Goal: Task Accomplishment & Management: Complete application form

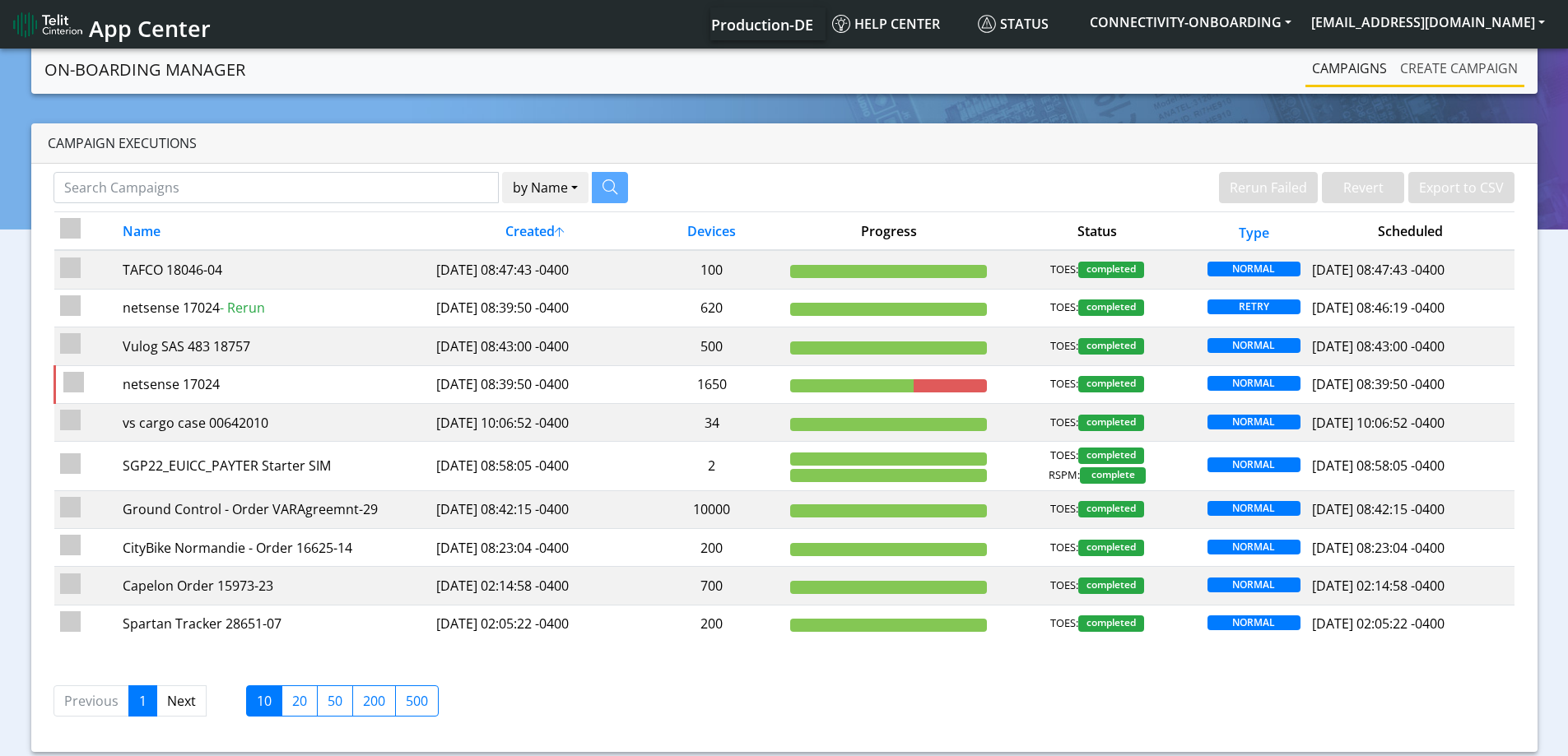
click at [1422, 62] on link "Create campaign" at bounding box center [1458, 69] width 131 height 33
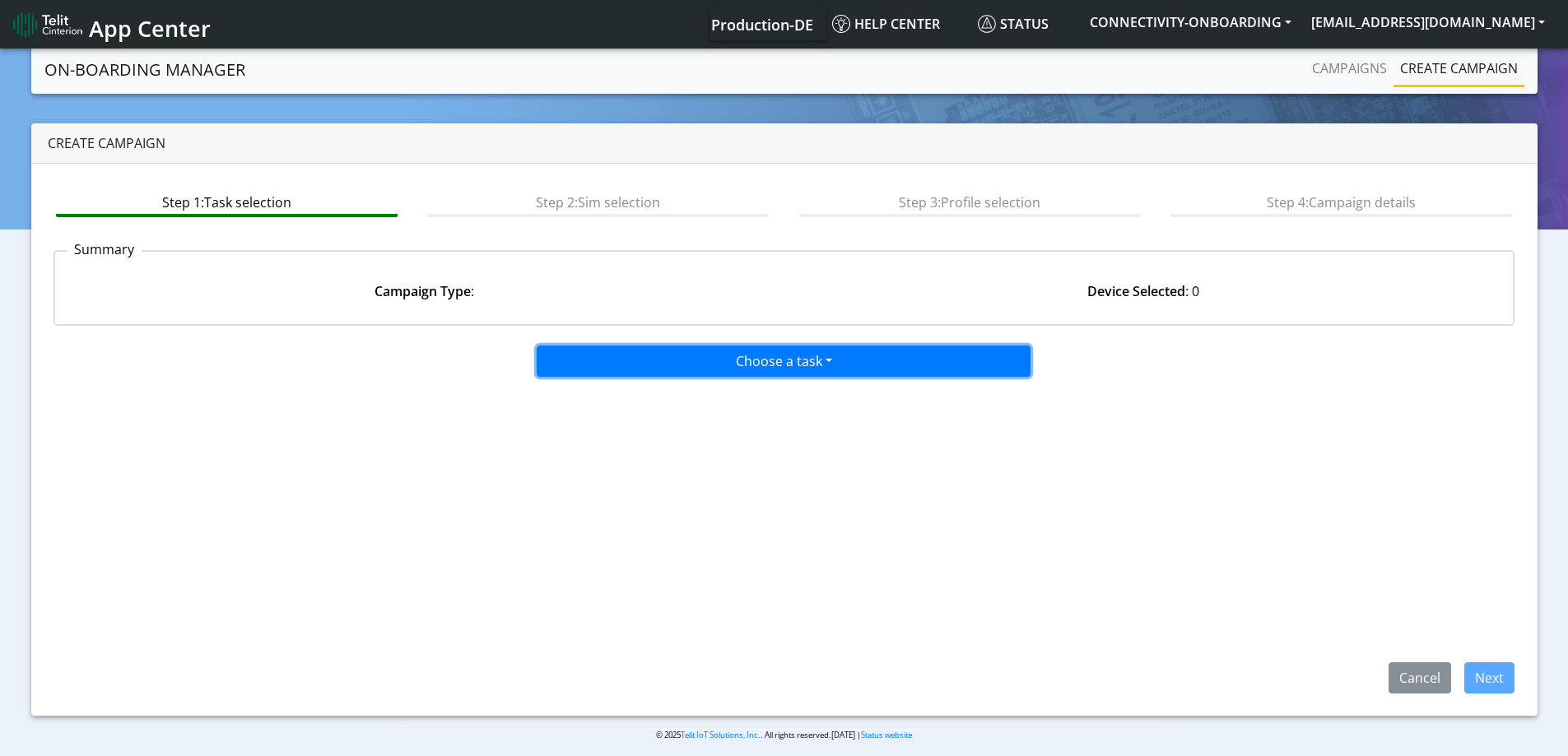
click at [793, 355] on button "Choose a task" at bounding box center [783, 361] width 494 height 31
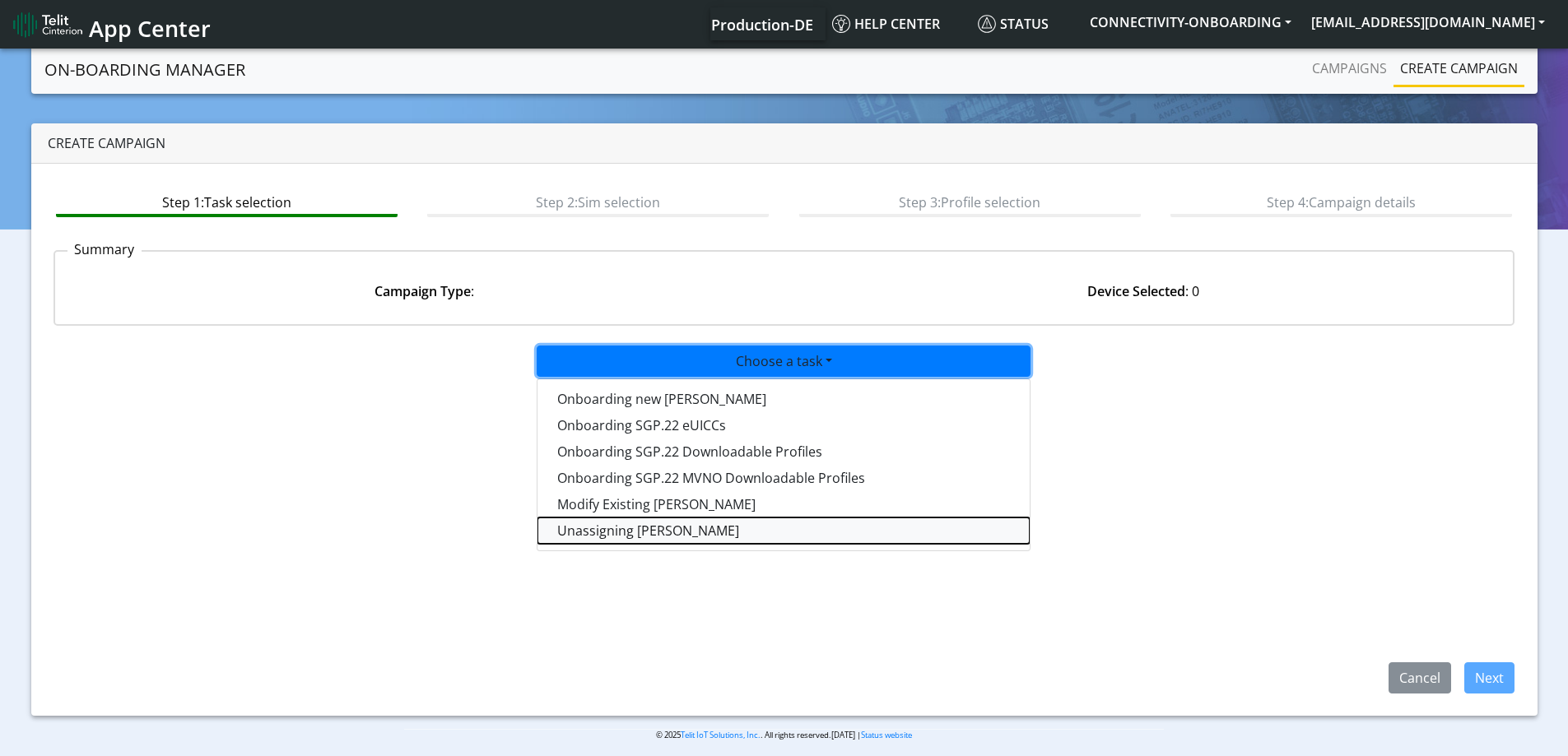
click at [620, 521] on taskunassign-dropdown "Unassigning [PERSON_NAME]" at bounding box center [783, 531] width 492 height 26
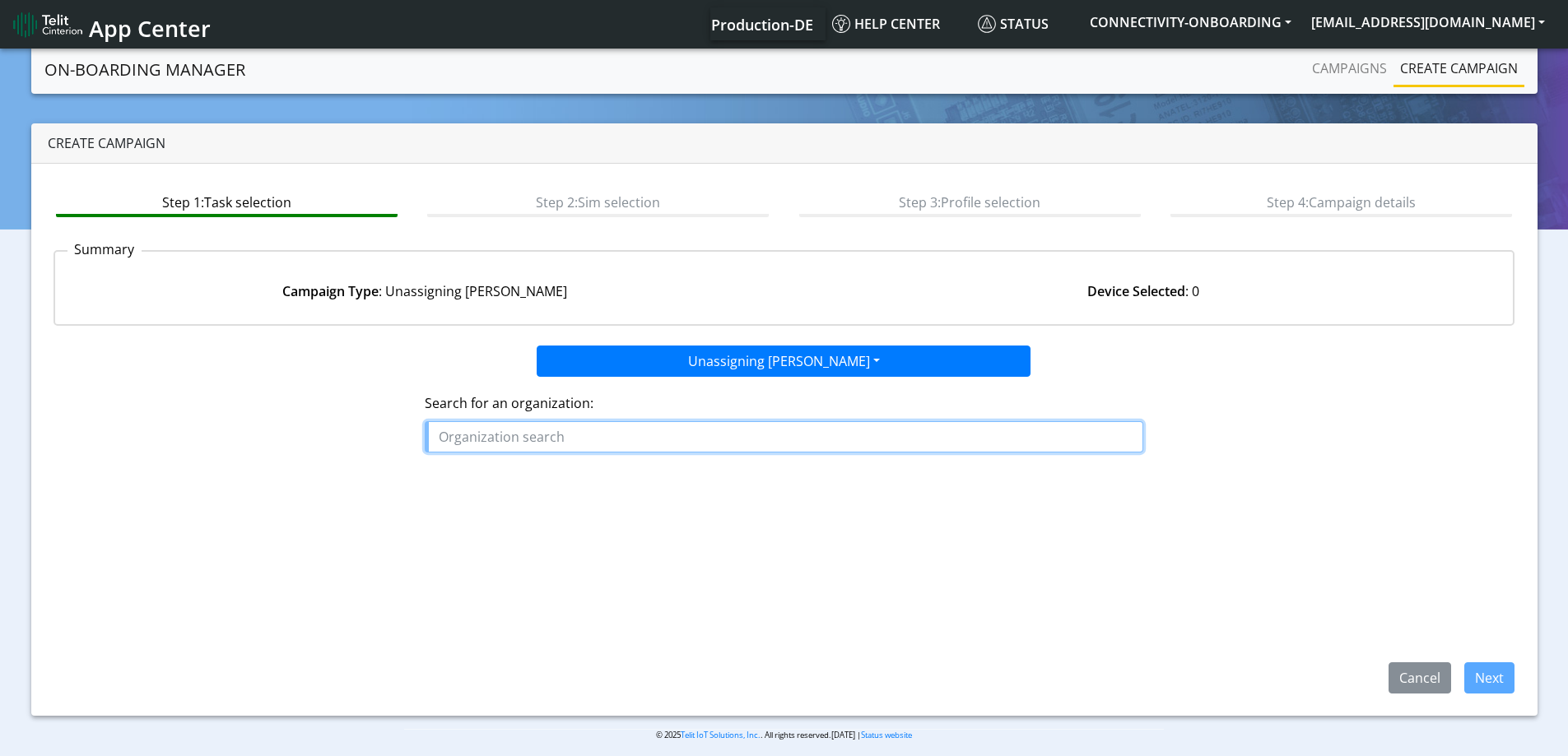
click at [612, 440] on input "text" at bounding box center [784, 437] width 719 height 31
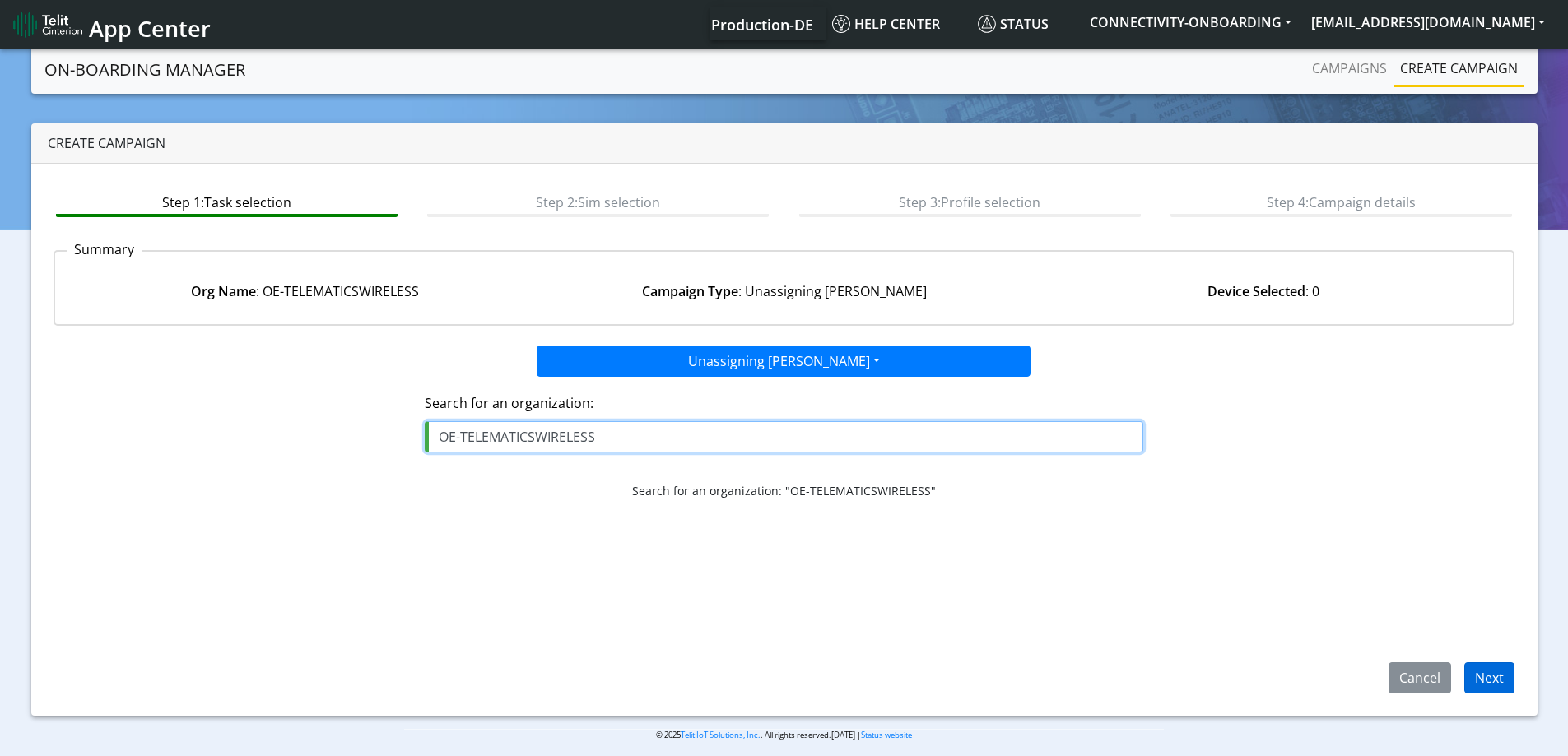
type input "OE-TELEMATICSWIRELESS"
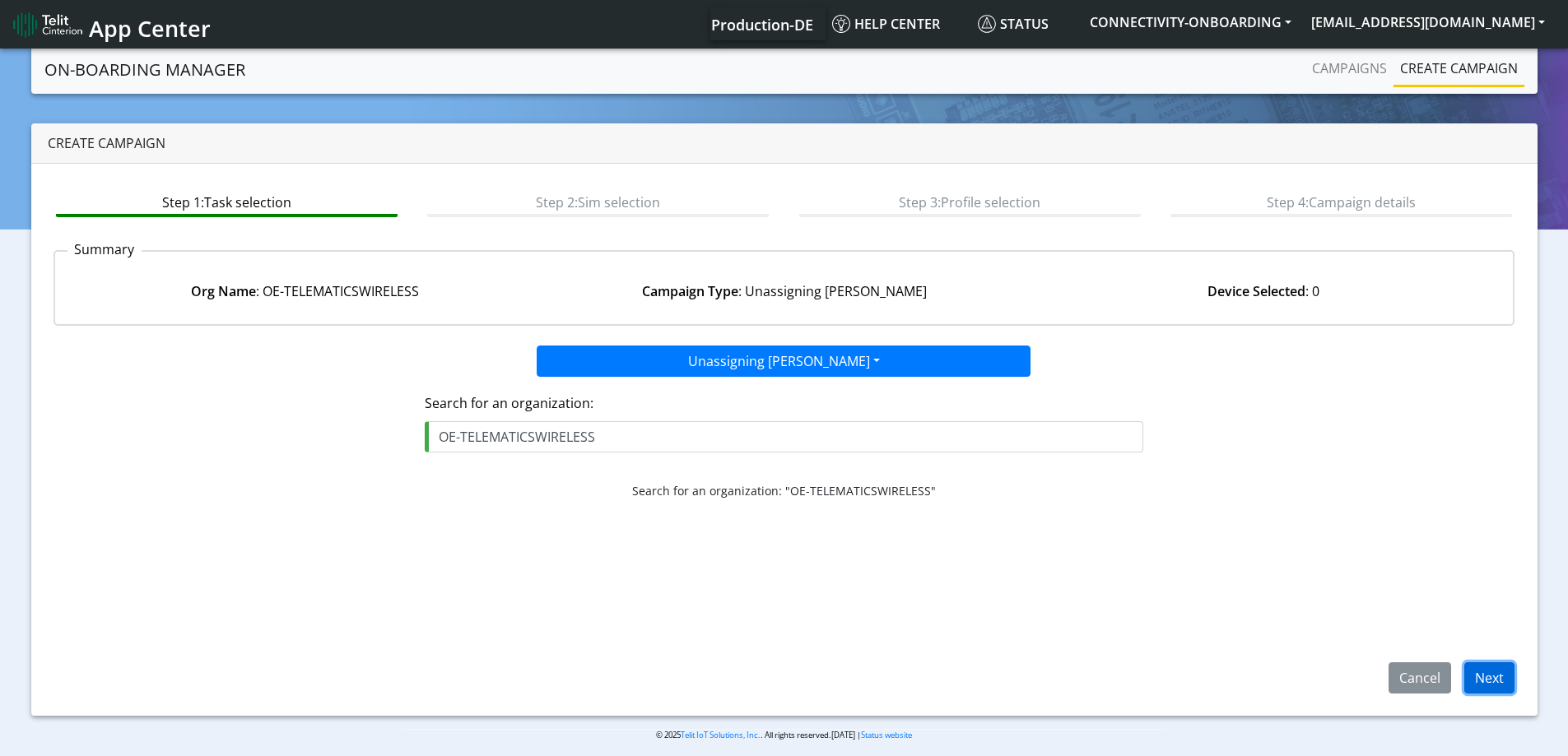
click at [1491, 668] on button "Next" at bounding box center [1489, 678] width 50 height 31
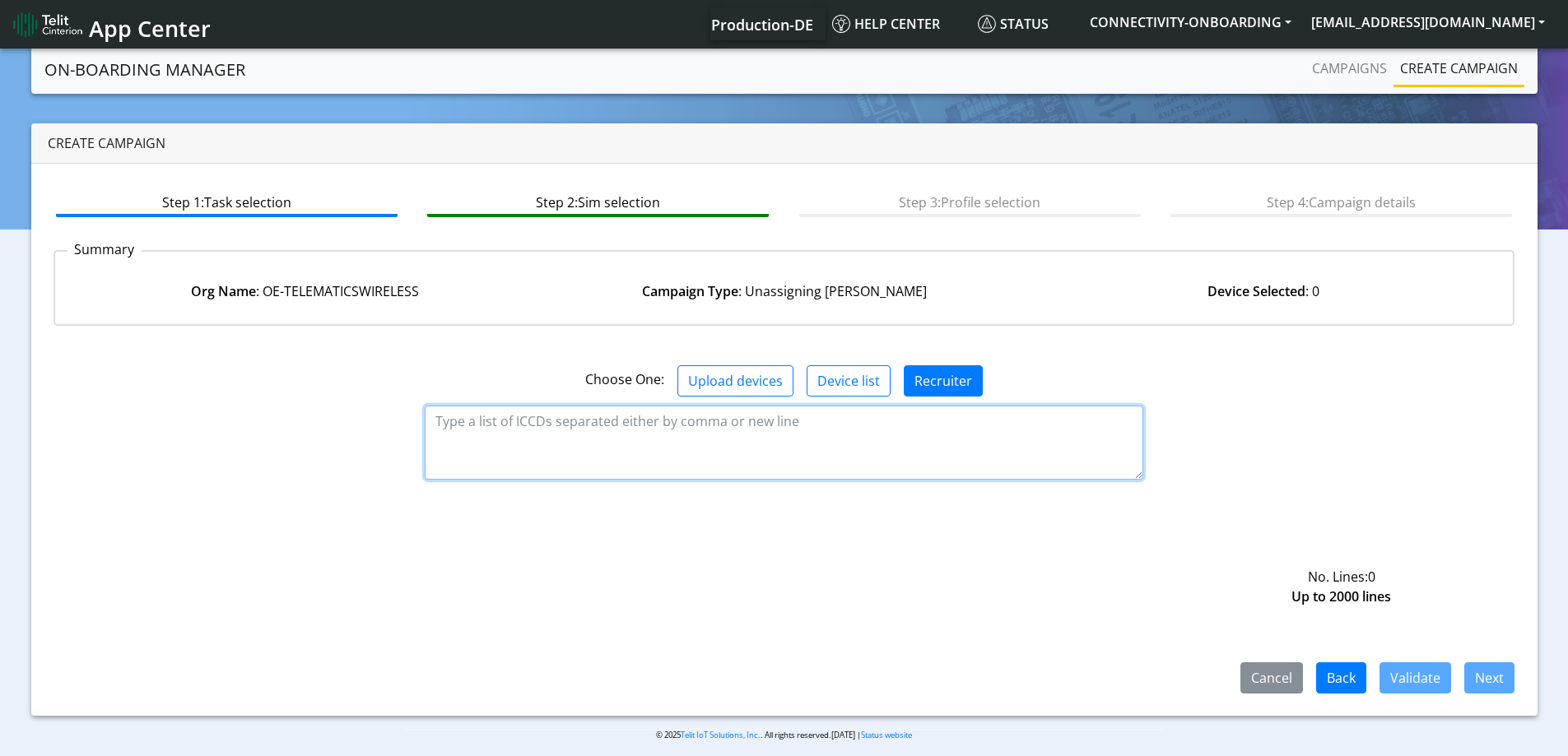
click at [617, 463] on textarea at bounding box center [784, 443] width 719 height 74
paste textarea "89358151000010350307 89358151000010350372 89358151000010350521 8935815100001035…"
type textarea "89358151000010350307 89358151000010350372 89358151000010350521 8935815100001035…"
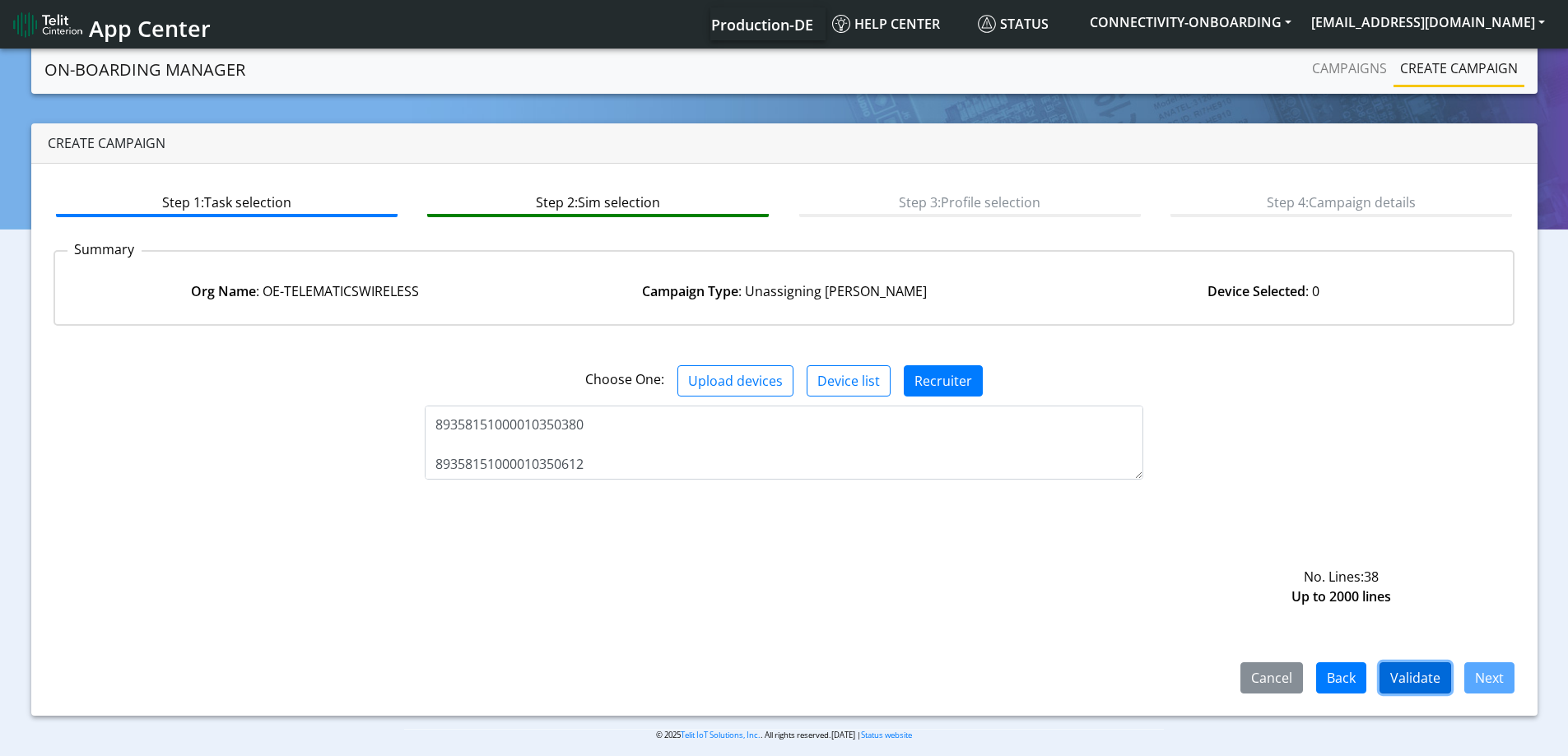
click at [1426, 674] on button "Validate" at bounding box center [1415, 678] width 72 height 31
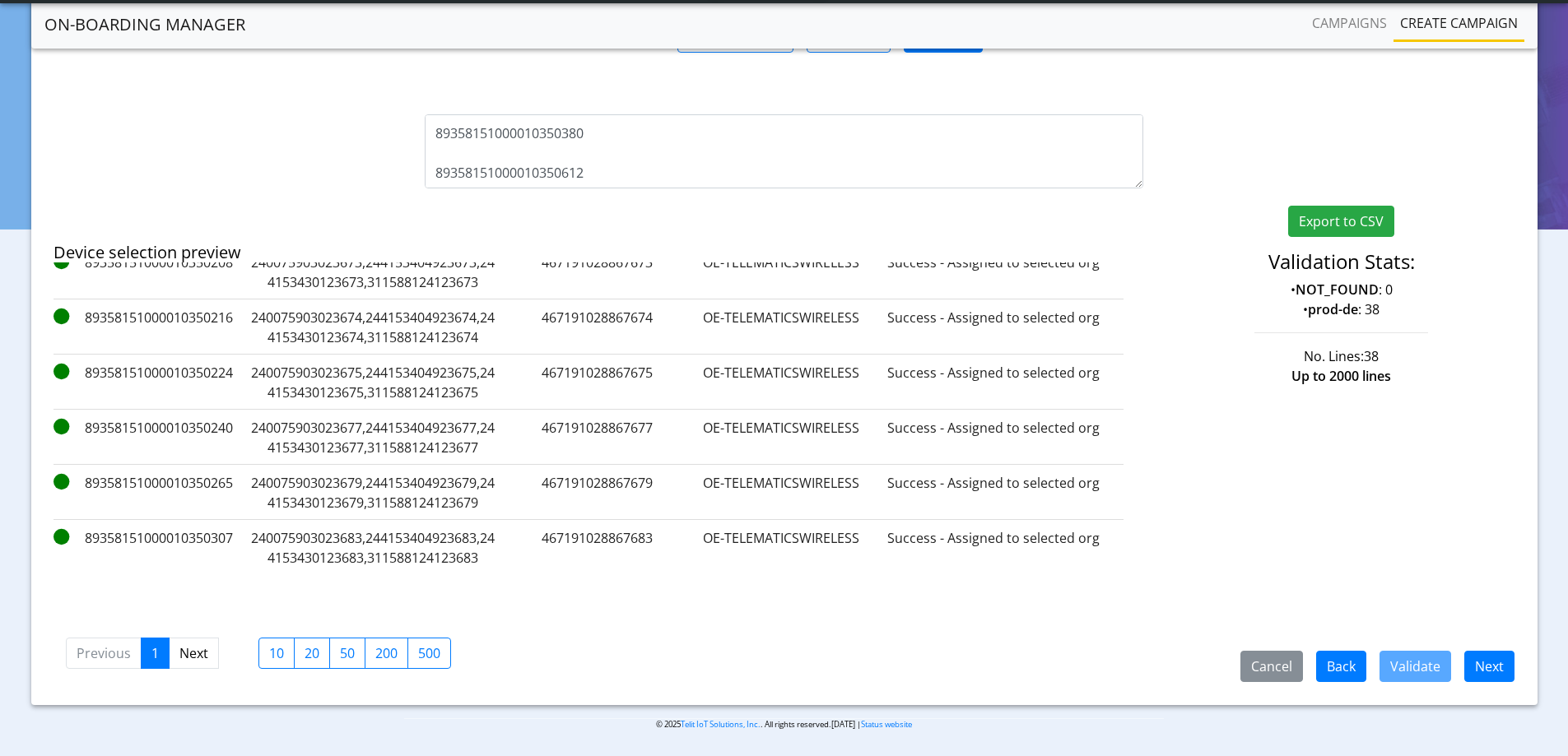
scroll to position [112, 0]
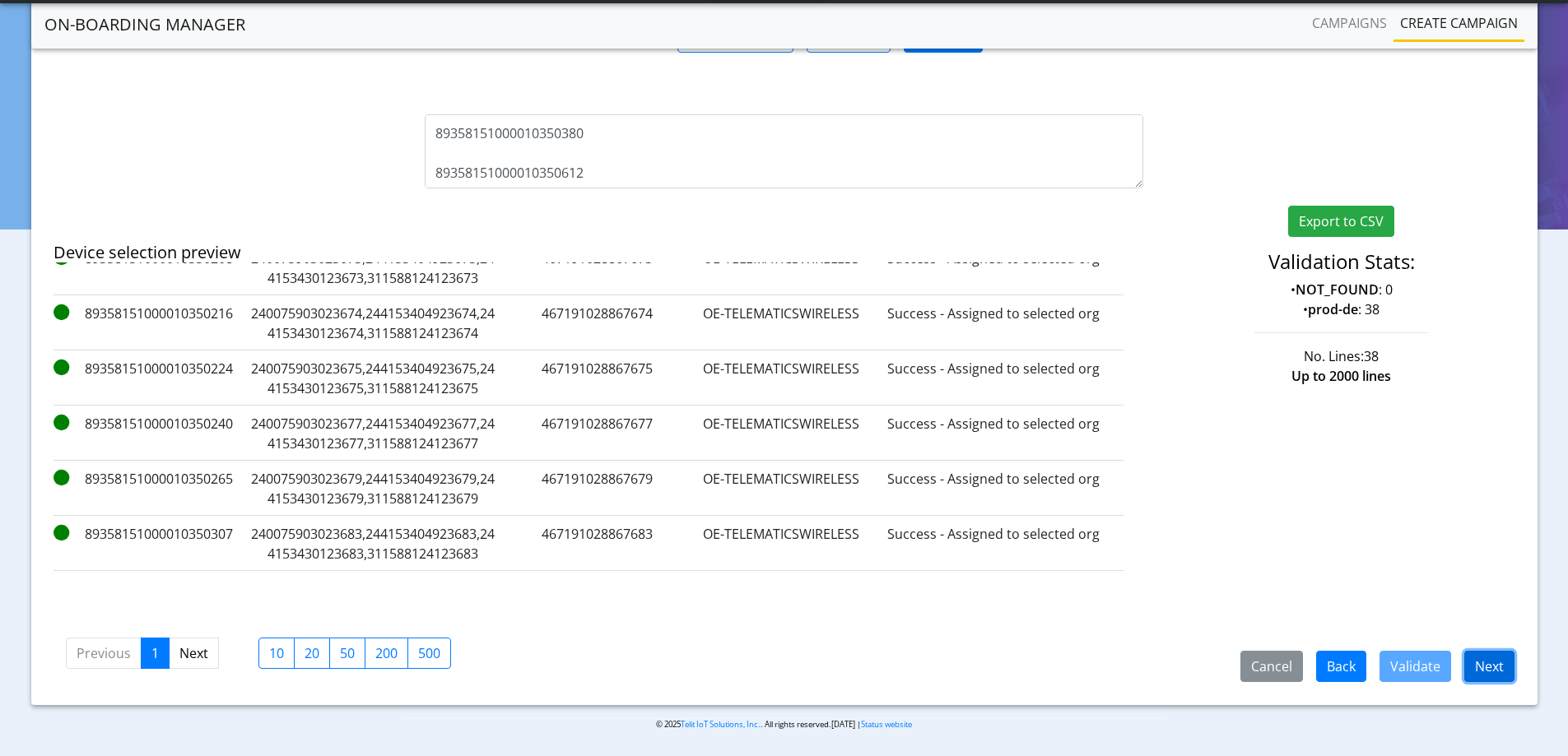
click at [1499, 660] on button "Next" at bounding box center [1489, 667] width 50 height 31
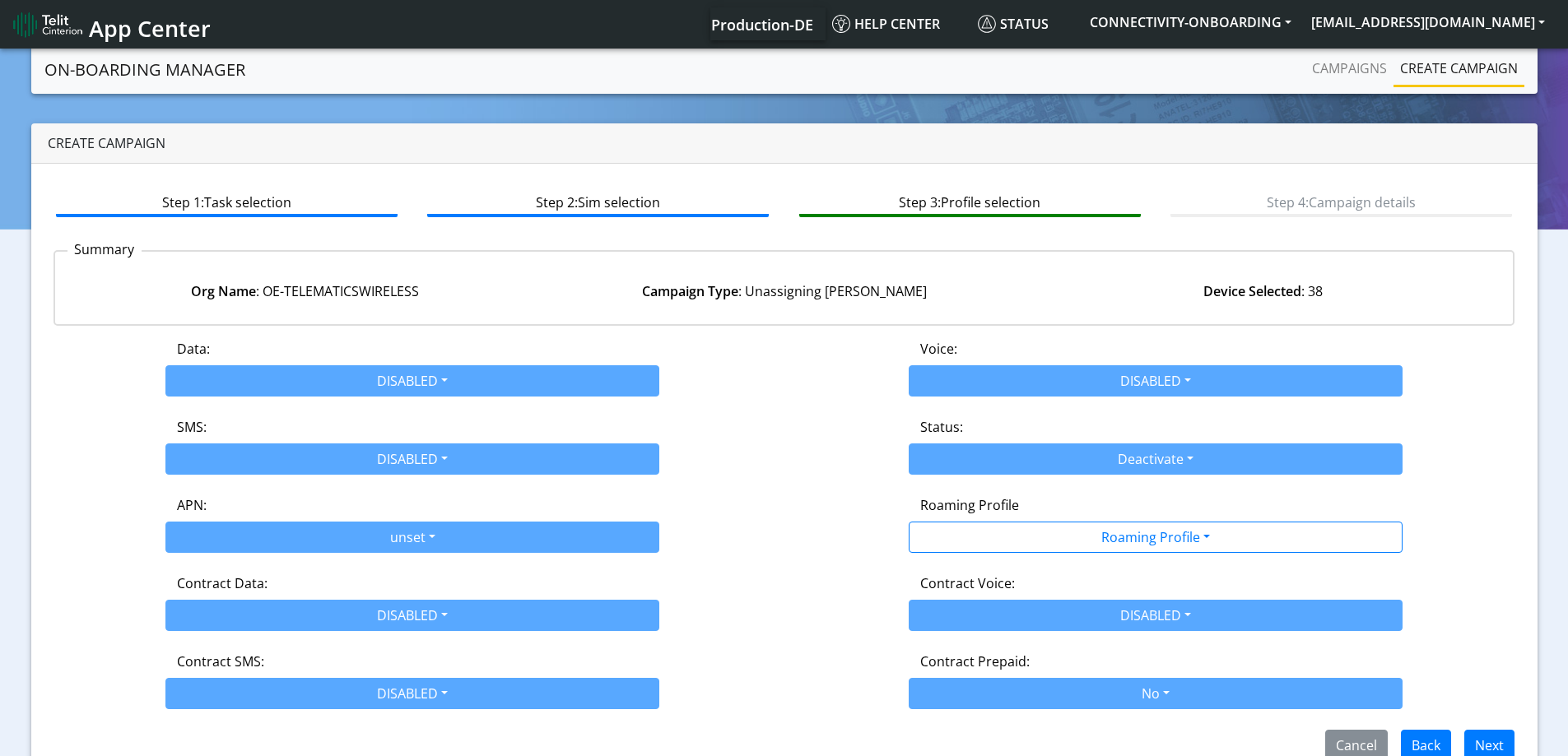
click at [1033, 554] on div "Data: DISABLED Disabled Enabled Voice: DISABLED Disabled Enabled SMS: DISABLED …" at bounding box center [784, 549] width 1461 height 422
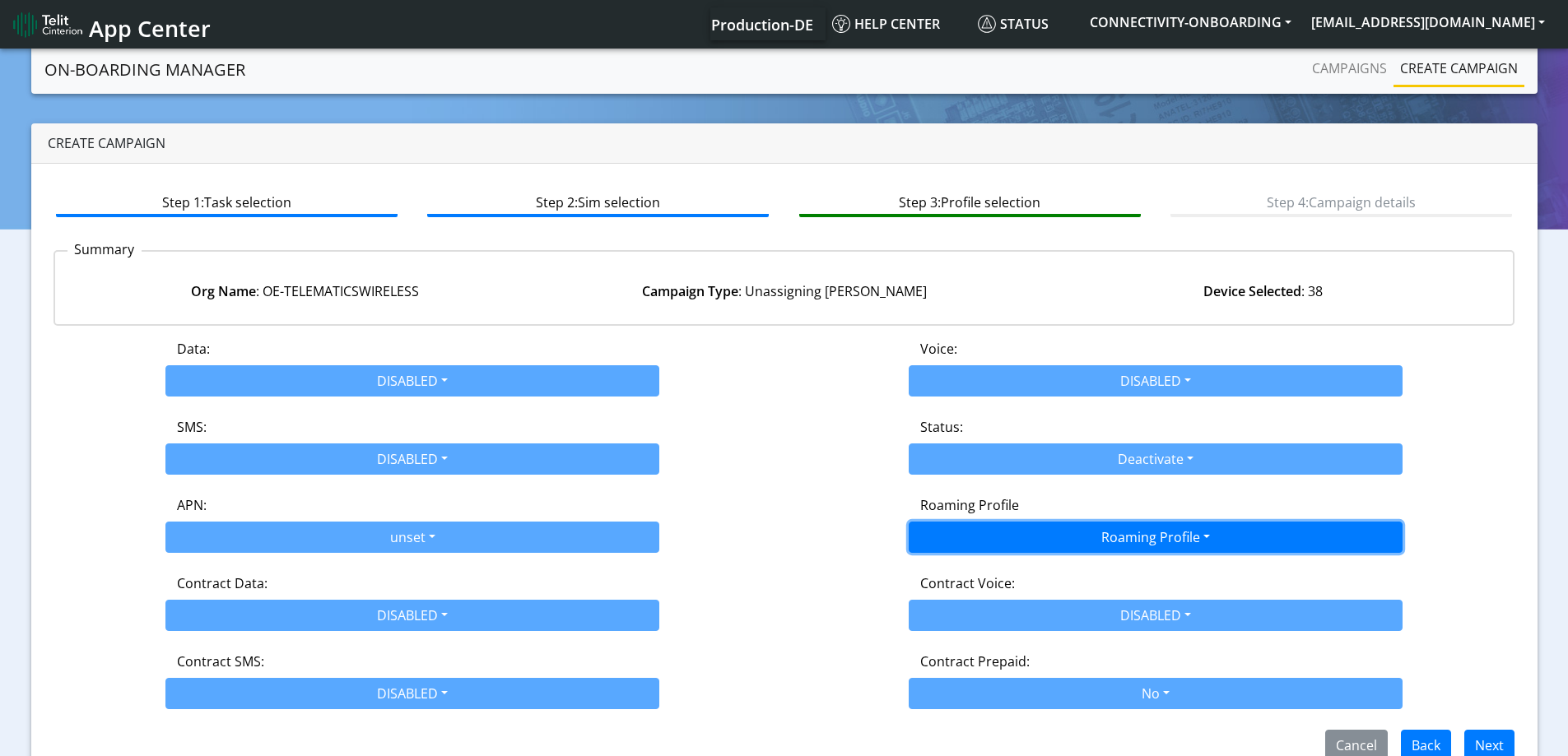
click at [1043, 540] on button "Roaming Profile" at bounding box center [1156, 538] width 494 height 31
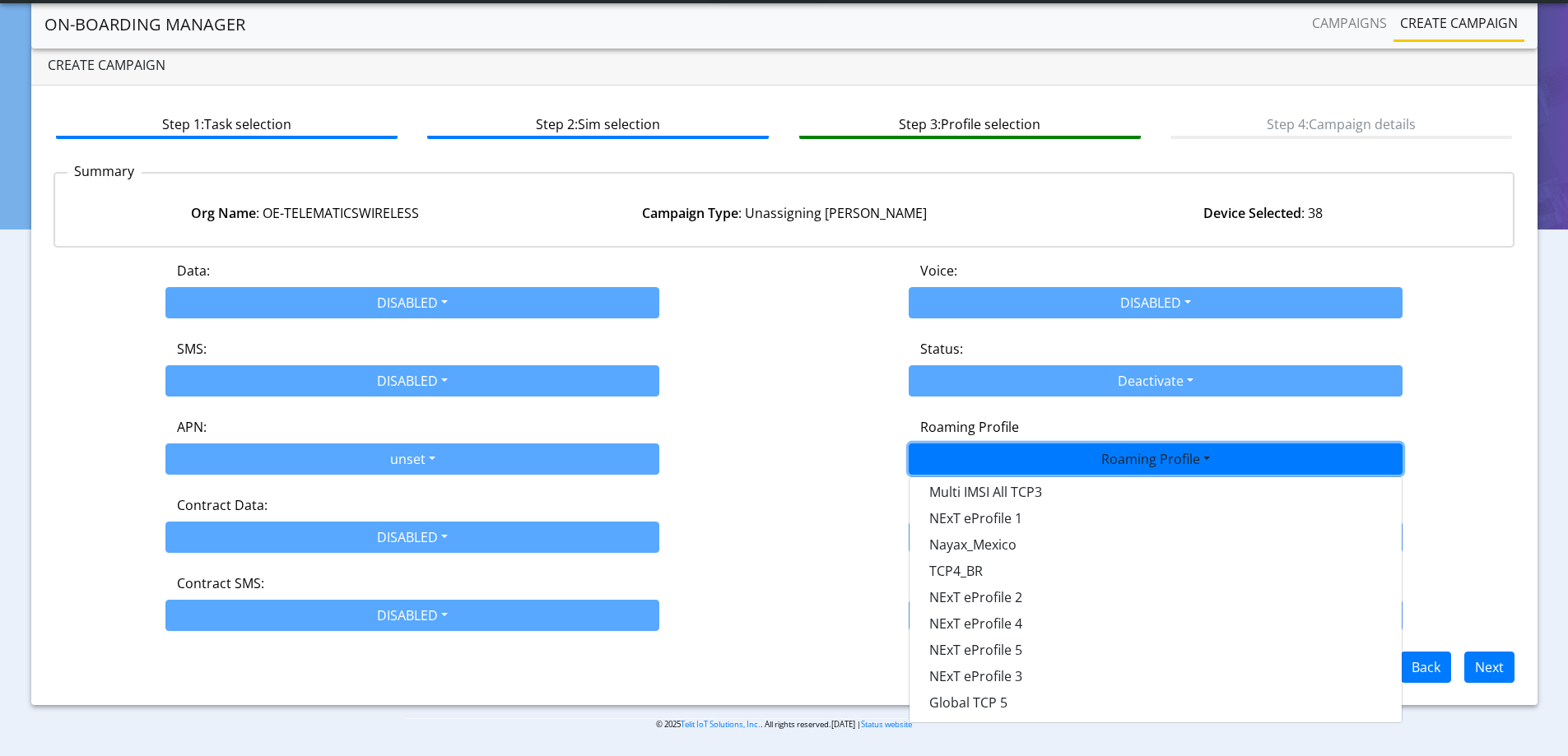
scroll to position [33, 0]
click at [777, 379] on div "SMS: DISABLED Disabled MO MT Both" at bounding box center [413, 368] width 744 height 58
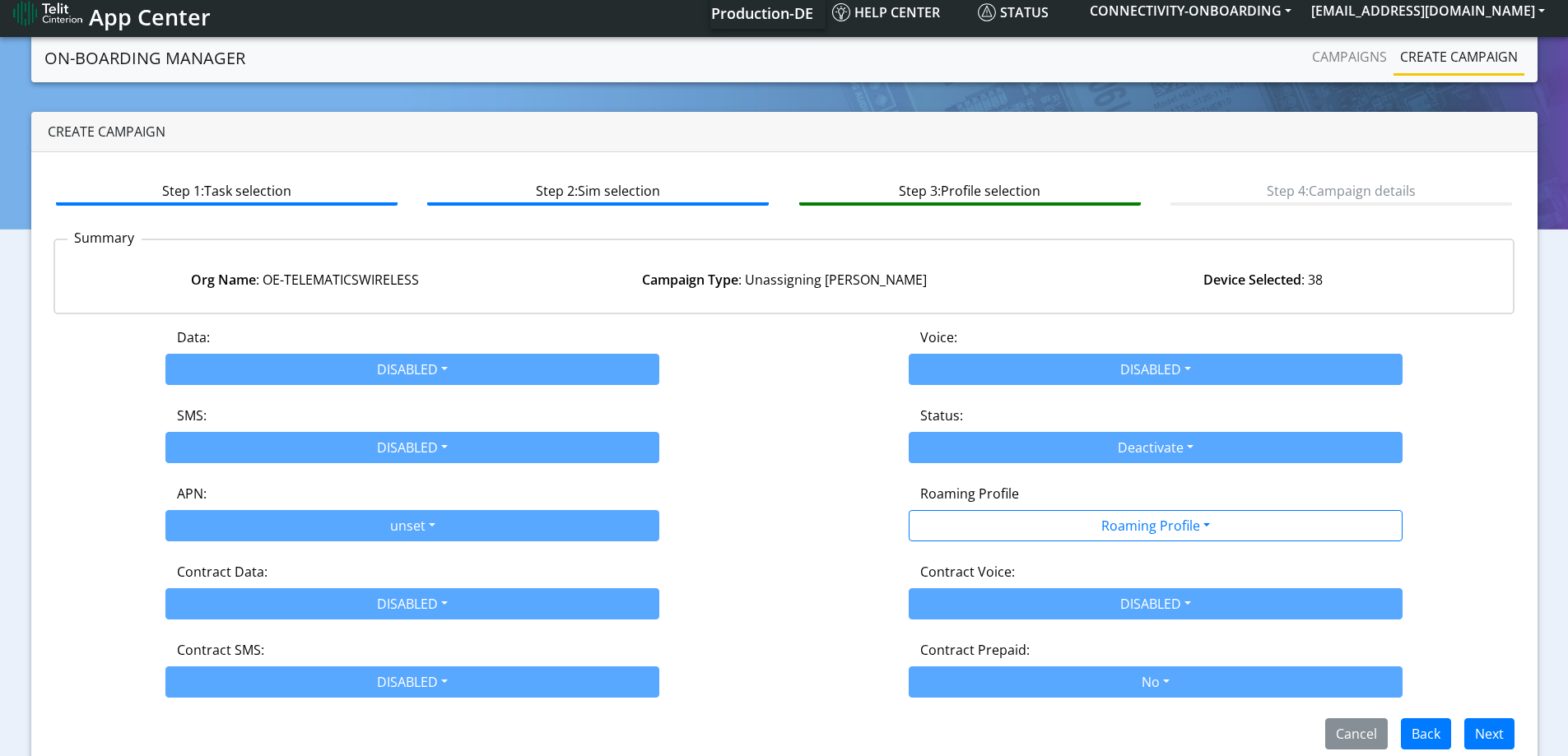
scroll to position [0, 0]
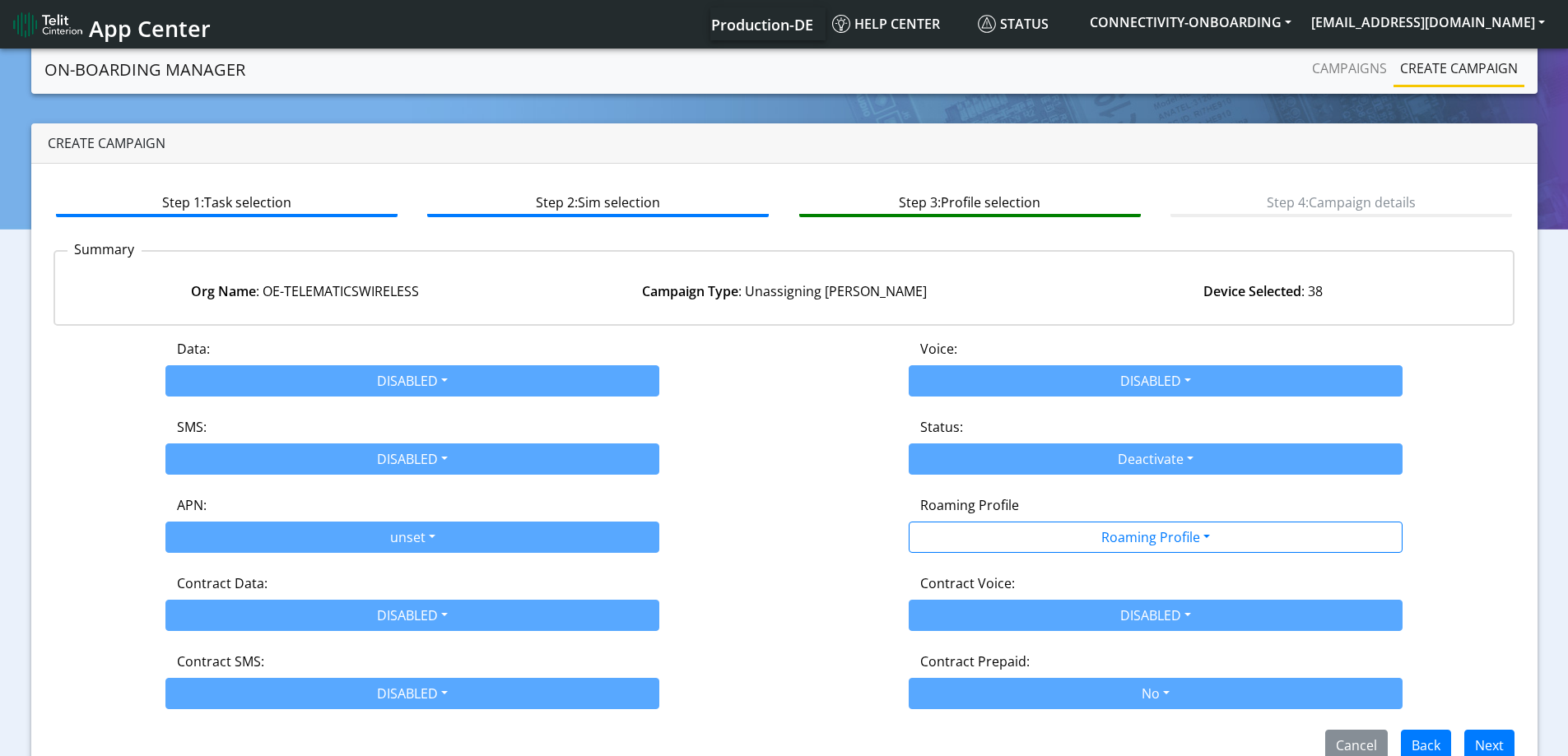
click at [1448, 68] on link "Create campaign" at bounding box center [1458, 69] width 131 height 33
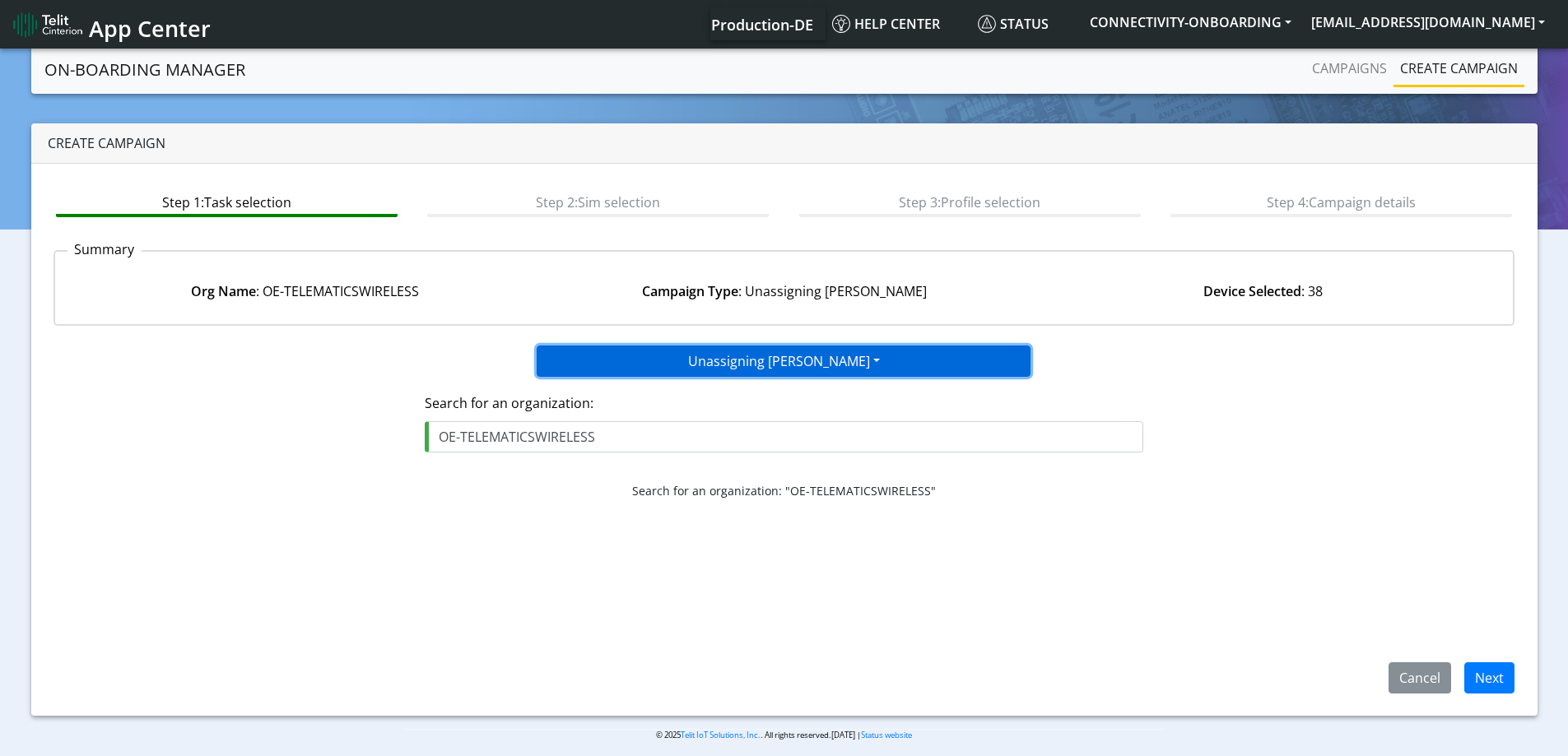
click at [773, 368] on button "Unassigning SIMs" at bounding box center [783, 361] width 494 height 31
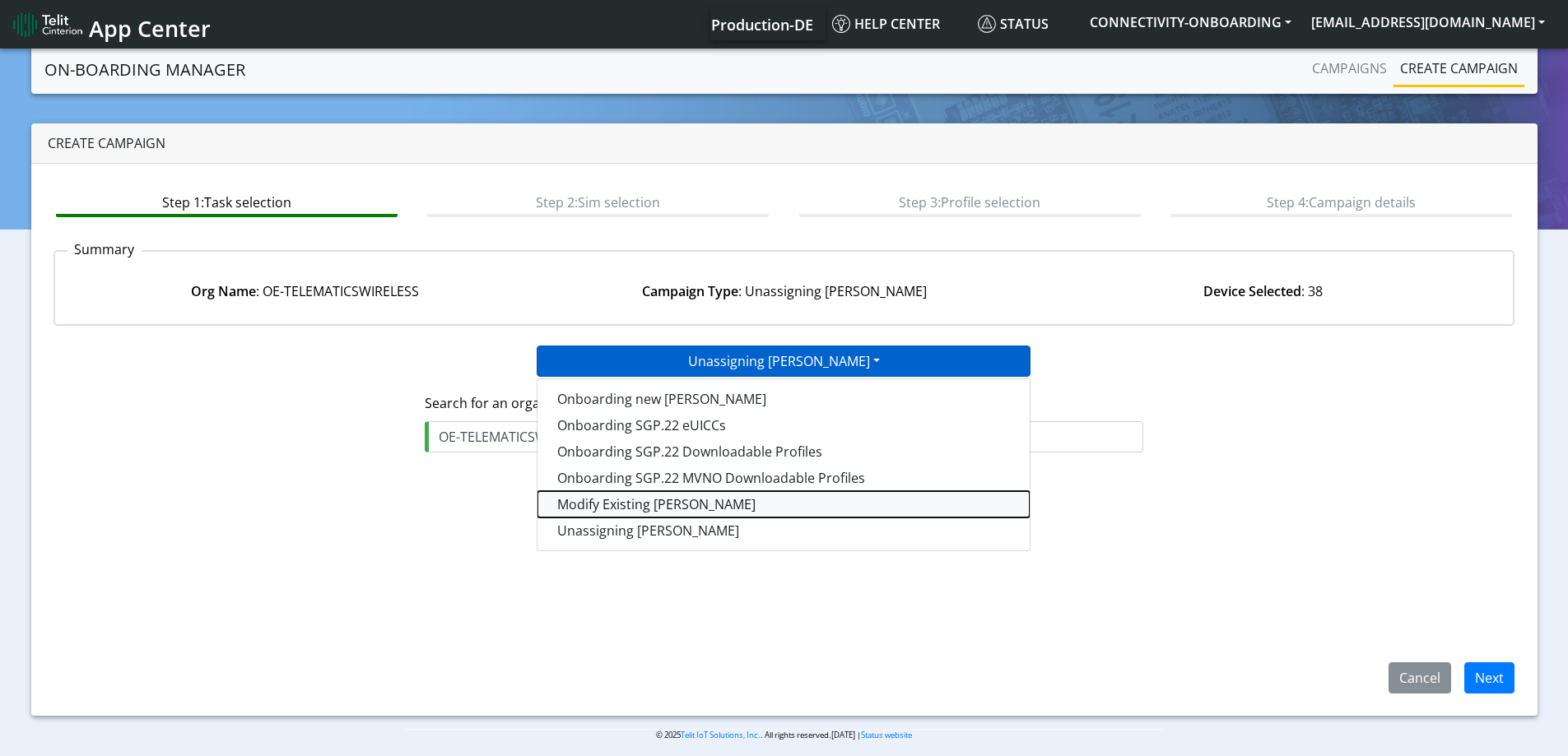
click at [595, 508] on taskiotp-dropdown "Modify Existing SIMs" at bounding box center [783, 505] width 492 height 26
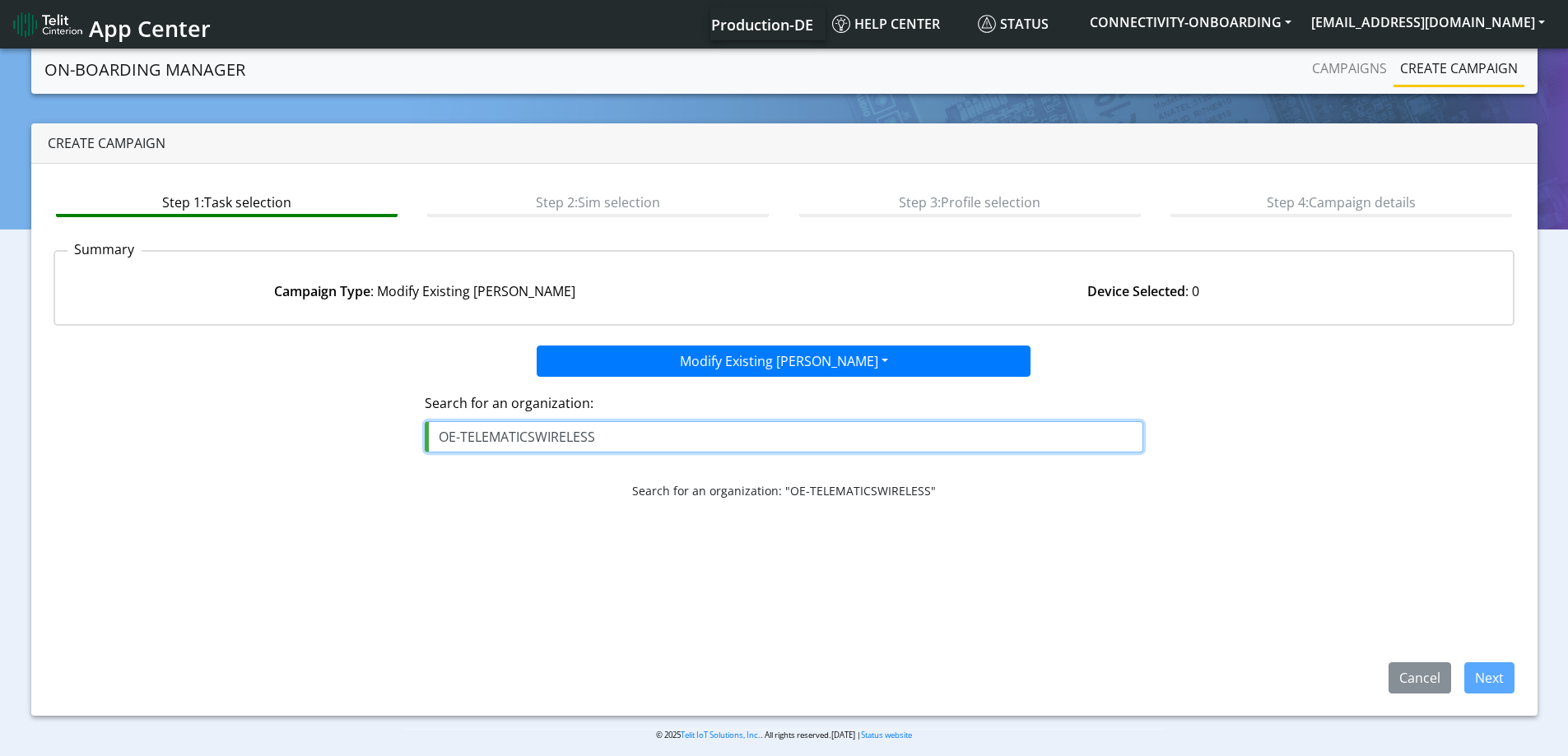
click at [868, 426] on input "OE-TELEMATICSWIRELESS" at bounding box center [784, 437] width 719 height 31
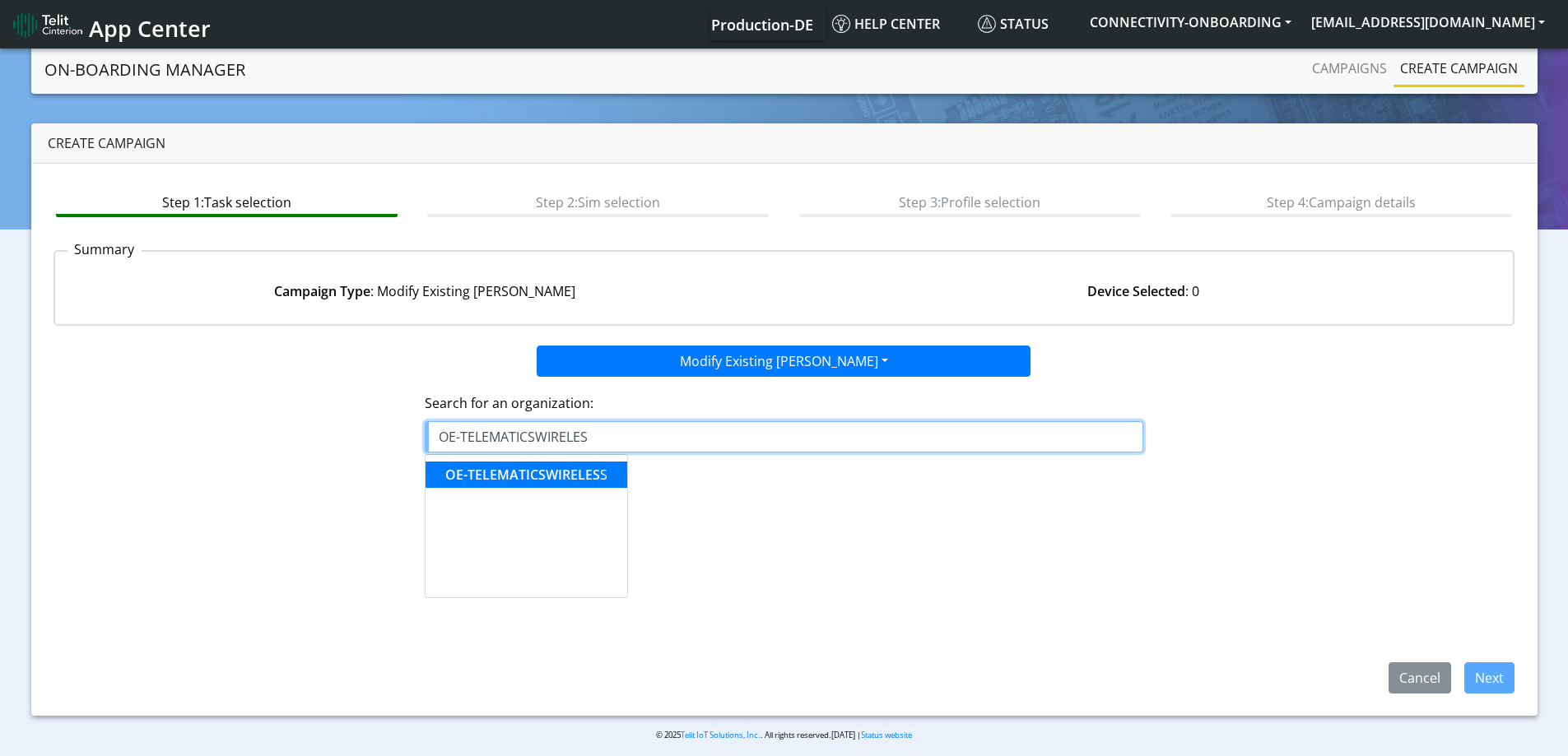
click at [568, 468] on span "OE-TELEMATICSWIRELES" at bounding box center [522, 475] width 154 height 18
type input "OE-TELEMATICSWIRELESS"
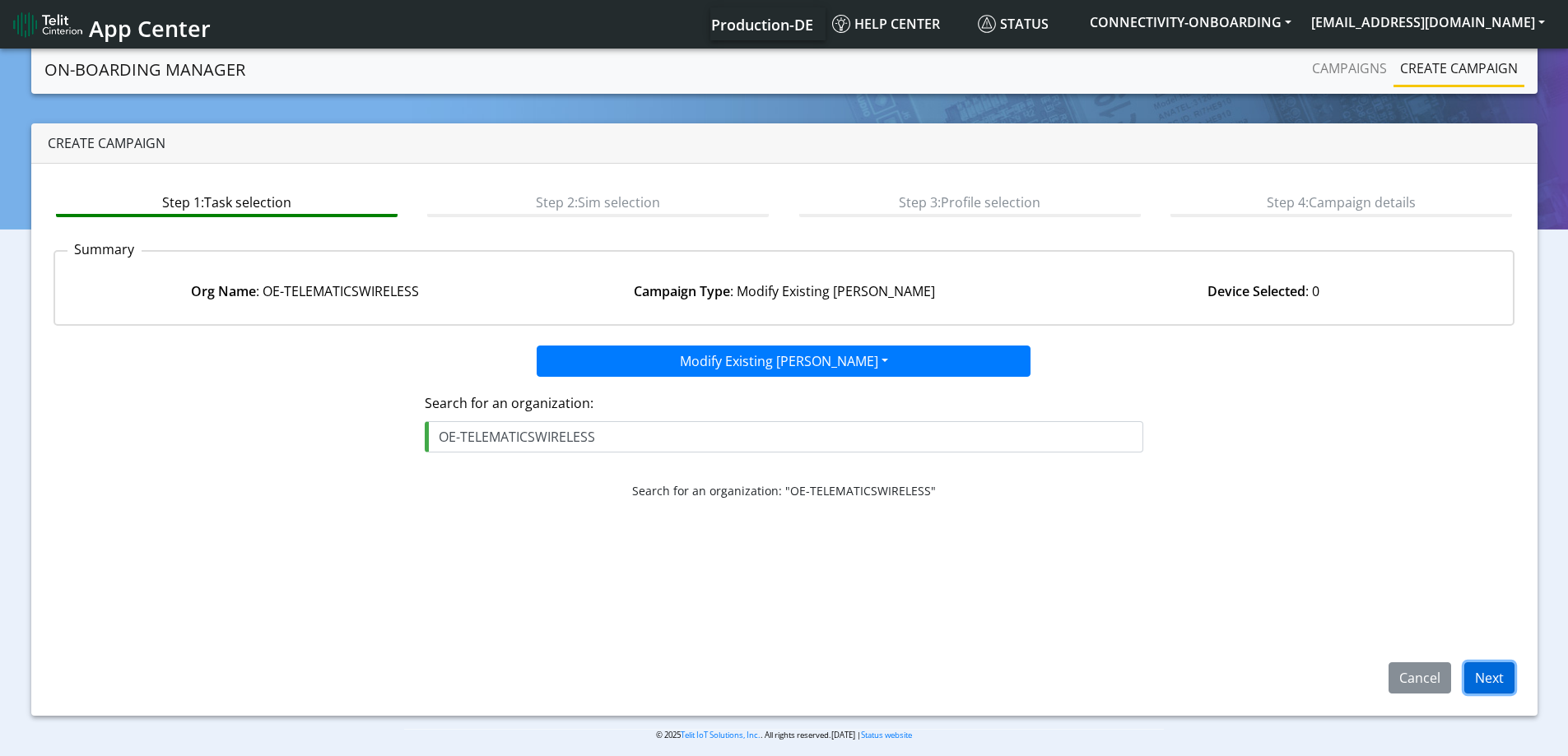
click at [1510, 677] on button "Next" at bounding box center [1489, 678] width 50 height 31
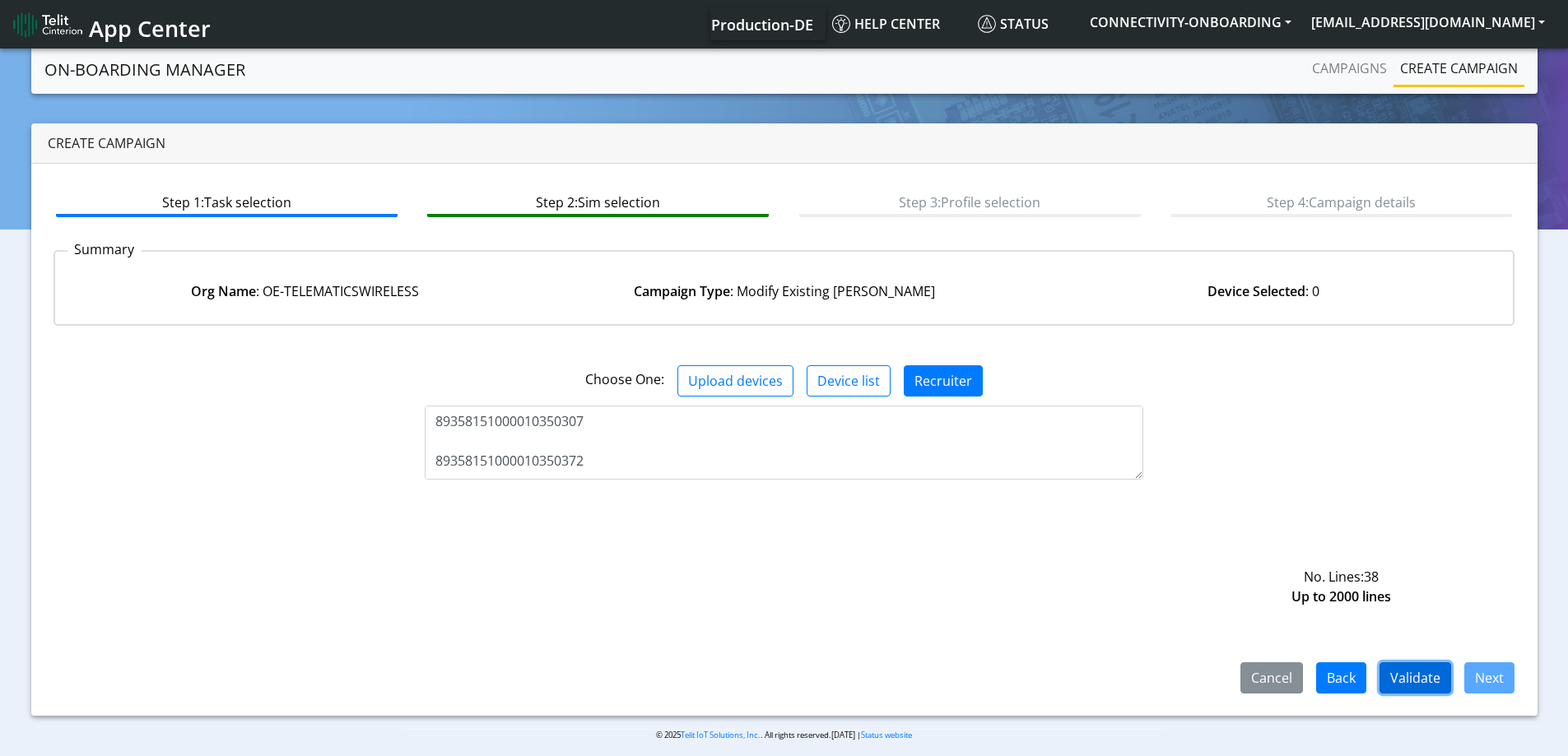
click at [1383, 666] on button "Validate" at bounding box center [1415, 678] width 72 height 31
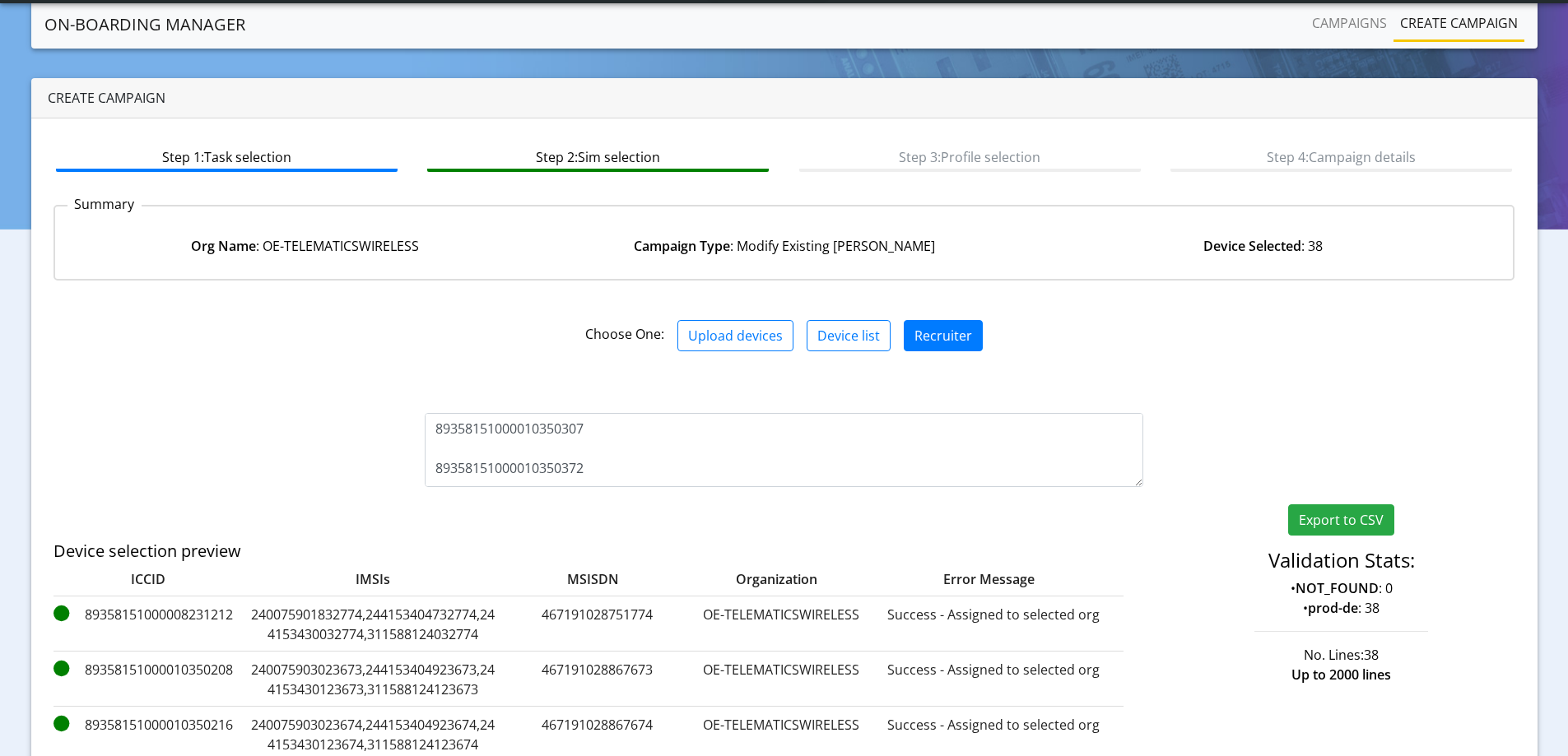
scroll to position [299, 0]
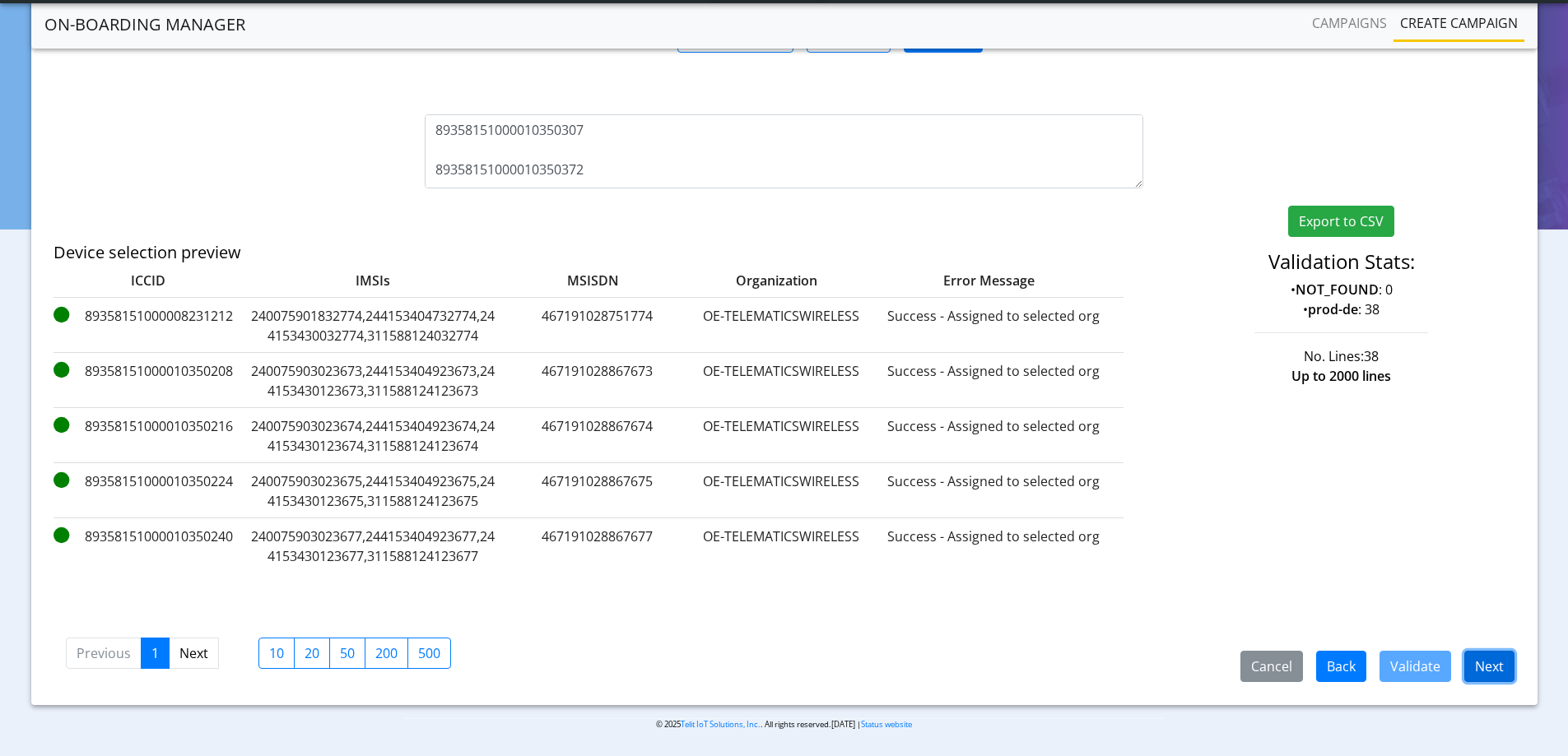
click at [1490, 654] on button "Next" at bounding box center [1489, 667] width 50 height 31
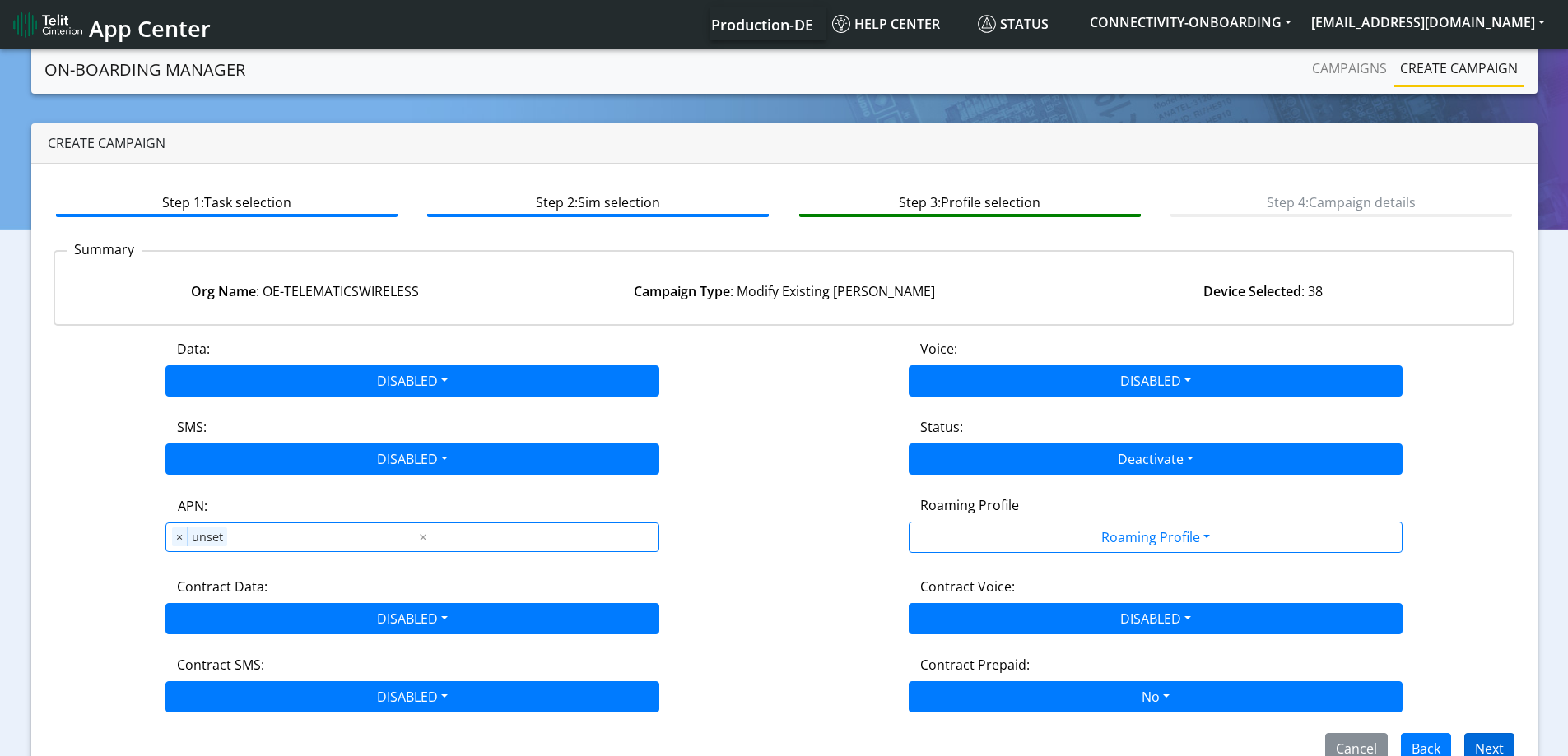
scroll to position [36, 0]
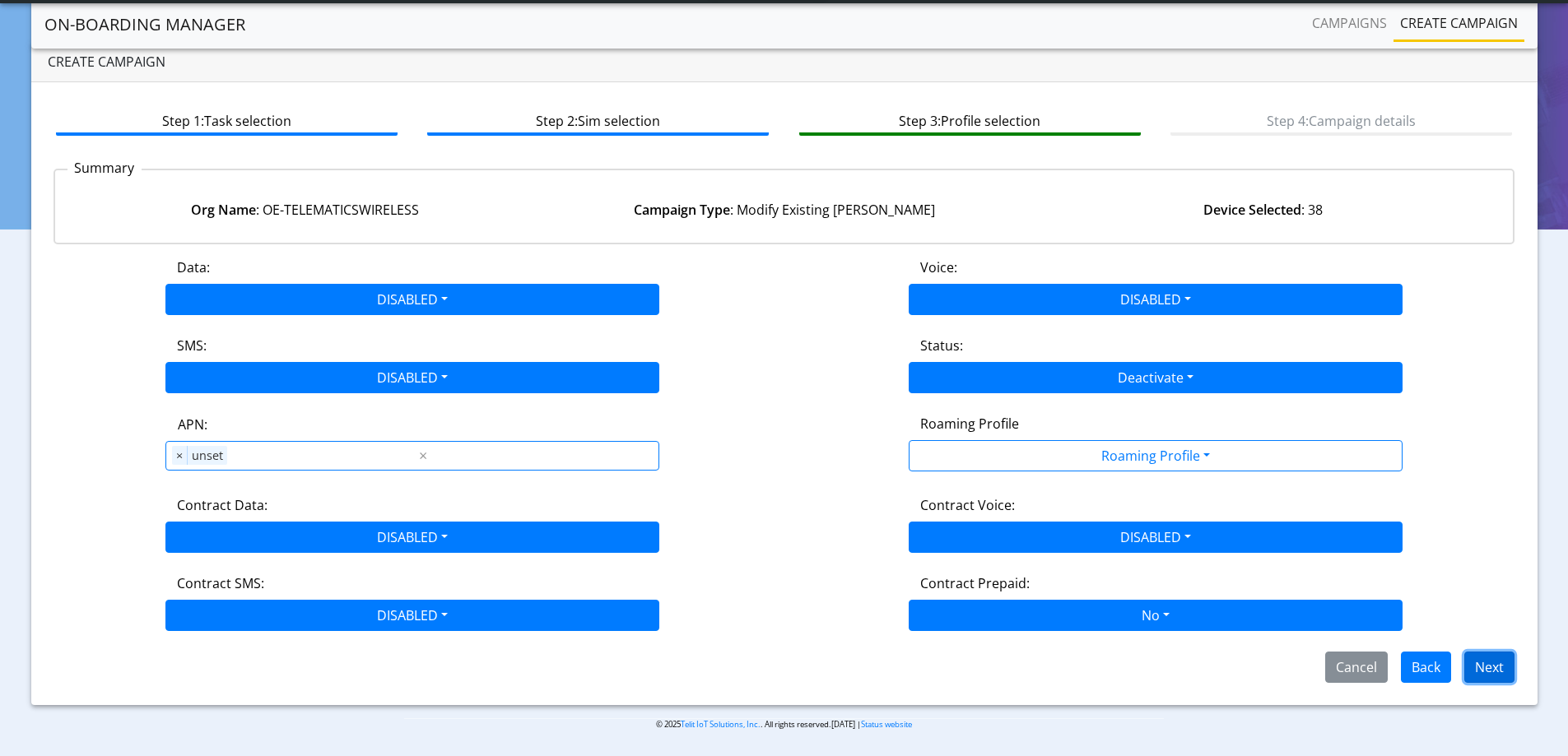
click at [1482, 659] on button "Next" at bounding box center [1489, 668] width 50 height 31
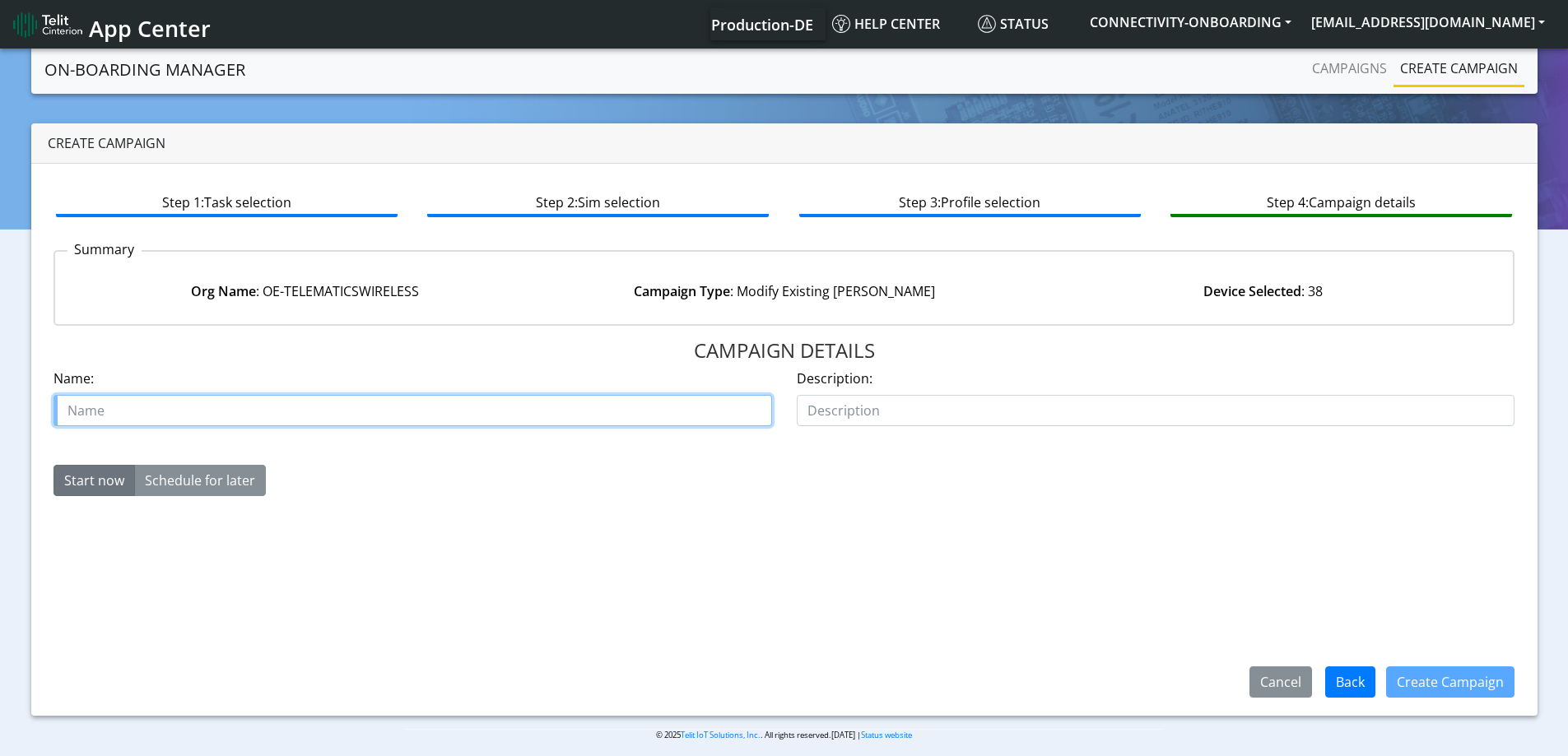
click at [455, 400] on input "text" at bounding box center [413, 411] width 719 height 31
type input "OE Telenatics update APN"
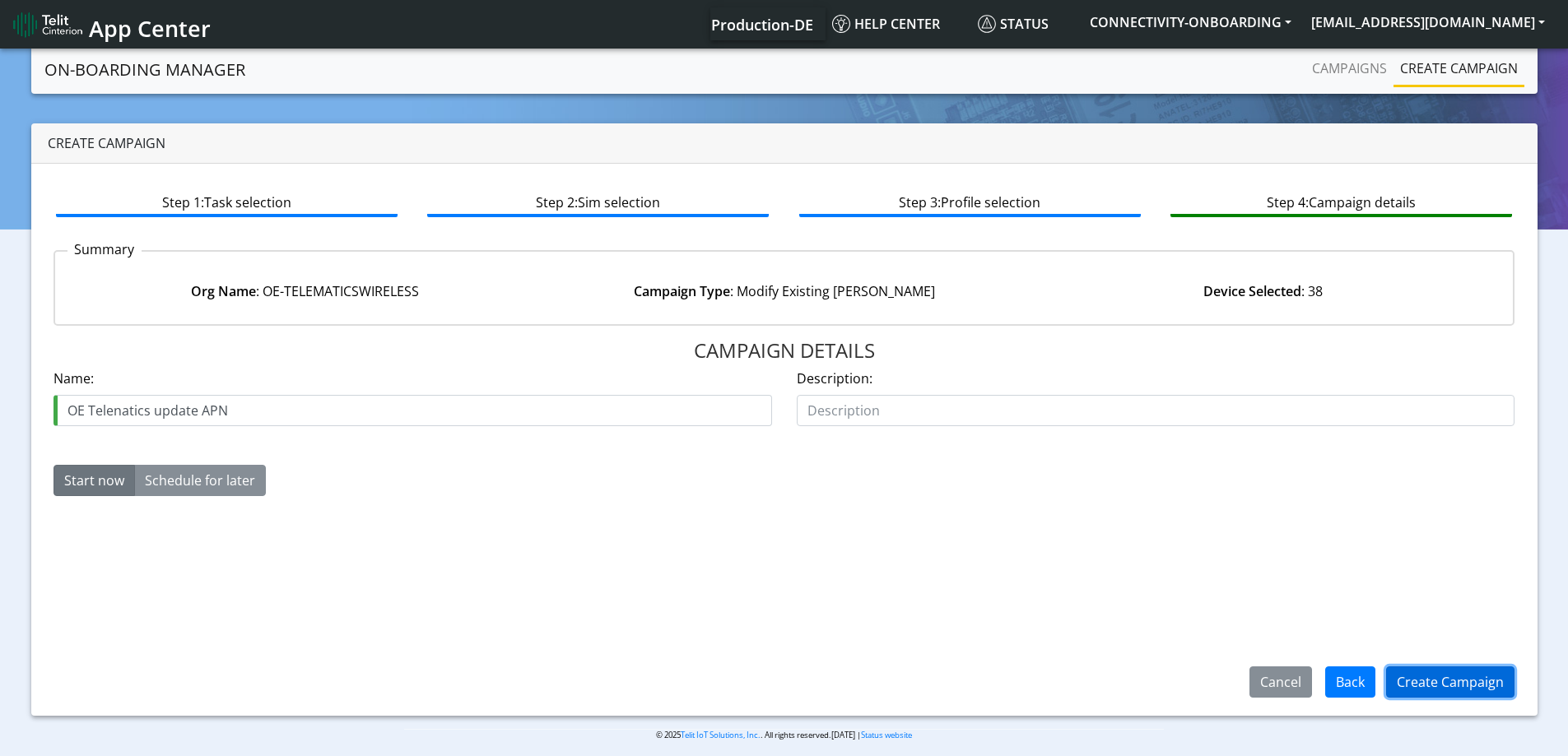
click at [1468, 668] on button "Create Campaign" at bounding box center [1449, 682] width 128 height 31
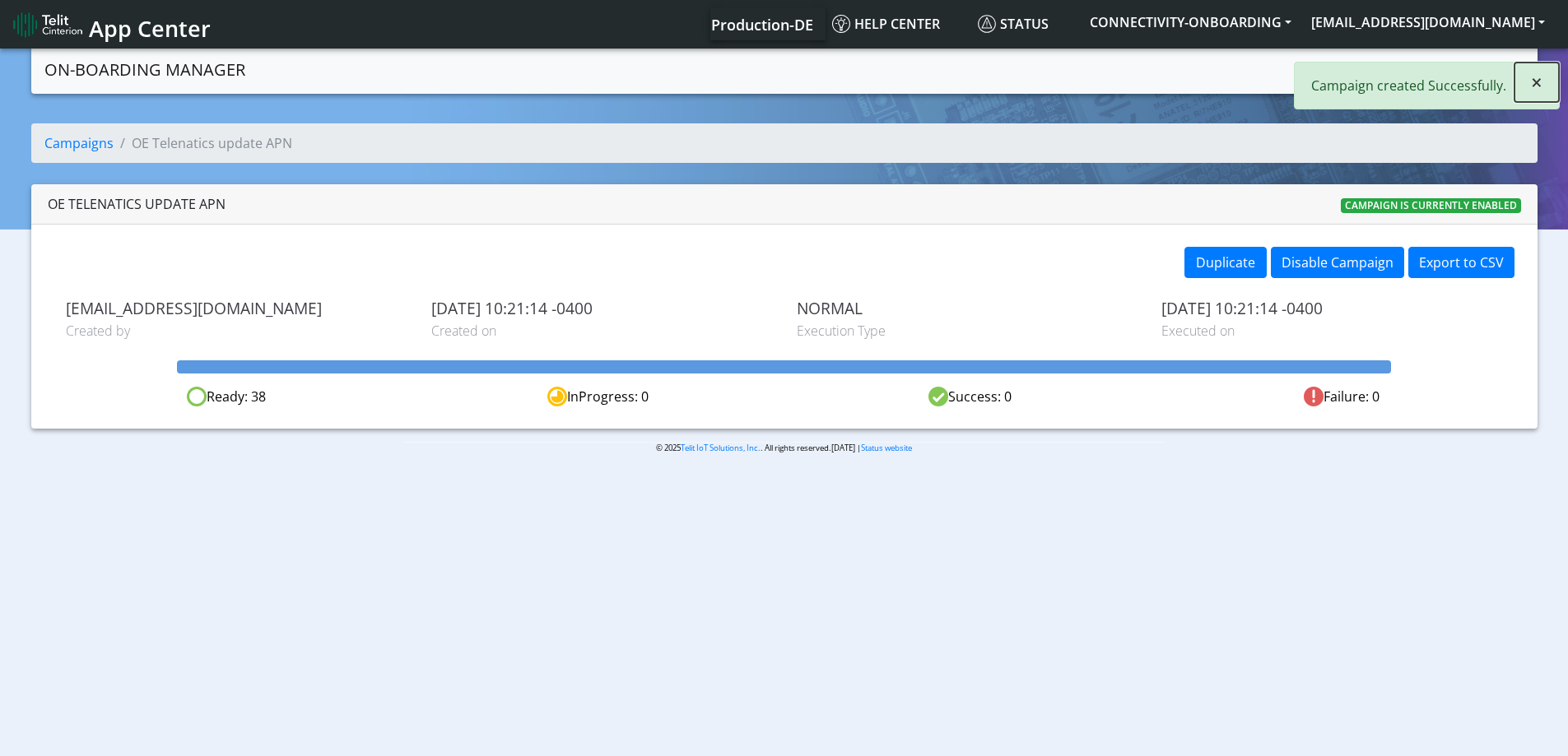
drag, startPoint x: 1537, startPoint y: 86, endPoint x: 1528, endPoint y: 85, distance: 9.1
click at [1536, 85] on span "×" at bounding box center [1537, 82] width 12 height 27
click at [1339, 74] on link "Campaigns" at bounding box center [1349, 69] width 88 height 33
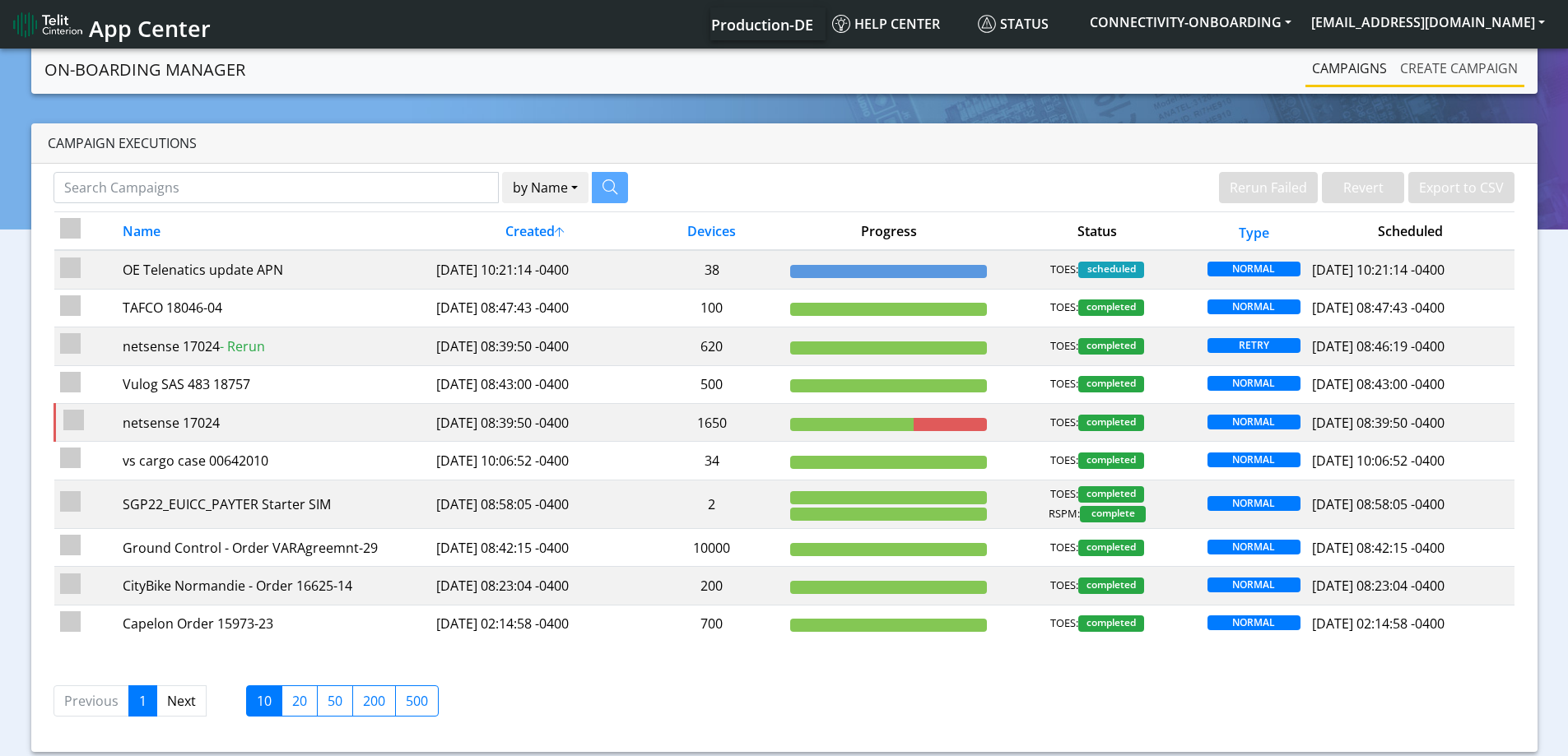
click at [1434, 63] on link "Create campaign" at bounding box center [1458, 69] width 131 height 33
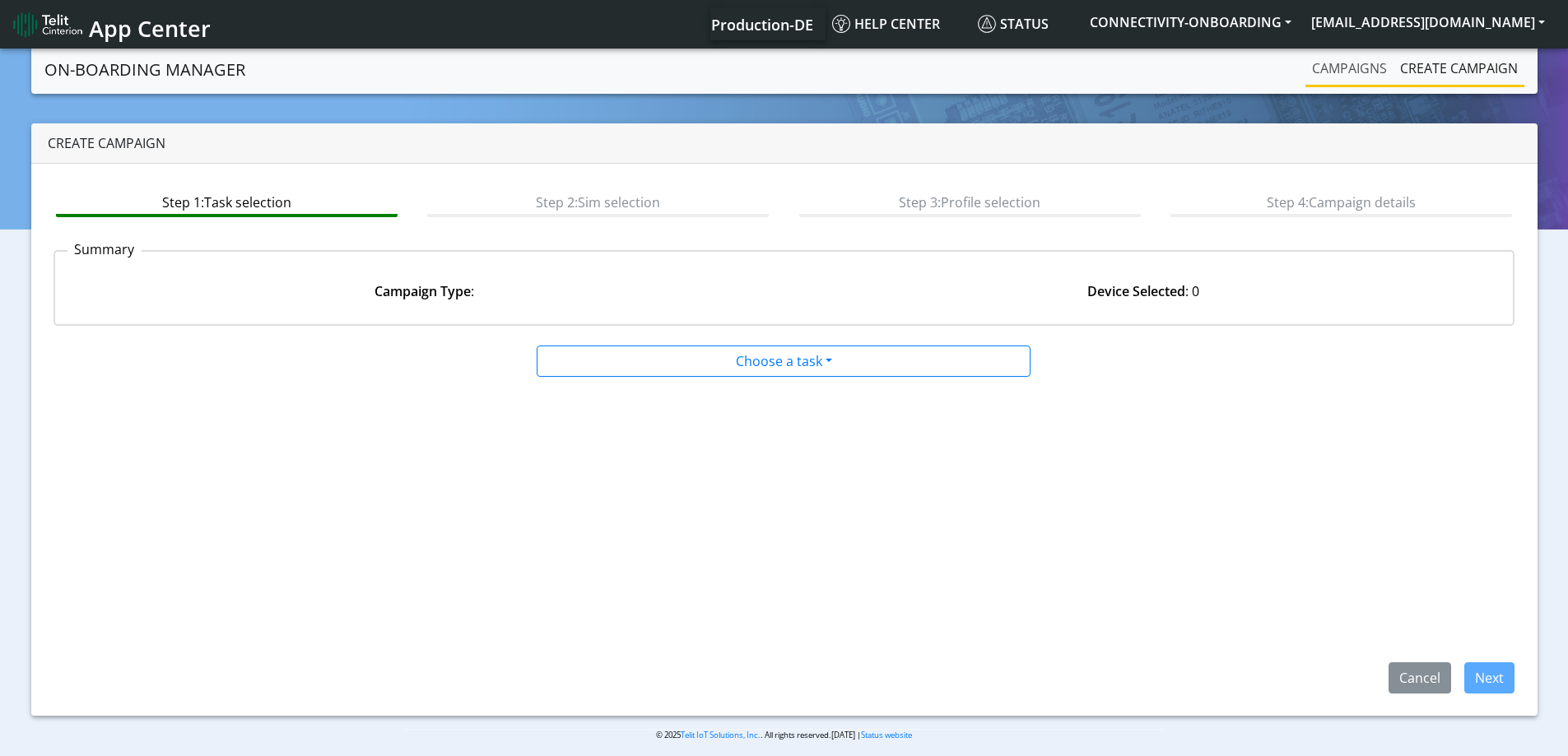
click at [1318, 62] on link "Campaigns" at bounding box center [1349, 69] width 88 height 33
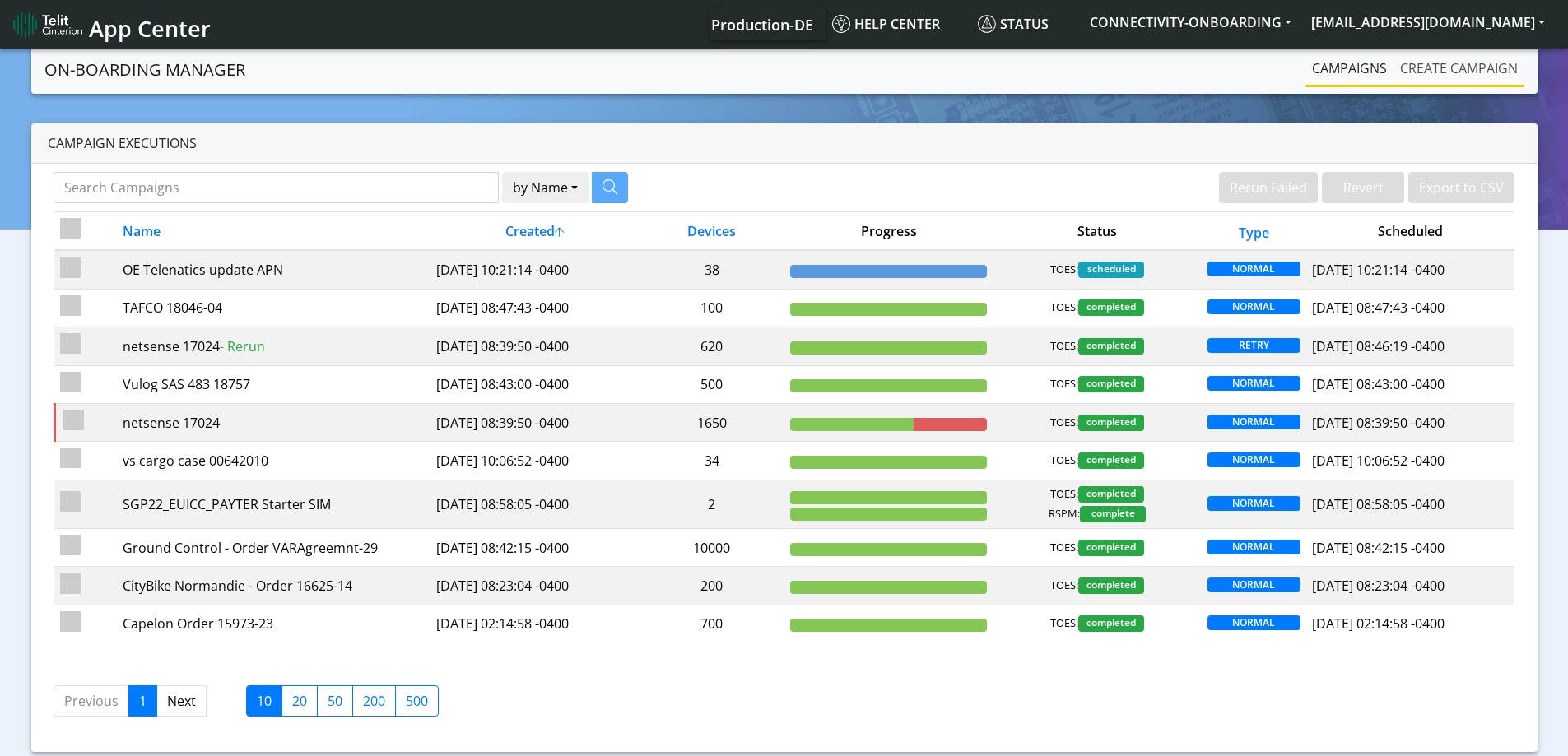
click at [1433, 62] on link "Create campaign" at bounding box center [1458, 69] width 131 height 33
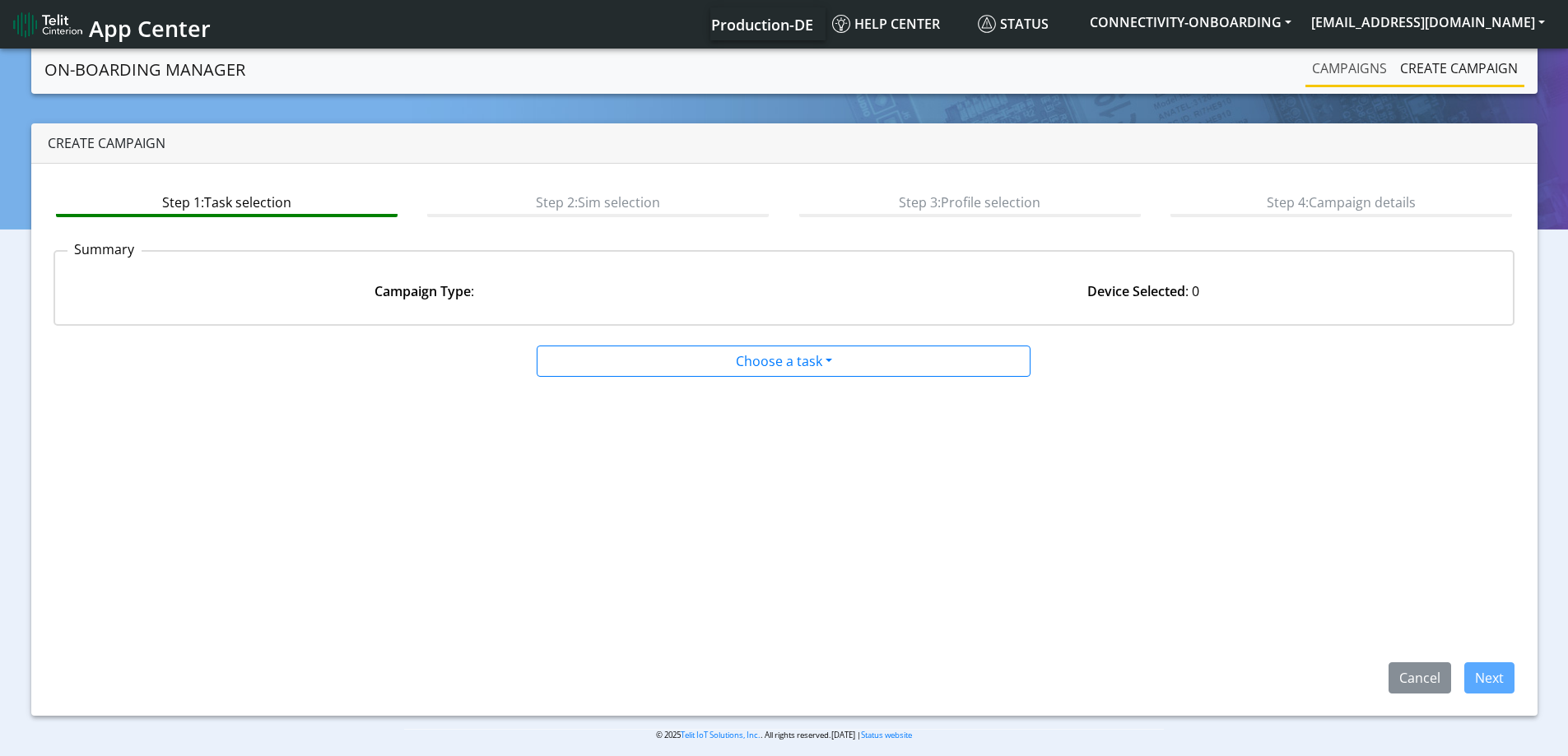
click at [1351, 65] on link "Campaigns" at bounding box center [1349, 69] width 88 height 33
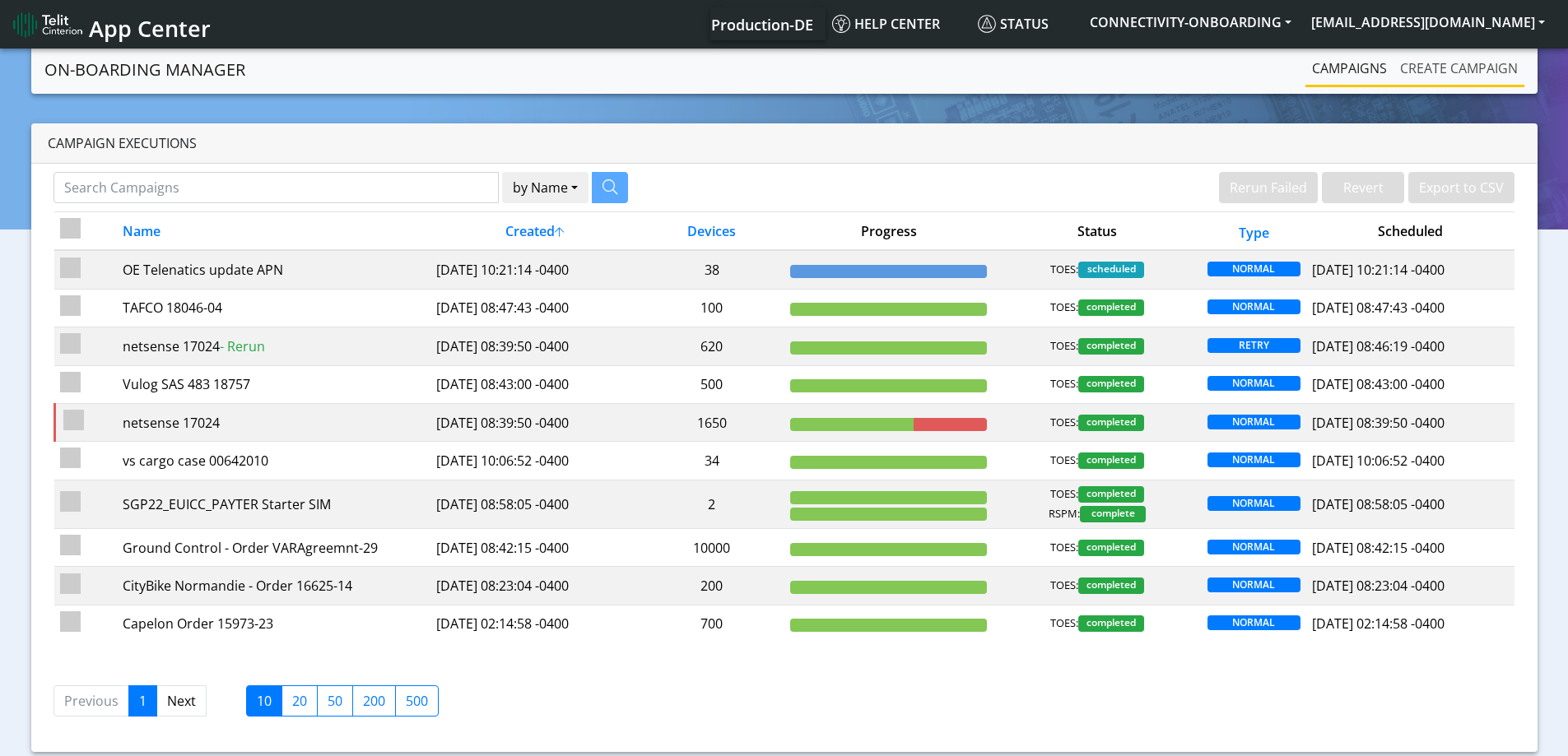
click at [1446, 66] on link "Create campaign" at bounding box center [1458, 69] width 131 height 33
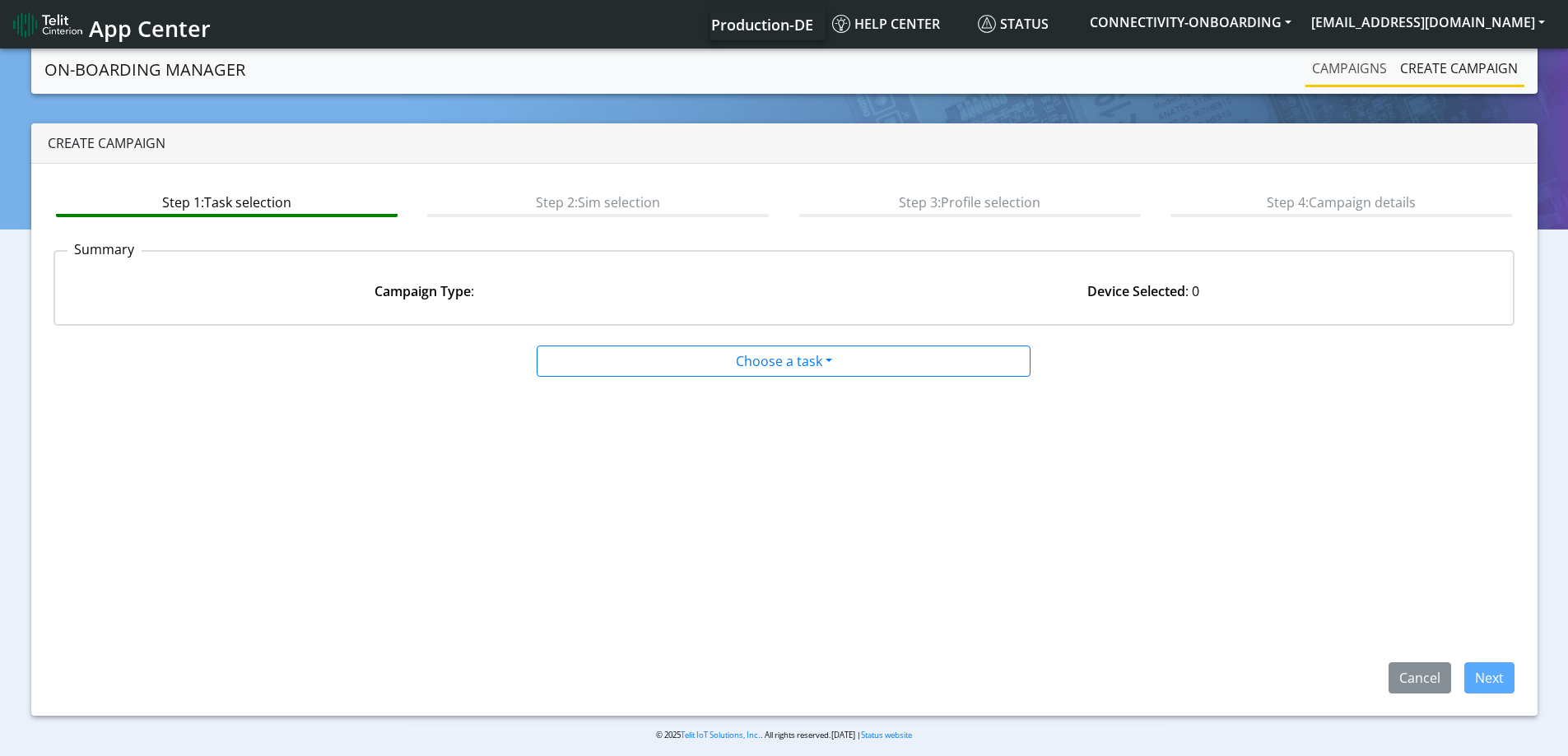
click at [1314, 64] on link "Campaigns" at bounding box center [1349, 69] width 88 height 33
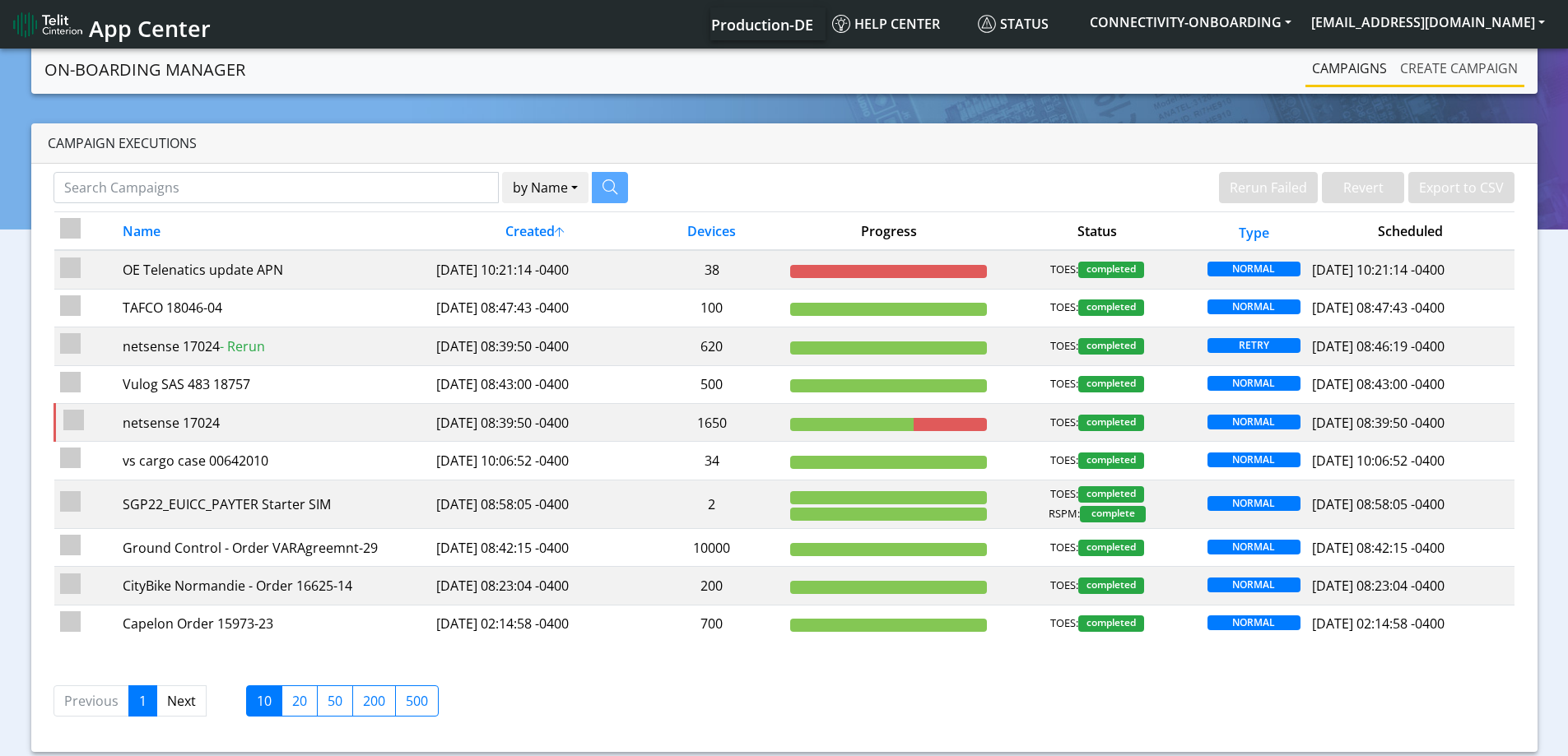
click at [1416, 64] on link "Create campaign" at bounding box center [1458, 69] width 131 height 33
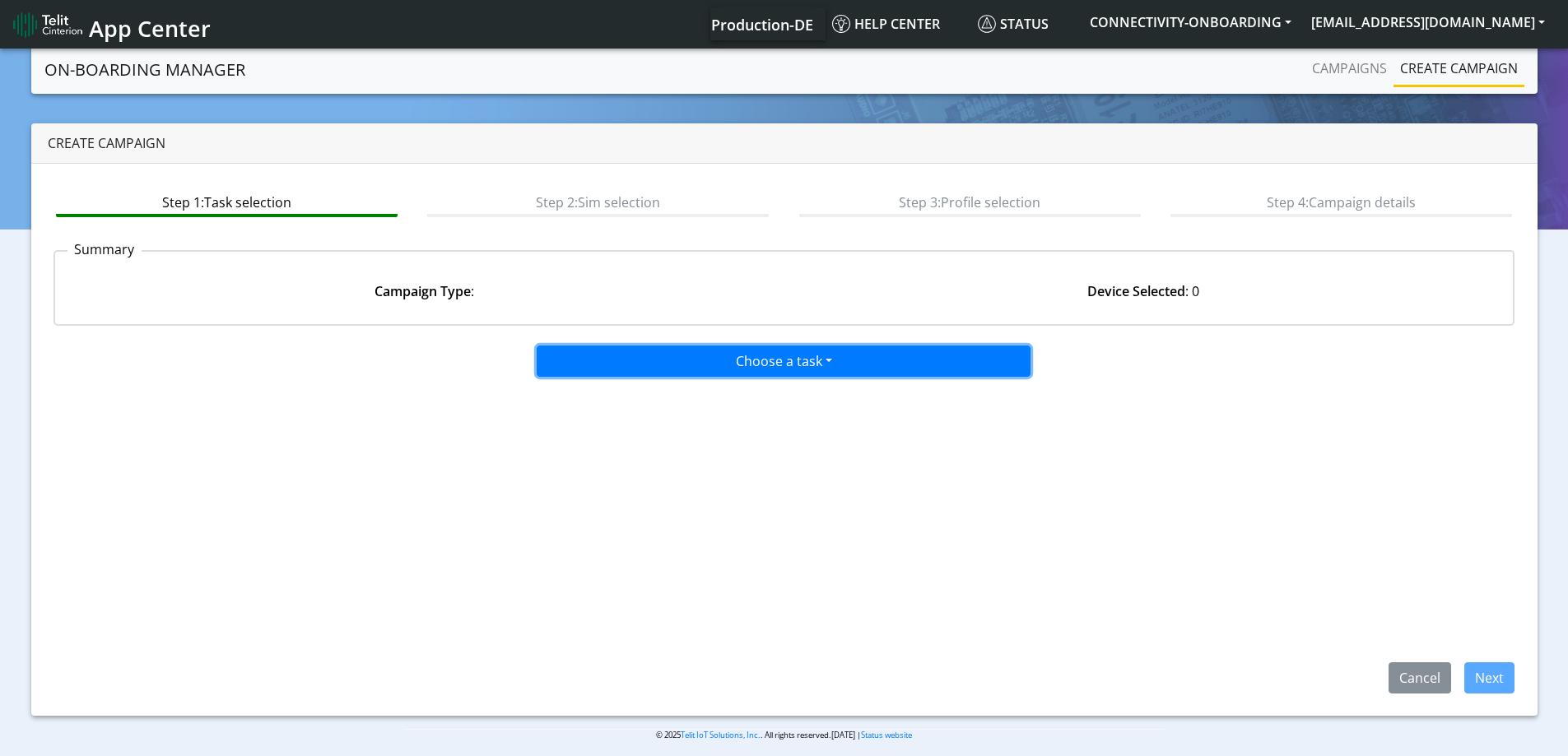
click at [704, 363] on button "Choose a task" at bounding box center [783, 361] width 494 height 31
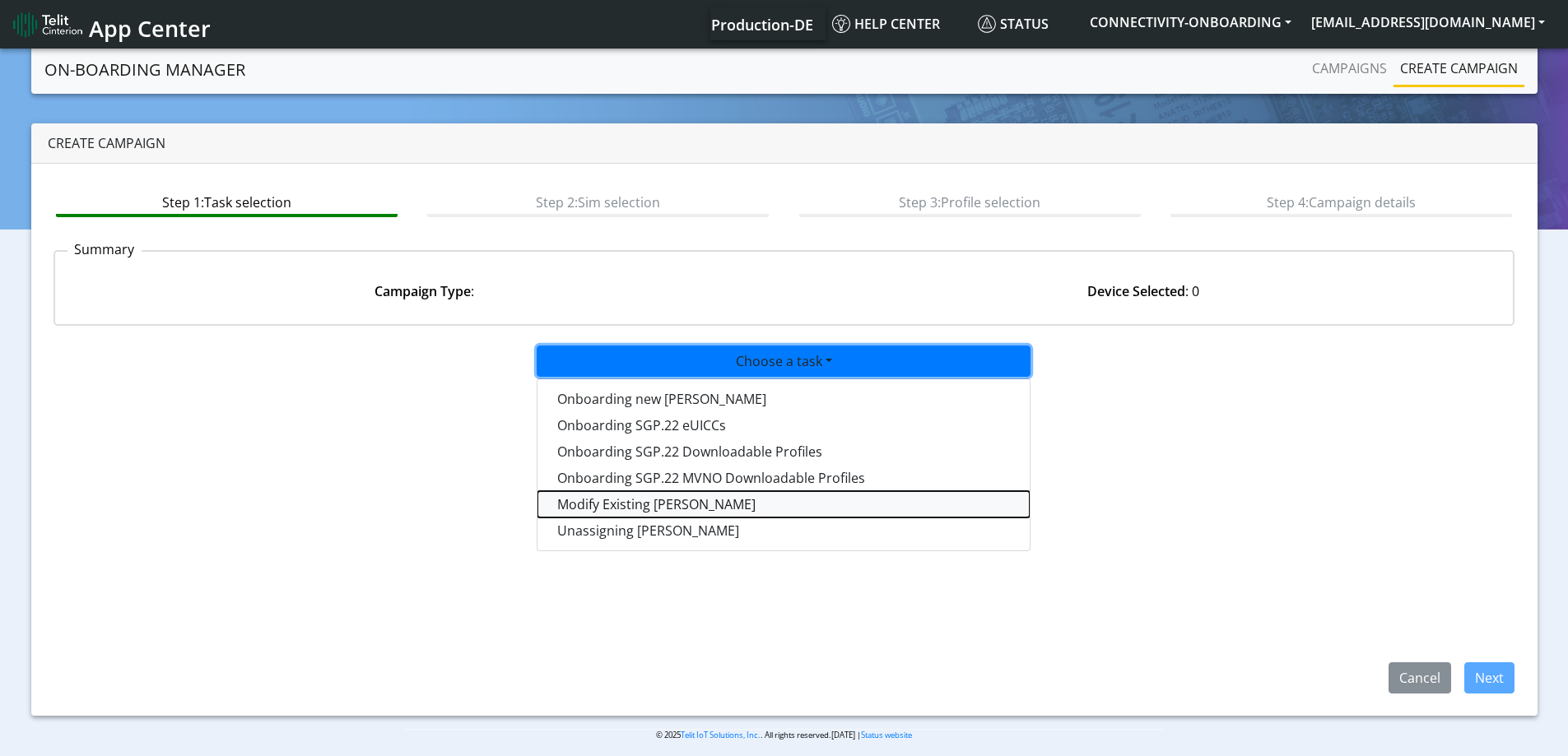
click at [618, 510] on taskiotp-dropdown "Modify Existing SIMs" at bounding box center [783, 505] width 492 height 26
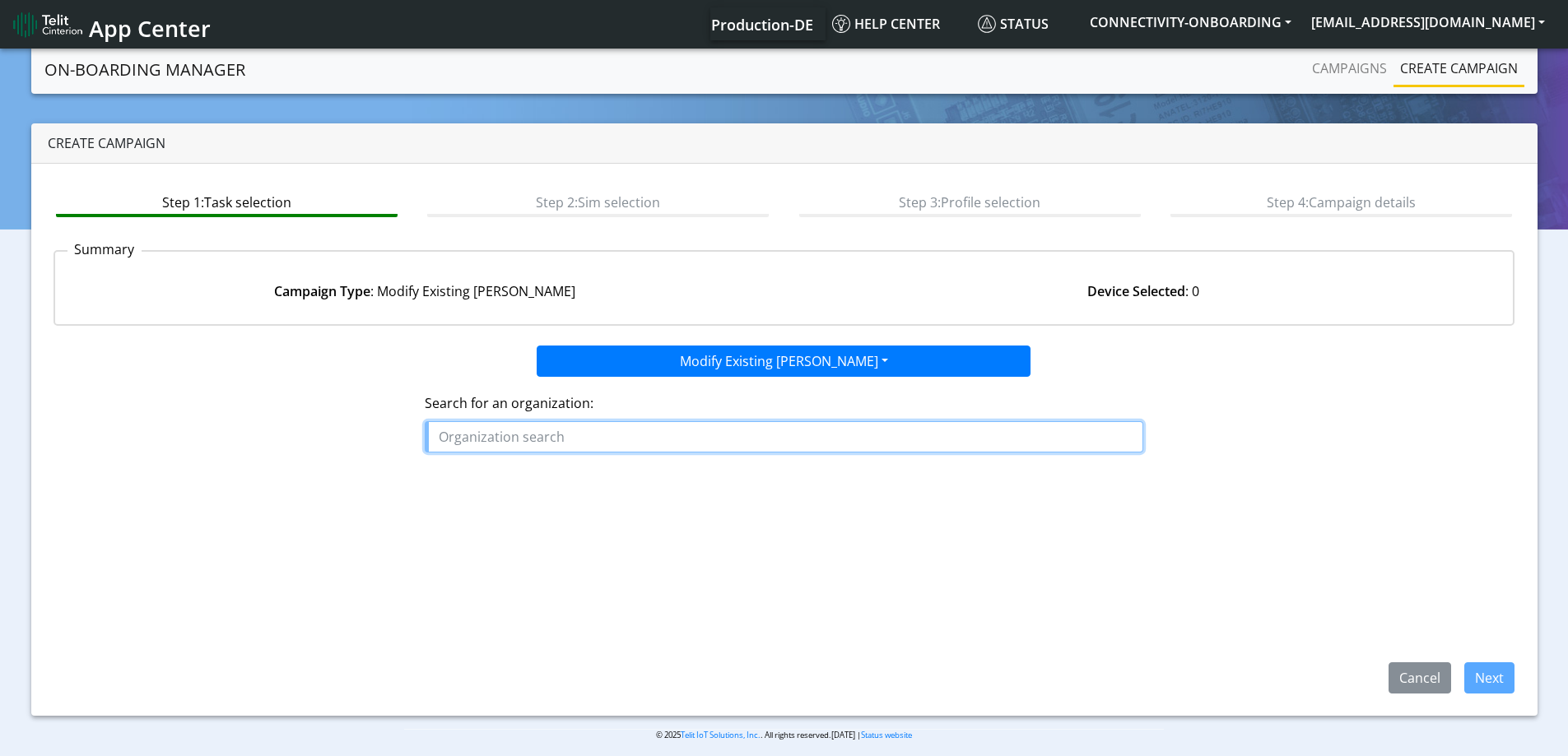
click at [535, 443] on input "text" at bounding box center [784, 437] width 719 height 31
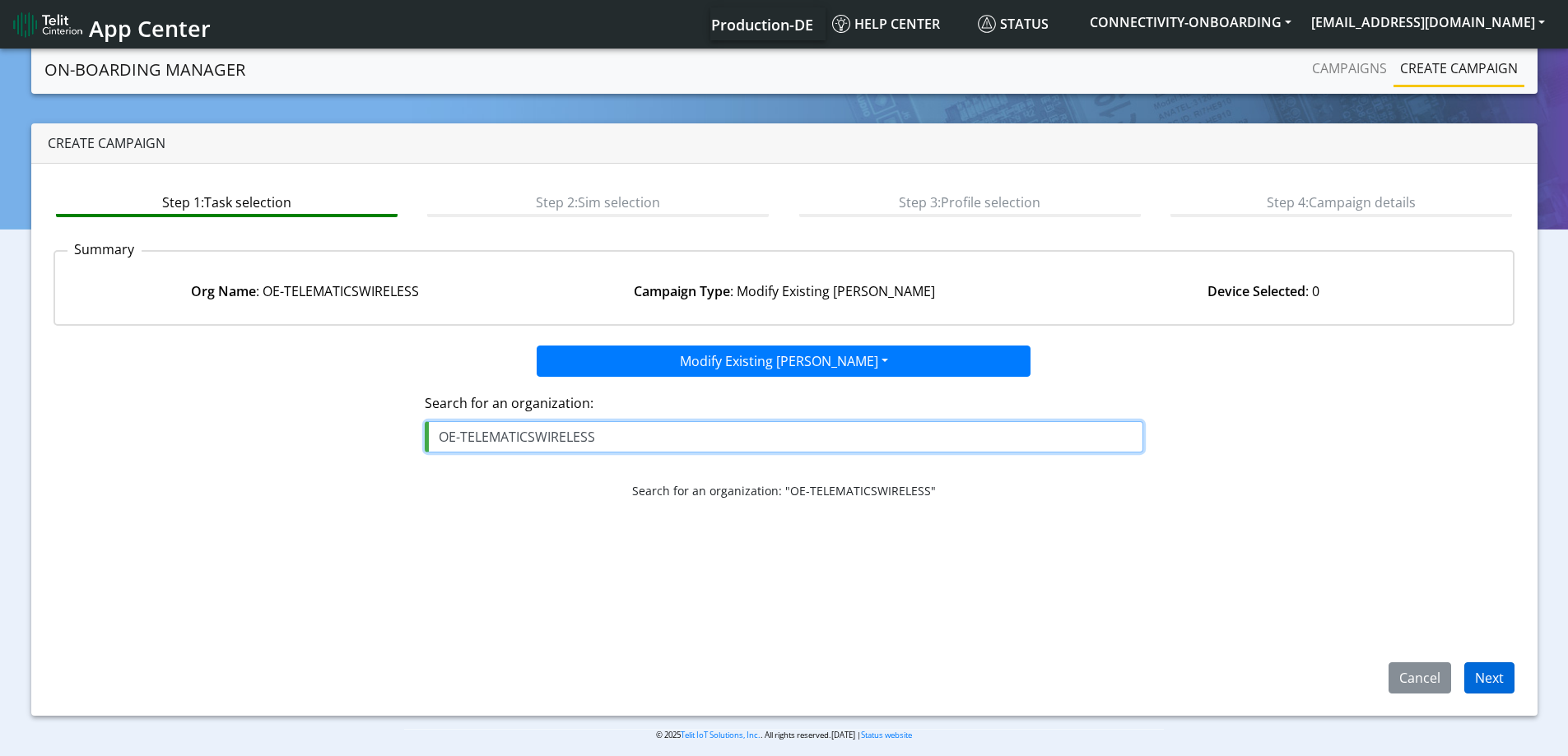
type input "OE-TELEMATICSWIRELESS"
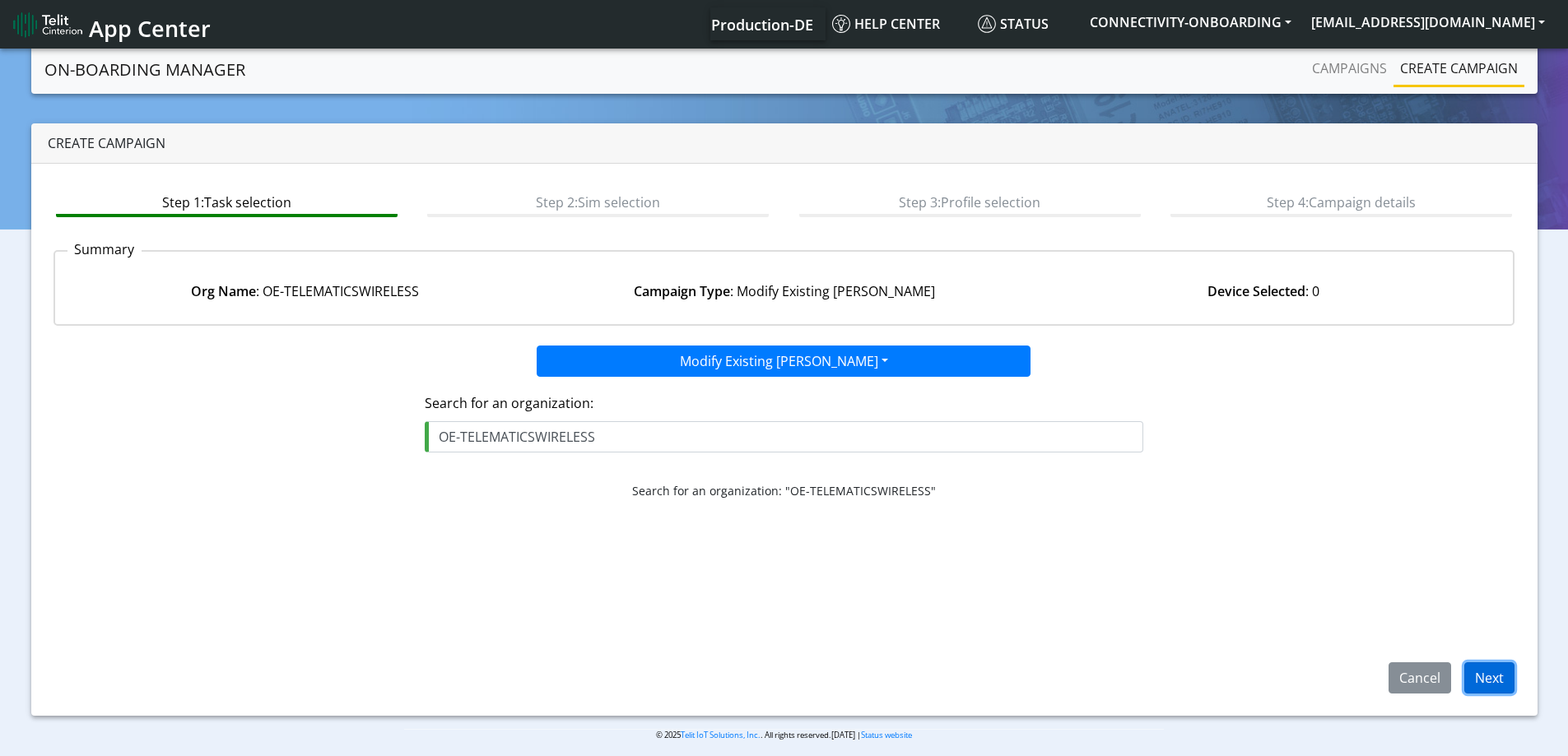
click at [1485, 687] on button "Next" at bounding box center [1489, 678] width 50 height 31
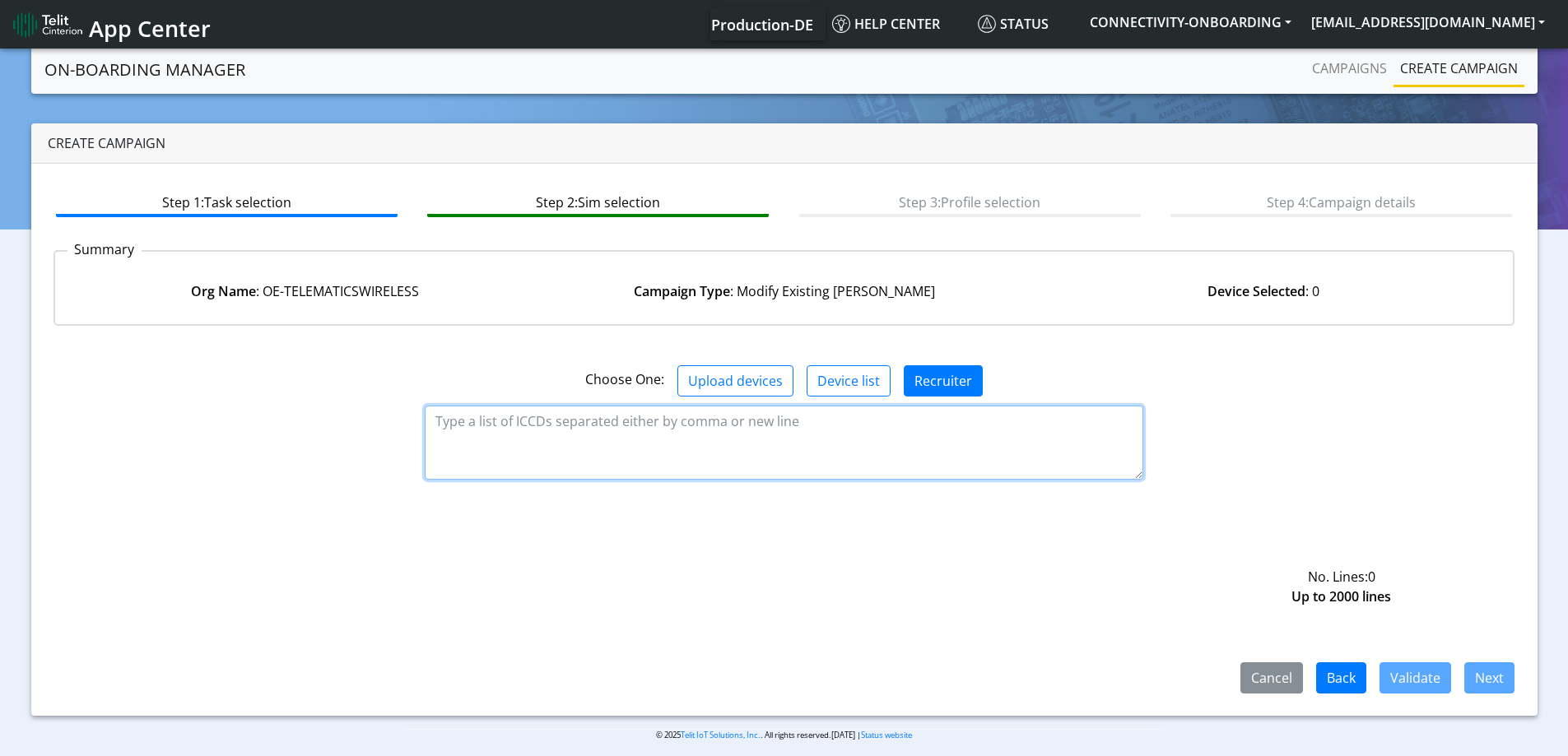
click at [477, 431] on textarea at bounding box center [784, 443] width 719 height 74
paste textarea "89358151000010350307 89358151000010350372 89358151000010350521 8935815100001035…"
type textarea "89358151000010350307 89358151000010350372 89358151000010350521 8935815100001035…"
click at [535, 477] on textarea at bounding box center [784, 443] width 719 height 74
paste textarea "89358151000010350307 89358151000010350372 89358151000010350521 8935815100001035…"
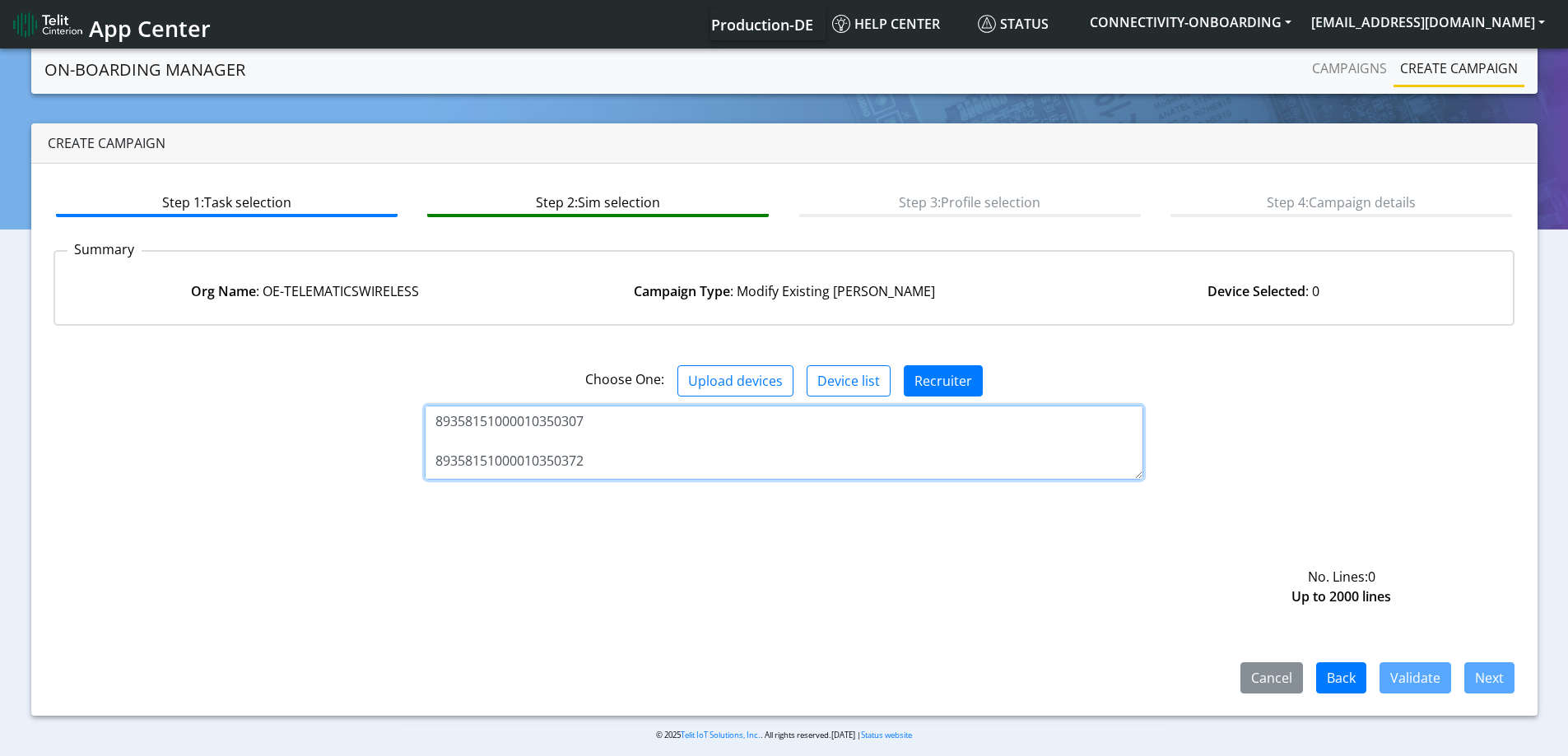
scroll to position [1413, 0]
type textarea "89358151000010350307 89358151000010350372 89358151000010350521 8935815100001035…"
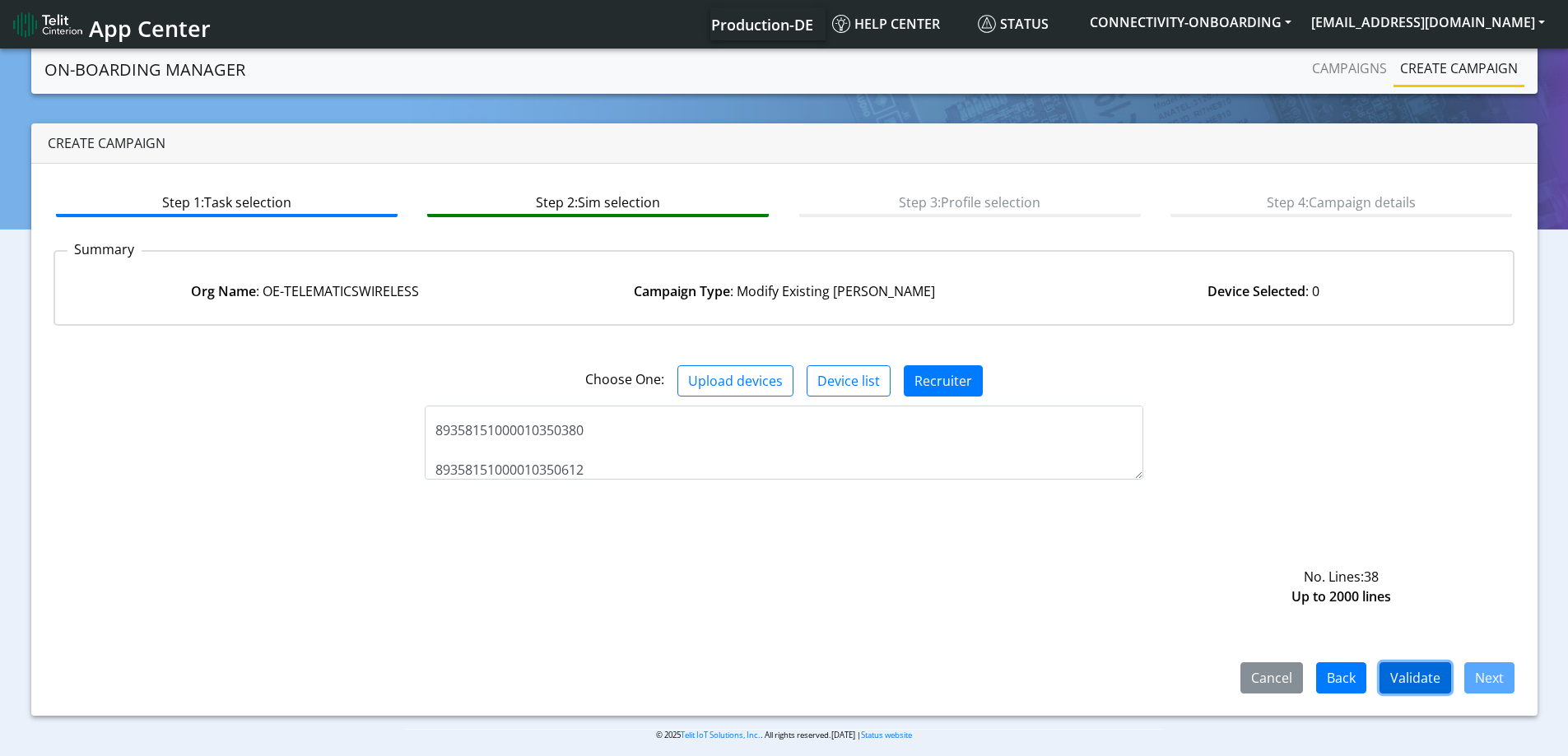
click at [1438, 676] on button "Validate" at bounding box center [1415, 678] width 72 height 31
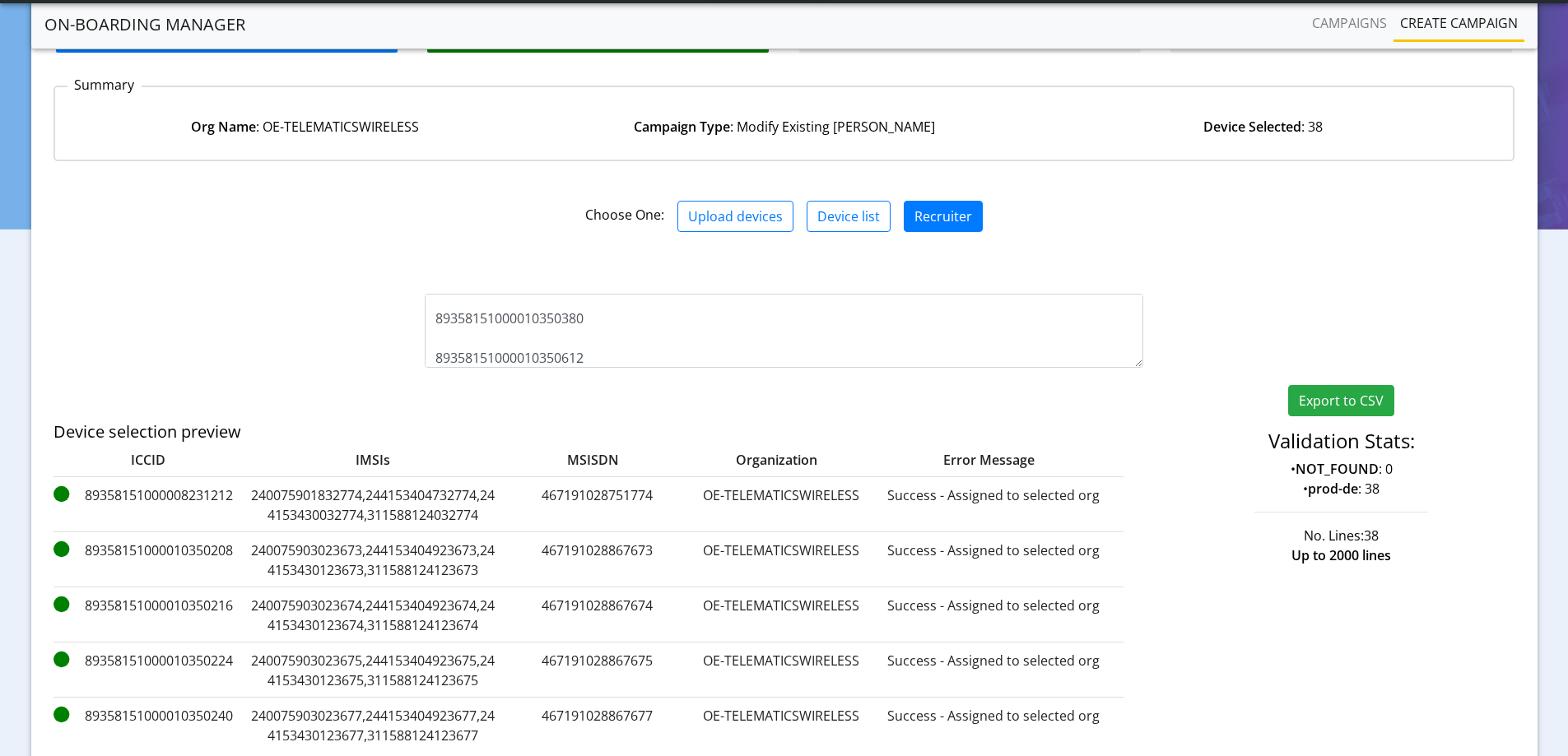
scroll to position [299, 0]
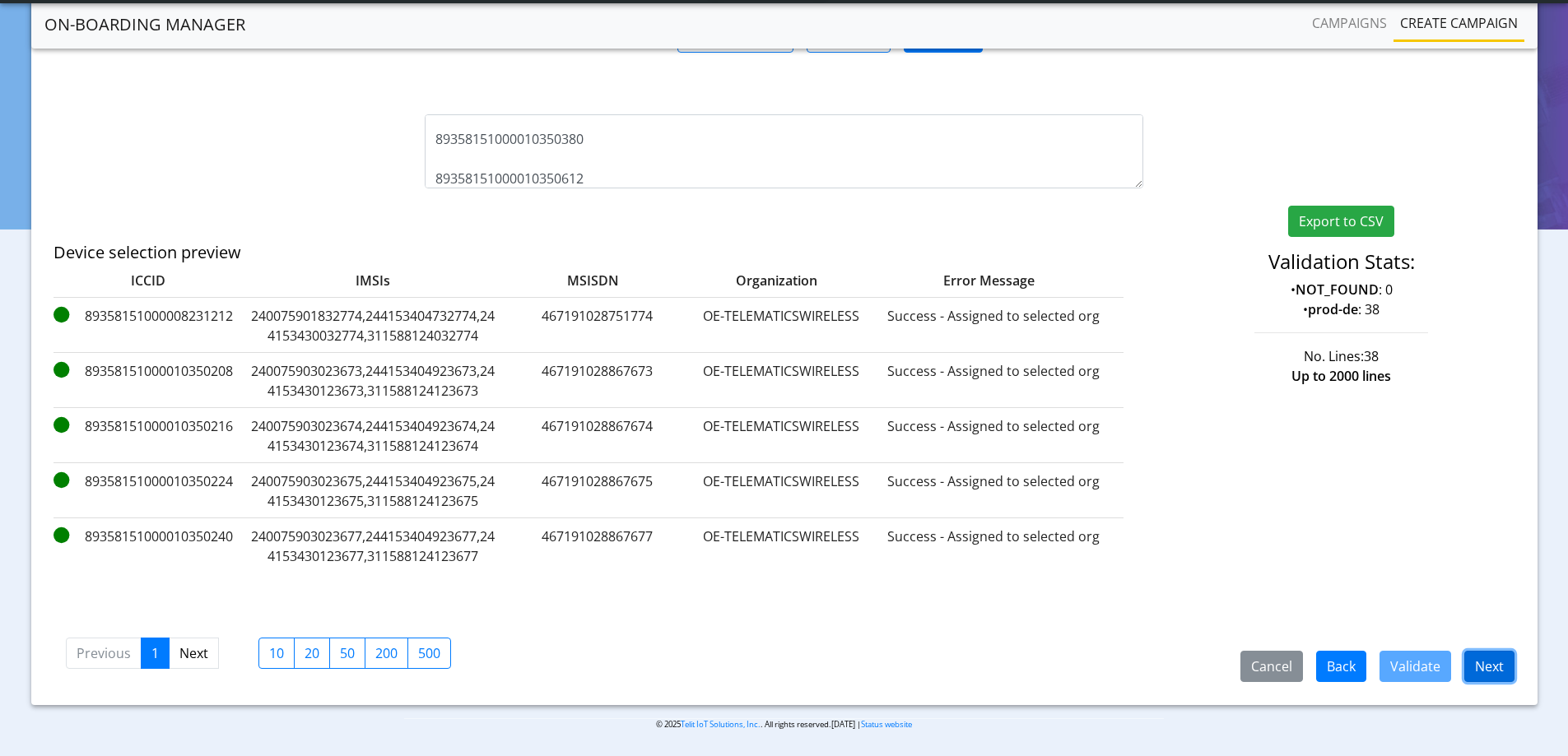
click at [1492, 655] on button "Next" at bounding box center [1489, 667] width 50 height 31
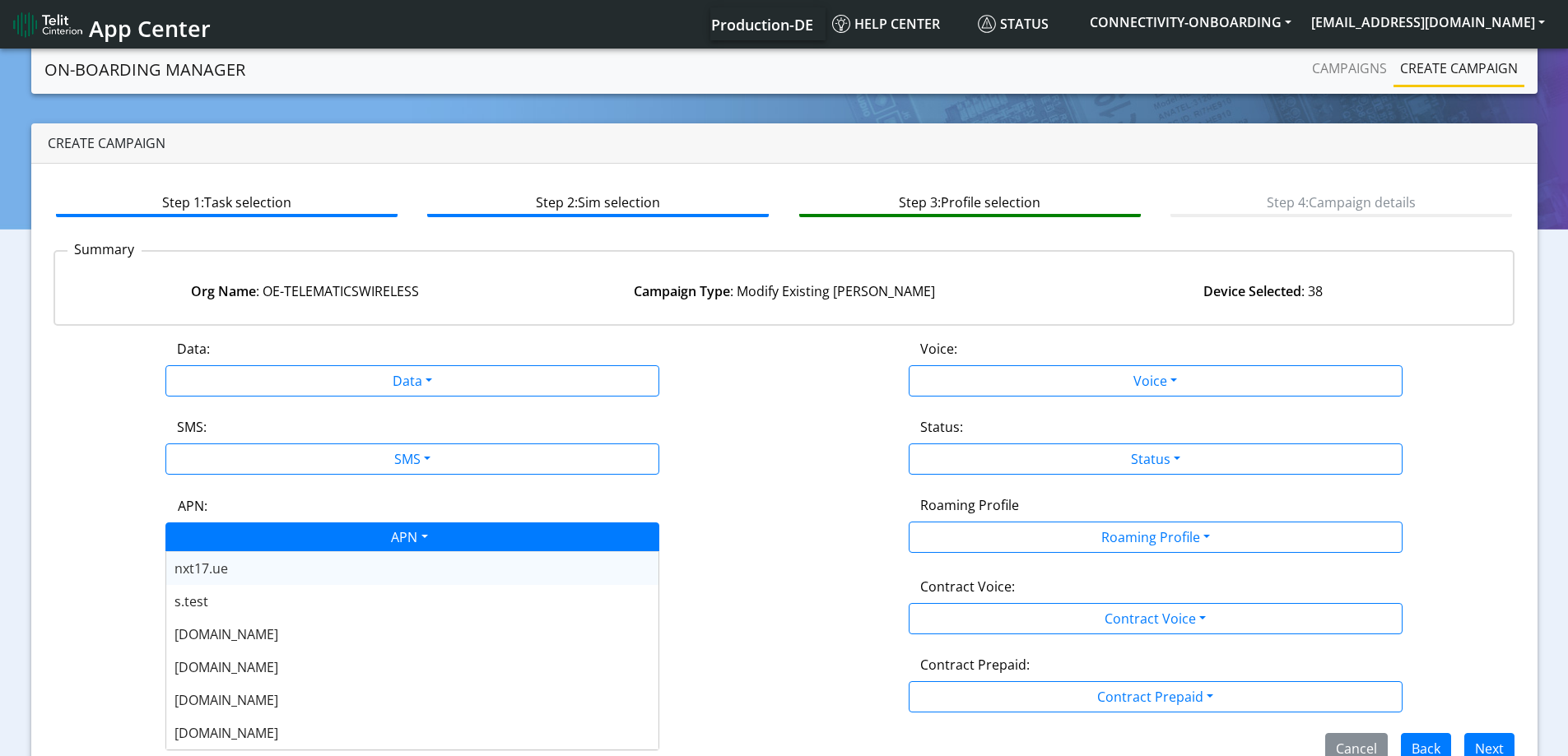
click at [388, 530] on div "APN" at bounding box center [408, 540] width 522 height 32
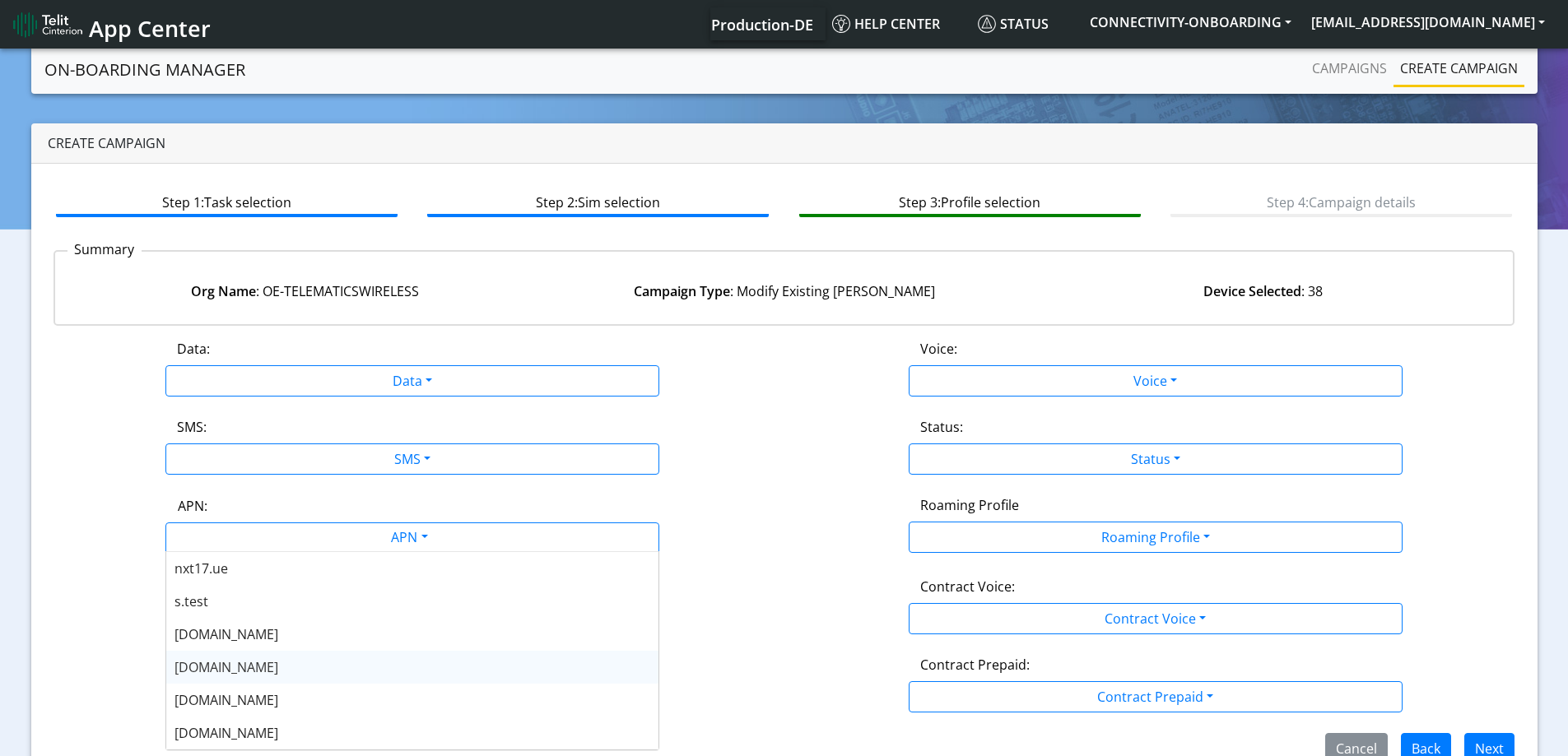
click at [235, 672] on div "nxt20.net" at bounding box center [412, 668] width 492 height 33
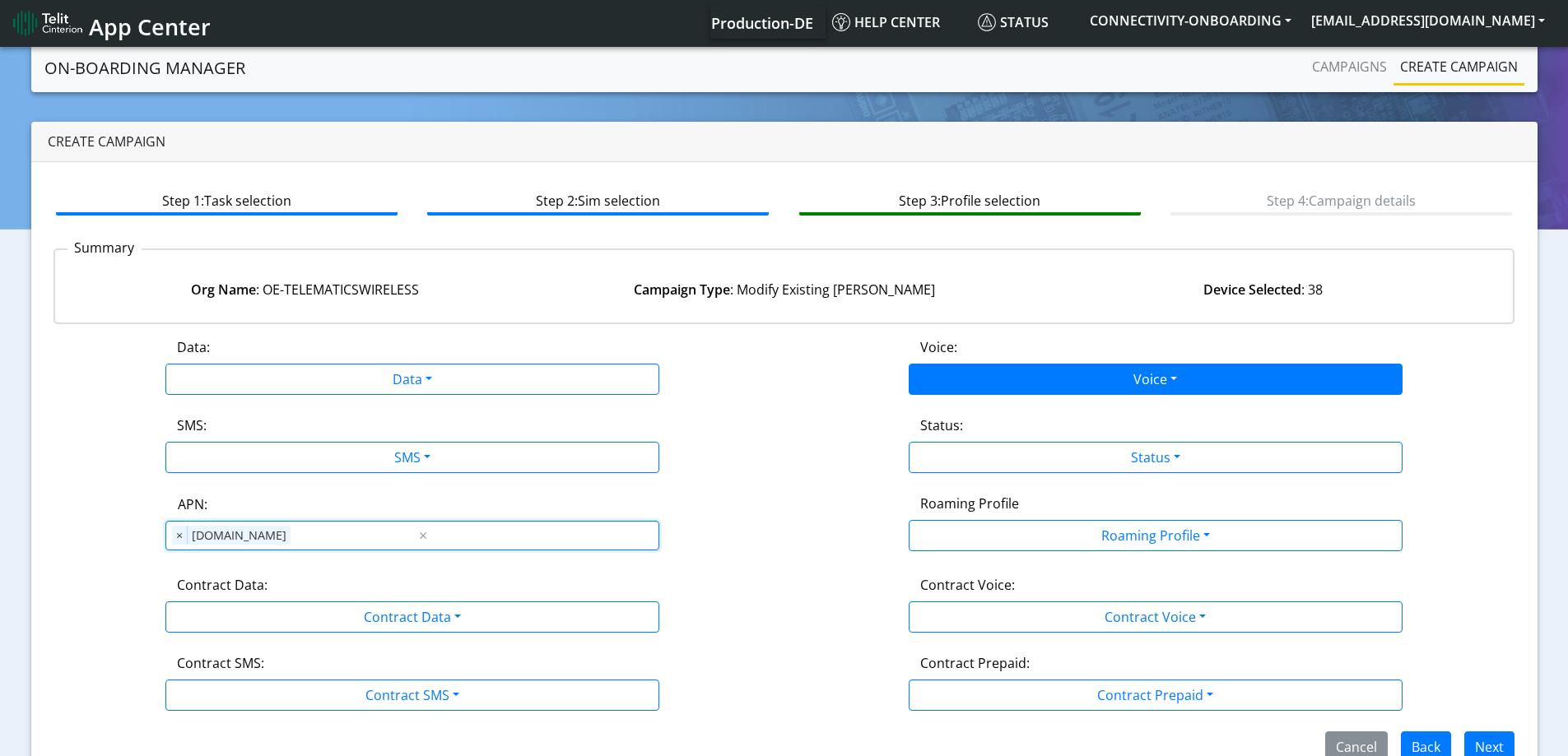
scroll to position [36, 0]
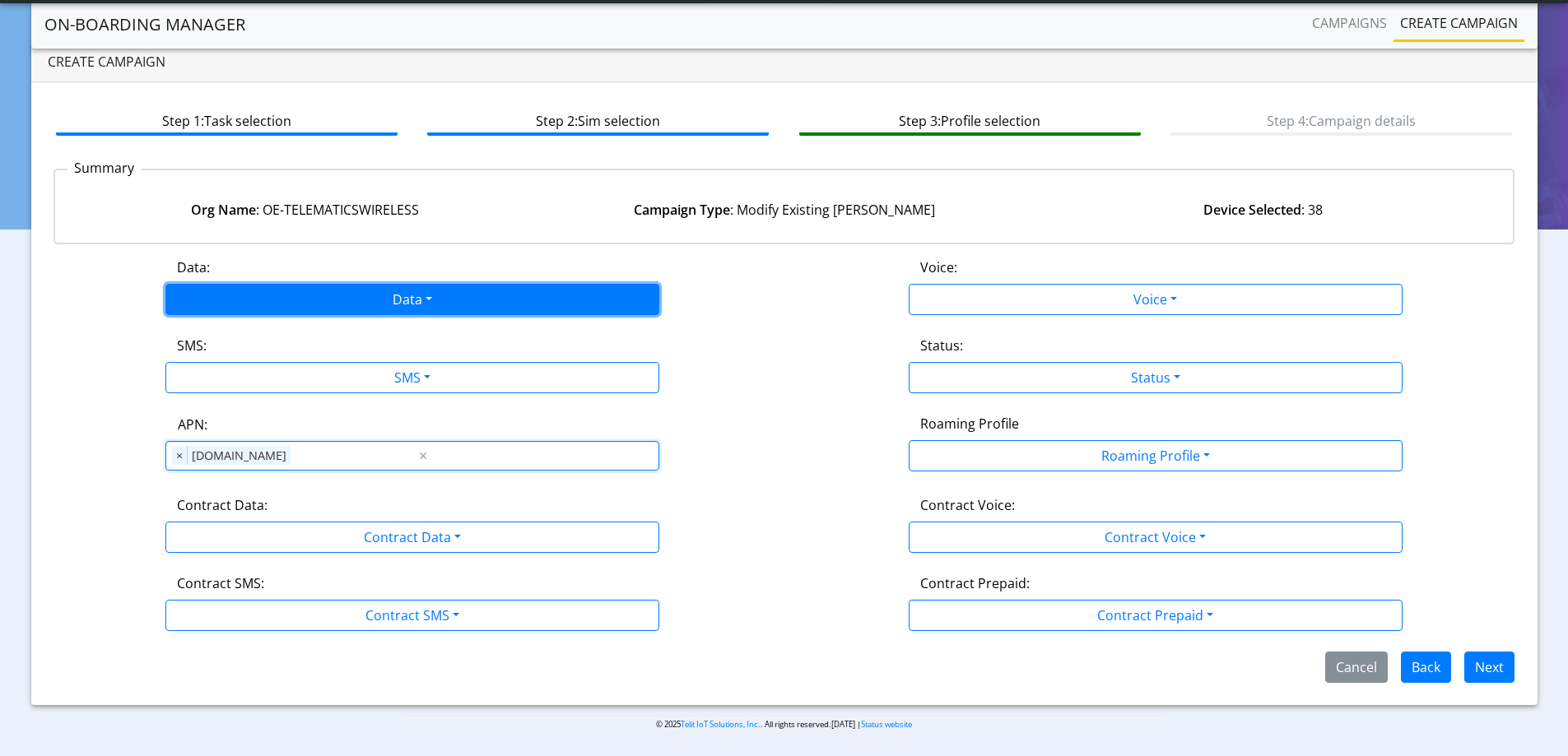
click at [407, 301] on button "Data" at bounding box center [412, 300] width 494 height 31
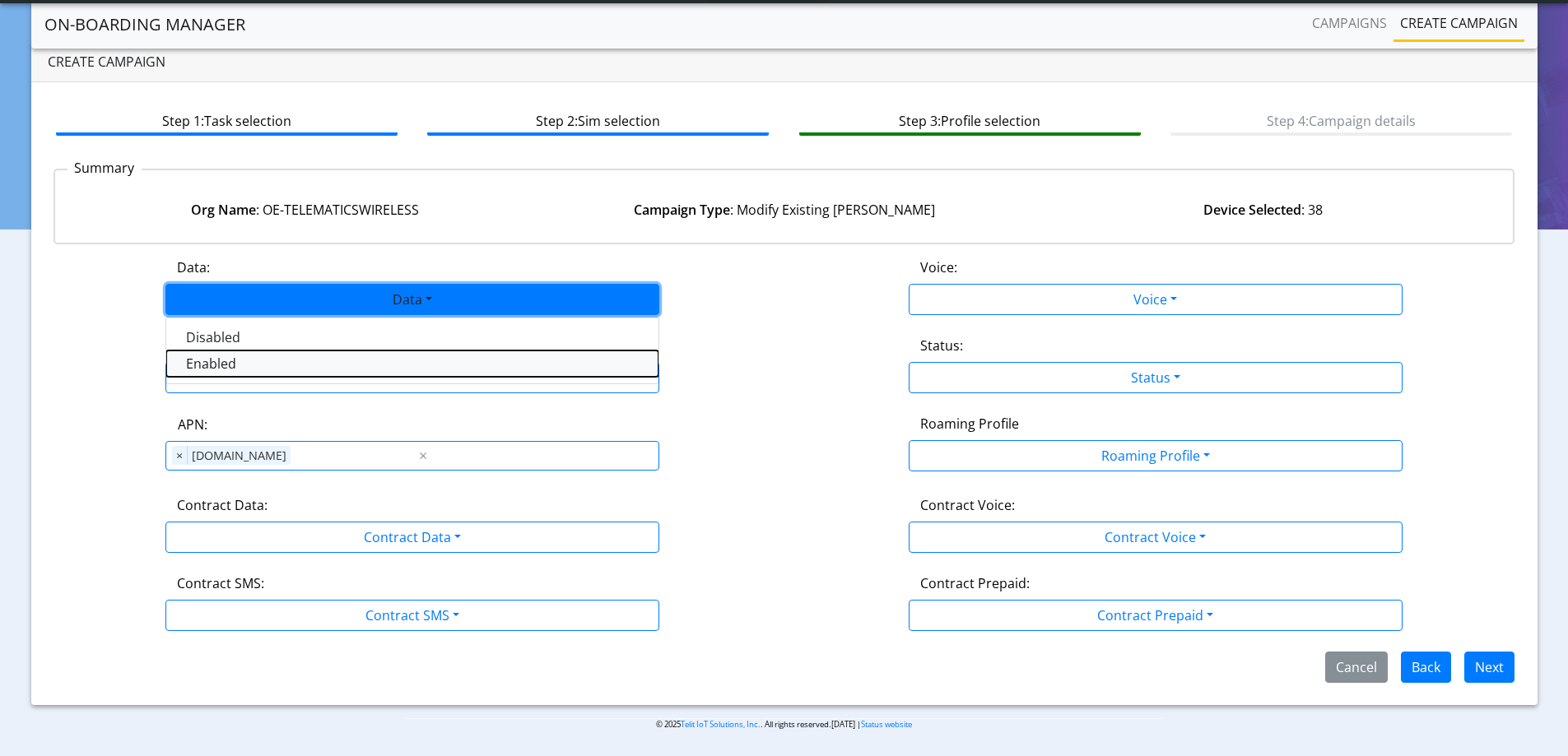
click at [273, 368] on button "Enabled" at bounding box center [412, 364] width 492 height 26
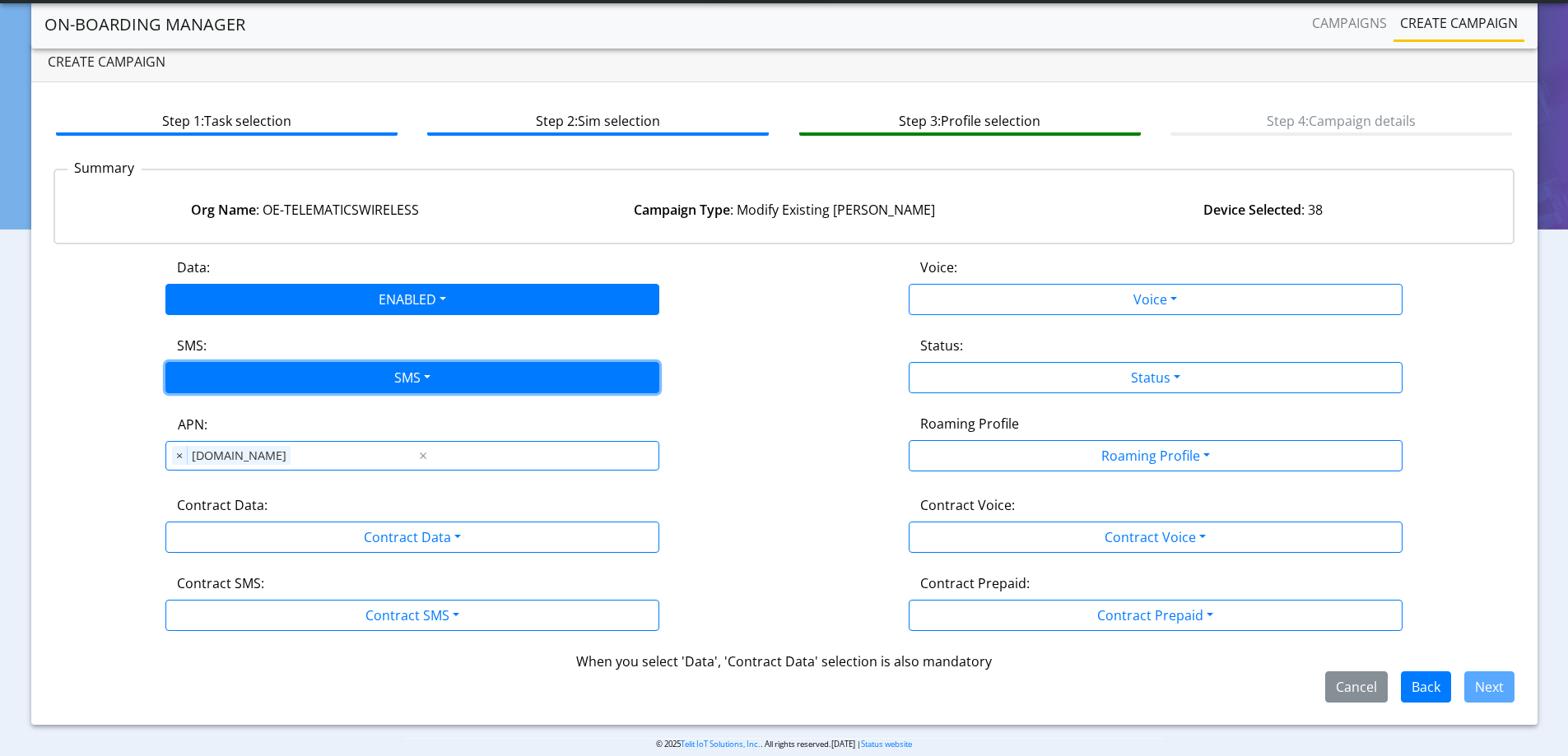
click at [273, 371] on button "SMS" at bounding box center [412, 378] width 494 height 31
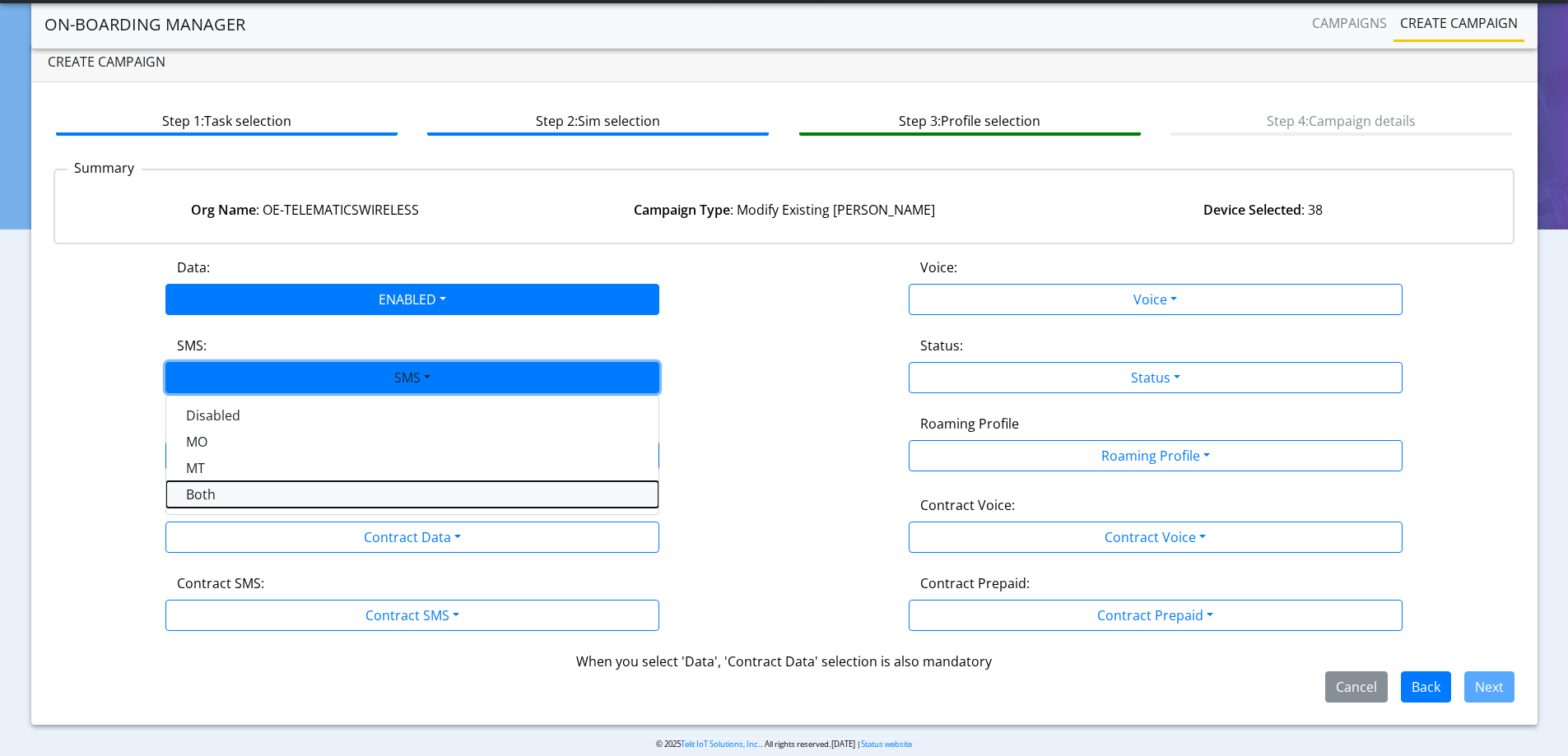
click at [207, 497] on button "Both" at bounding box center [412, 495] width 492 height 26
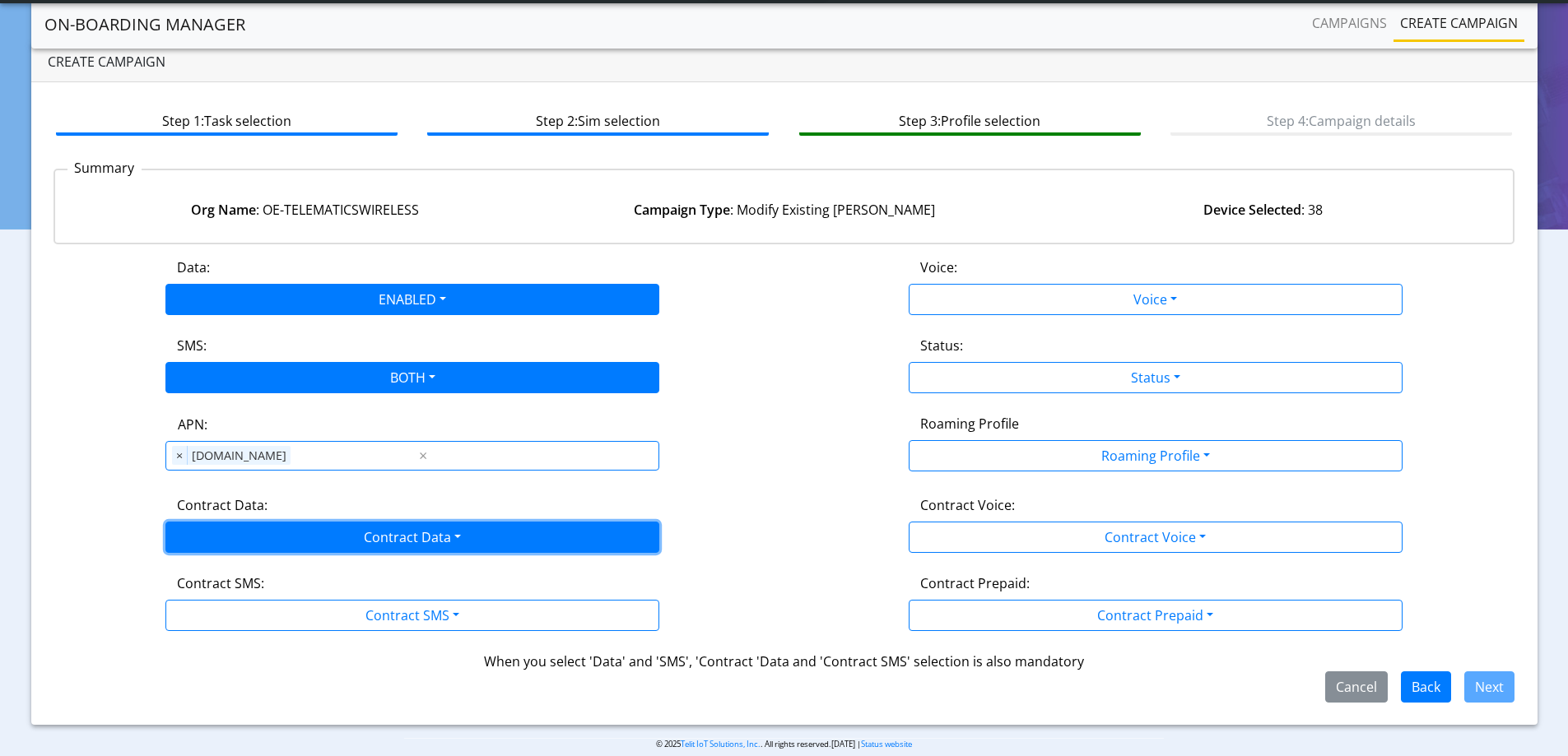
click at [324, 535] on button "Contract Data" at bounding box center [412, 538] width 494 height 31
click at [254, 619] on div "Disabled Enabled" at bounding box center [412, 588] width 494 height 68
drag, startPoint x: 259, startPoint y: 615, endPoint x: 273, endPoint y: 605, distance: 17.2
click at [260, 611] on div "Disabled Enabled" at bounding box center [412, 588] width 494 height 68
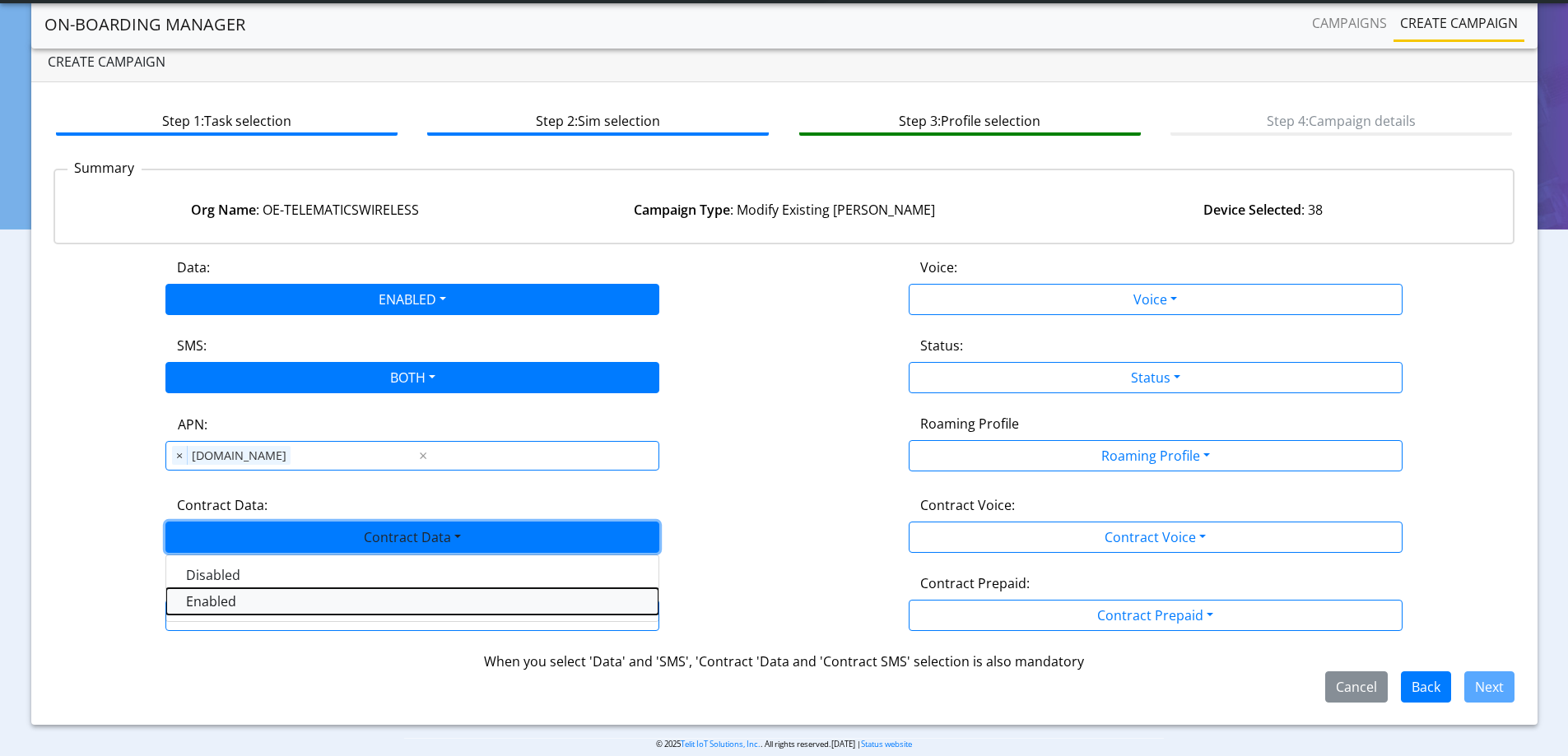
click at [273, 605] on Dataenabled-dropdown "Enabled" at bounding box center [412, 601] width 492 height 26
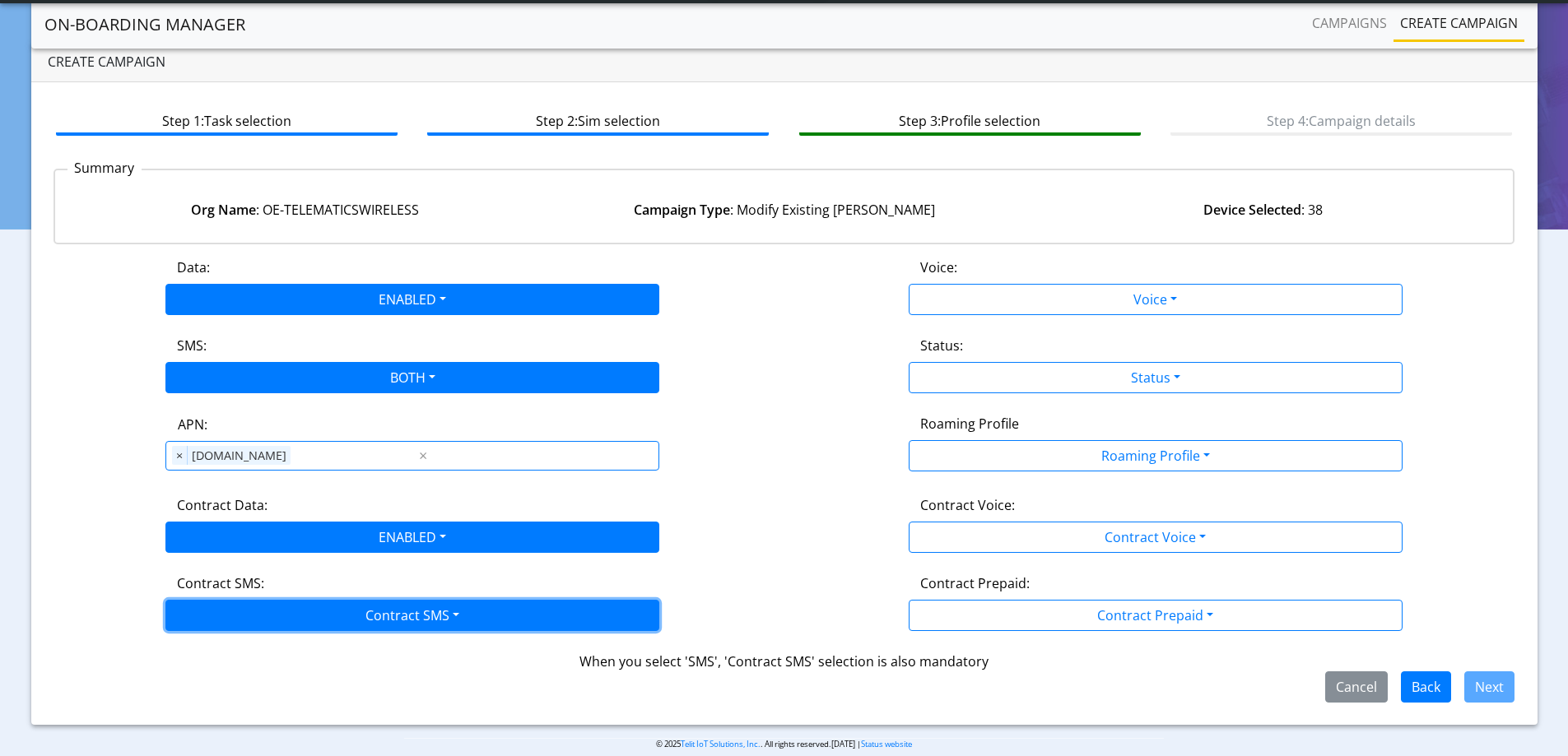
click at [275, 614] on button "Contract SMS" at bounding box center [412, 616] width 494 height 31
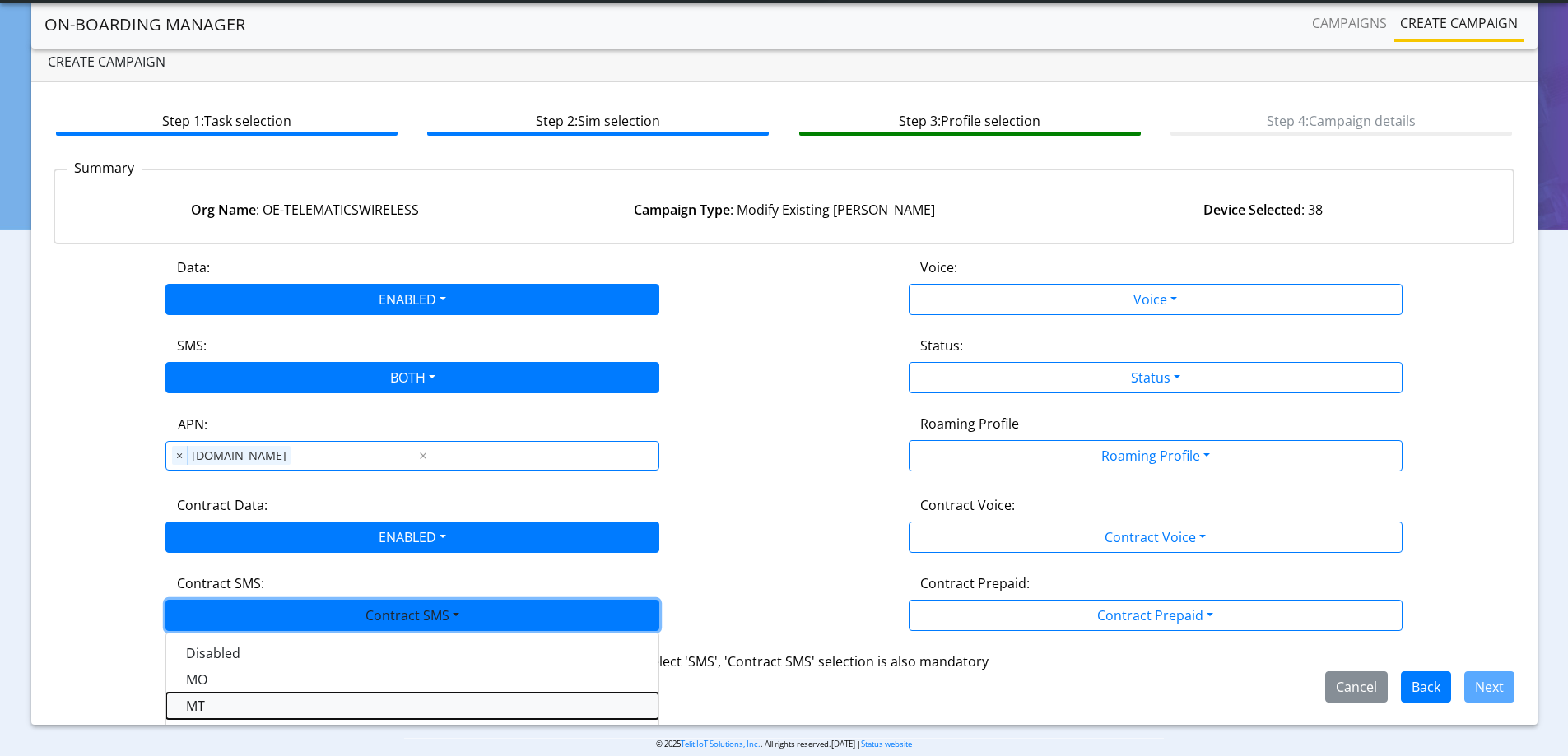
click at [229, 705] on SMSmt-dropdown "MT" at bounding box center [412, 706] width 492 height 26
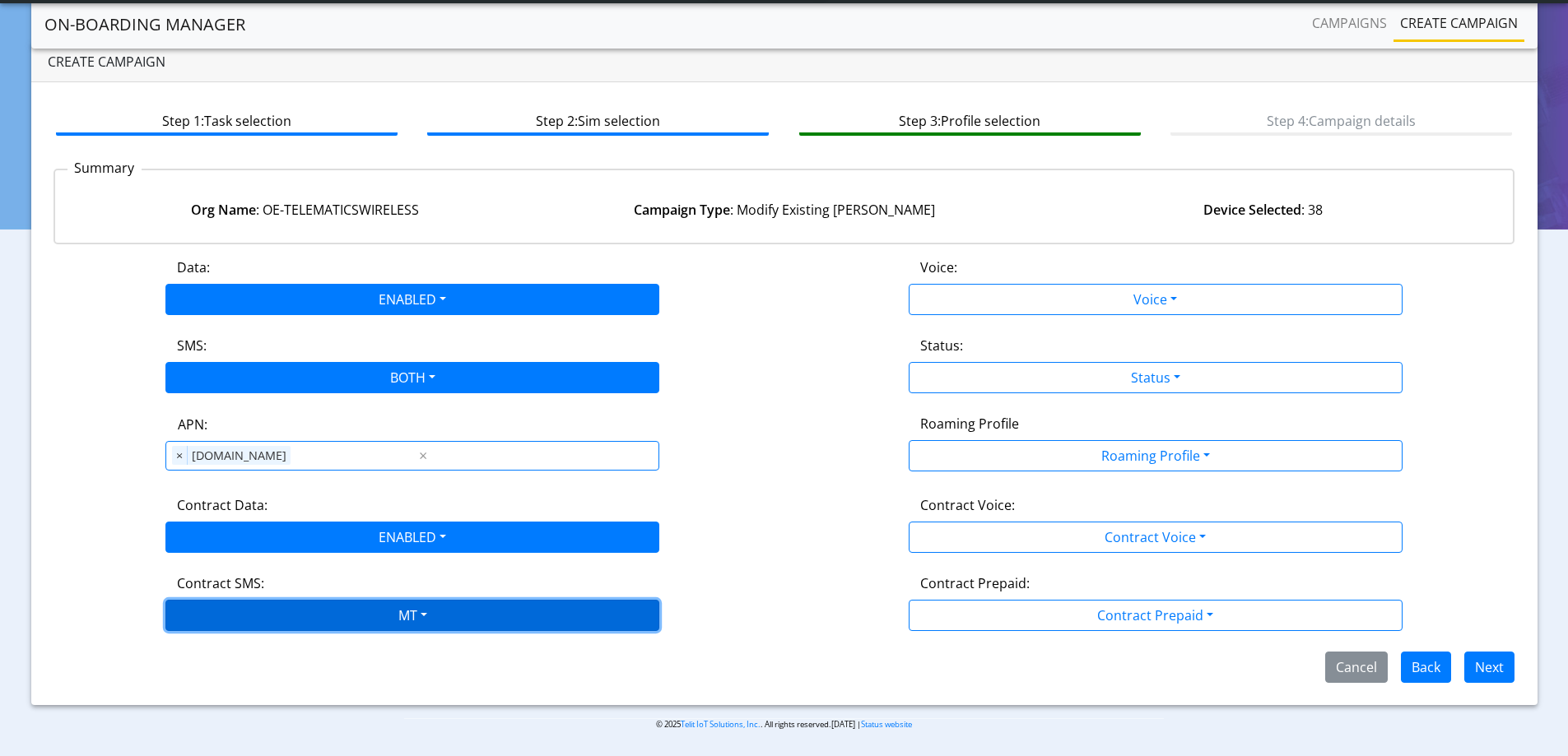
click at [484, 608] on button "MT" at bounding box center [412, 616] width 494 height 31
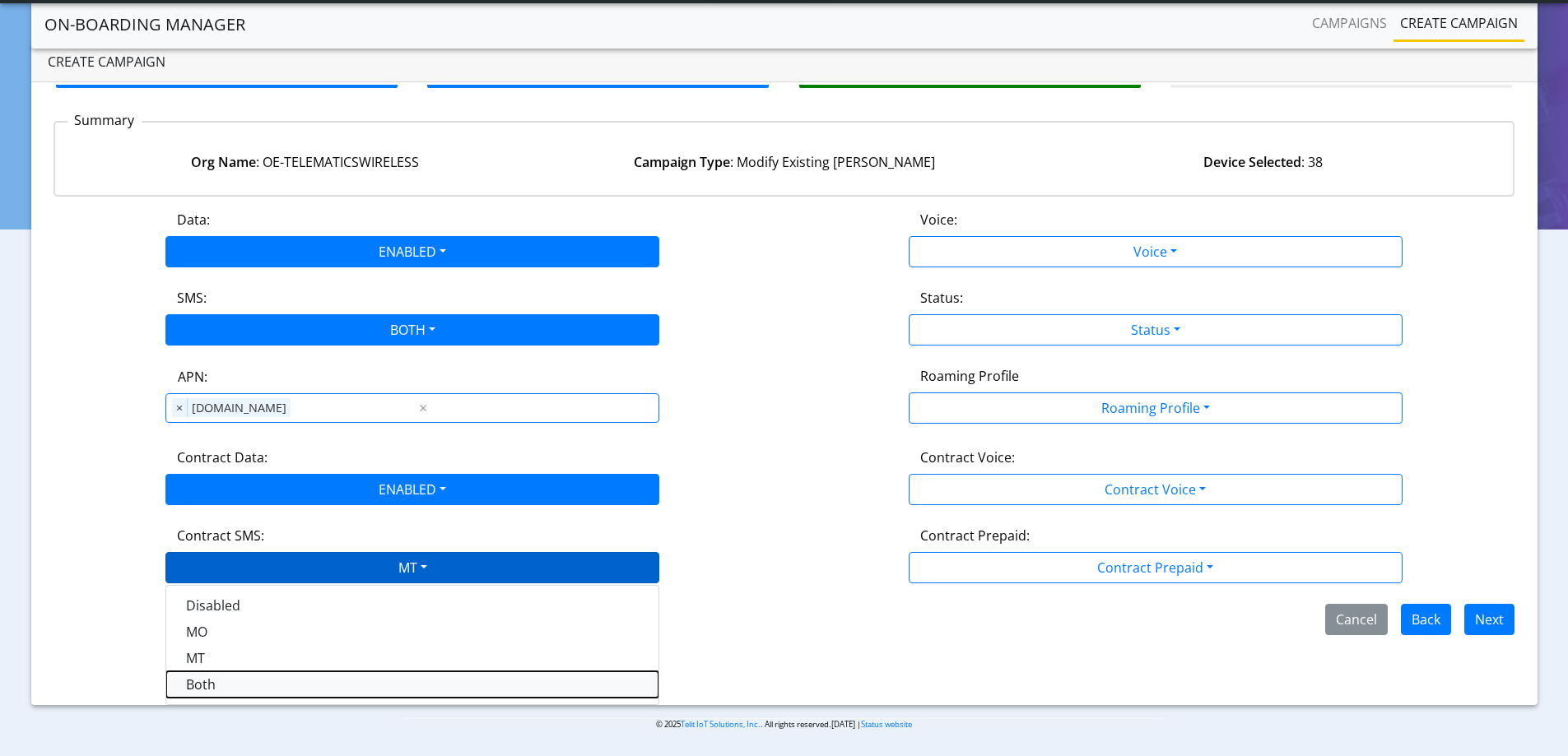
click at [230, 693] on SMSboth-dropdown "Both" at bounding box center [412, 685] width 492 height 26
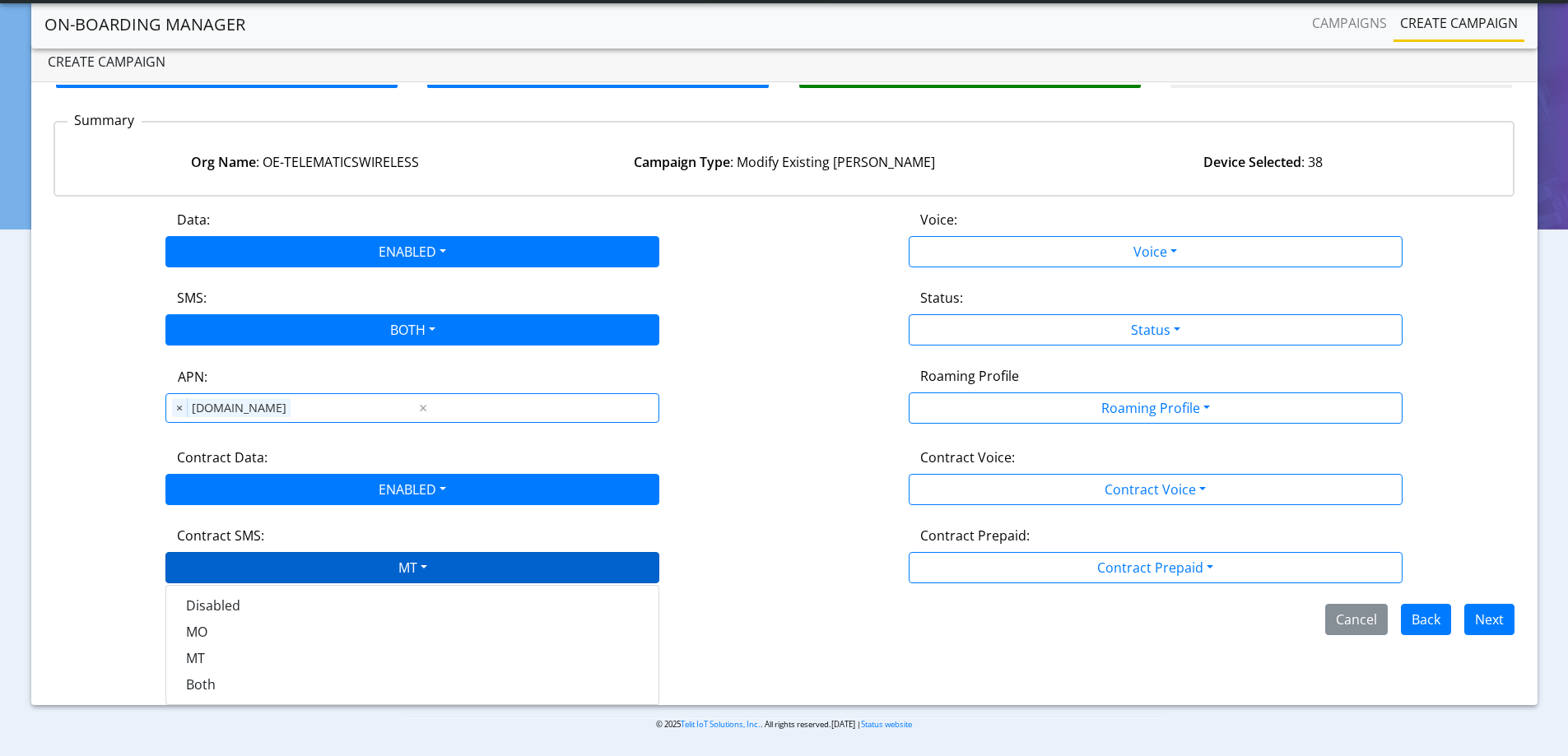
scroll to position [0, 0]
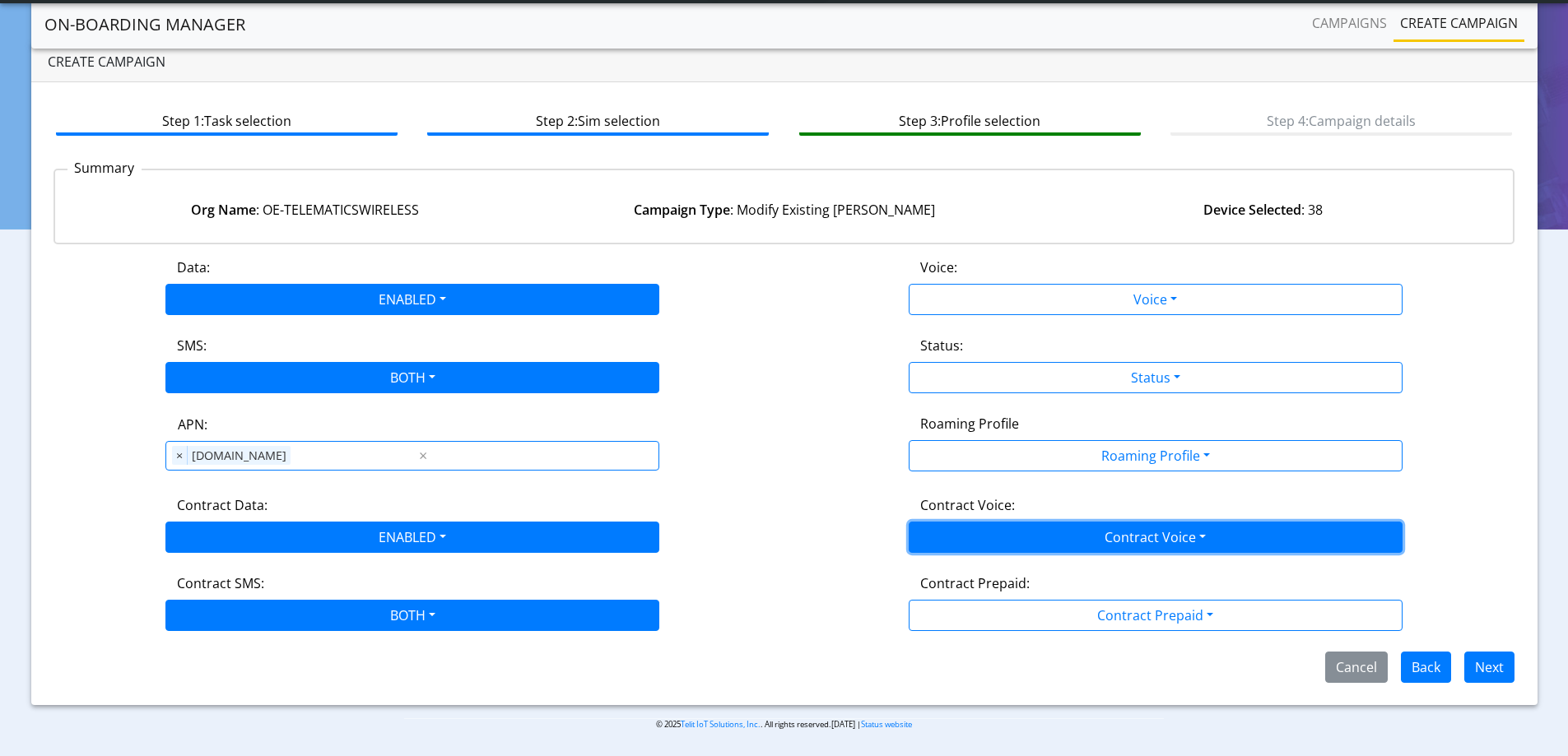
click at [1190, 549] on button "Contract Voice" at bounding box center [1156, 538] width 494 height 31
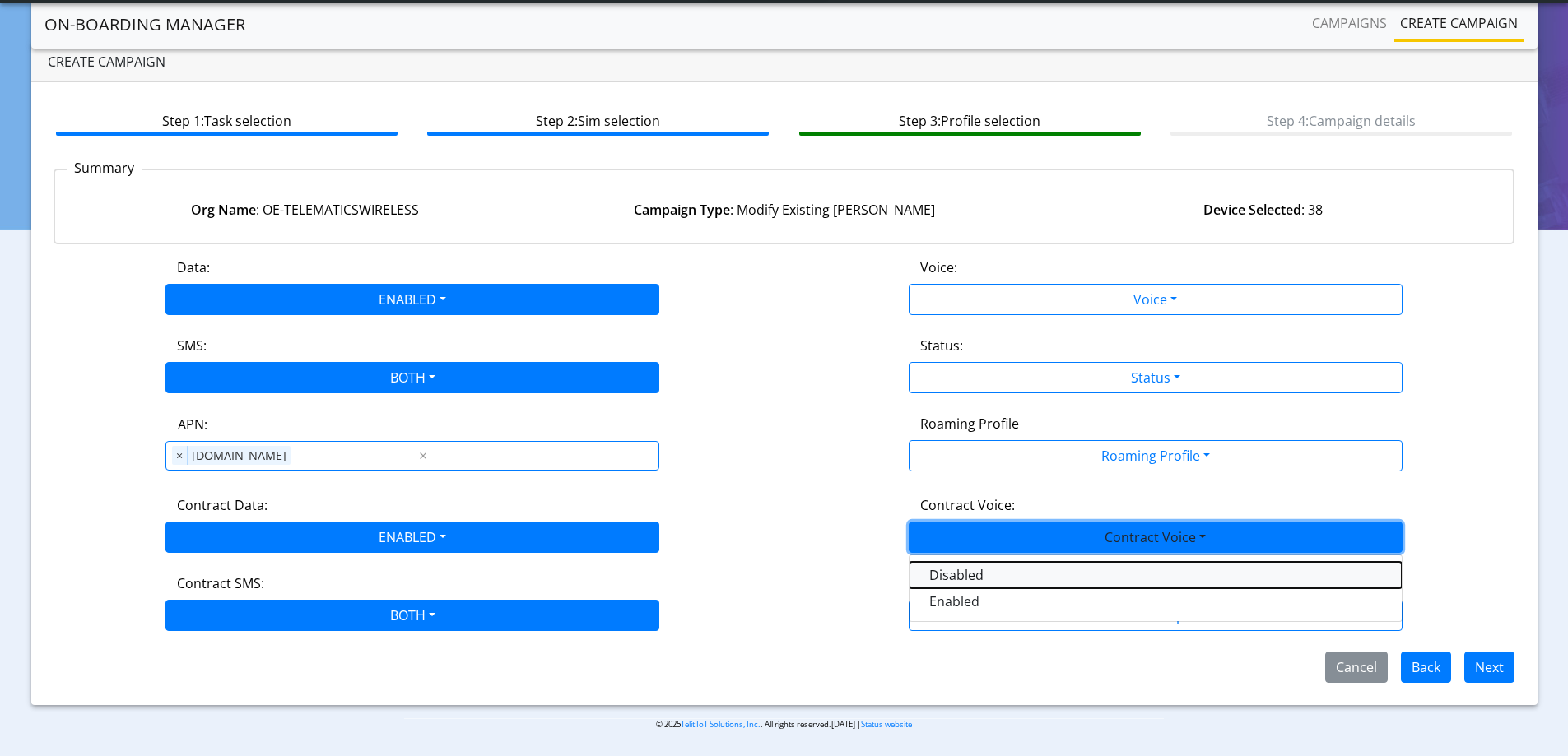
click at [973, 577] on Voicedisabled-dropdown "Disabled" at bounding box center [1156, 575] width 492 height 26
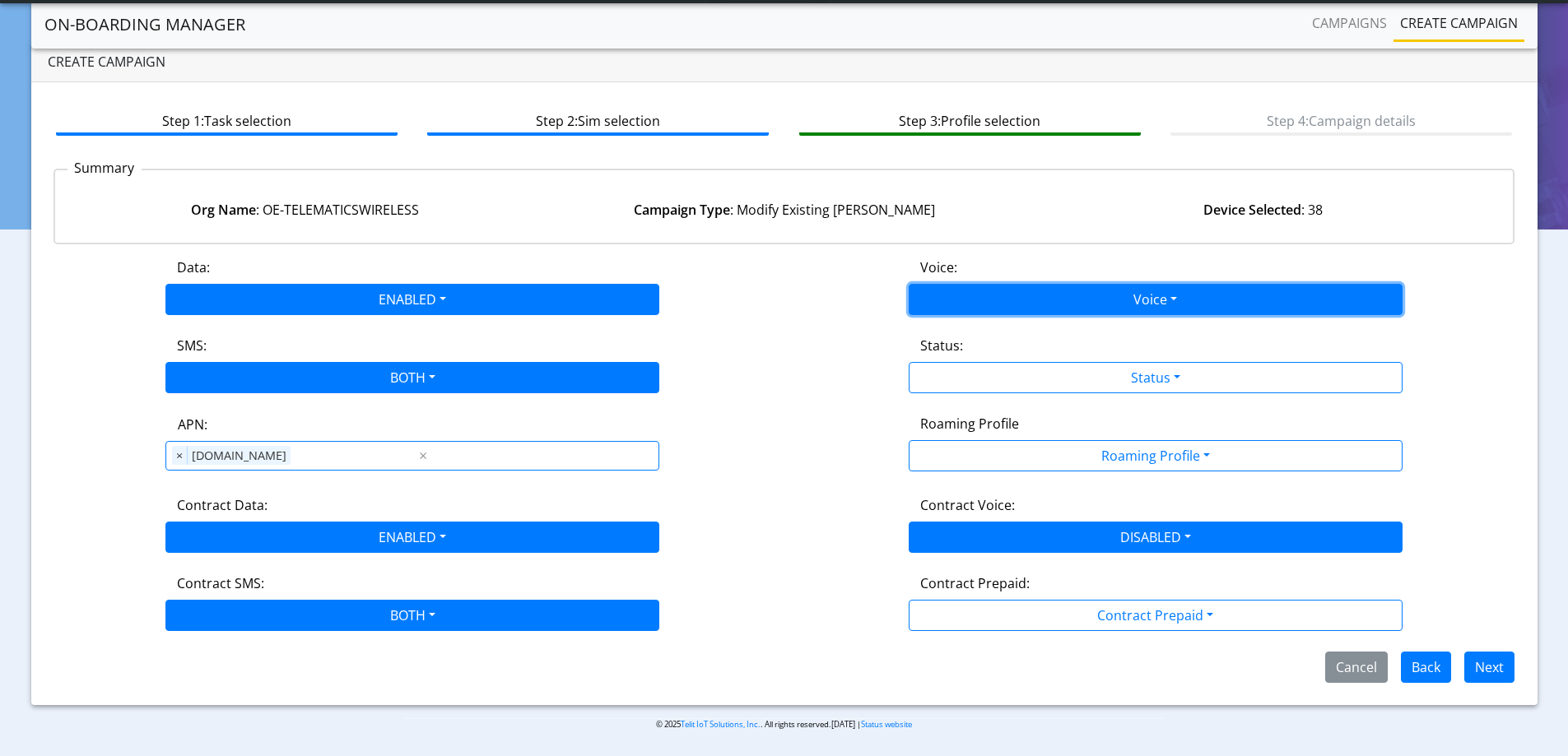
click at [971, 299] on button "Voice" at bounding box center [1156, 300] width 494 height 31
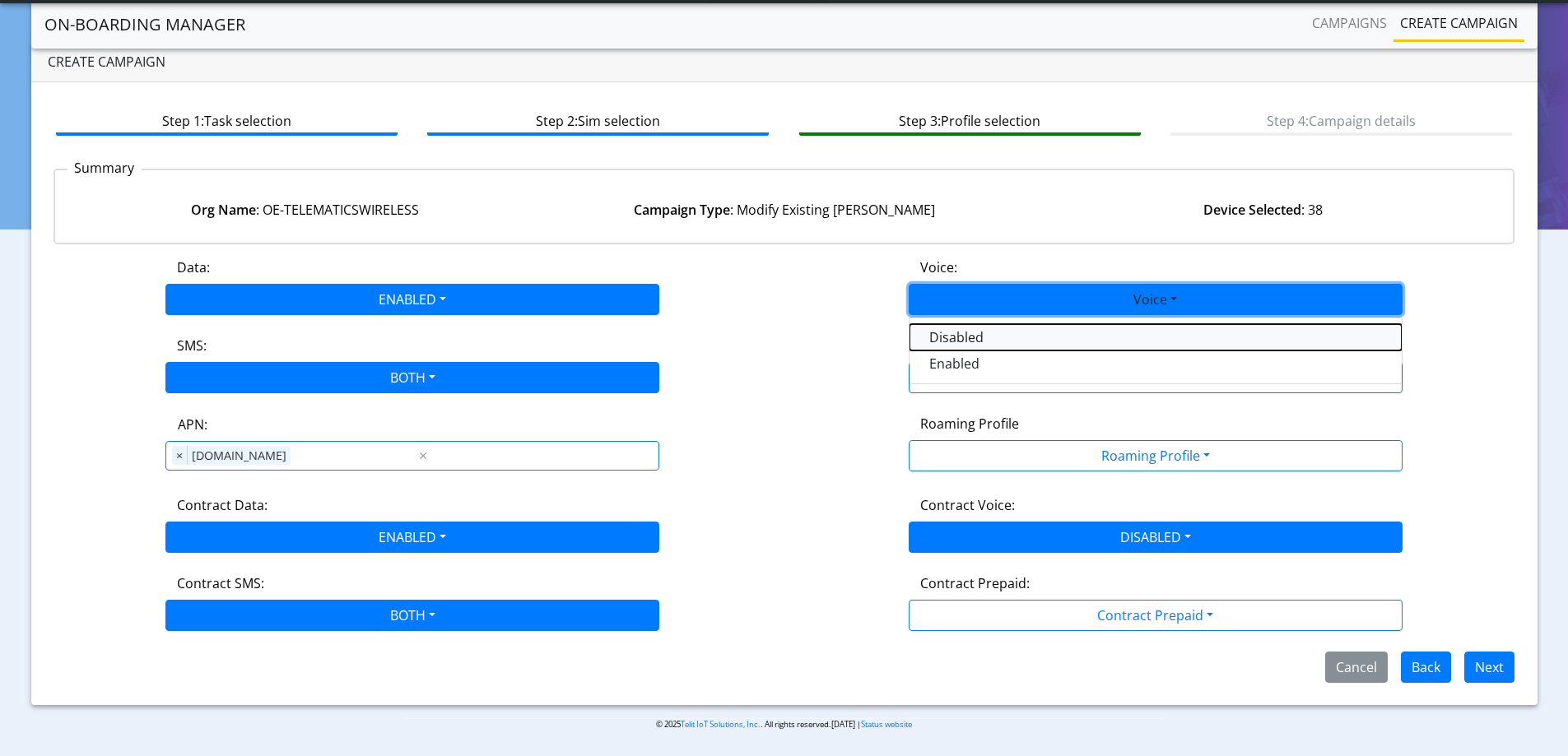
click at [942, 336] on button "Disabled" at bounding box center [1156, 337] width 492 height 26
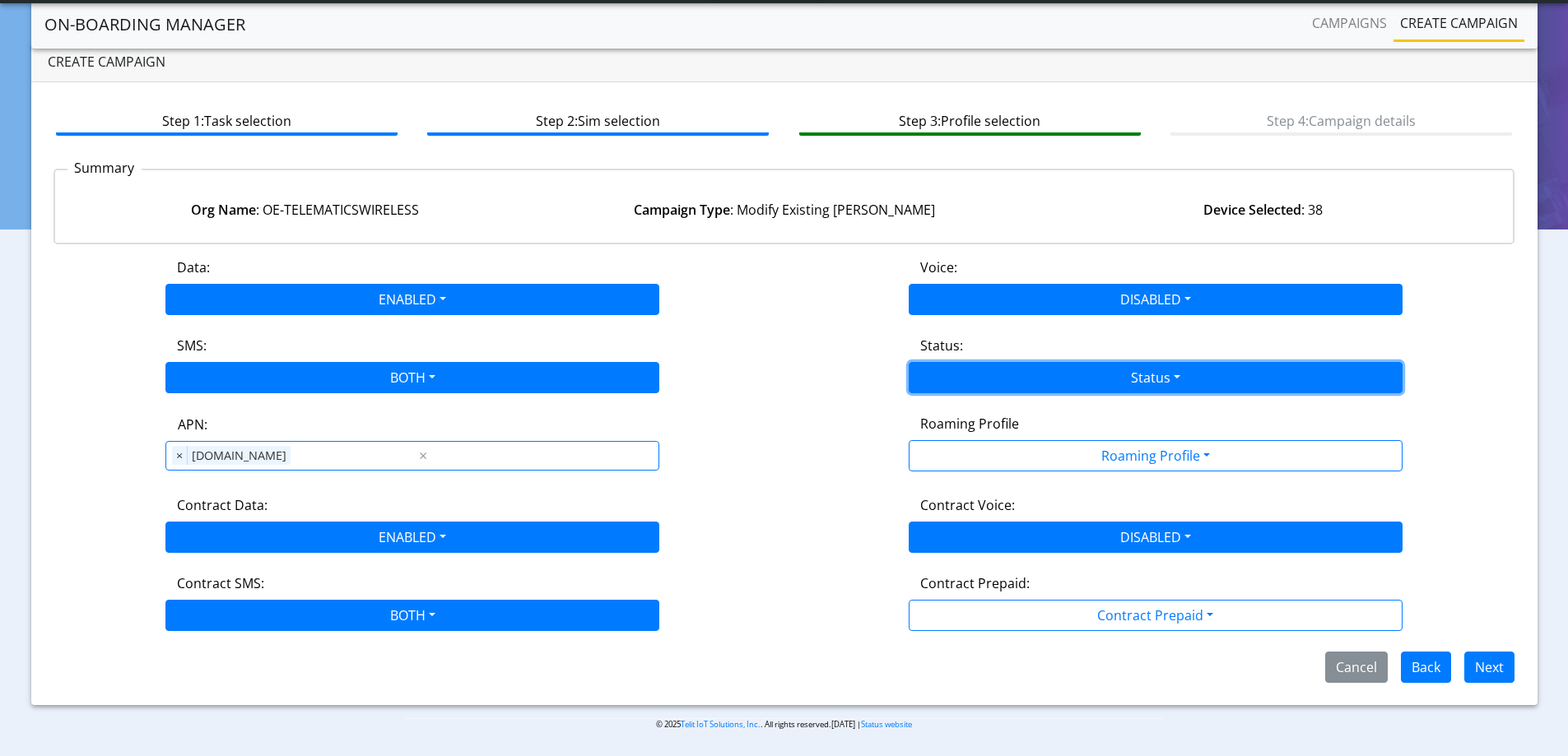
click at [956, 368] on button "Status" at bounding box center [1156, 378] width 494 height 31
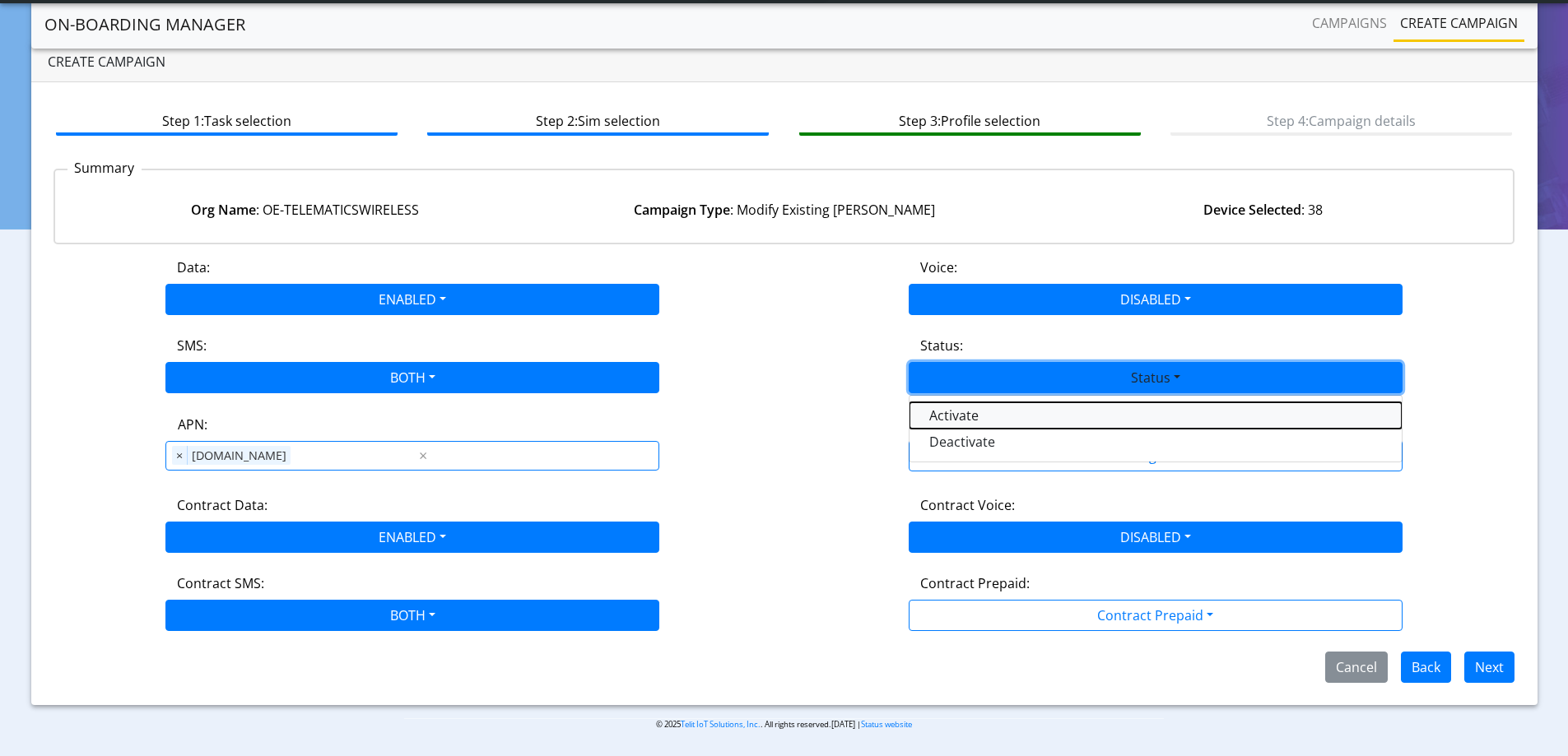
click at [938, 412] on button "Activate" at bounding box center [1156, 416] width 492 height 26
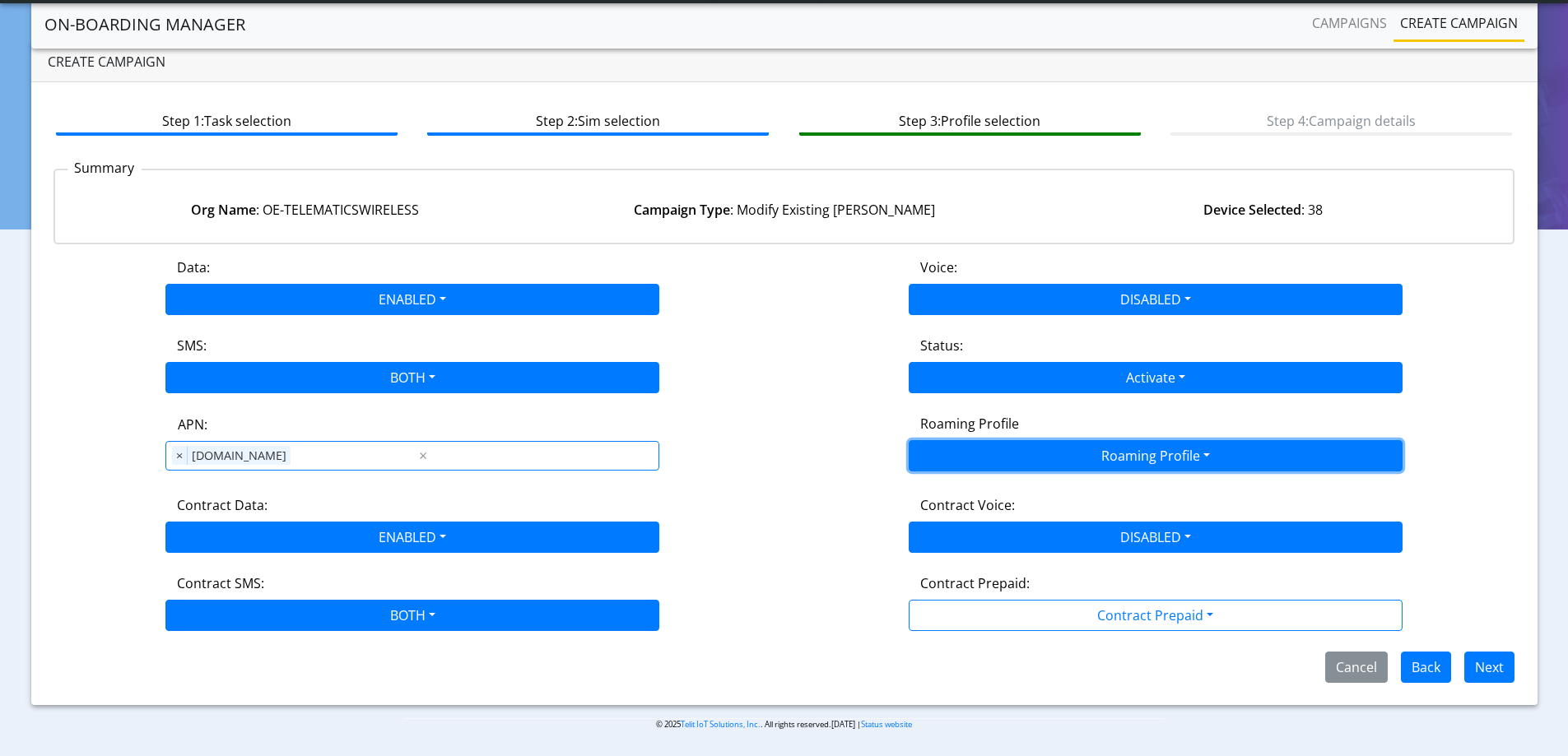
click at [1000, 466] on button "Roaming Profile" at bounding box center [1156, 456] width 494 height 31
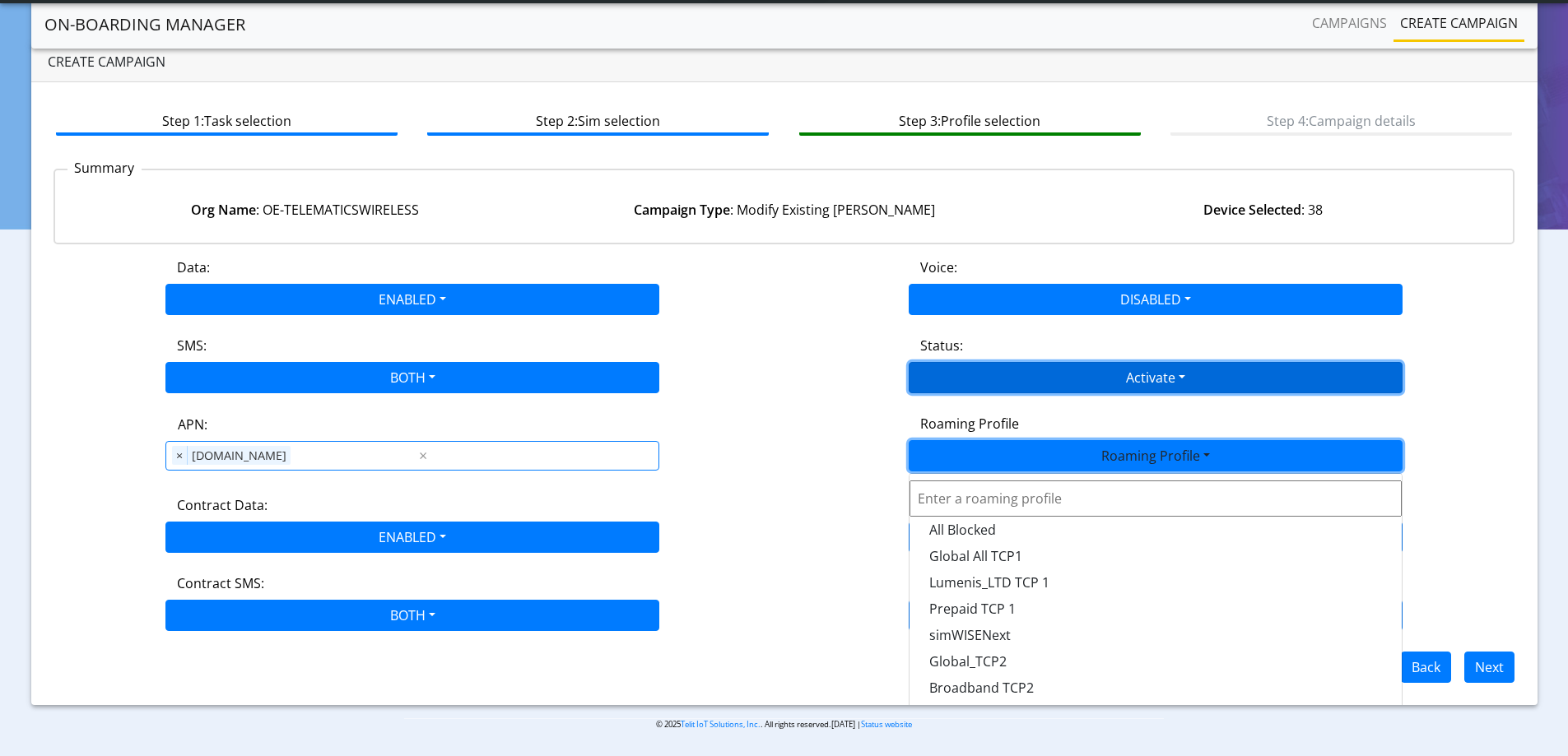
click at [909, 381] on button "Activate" at bounding box center [1156, 378] width 494 height 31
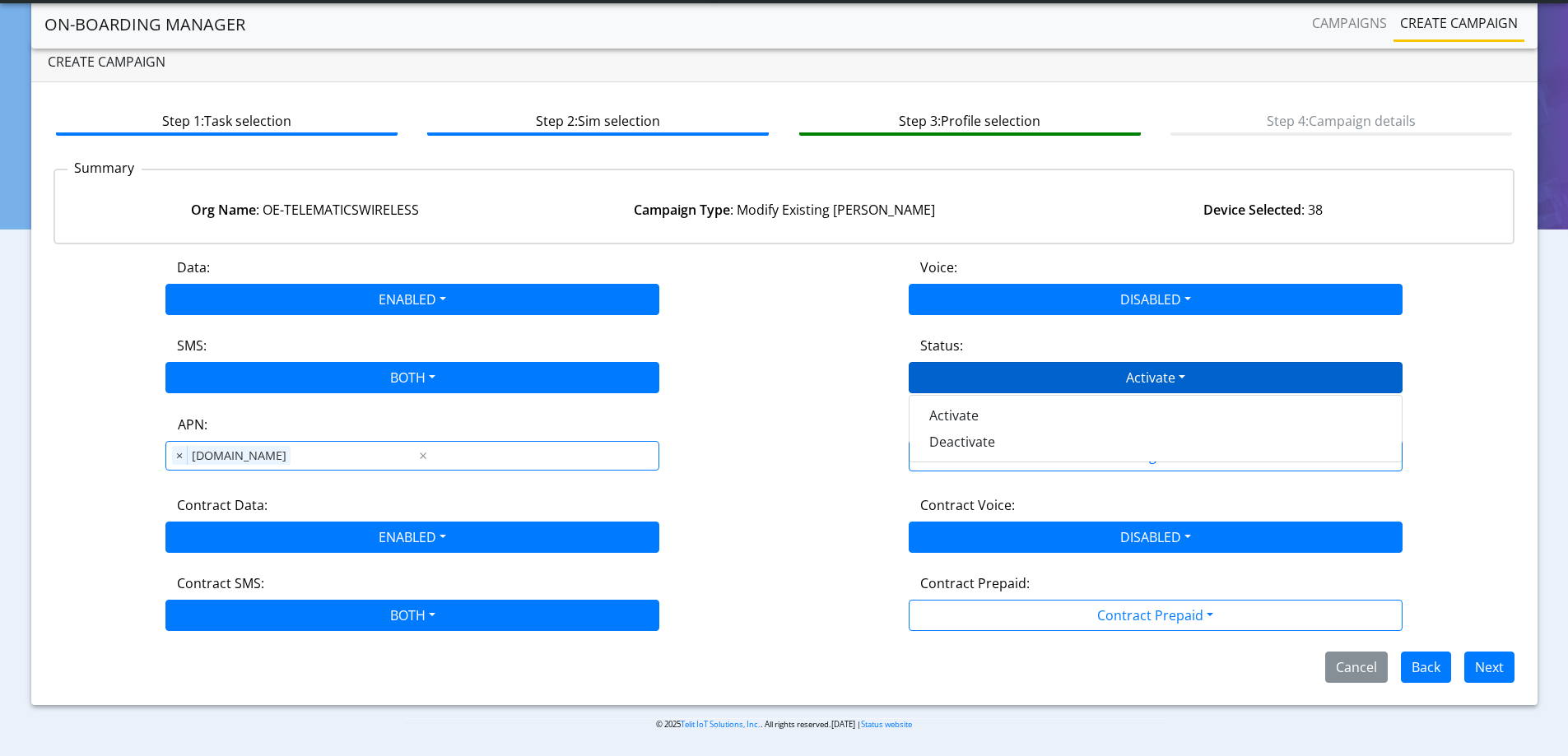
click at [819, 335] on div "Status: Activate Activate Deactivate" at bounding box center [1156, 364] width 744 height 58
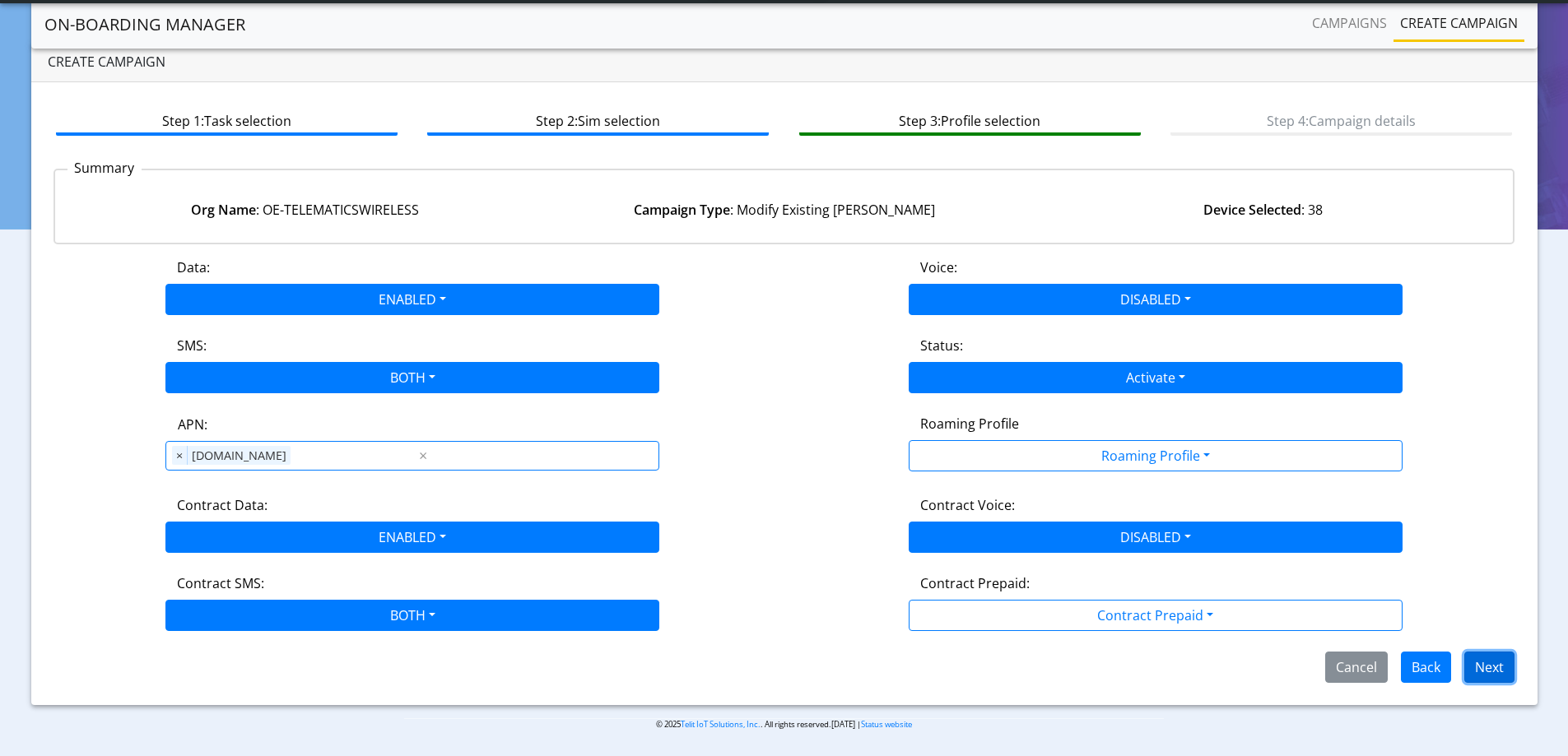
click at [1483, 663] on button "Next" at bounding box center [1489, 668] width 50 height 31
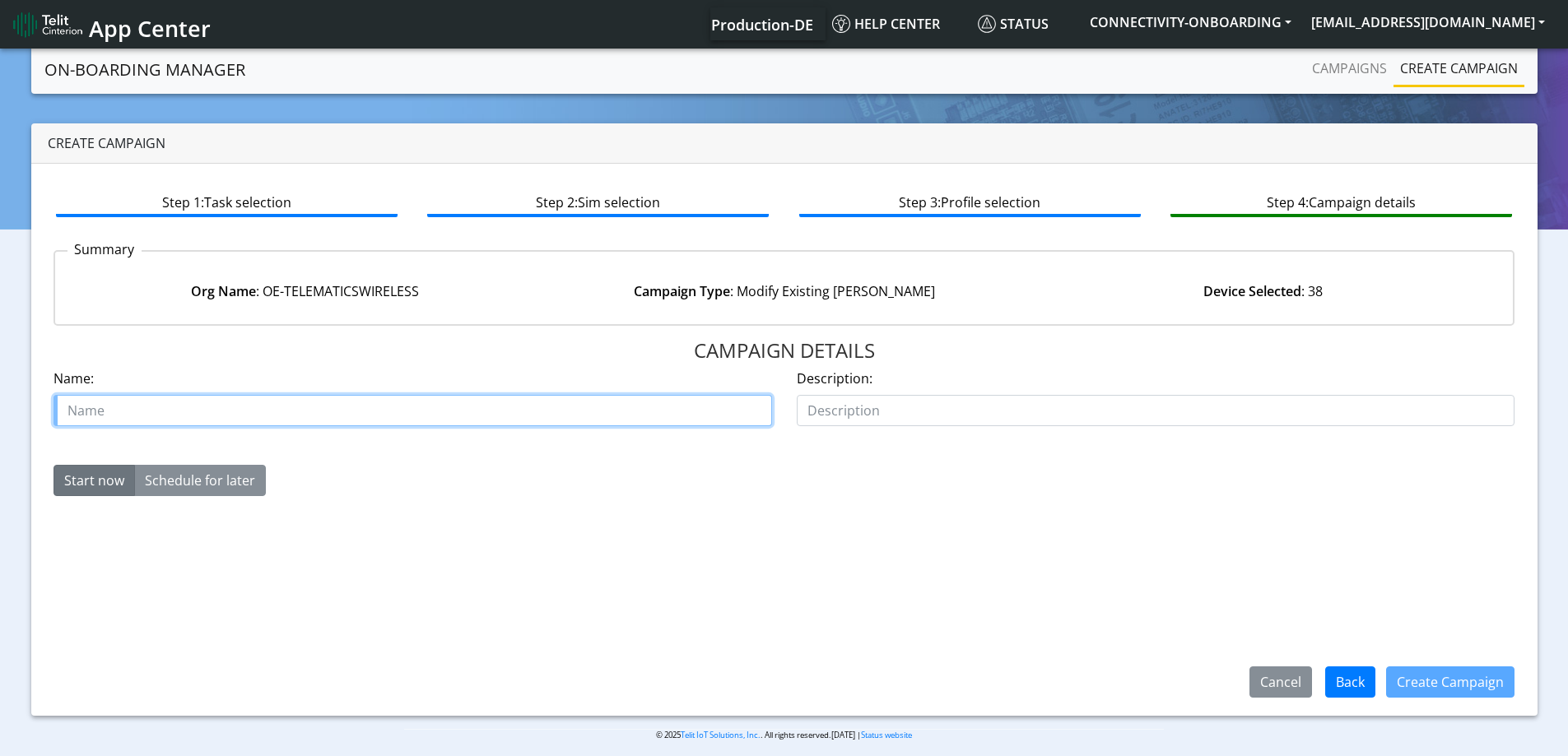
click at [414, 419] on input "text" at bounding box center [413, 411] width 719 height 31
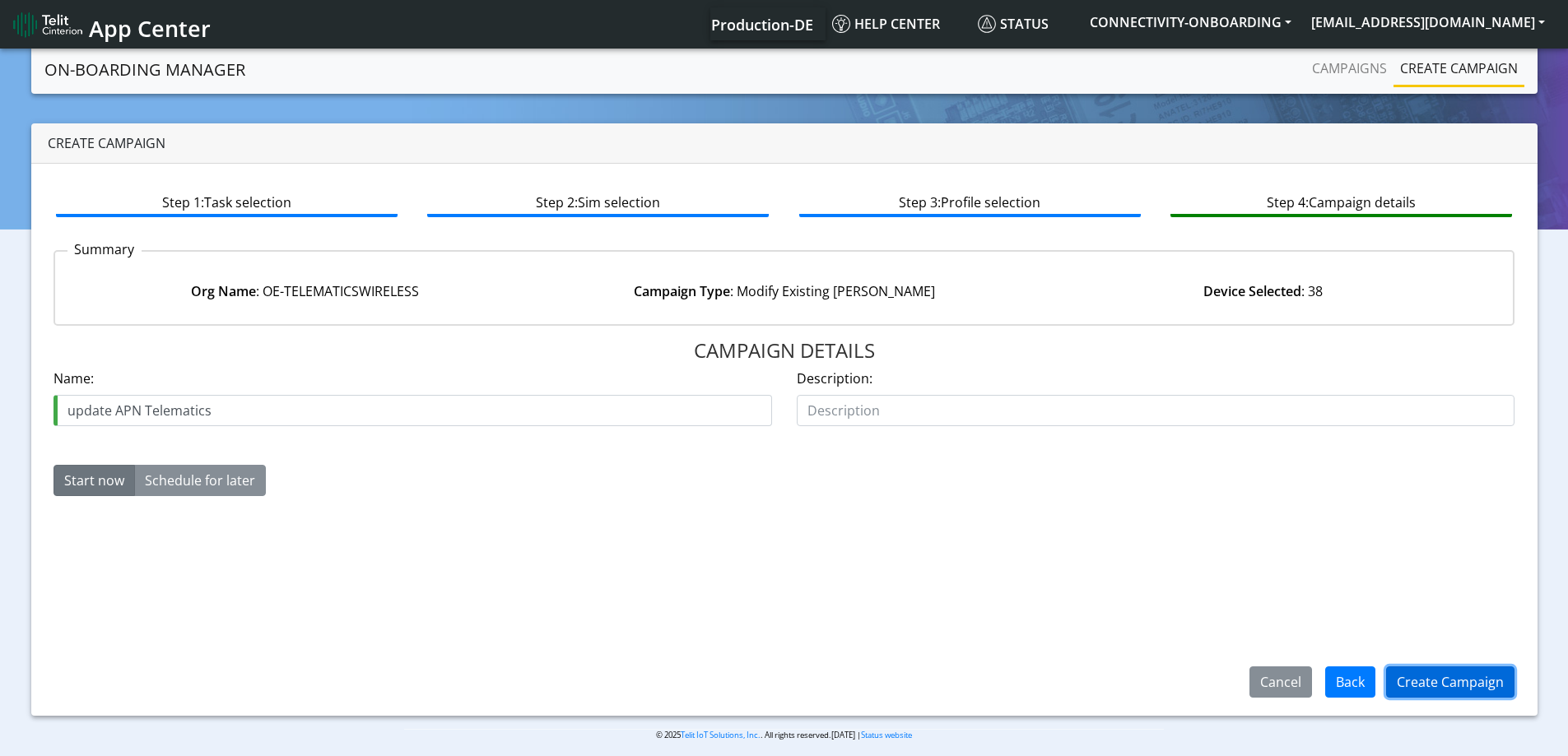
click at [1437, 679] on button "Create Campaign" at bounding box center [1449, 682] width 128 height 31
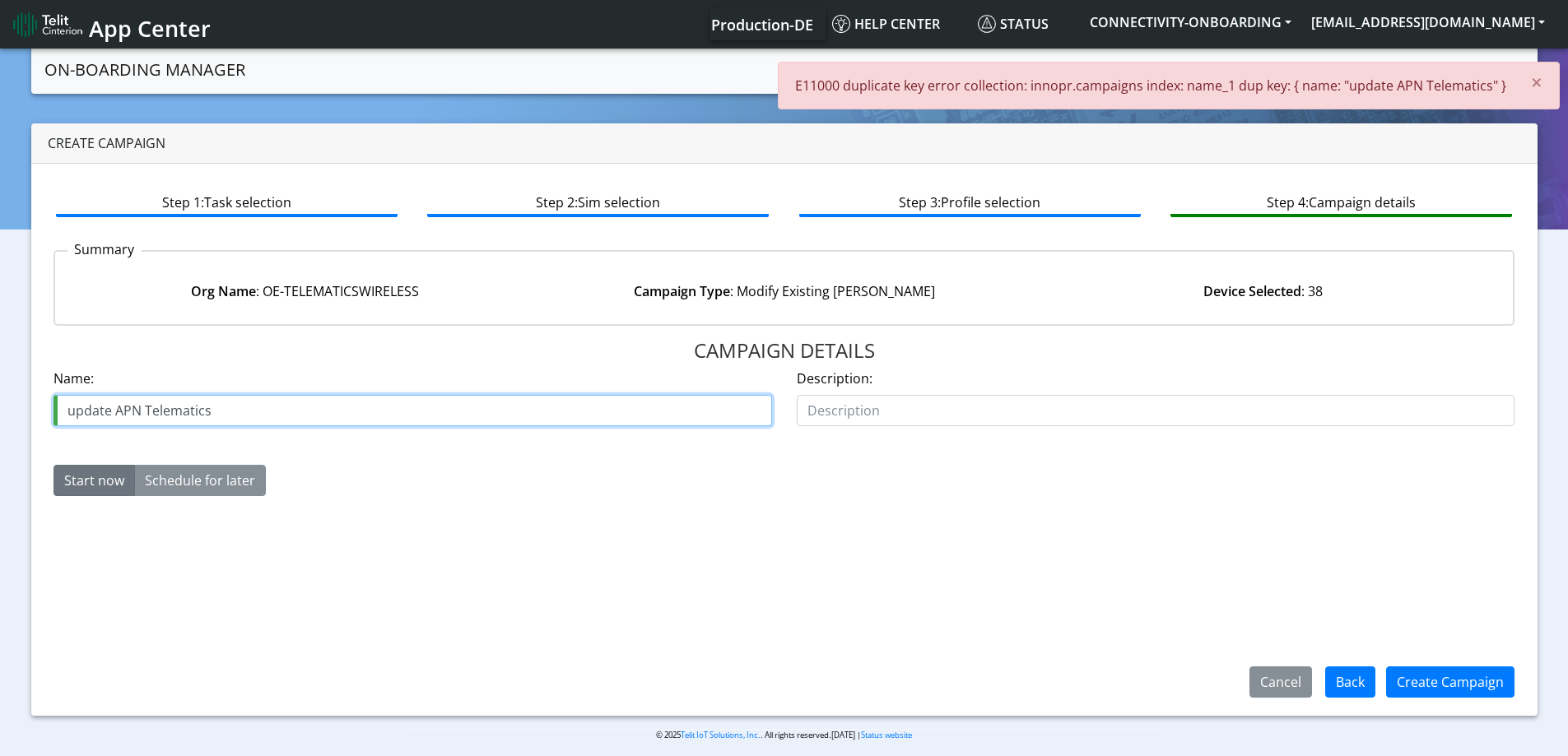
click at [350, 416] on input "update APN Telematics" at bounding box center [413, 411] width 719 height 31
type input "update APN Telematics 2"
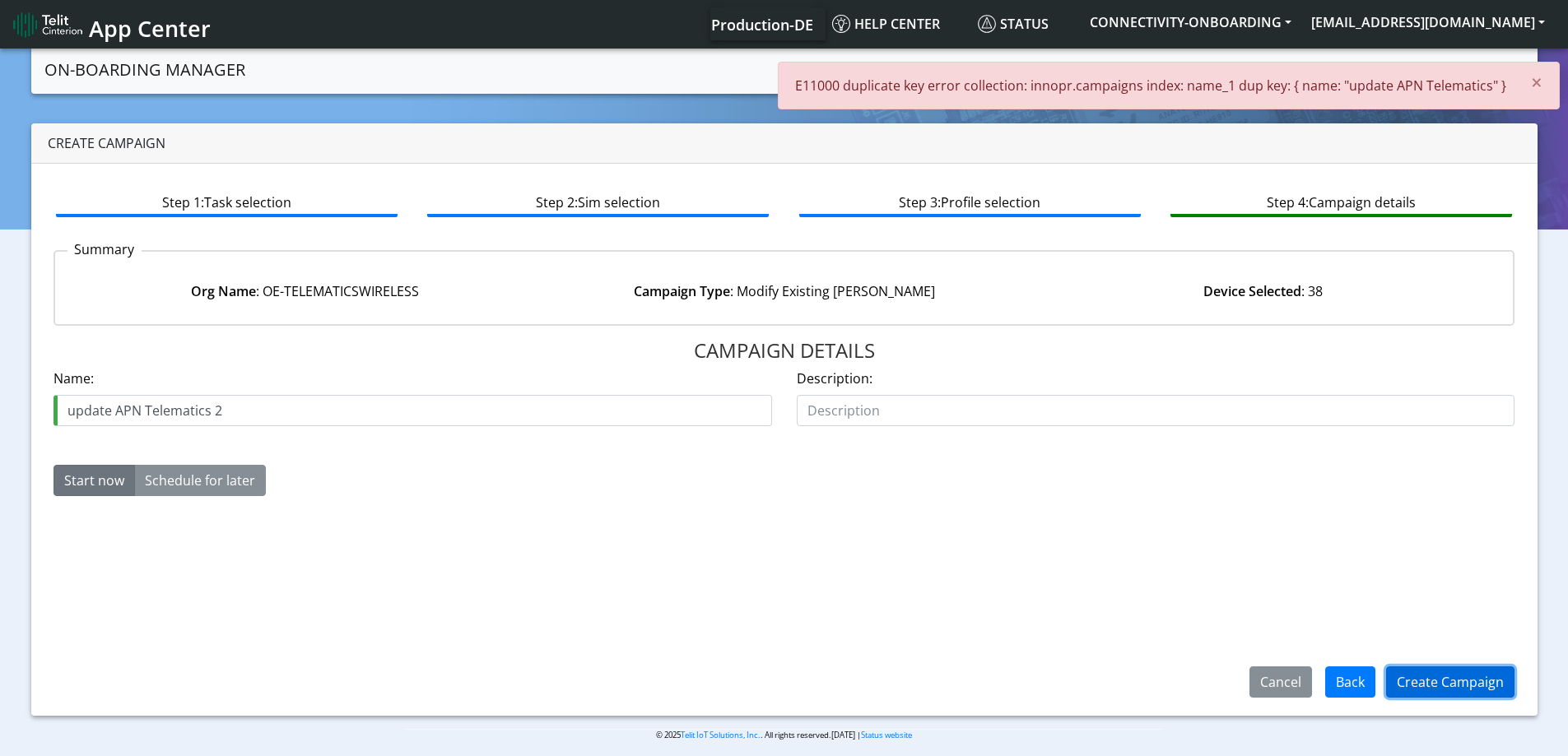
click at [1427, 668] on button "Create Campaign" at bounding box center [1449, 682] width 128 height 31
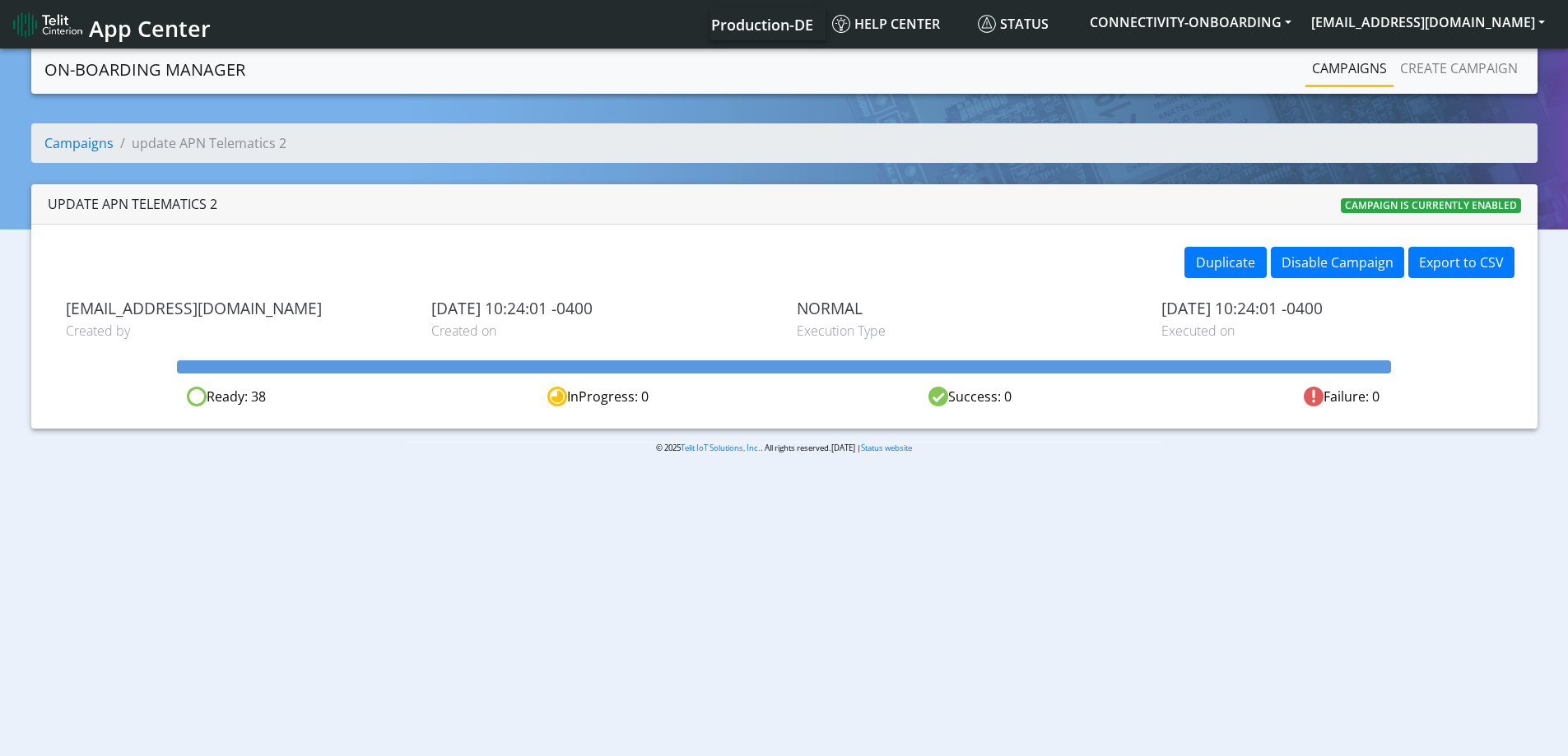
click at [1358, 64] on link "Campaigns" at bounding box center [1349, 69] width 88 height 33
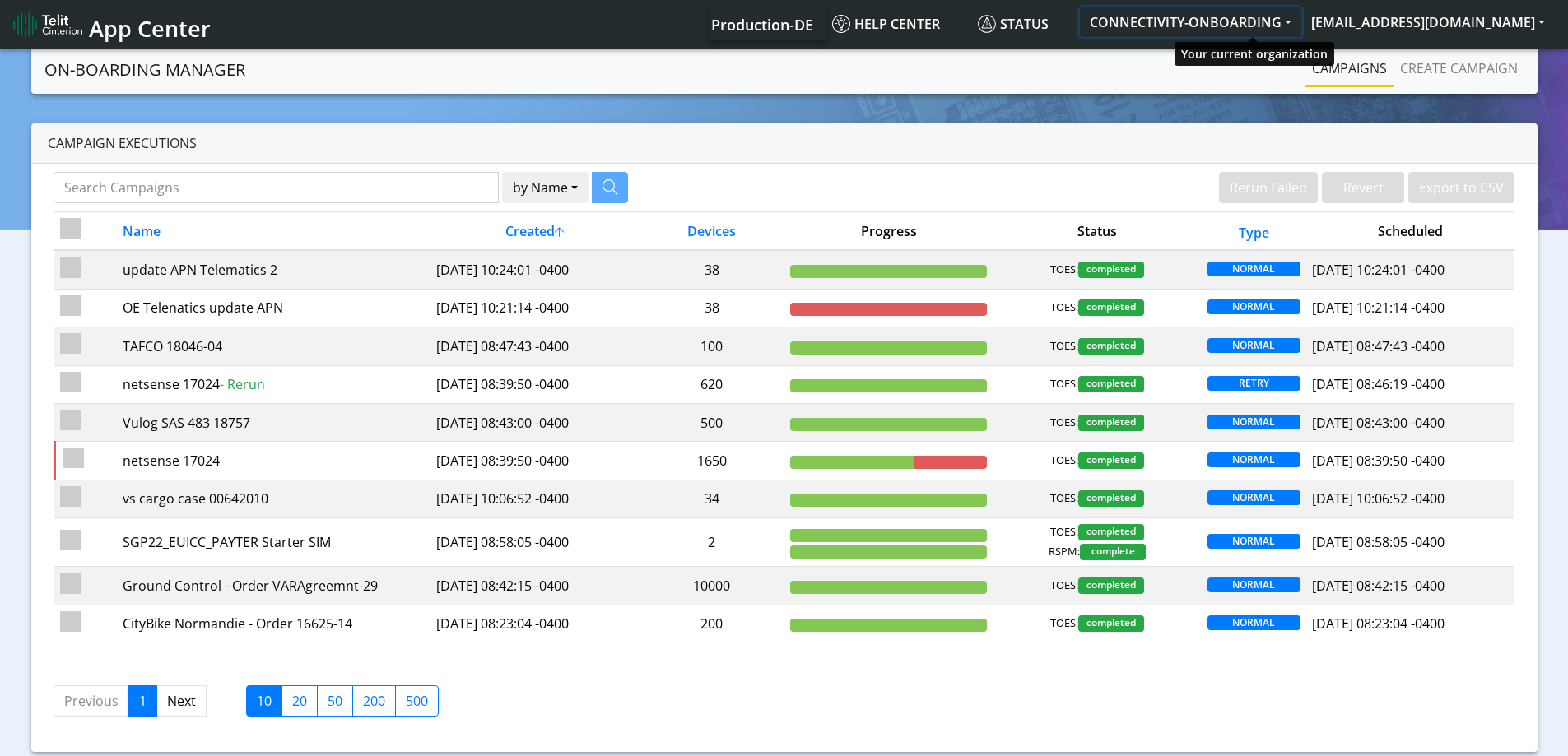
click at [1193, 26] on button "CONNECTIVITY-ONBOARDING" at bounding box center [1190, 22] width 221 height 30
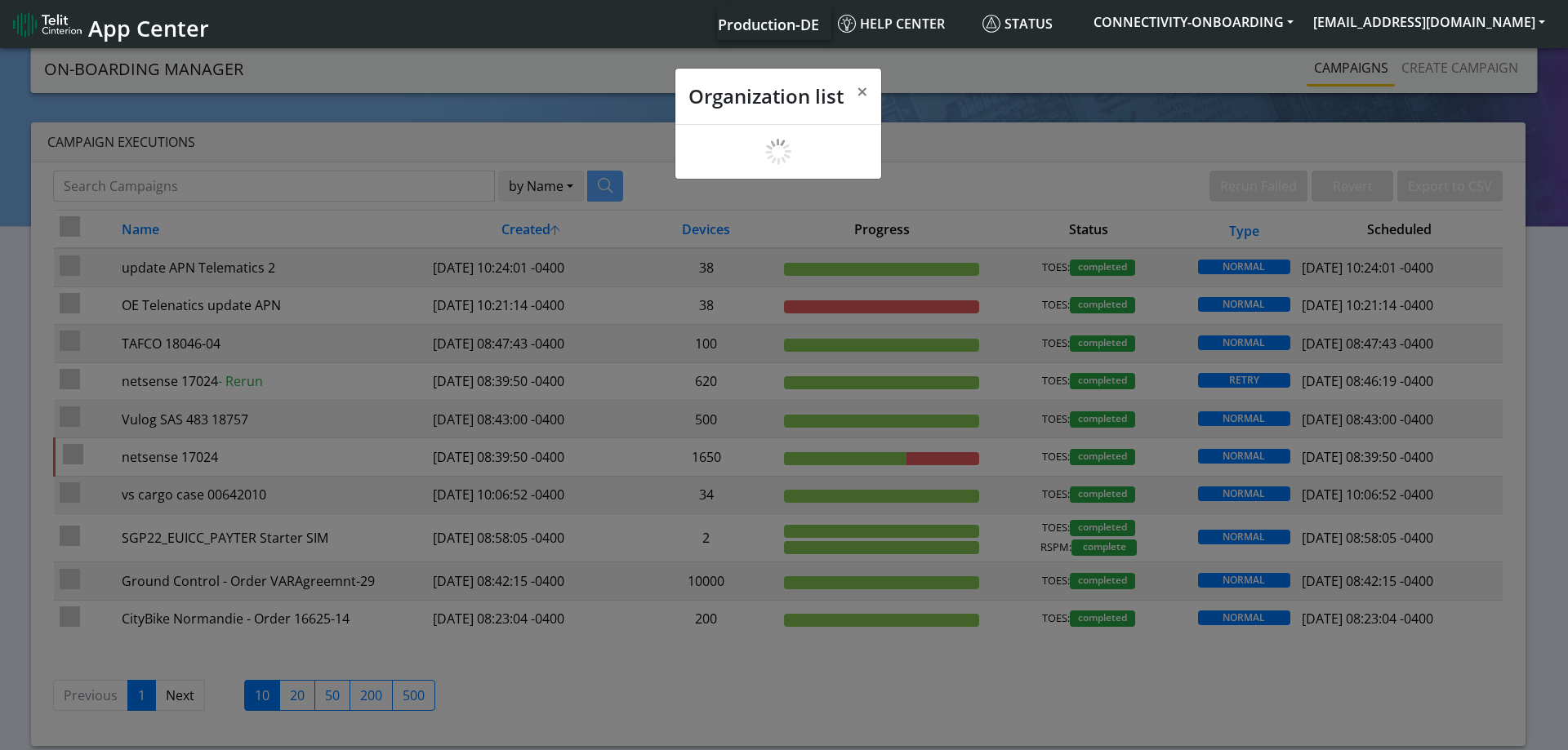
scroll to position [6, 0]
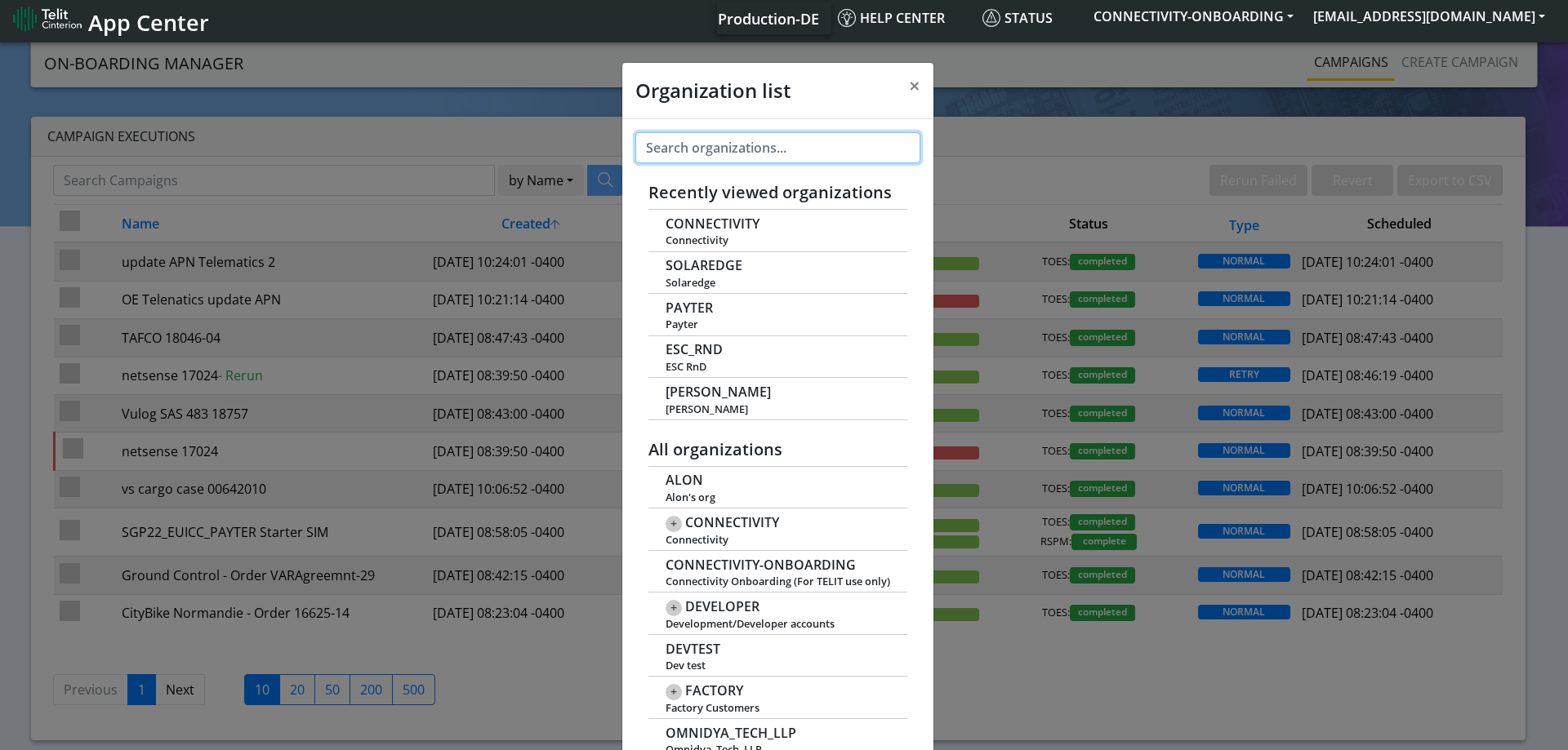
click at [766, 155] on input "text" at bounding box center [778, 148] width 285 height 31
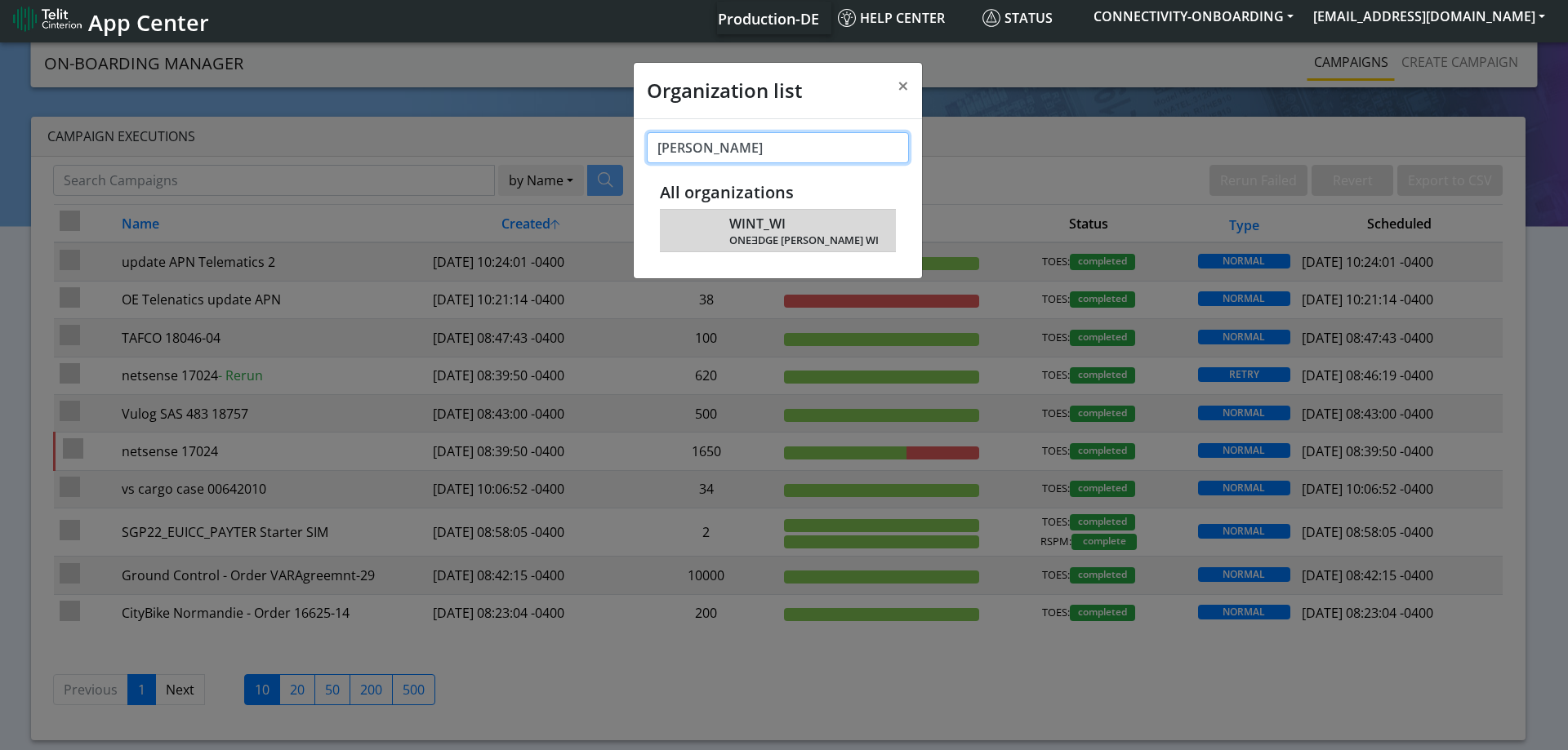
type input "[PERSON_NAME]"
click at [777, 230] on span "WINT_WI" at bounding box center [757, 224] width 57 height 16
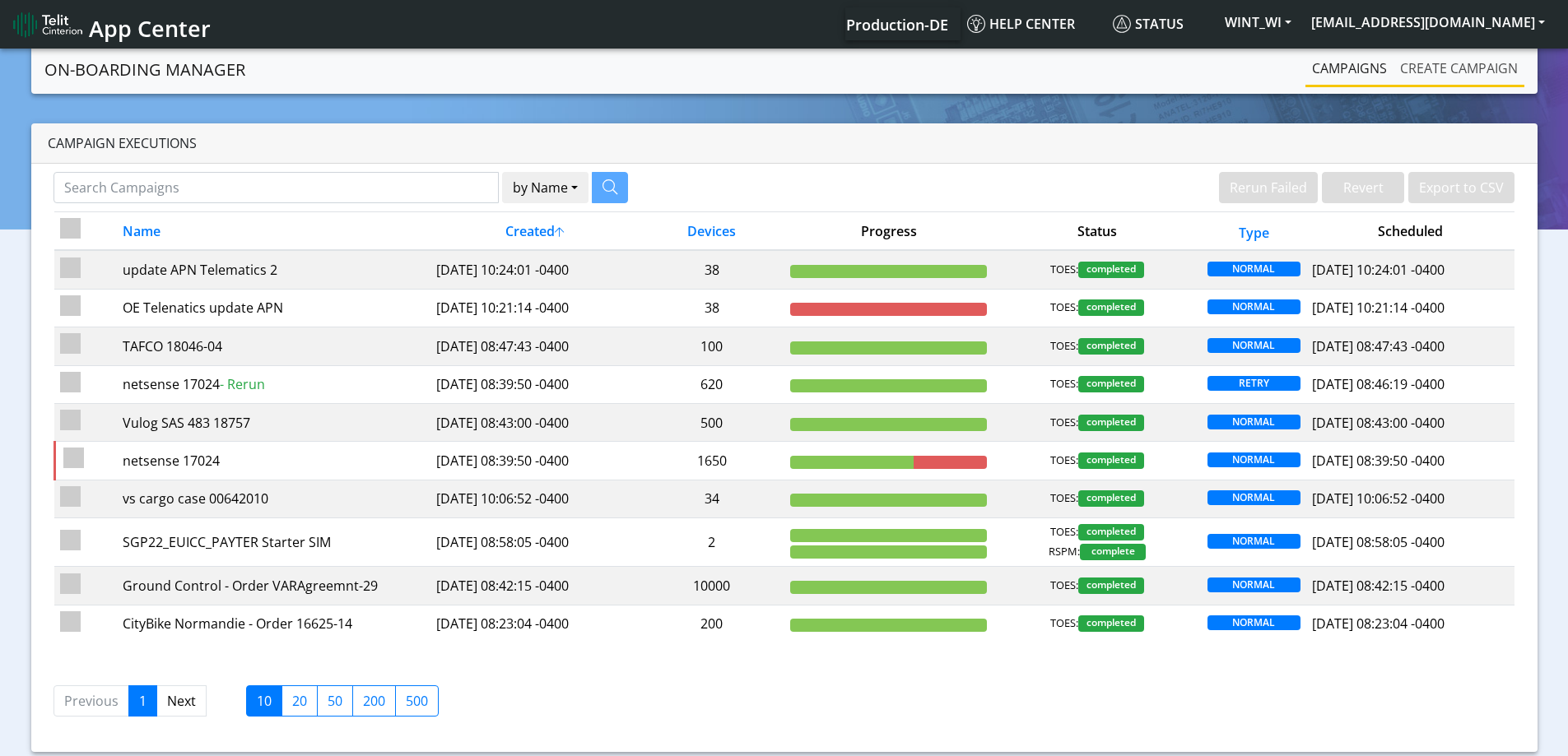
click at [1454, 64] on link "Create campaign" at bounding box center [1458, 69] width 131 height 33
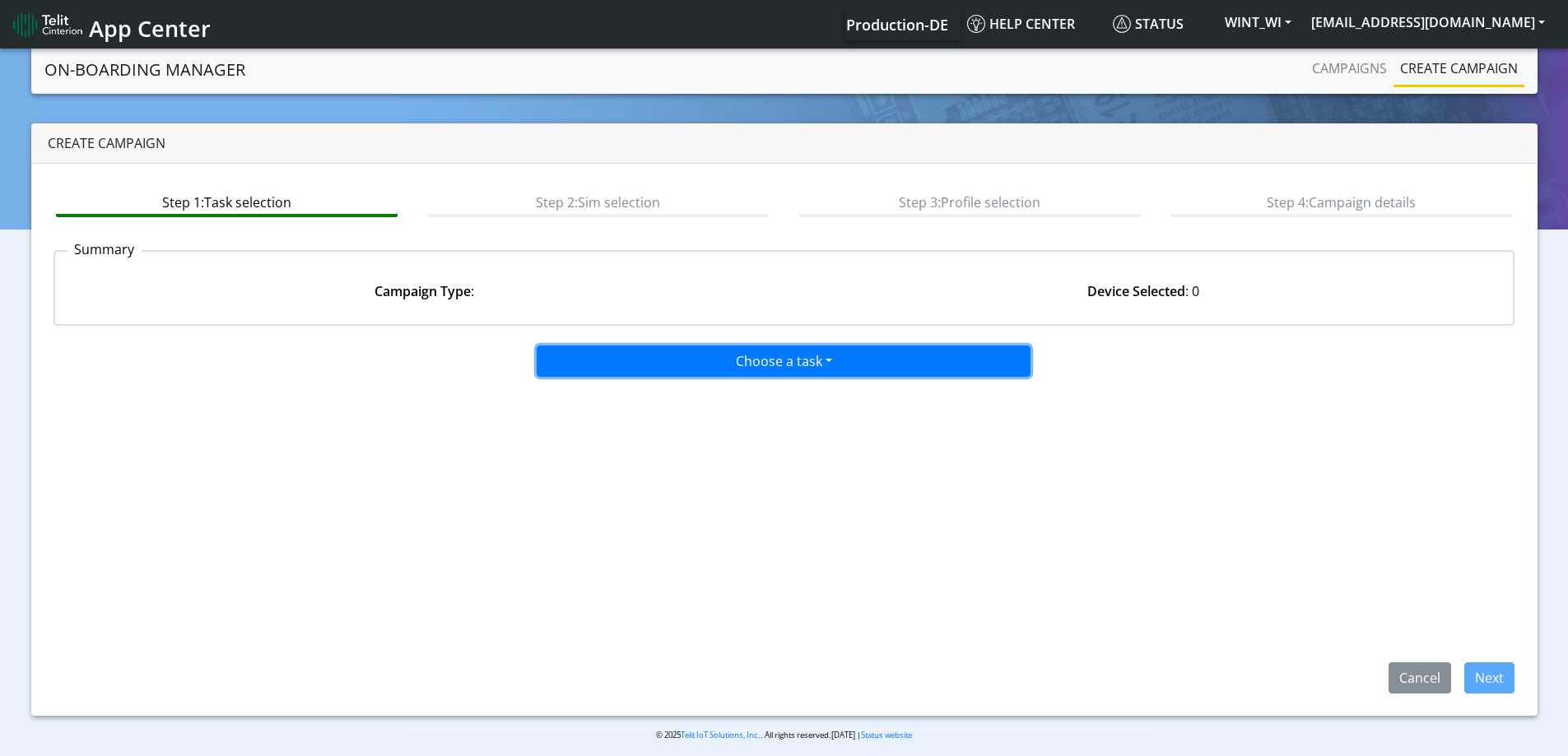
click at [773, 362] on button "Choose a task" at bounding box center [783, 361] width 494 height 31
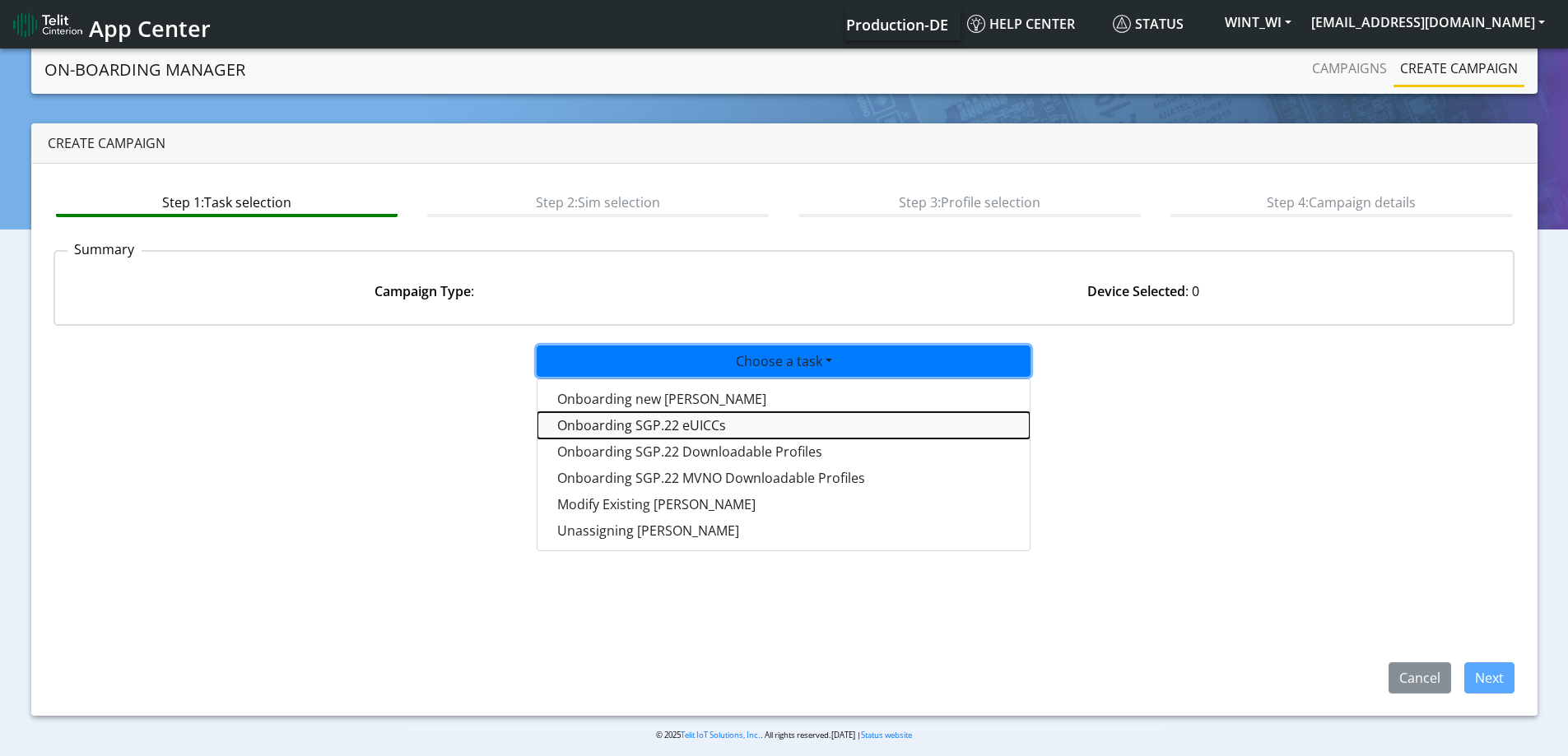
click at [671, 434] on tasksgp22eUICC-dropdown "Onboarding SGP.22 eUICCs" at bounding box center [783, 426] width 492 height 26
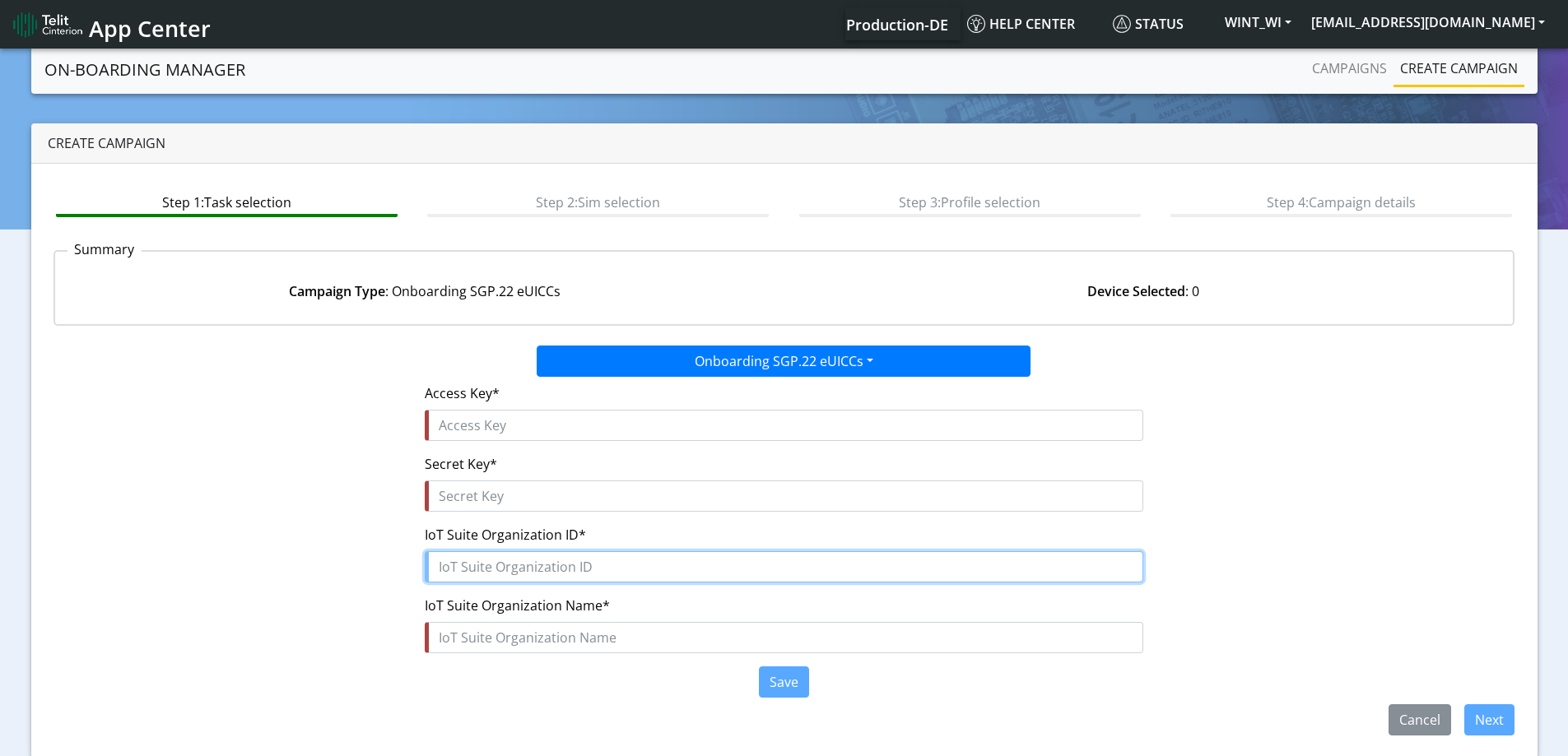
click at [472, 560] on input "text" at bounding box center [784, 567] width 719 height 31
paste input "67956a50-8caa-47b7-bbb1-8c5e3e75222c"
type input "67956a50-8caa-47b7-bbb1-8c5e3e75222c"
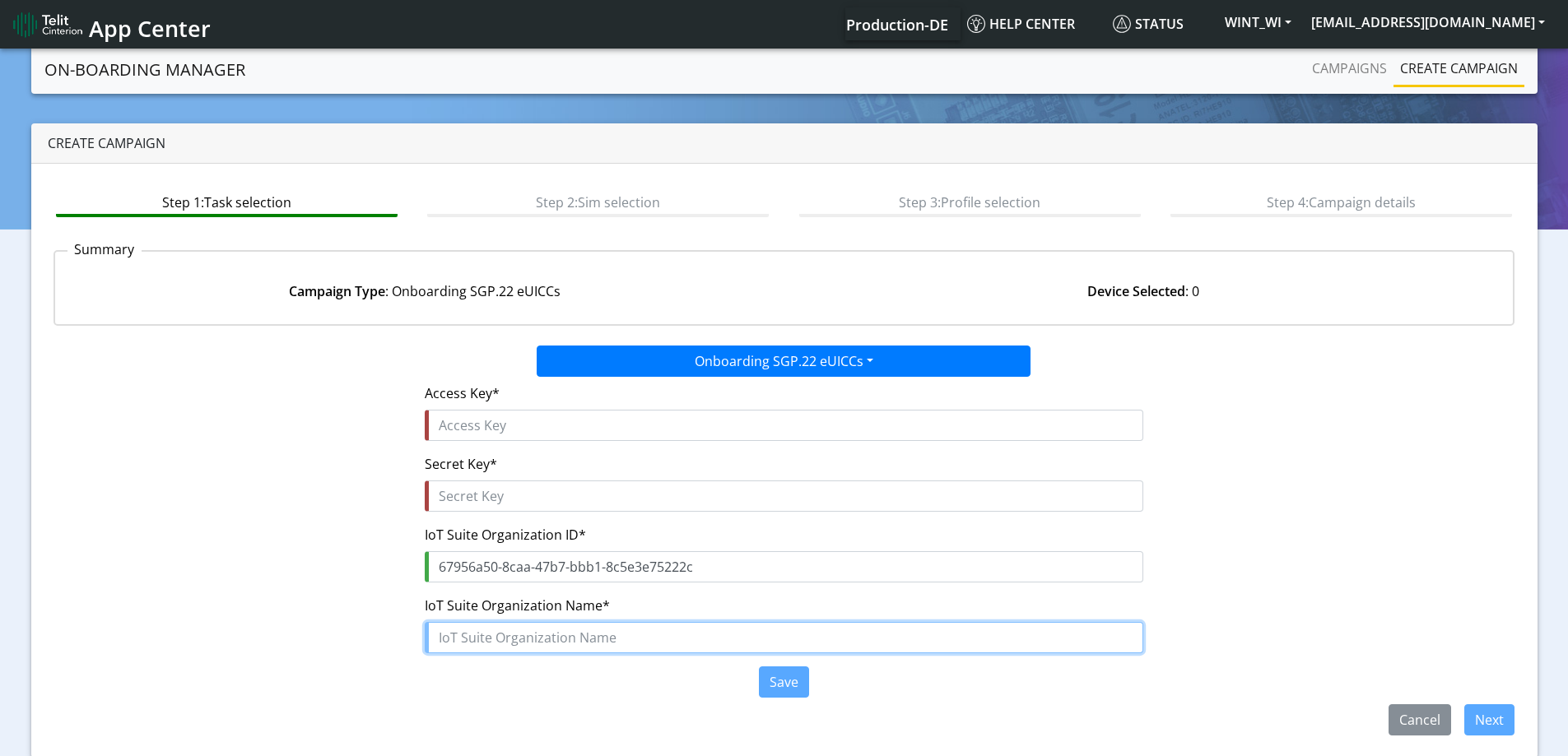
click at [515, 639] on input "text" at bounding box center [784, 638] width 719 height 31
paste input "WINT_WI"
type input "WINT_WI"
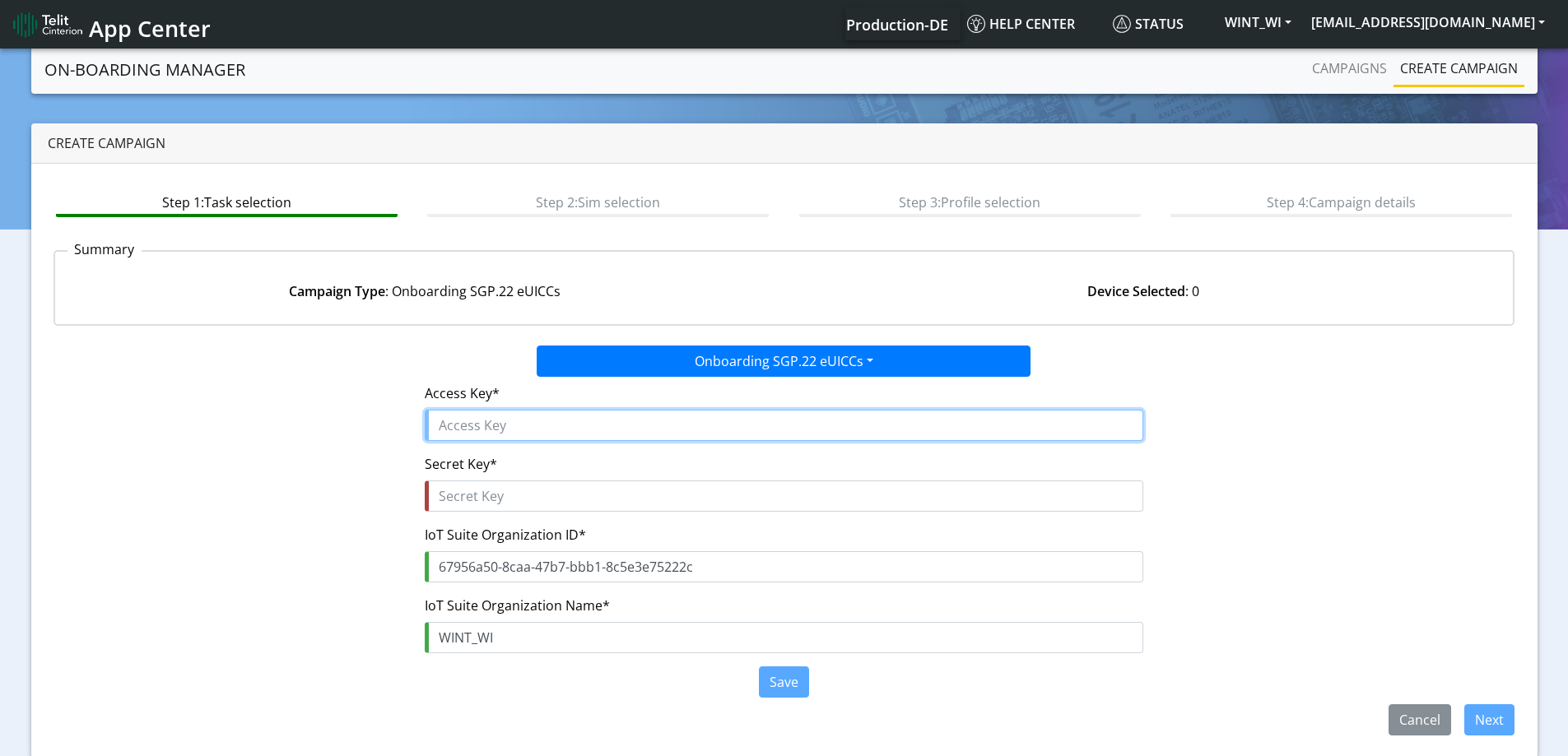
click at [474, 415] on input "text" at bounding box center [784, 426] width 719 height 31
paste input "IoCjvDVmfgsx4qA5HD9o"
type input "IoCjvDVmfgsx4qA5HD9o"
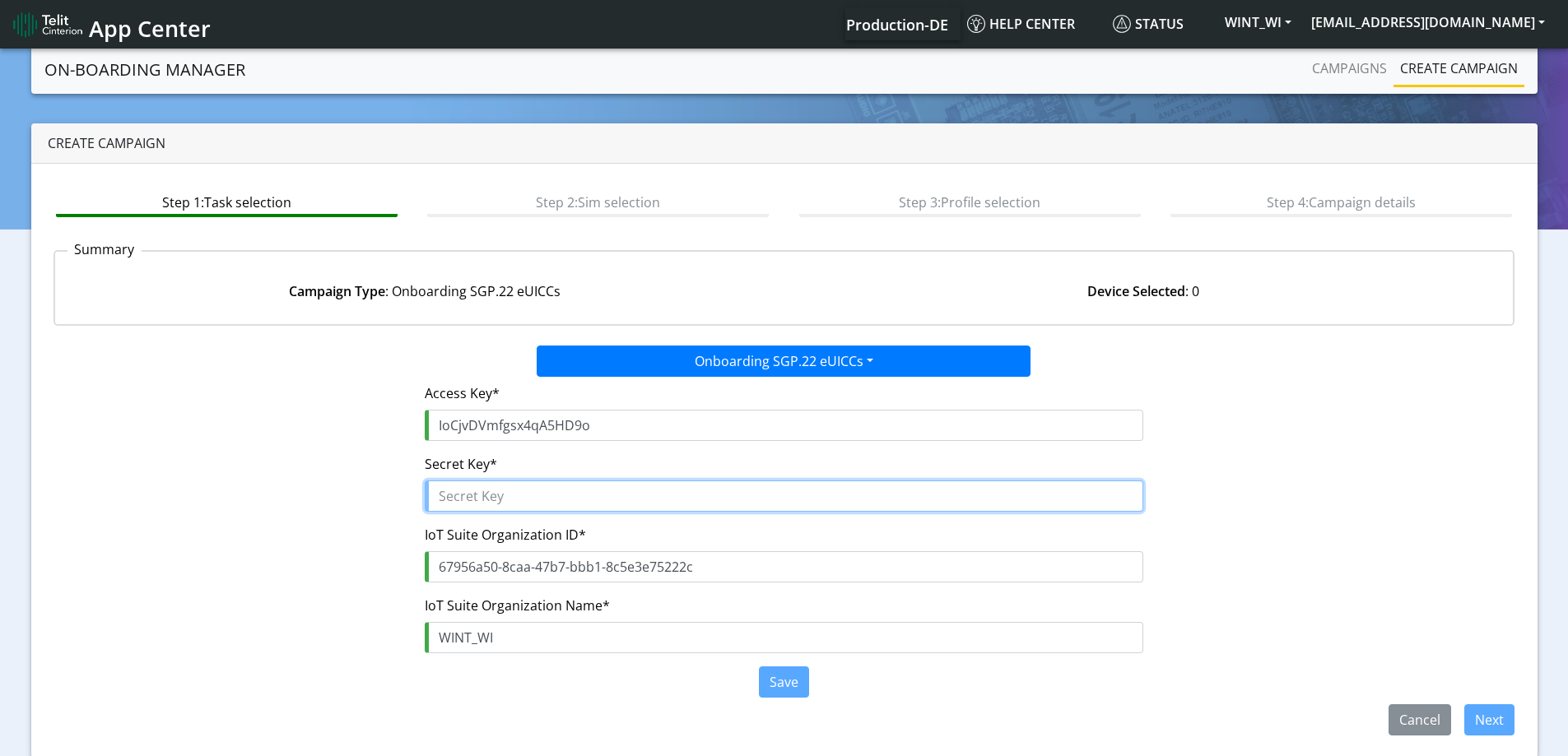
click at [501, 496] on input "text" at bounding box center [784, 497] width 719 height 31
paste input "l8oIphpRIbEAxbS6MaWhoC7VY7w6wpxt$7L2TOGx"
type input "l8oIphpRIbEAxbS6MaWhoC7VY7w6wpxt$7L2TOGx"
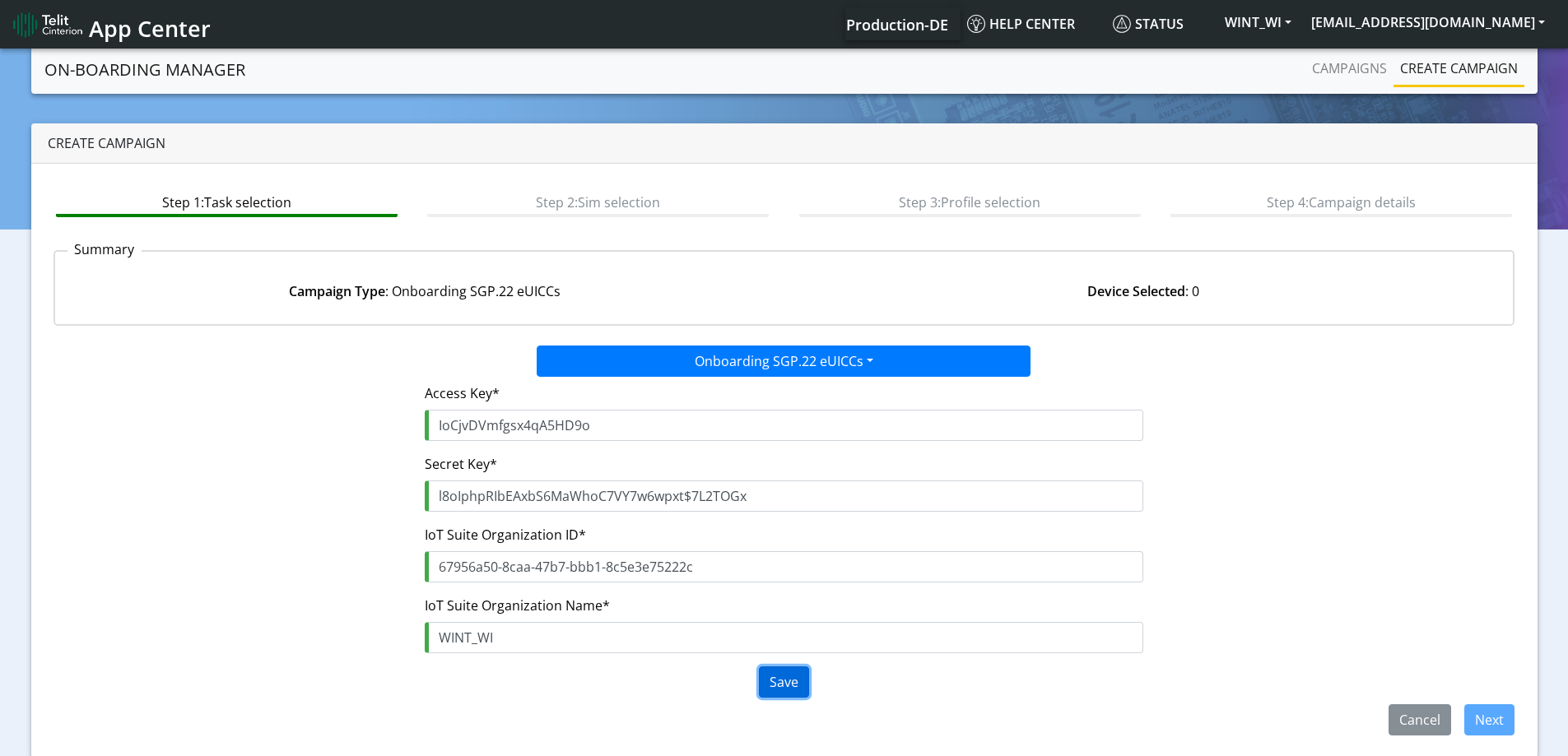
click at [783, 669] on button "Save" at bounding box center [783, 682] width 50 height 31
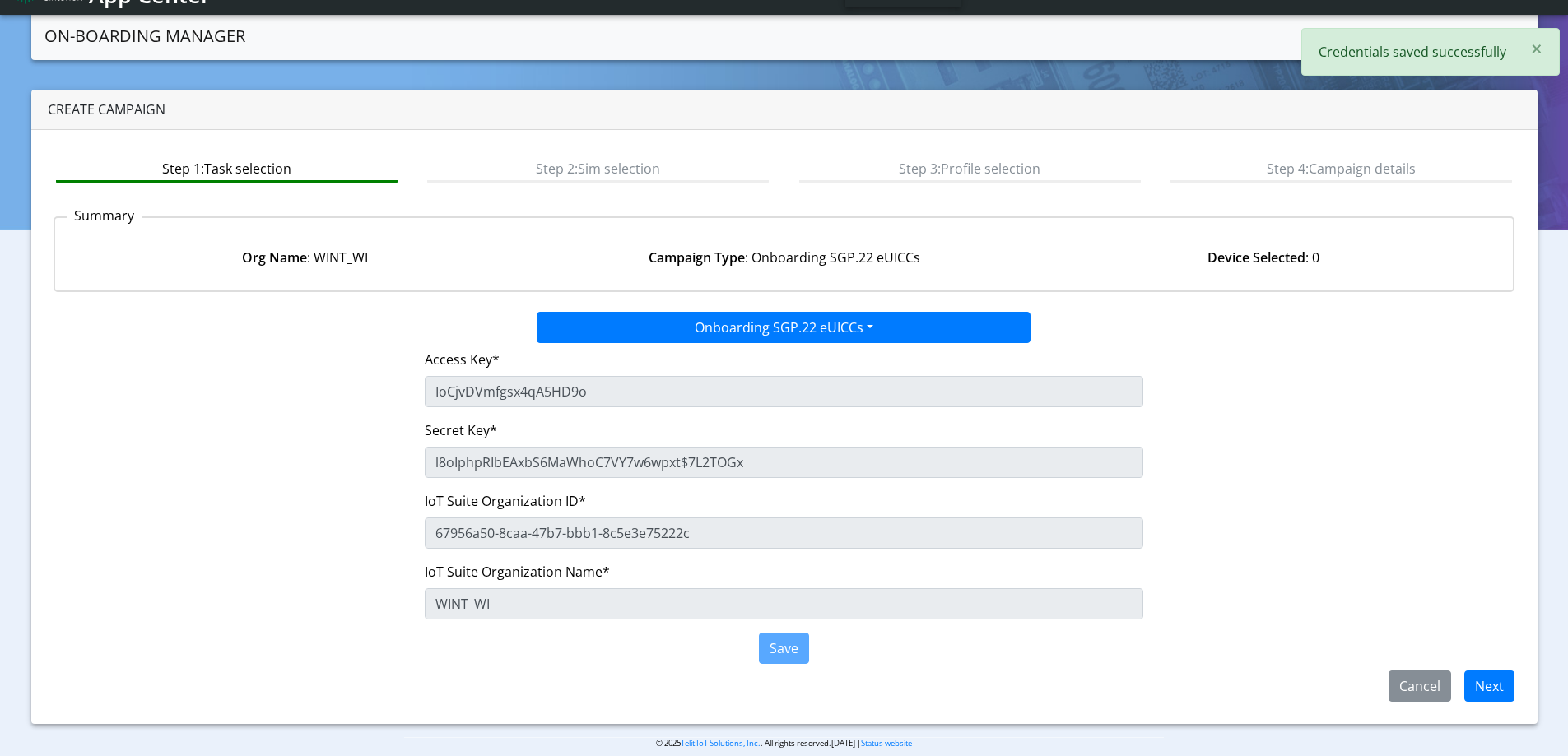
scroll to position [7, 0]
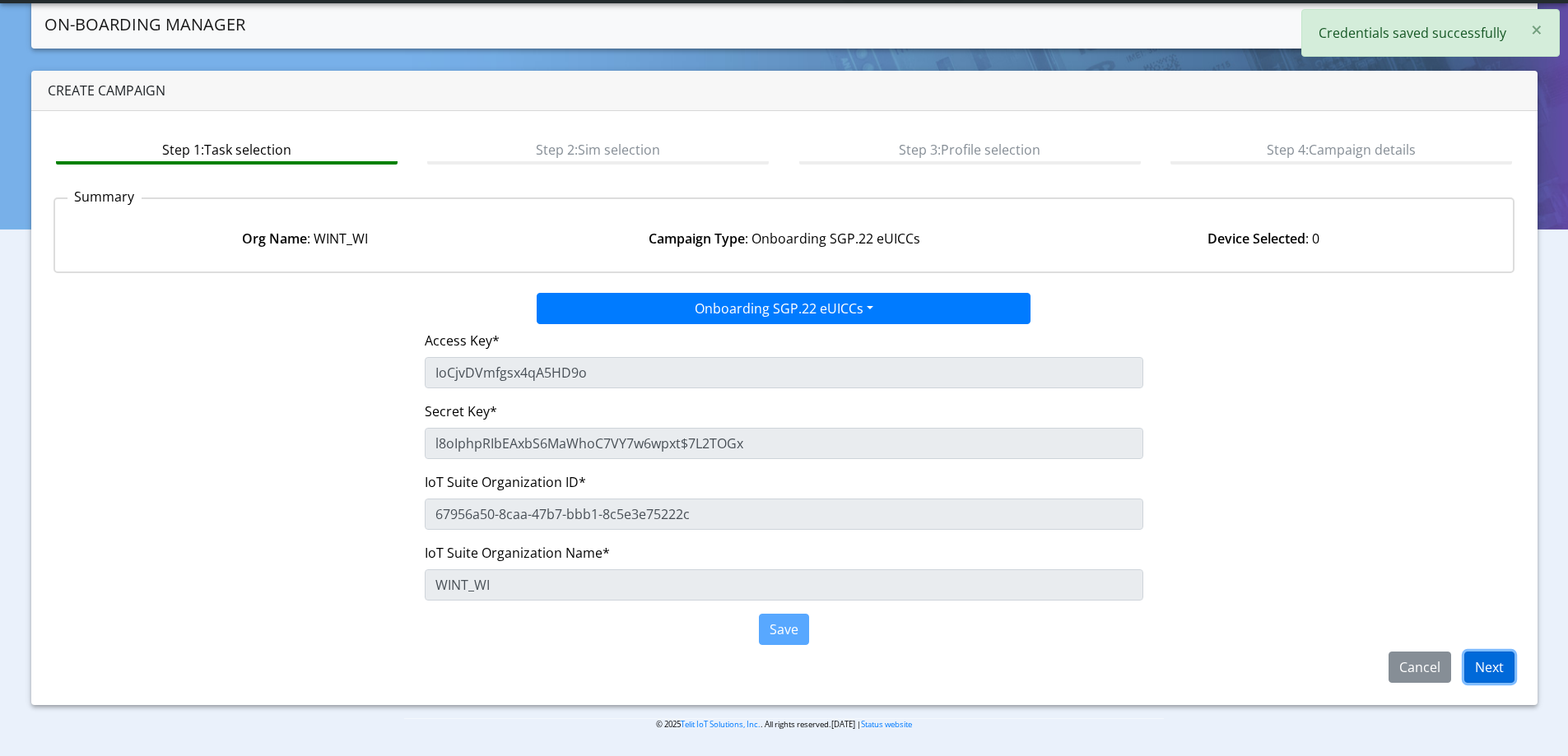
click at [1488, 667] on button "Next" at bounding box center [1489, 668] width 50 height 31
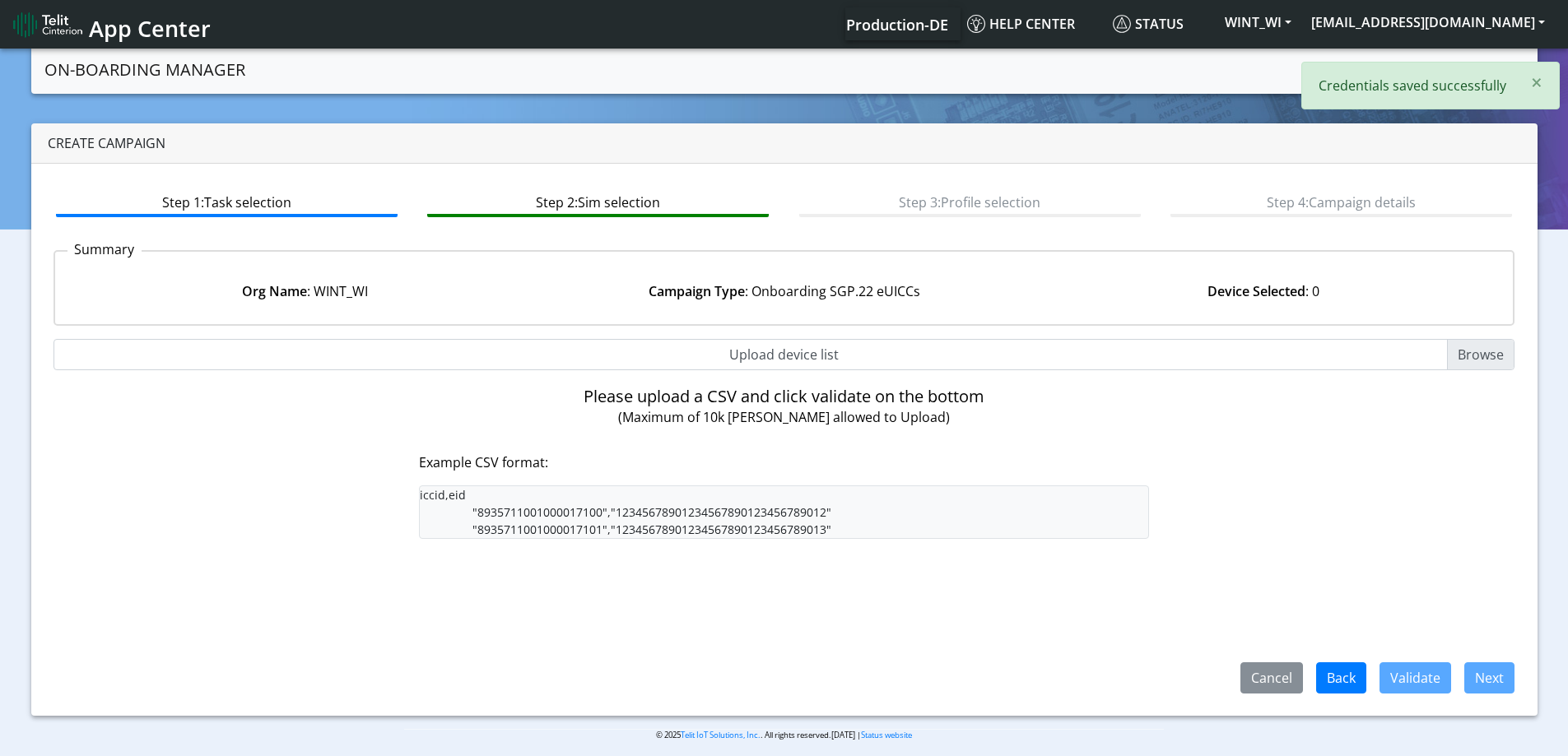
click at [749, 348] on input "Upload device list" at bounding box center [784, 354] width 1461 height 31
type input "C:\fakepath\SGP Onboarding CSV.csv"
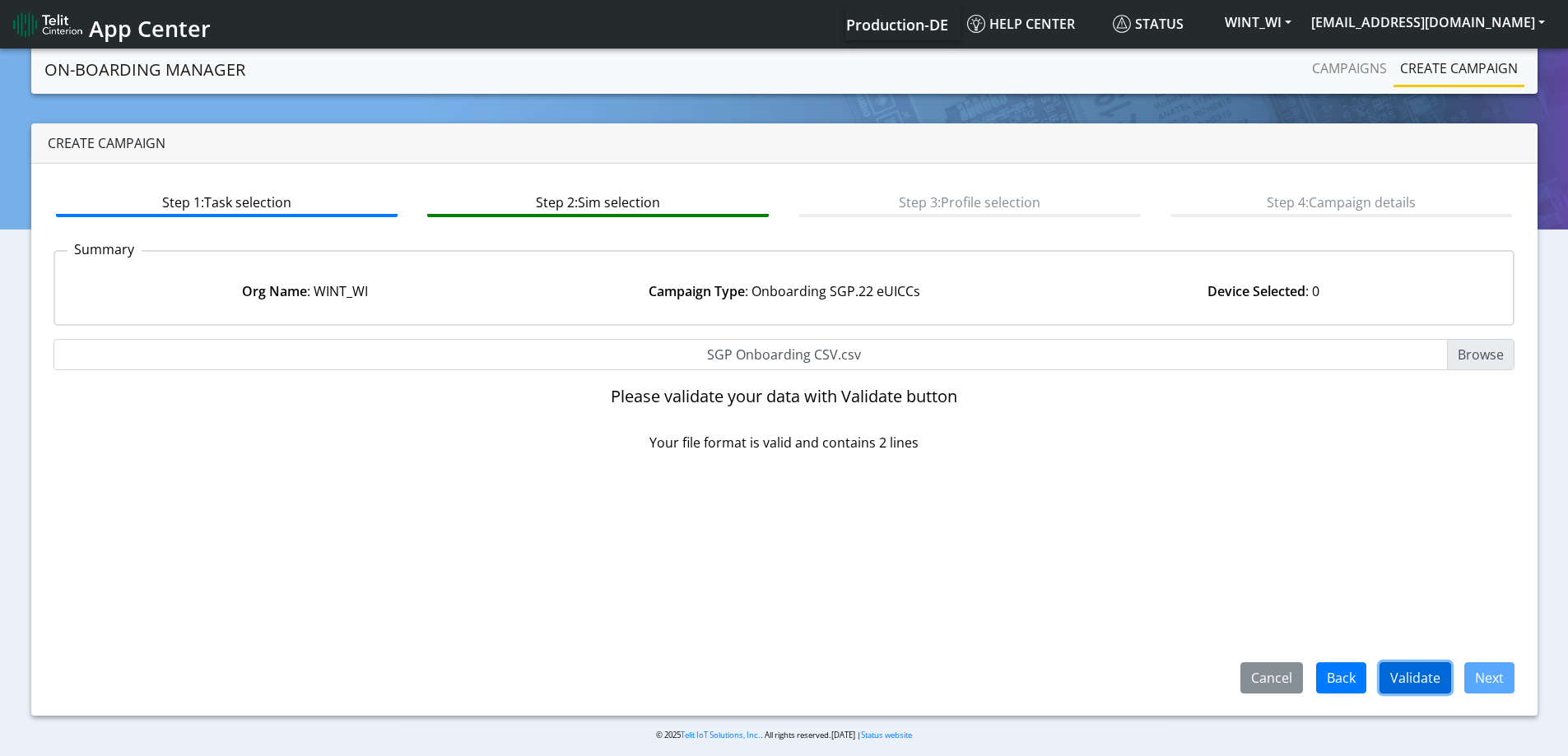
click at [1431, 682] on button "Validate" at bounding box center [1415, 678] width 72 height 31
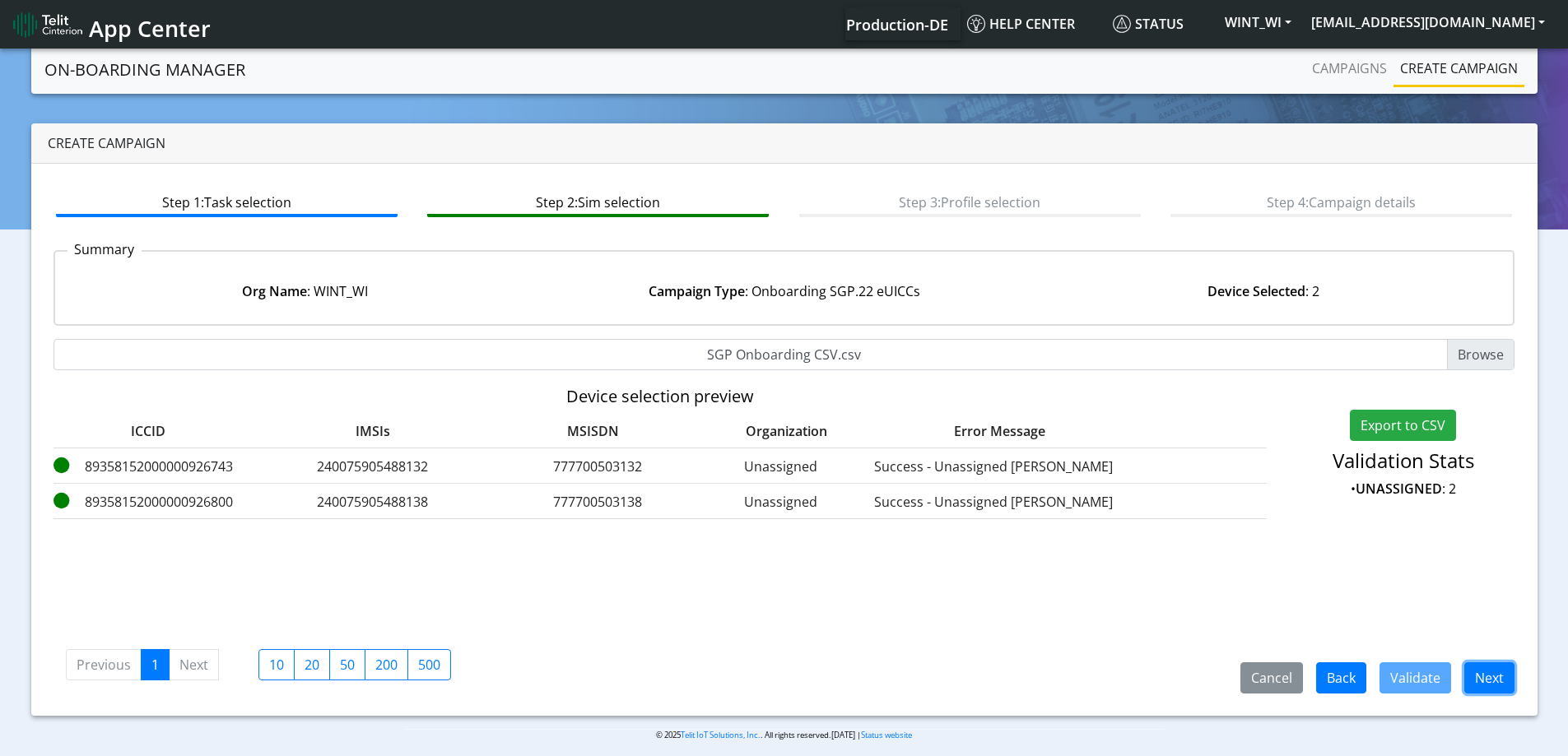
click at [1490, 685] on button "Next" at bounding box center [1489, 678] width 50 height 31
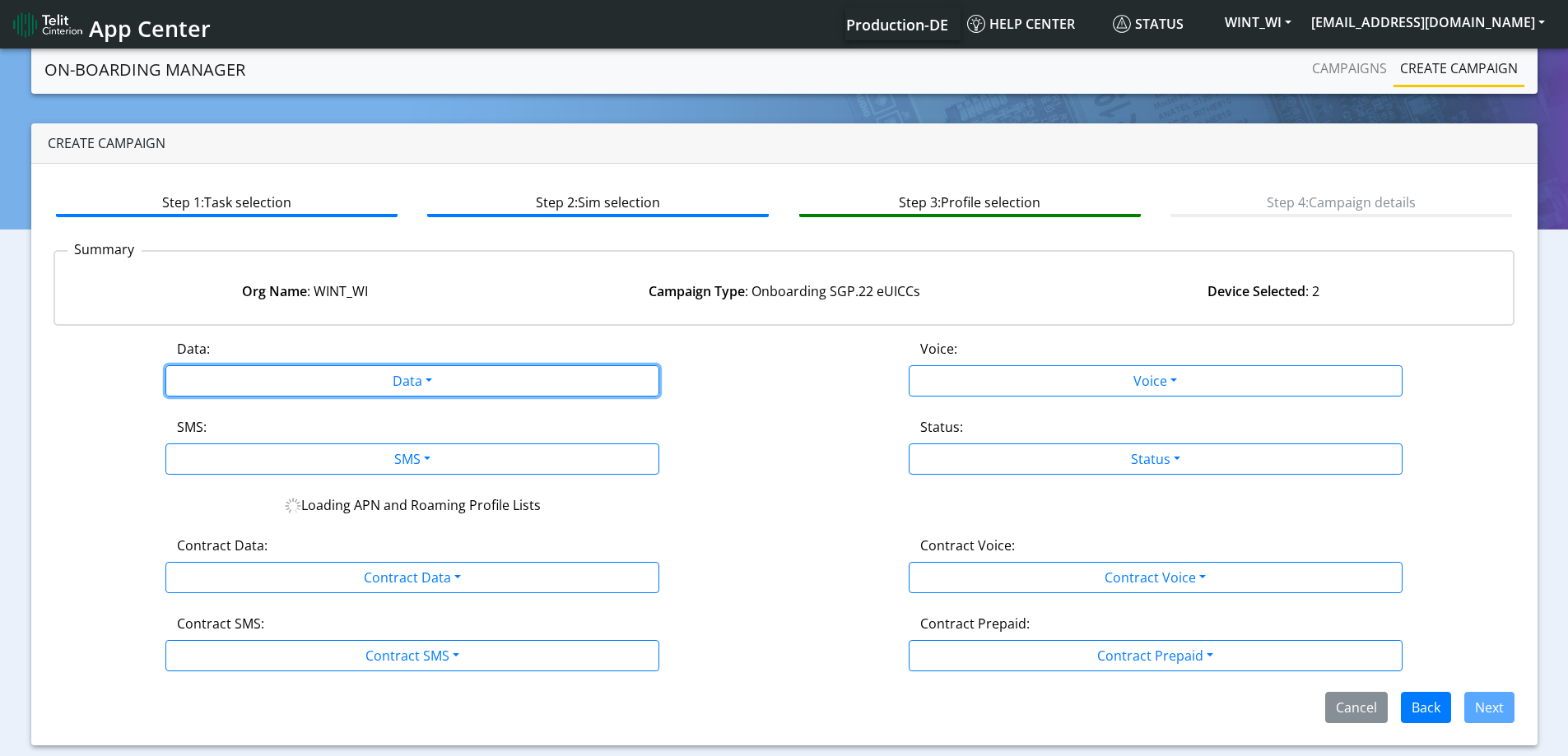
drag, startPoint x: 359, startPoint y: 374, endPoint x: 273, endPoint y: 430, distance: 102.6
click at [359, 375] on button "Data" at bounding box center [412, 381] width 494 height 31
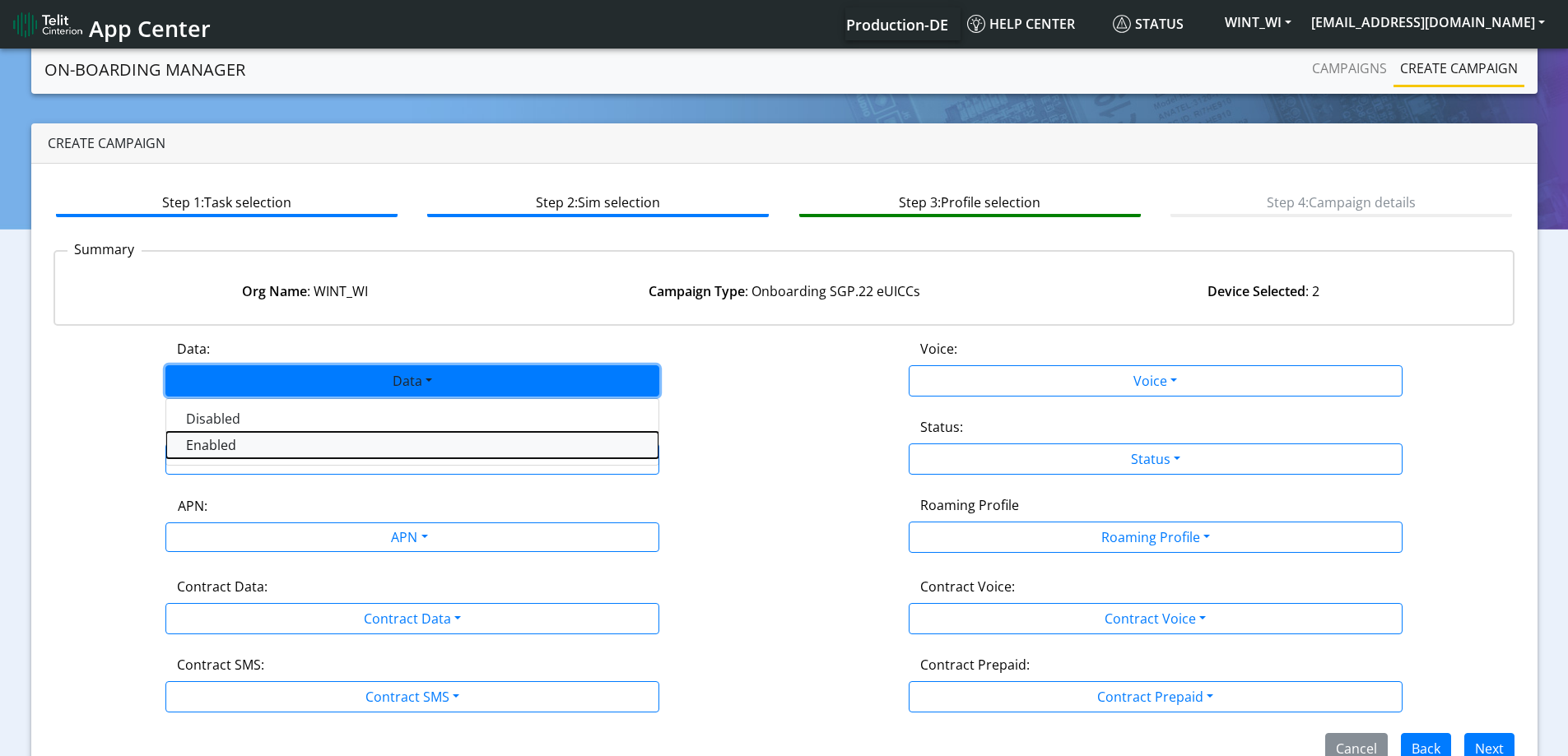
click at [264, 440] on button "Enabled" at bounding box center [412, 445] width 492 height 26
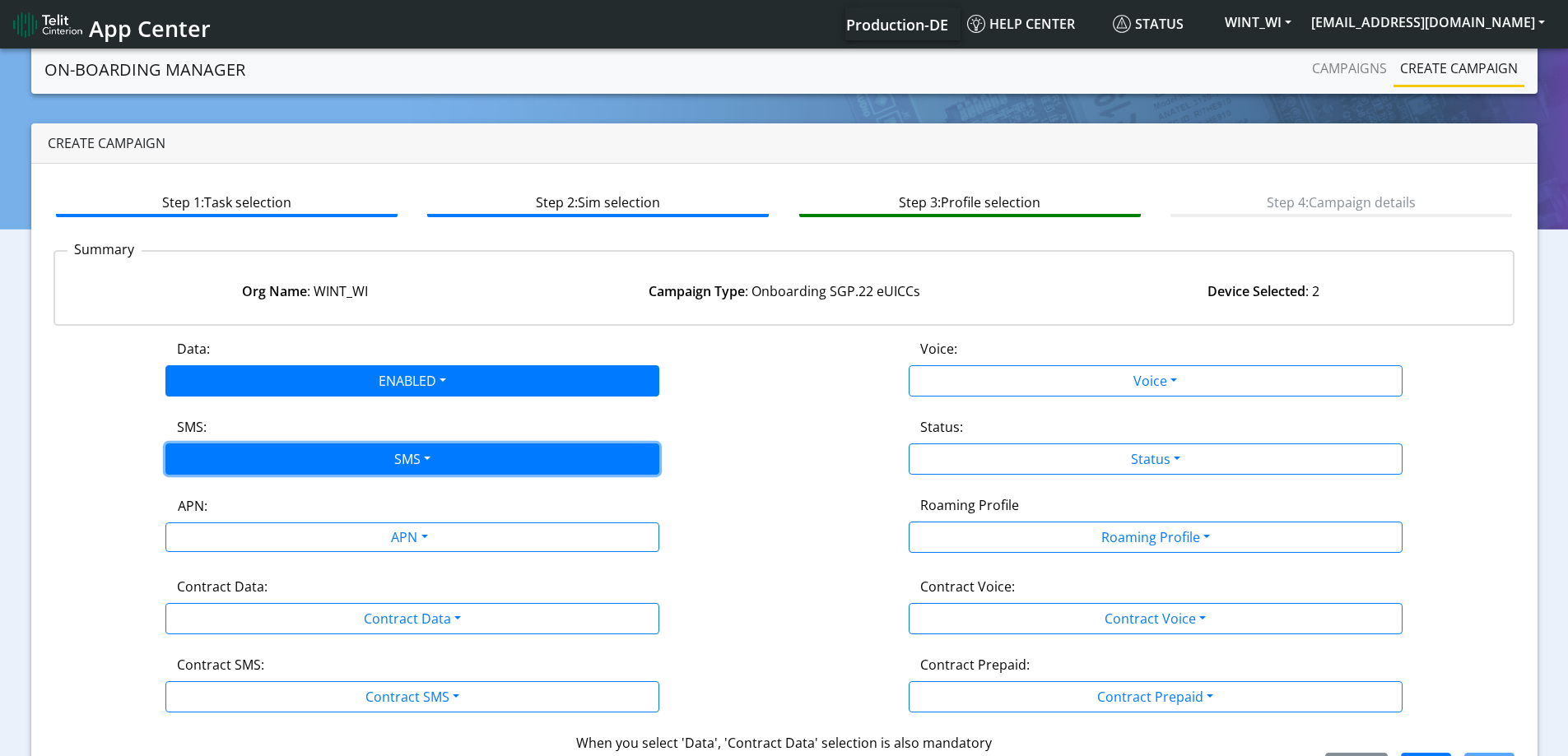
click at [258, 460] on button "SMS" at bounding box center [412, 459] width 494 height 31
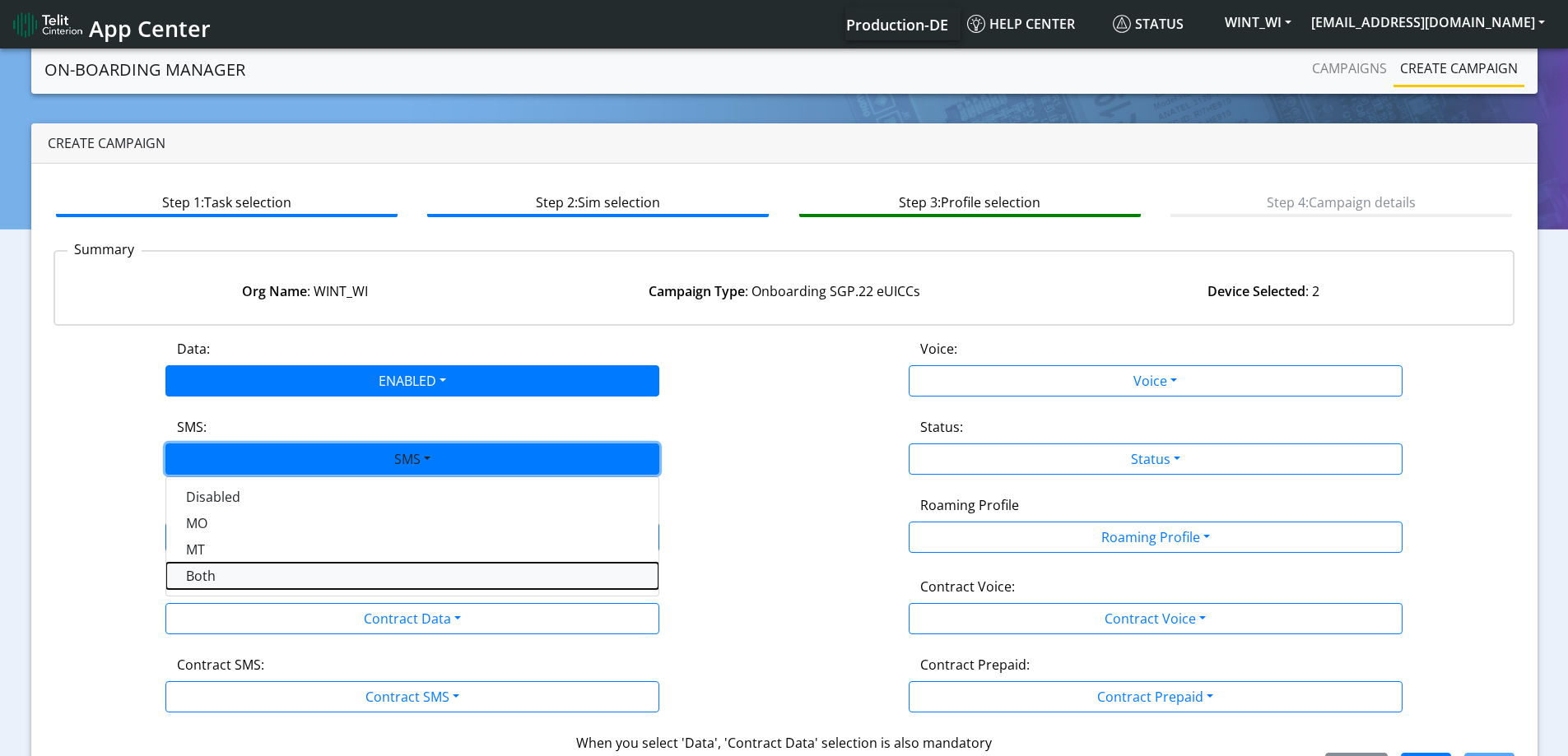
click at [214, 575] on button "Both" at bounding box center [412, 576] width 492 height 26
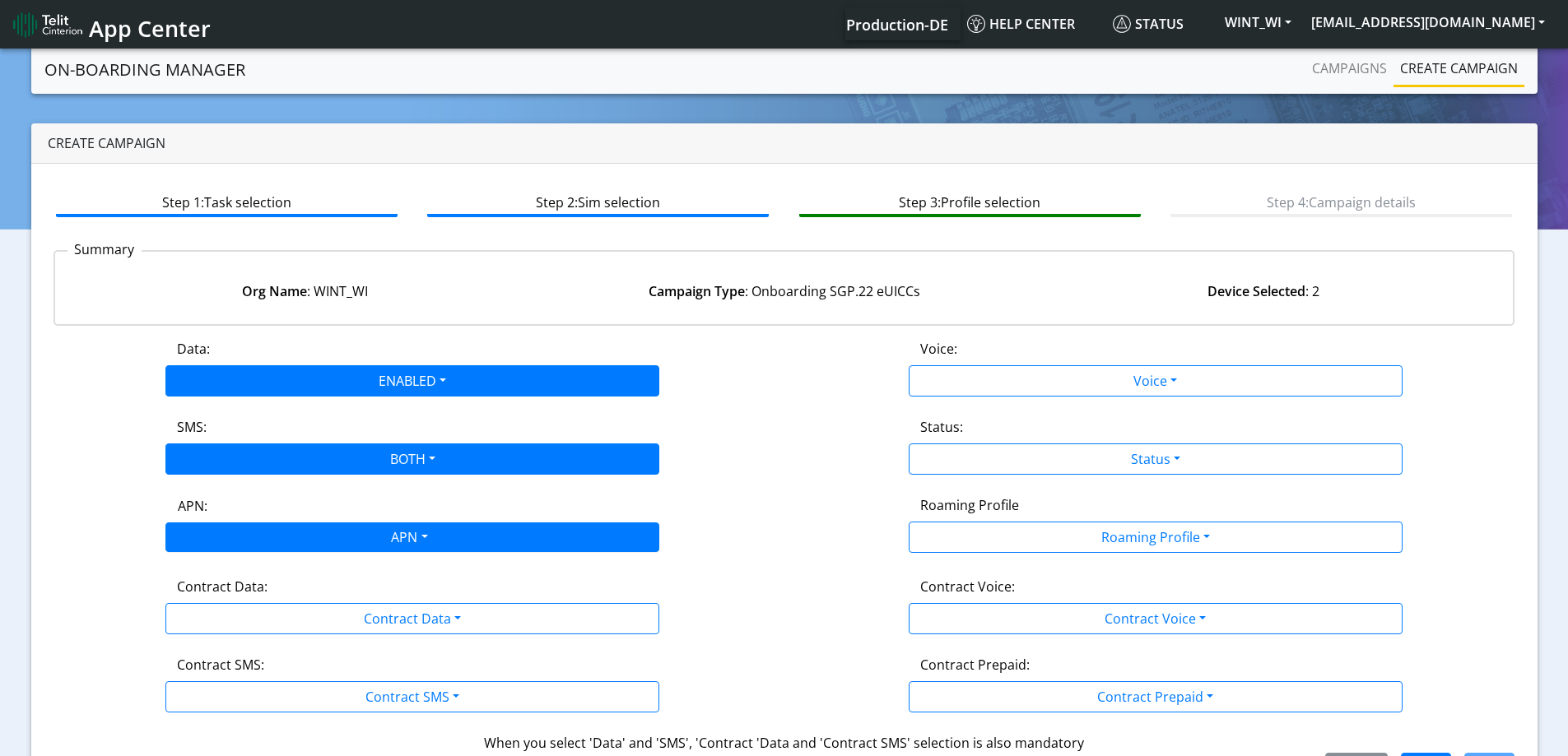
click at [223, 545] on div "APN" at bounding box center [408, 540] width 522 height 32
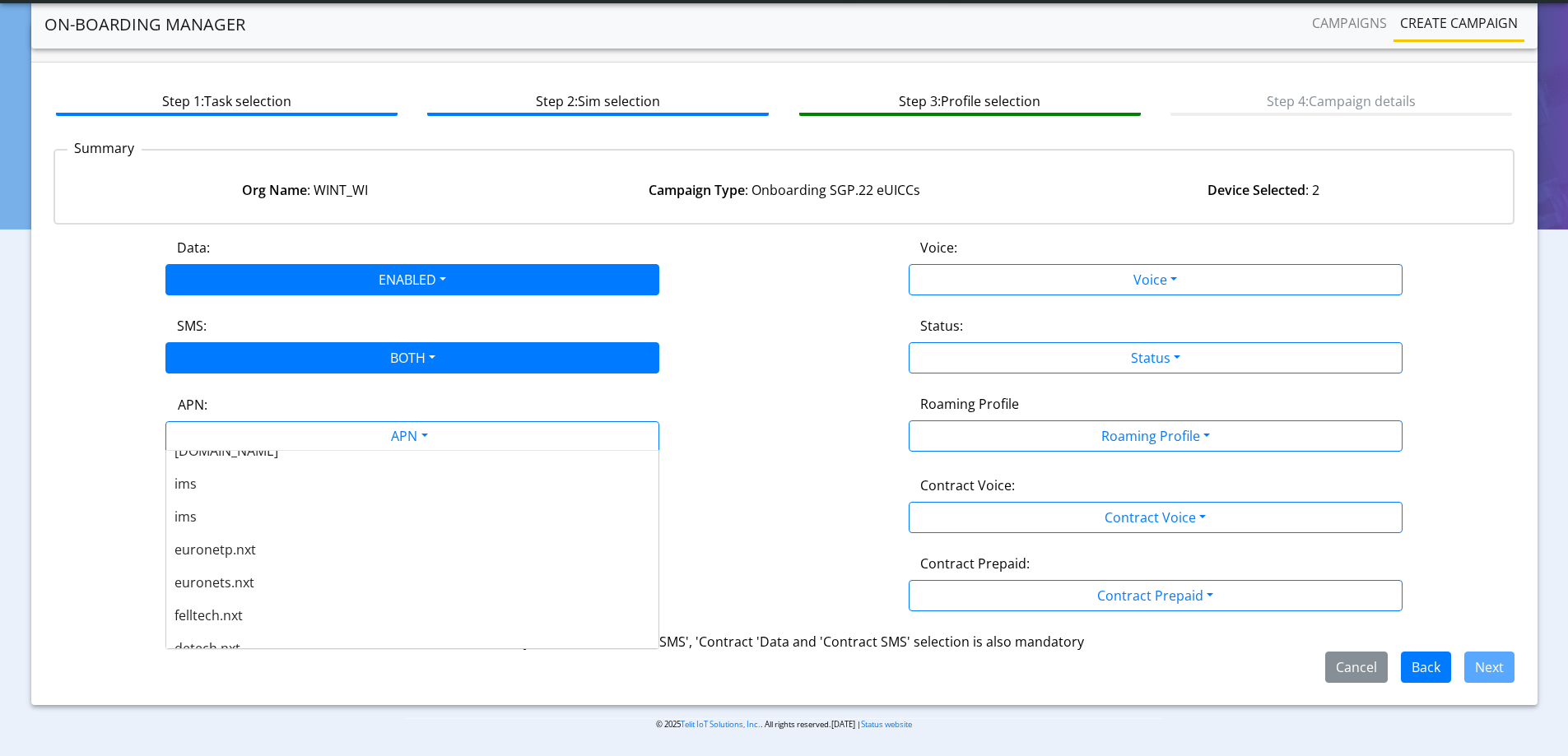
scroll to position [559, 0]
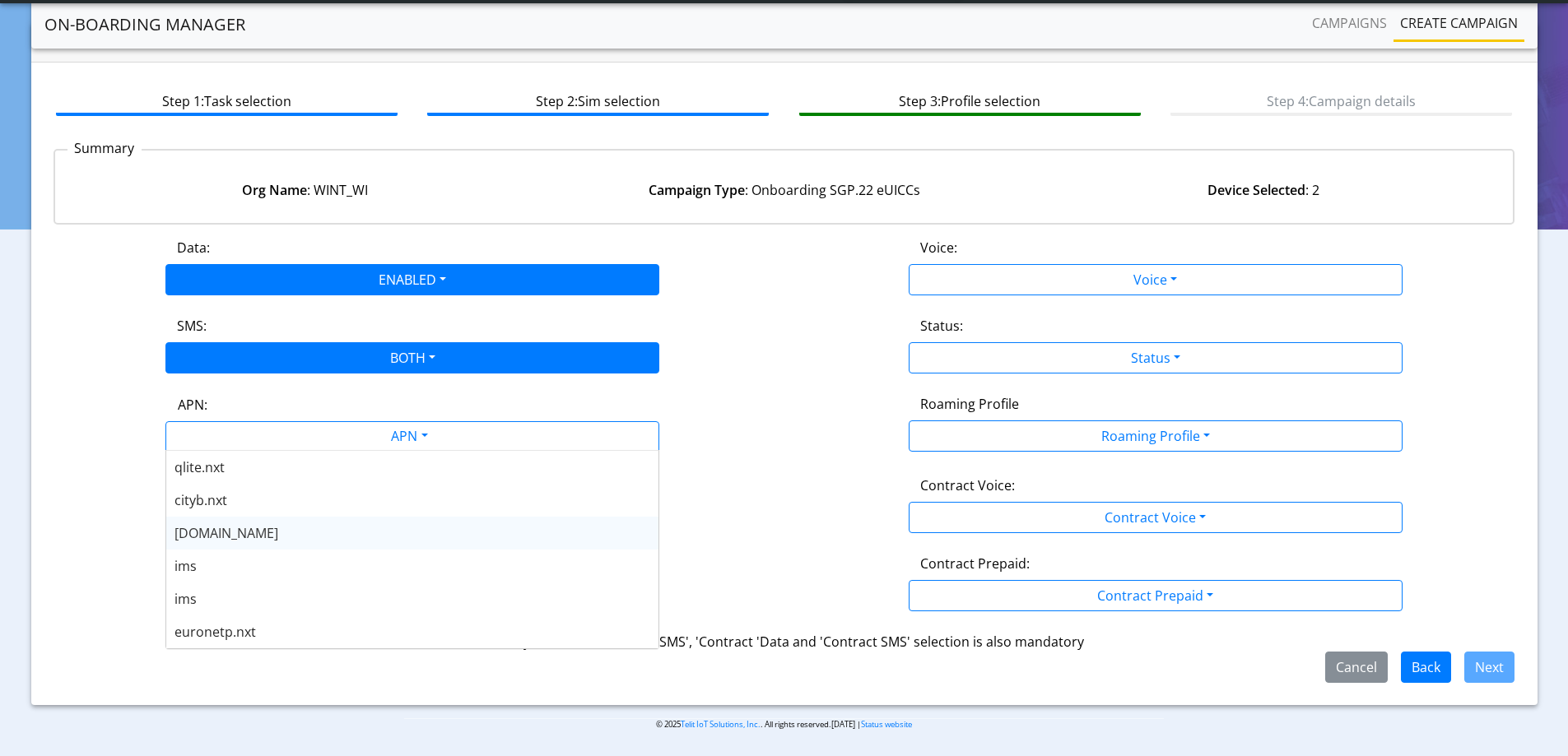
click at [226, 526] on span "nxt23.net" at bounding box center [226, 534] width 104 height 18
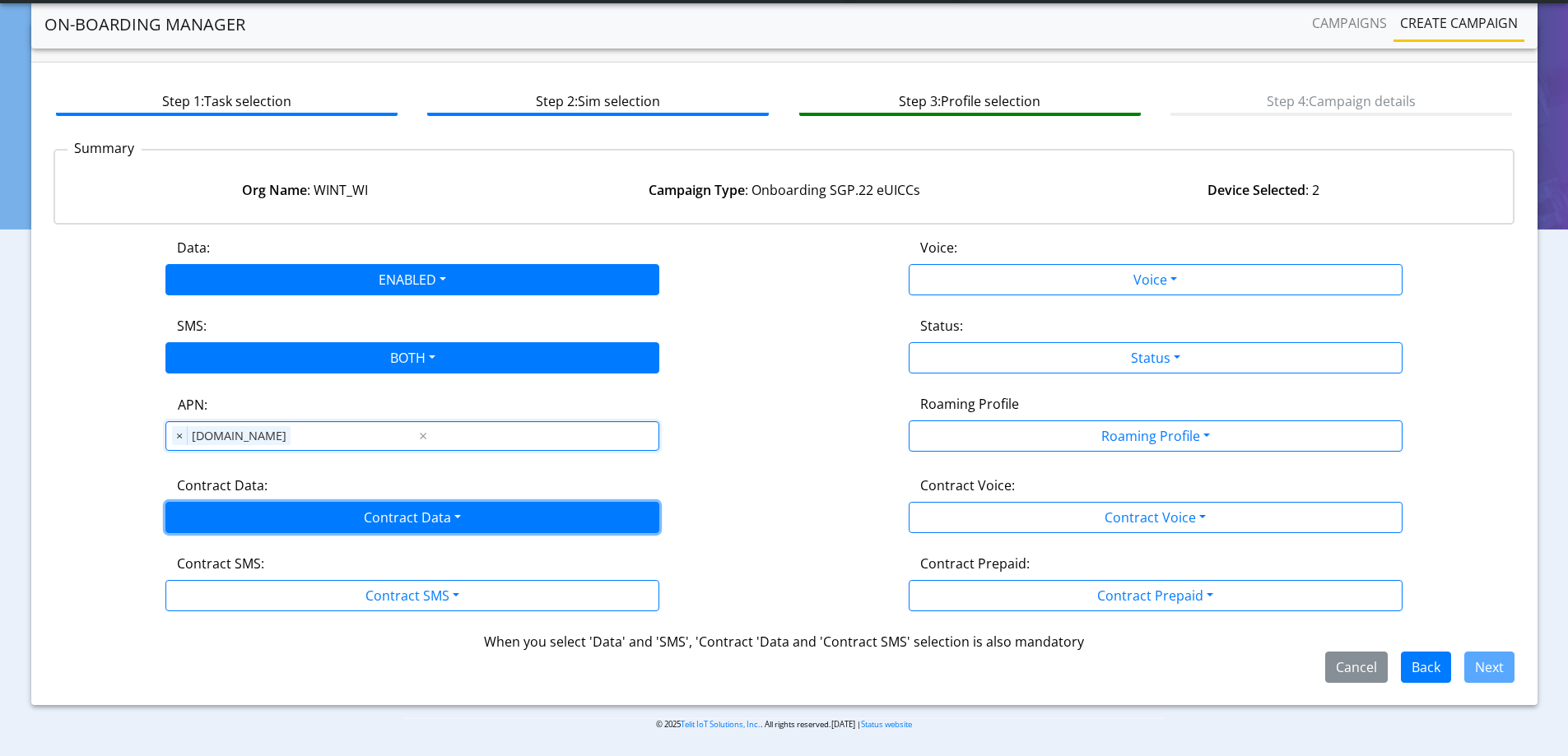
click at [233, 506] on button "Contract Data" at bounding box center [412, 518] width 494 height 31
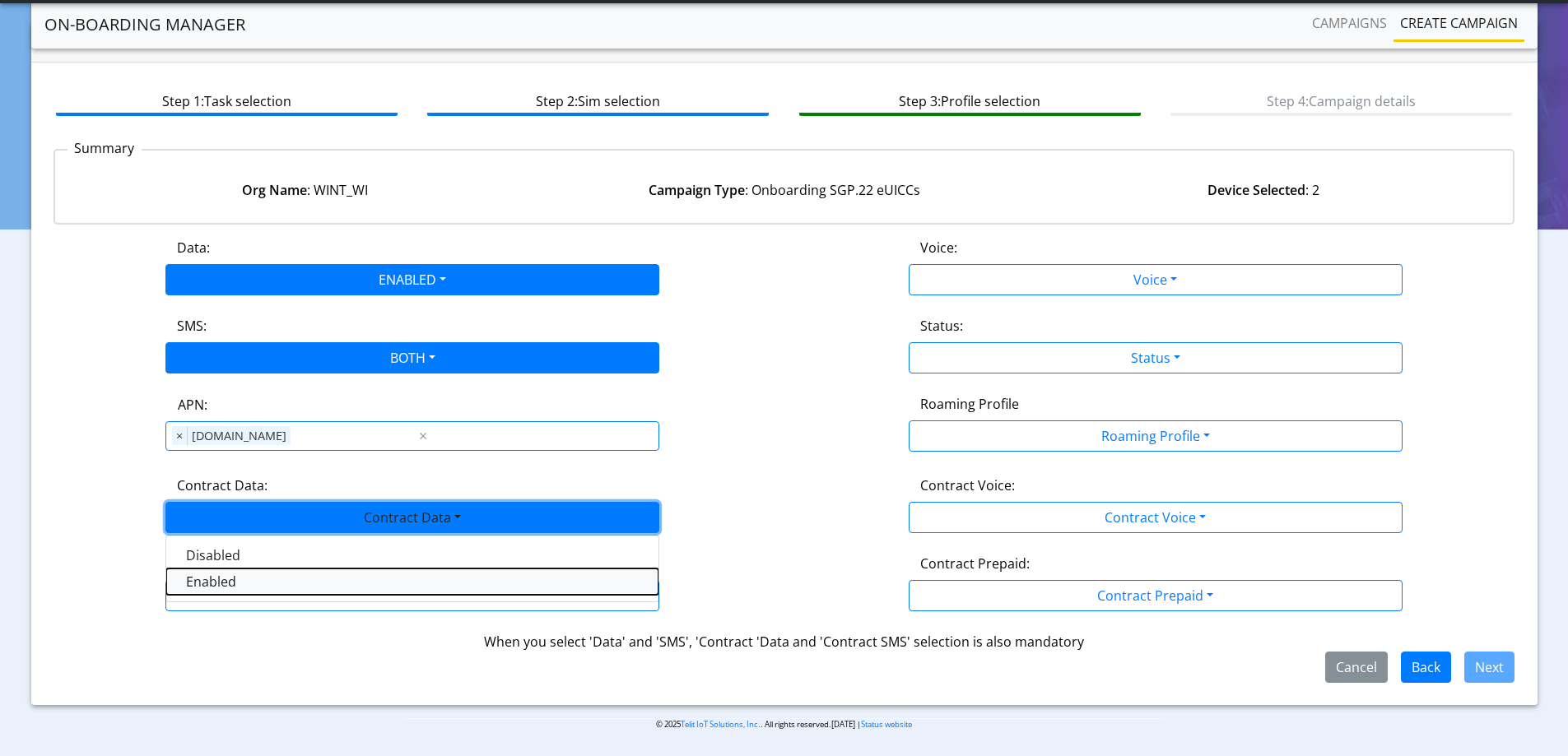
click at [202, 580] on Dataenabled-dropdown "Enabled" at bounding box center [412, 582] width 492 height 26
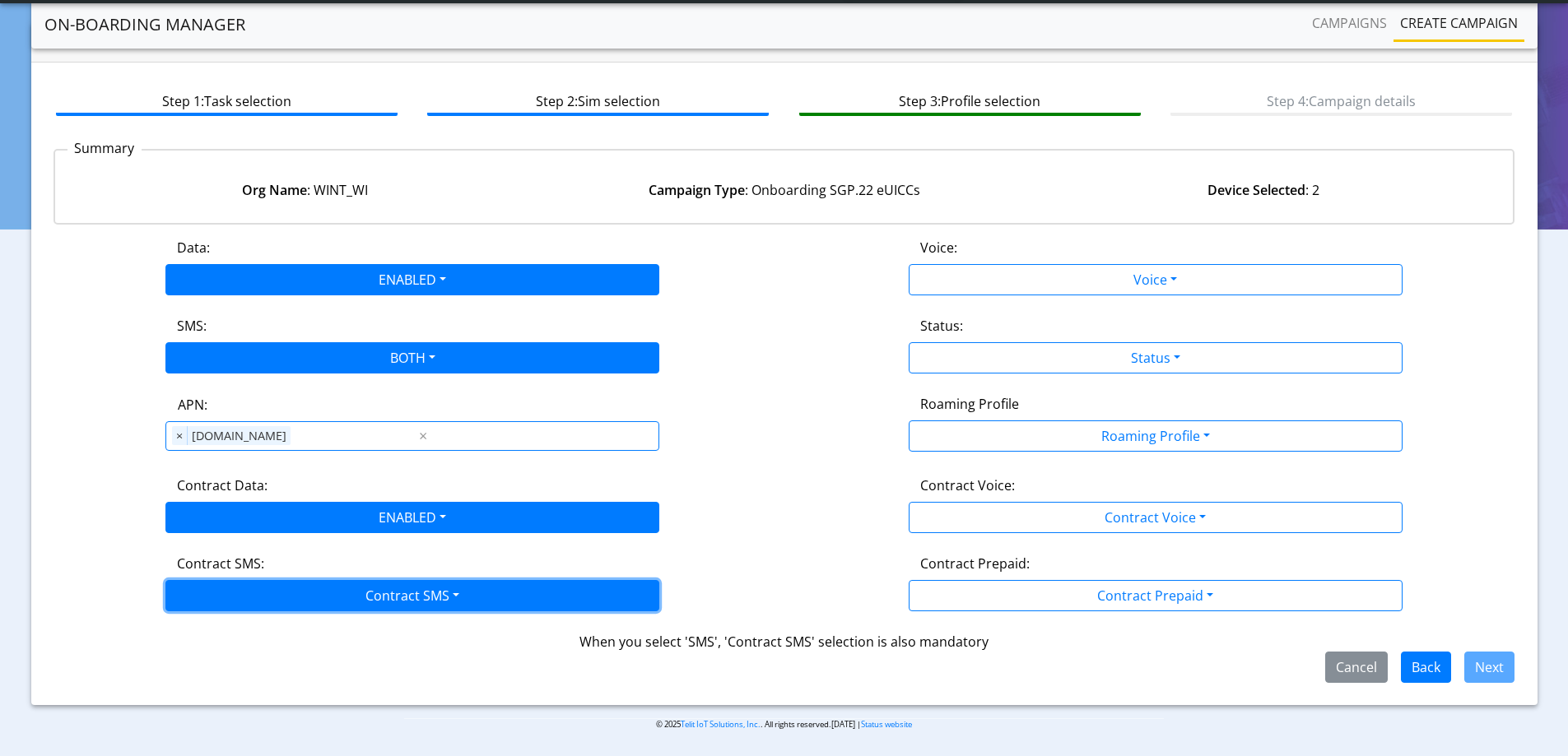
click at [202, 587] on button "Contract SMS" at bounding box center [412, 596] width 494 height 31
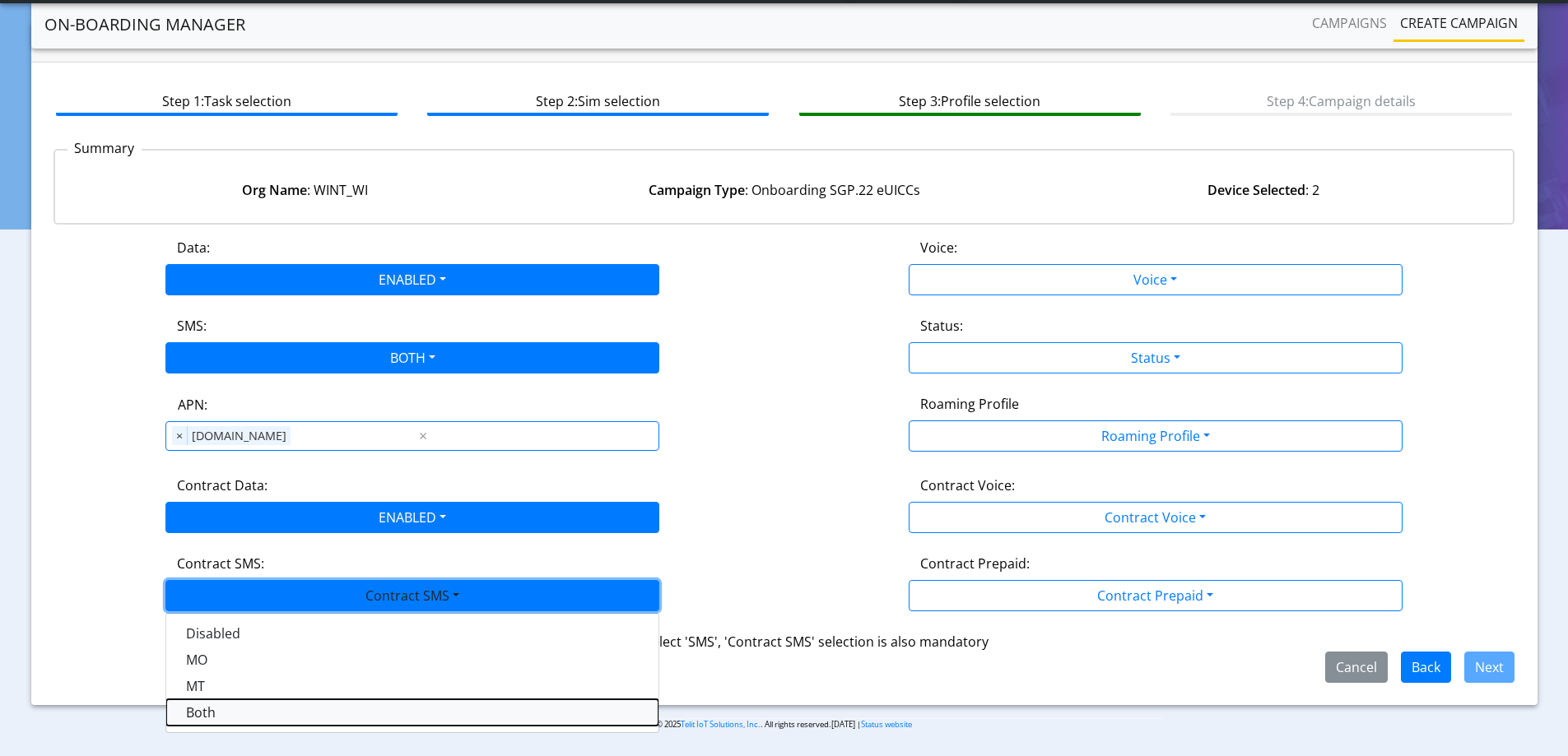
click at [209, 704] on SMSboth-dropdown "Both" at bounding box center [412, 713] width 492 height 26
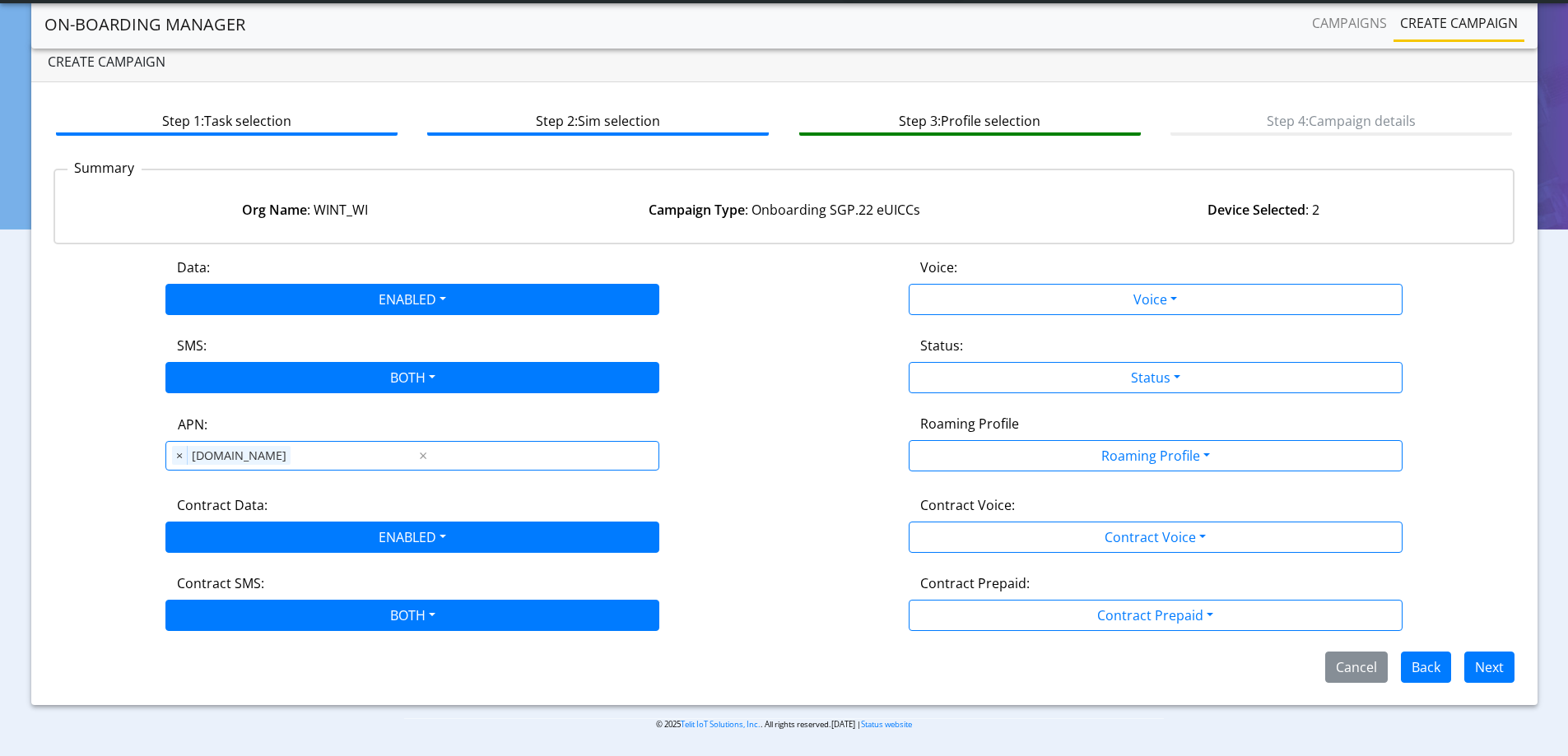
scroll to position [36, 0]
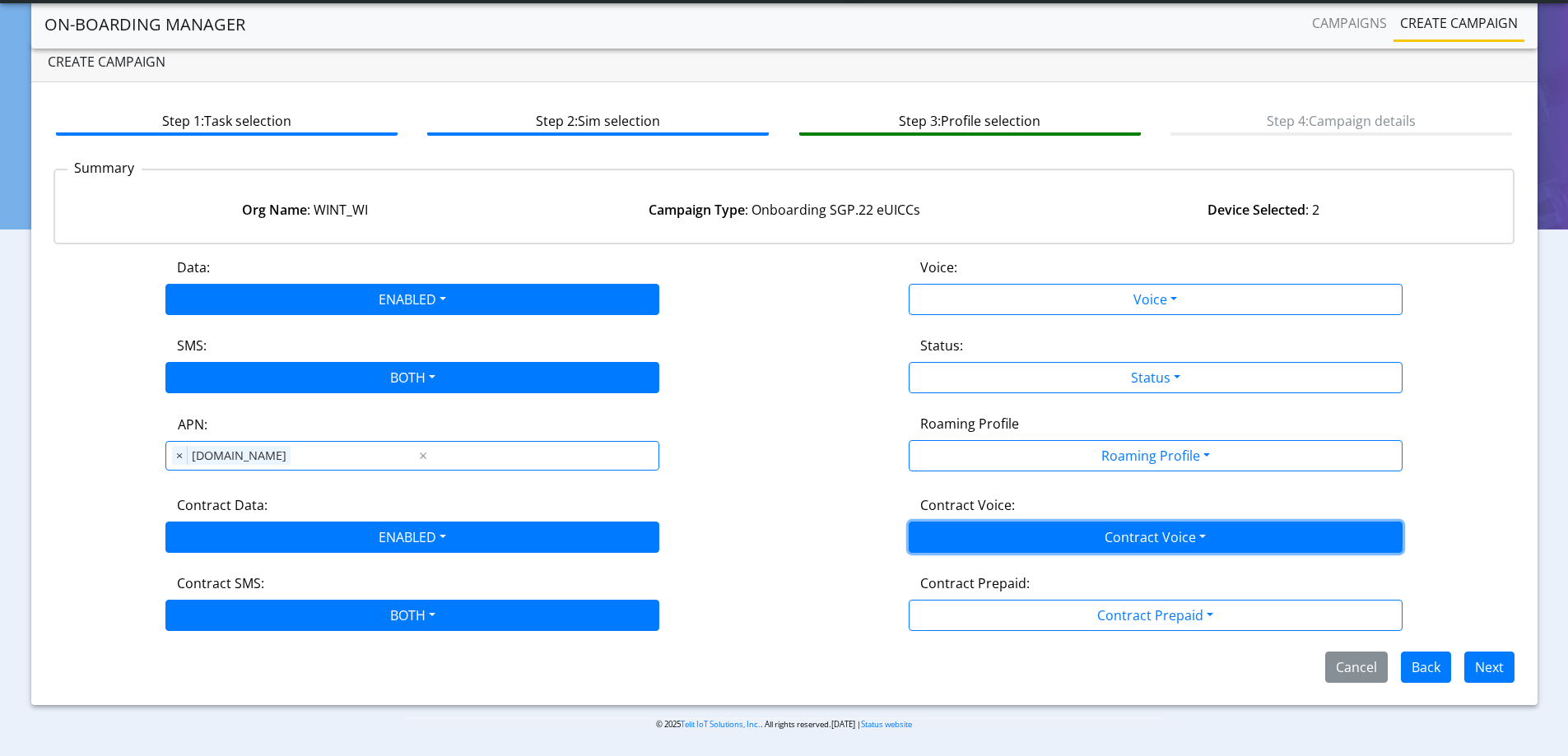
click at [963, 533] on button "Contract Voice" at bounding box center [1156, 538] width 494 height 31
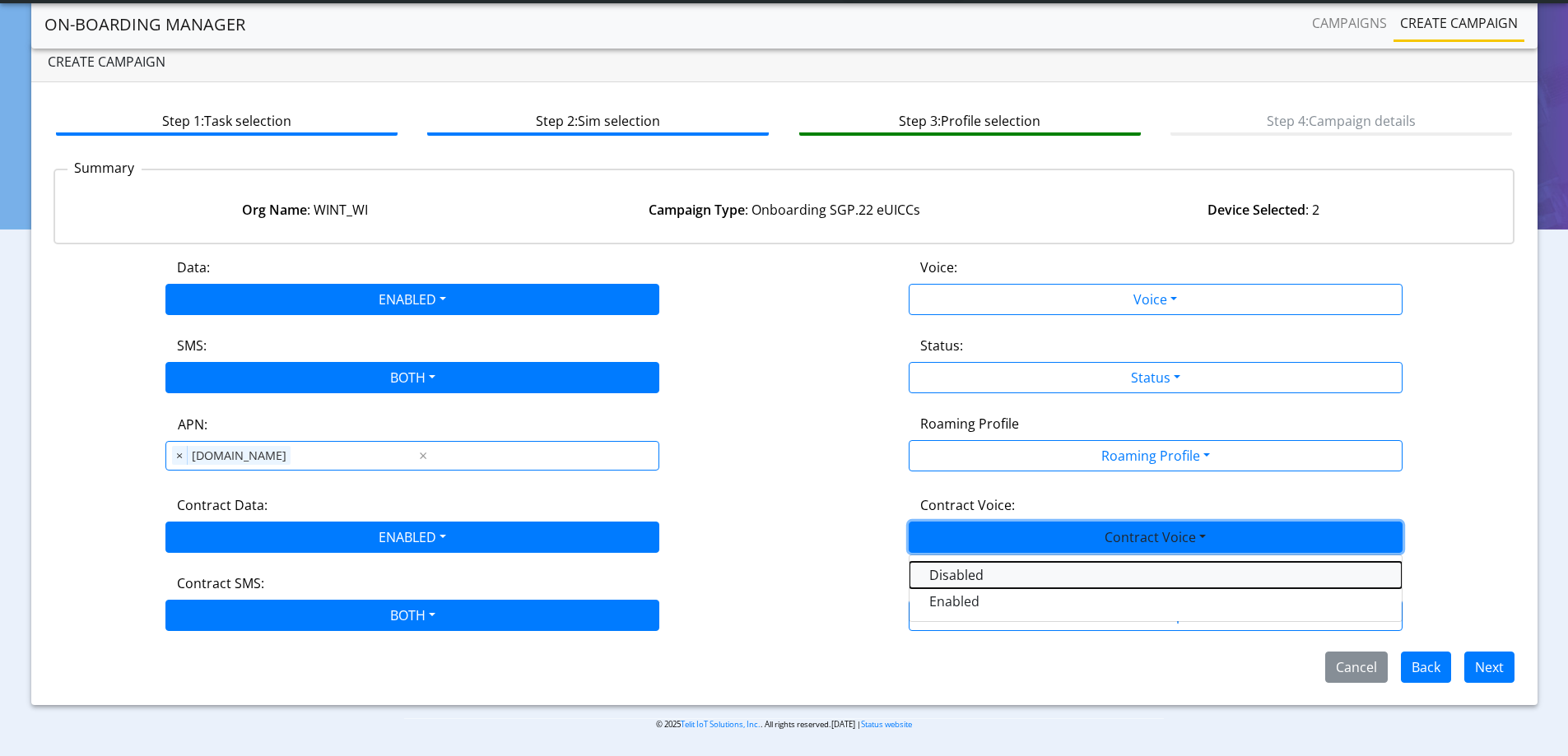
click at [940, 573] on Voicedisabled-dropdown "Disabled" at bounding box center [1156, 575] width 492 height 26
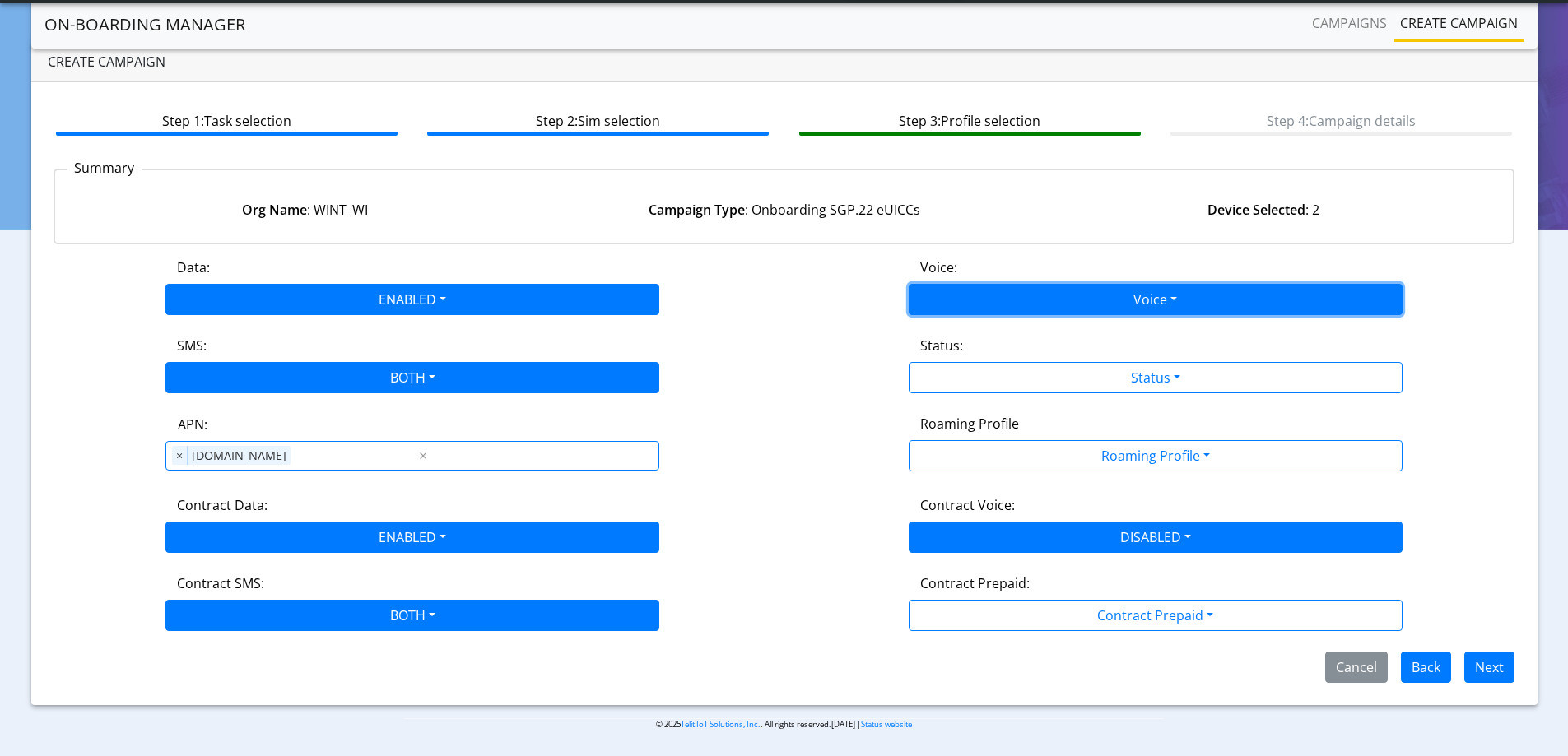
click at [950, 288] on button "Voice" at bounding box center [1156, 300] width 494 height 31
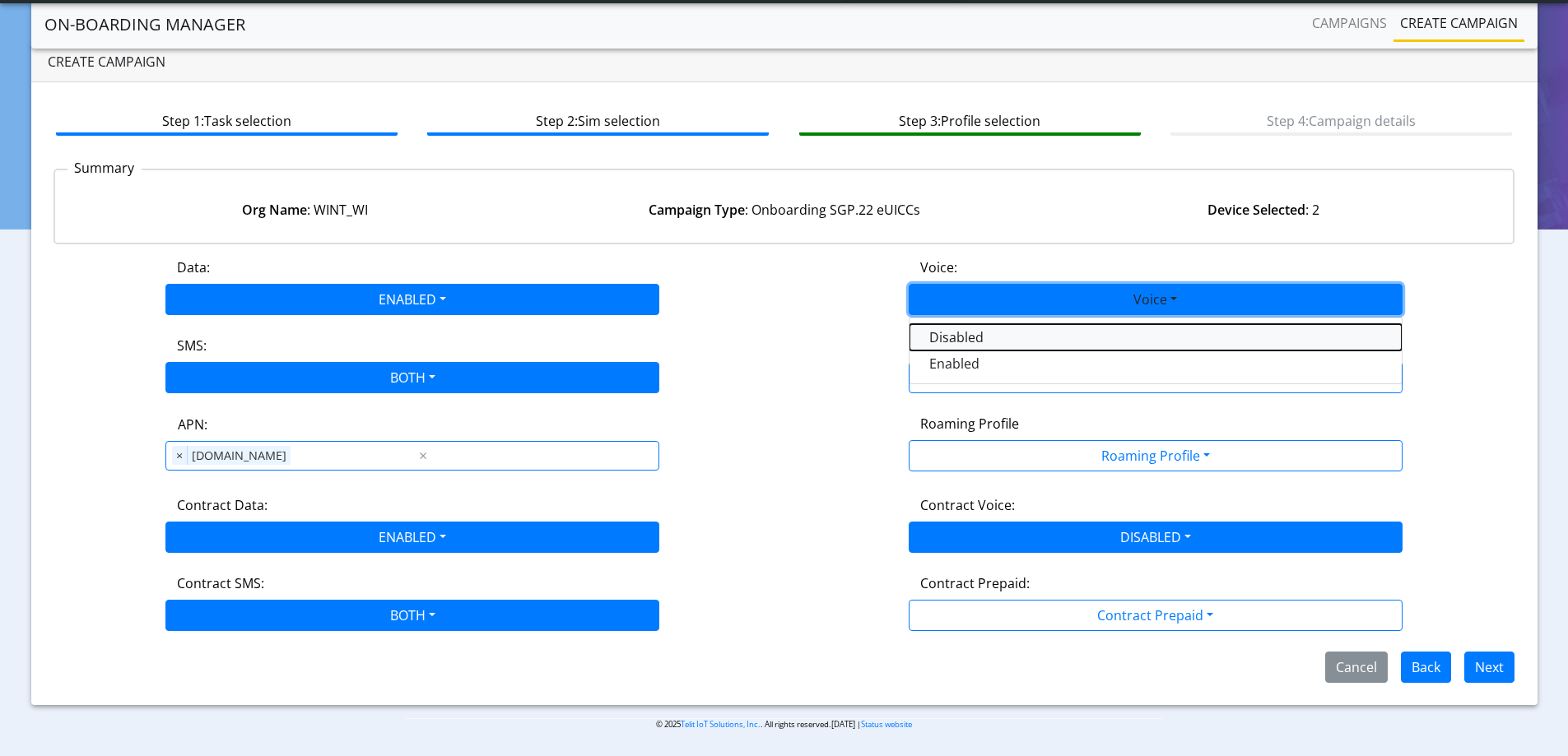
click at [937, 342] on button "Disabled" at bounding box center [1156, 337] width 492 height 26
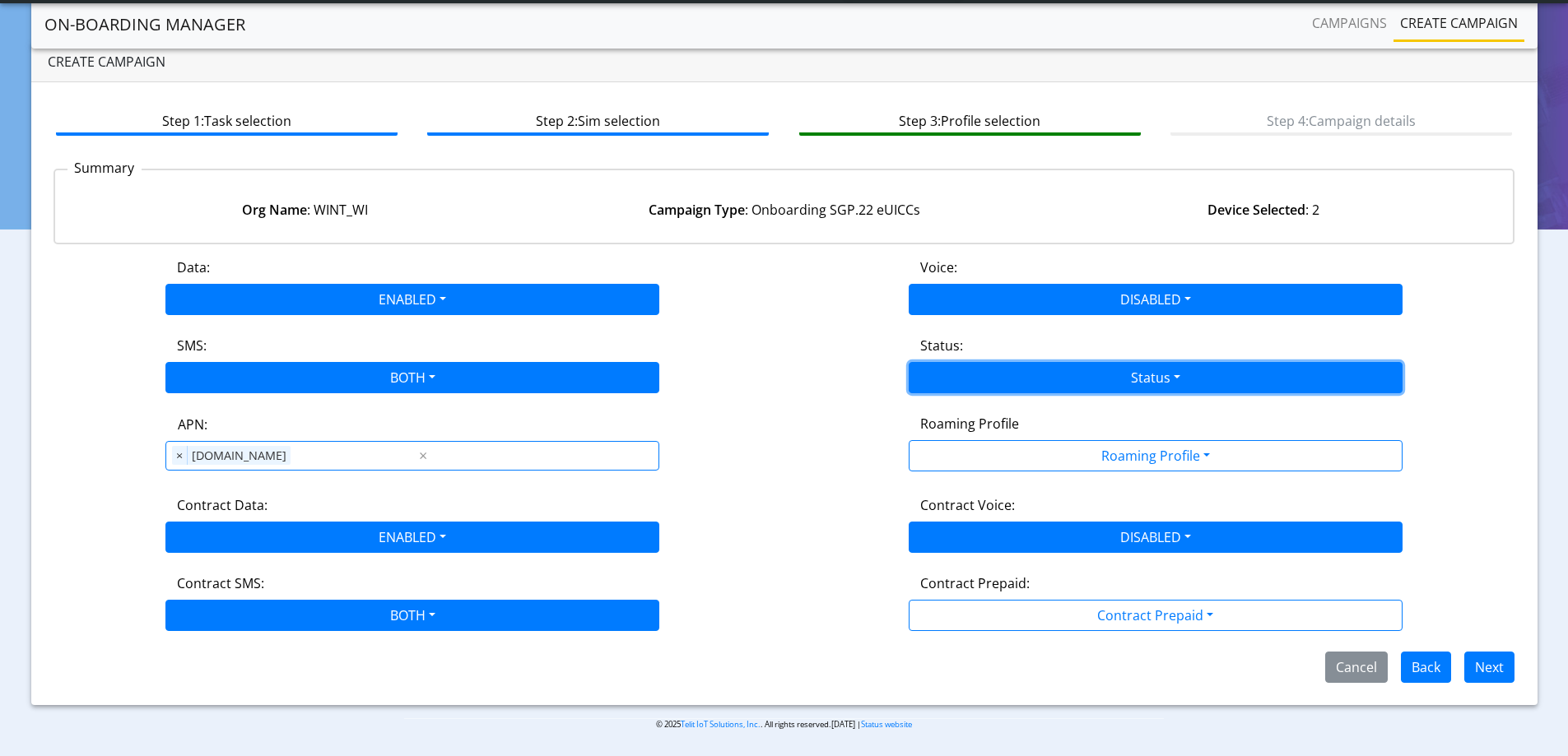
click at [935, 370] on button "Status" at bounding box center [1156, 378] width 494 height 31
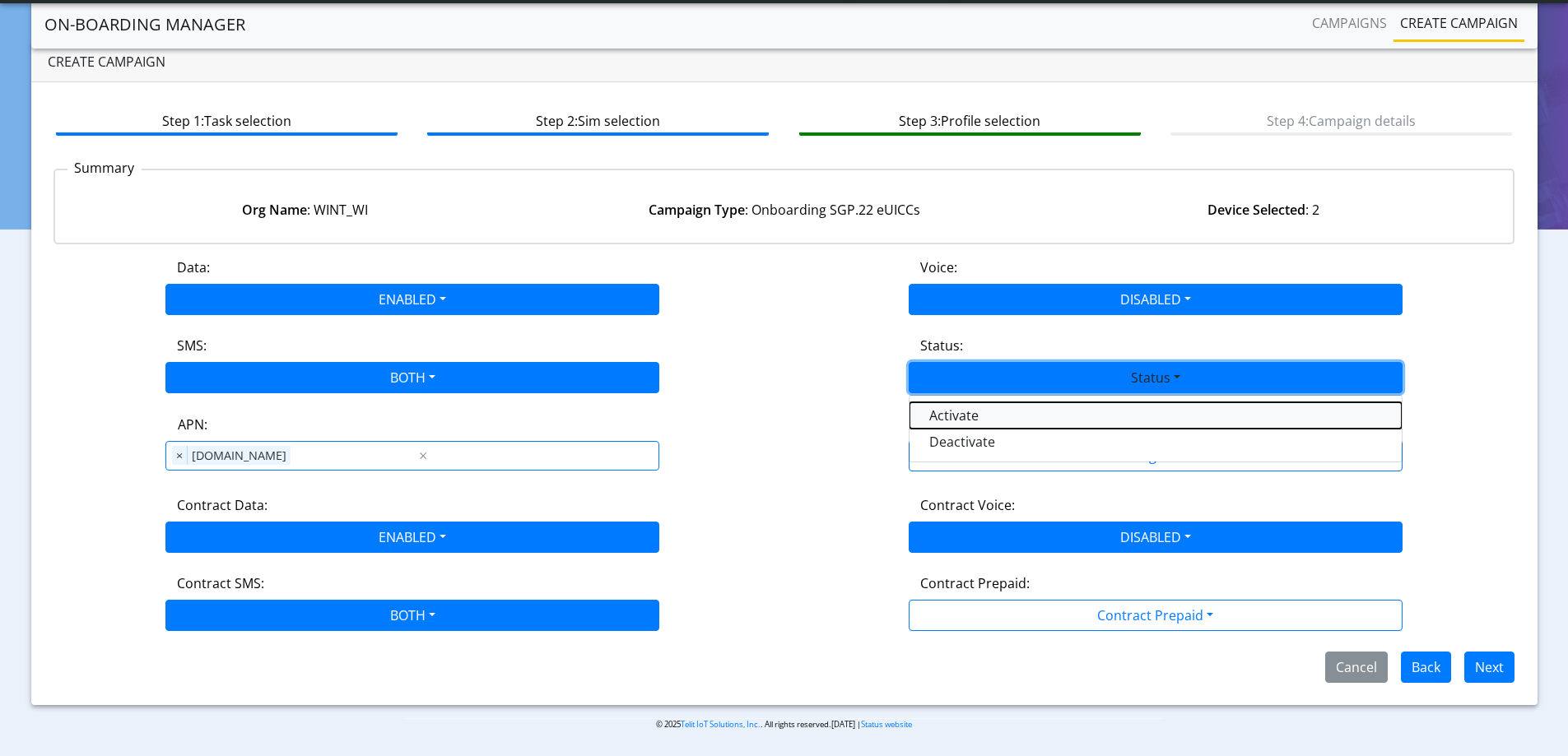
click at [948, 413] on button "Activate" at bounding box center [1156, 416] width 492 height 26
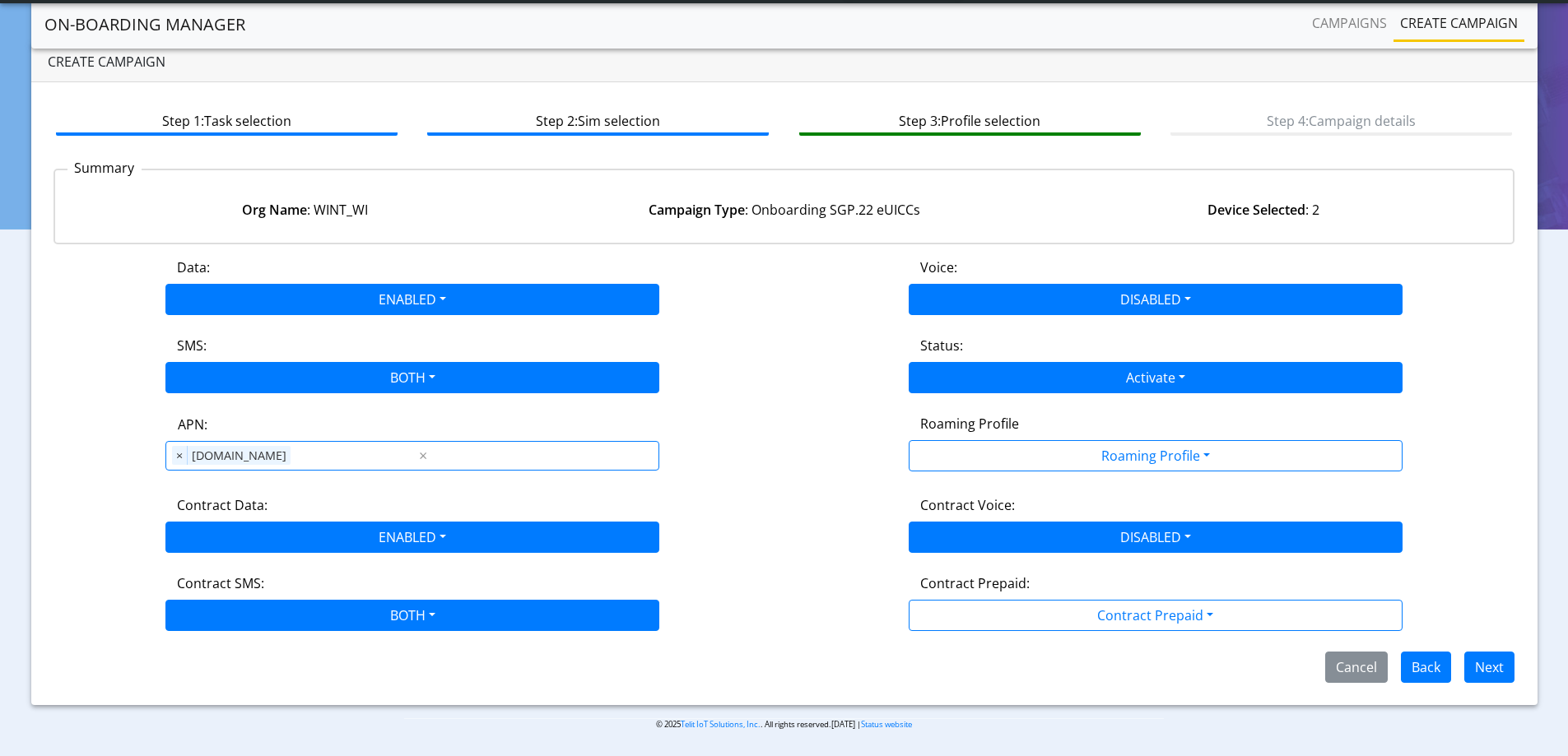
click at [969, 438] on div "Roaming Profile" at bounding box center [1156, 427] width 496 height 26
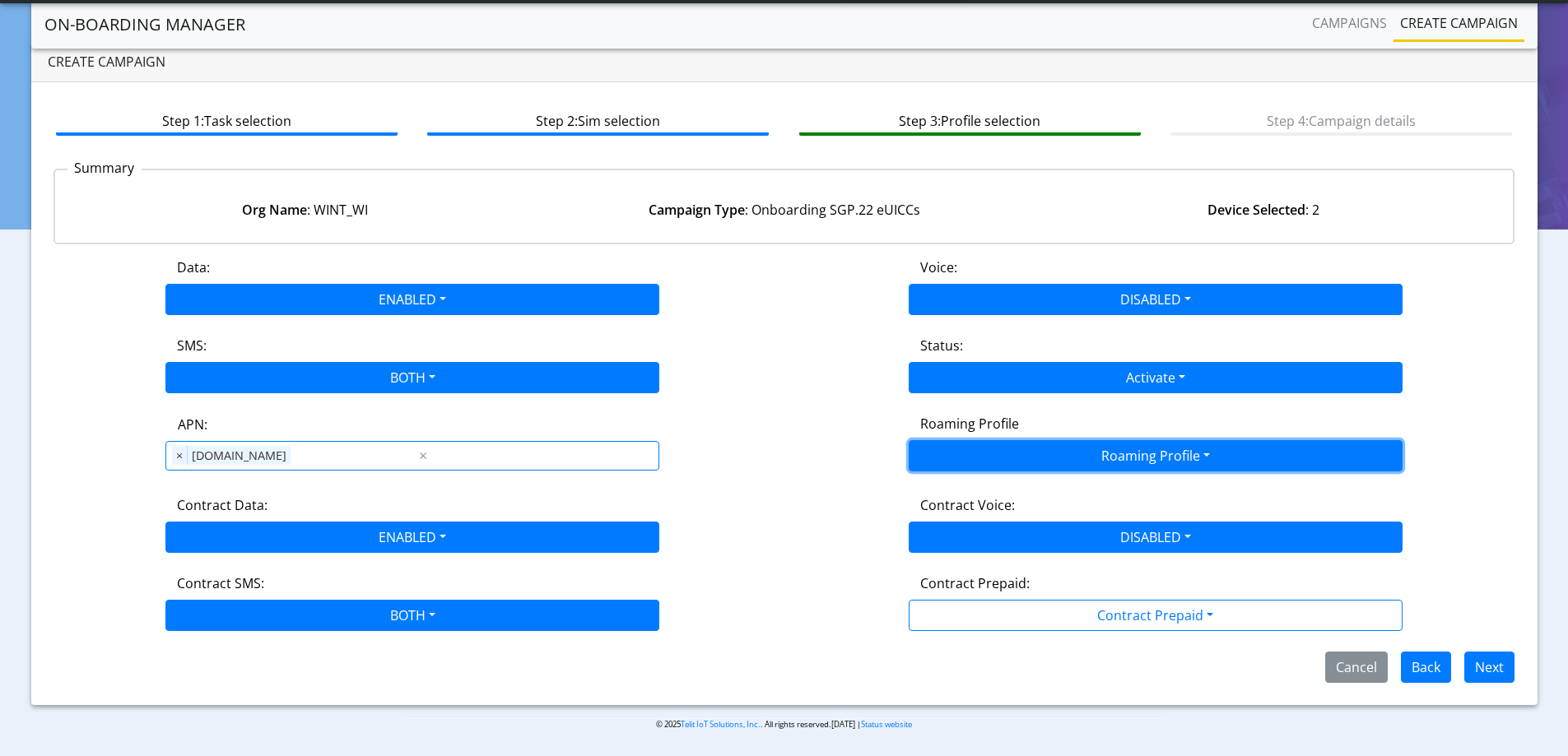
click at [1000, 444] on button "Roaming Profile" at bounding box center [1156, 456] width 494 height 31
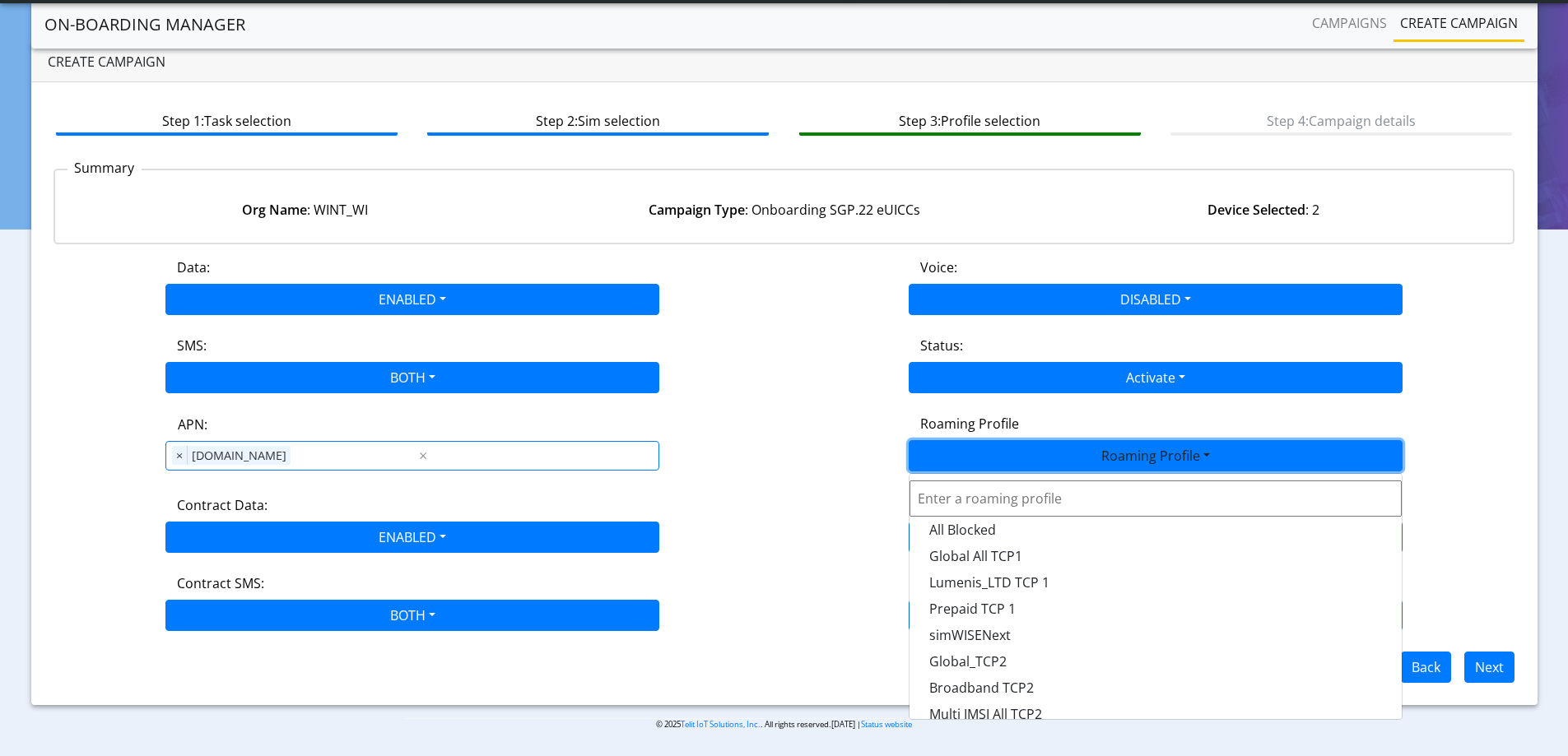
scroll to position [436, 0]
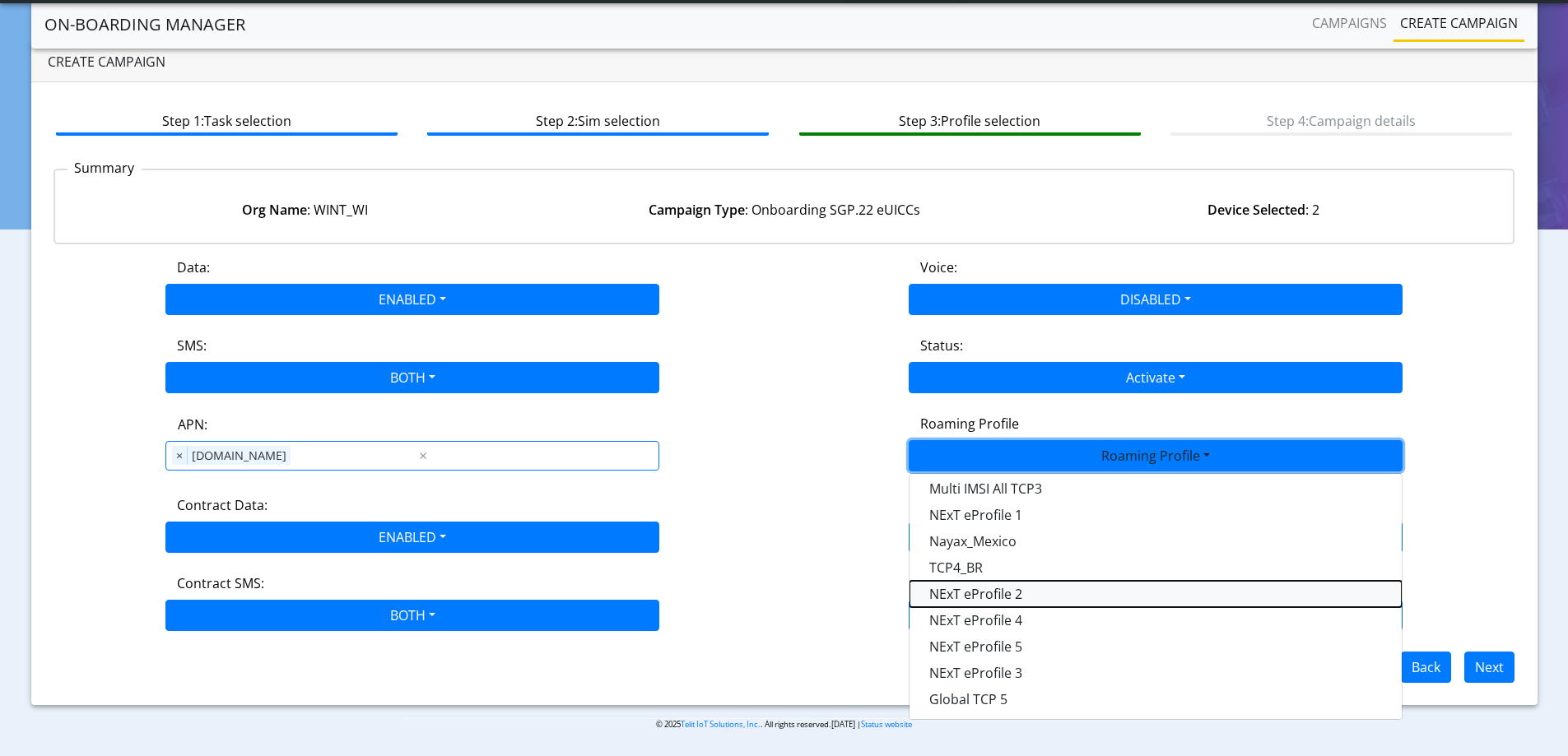
click at [995, 597] on Profile-dropdown "NExT eProfile 2" at bounding box center [1156, 594] width 492 height 26
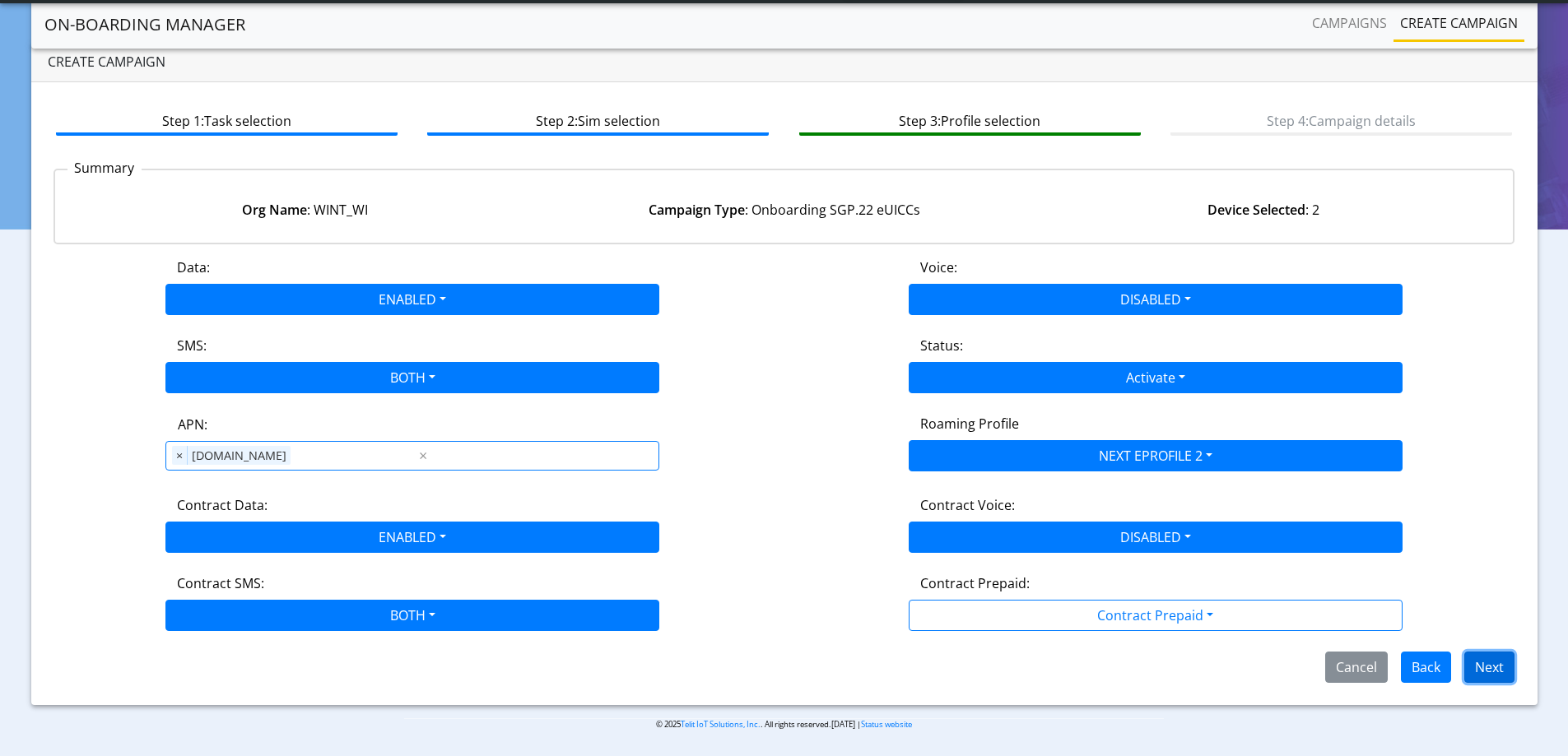
click at [1480, 668] on button "Next" at bounding box center [1489, 668] width 50 height 31
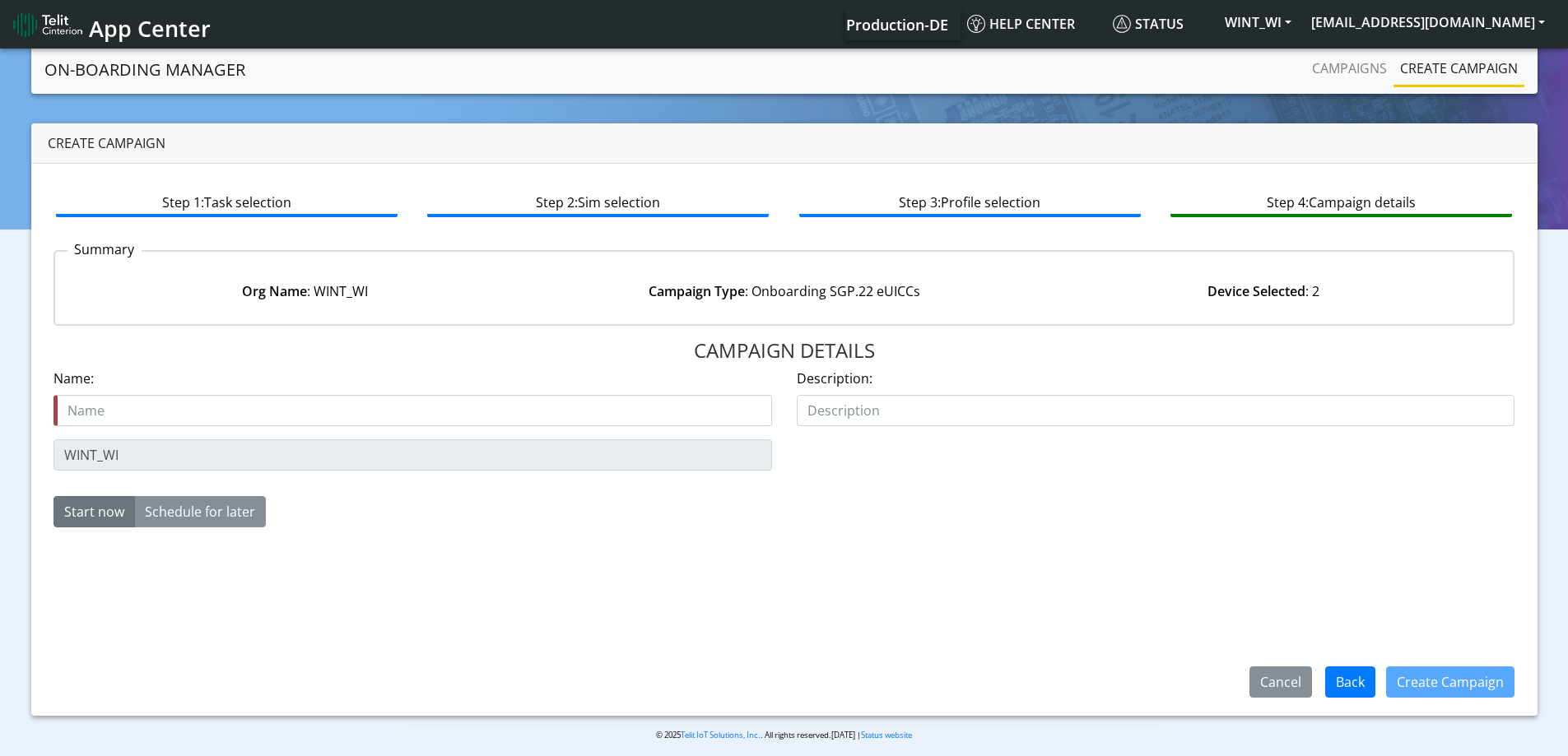
drag, startPoint x: 379, startPoint y: 278, endPoint x: 354, endPoint y: 282, distance: 25.3
click at [354, 282] on div "Org Name : WINT_WI Campaign Type : Onboarding SGP.22 eUICCs Device Selected : 2" at bounding box center [784, 292] width 1483 height 64
click at [372, 287] on div "Org Name : WINT_WI" at bounding box center [305, 292] width 479 height 20
click at [344, 288] on div "Org Name : WINT_WI" at bounding box center [305, 292] width 479 height 20
click at [311, 294] on div "Org Name : WINT_WI" at bounding box center [305, 292] width 479 height 20
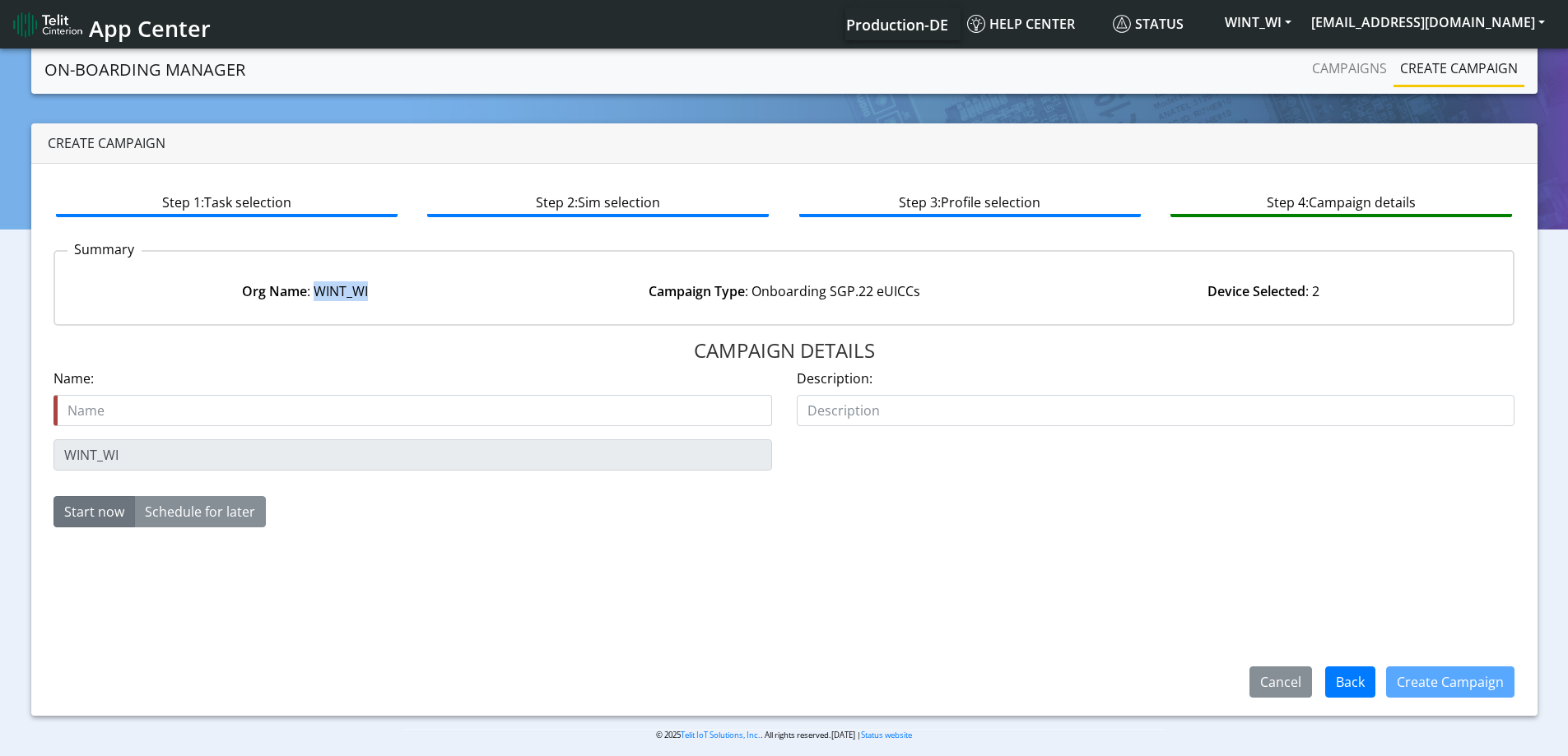
drag, startPoint x: 440, startPoint y: 287, endPoint x: 523, endPoint y: 287, distance: 83.0
click at [523, 287] on div "Org Name : WINT_WI" at bounding box center [305, 292] width 479 height 20
copy div "WINT_WI"
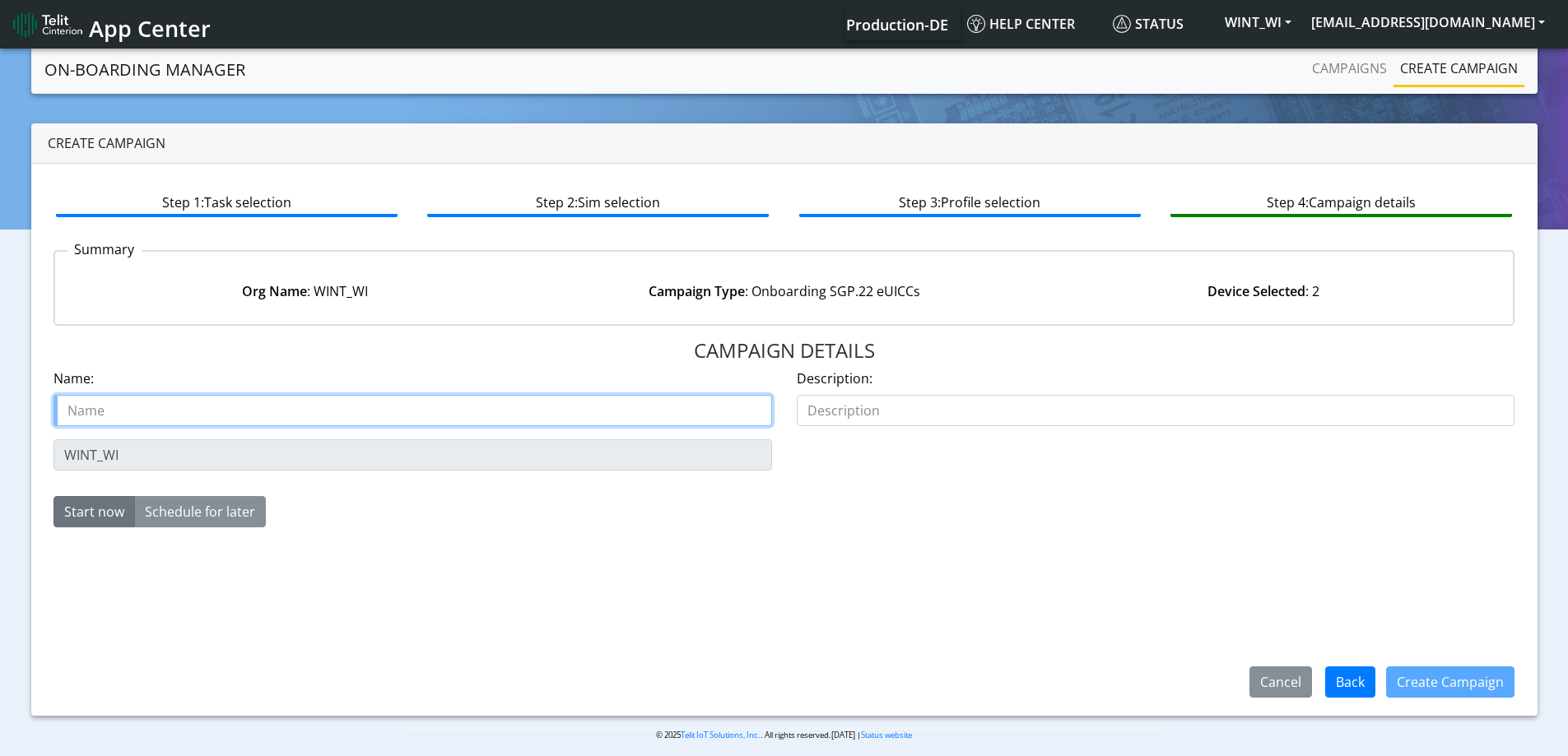
click at [255, 405] on input "text" at bounding box center [413, 411] width 719 height 31
paste input "WINT_WI"
type input "WINT_WI Starter SIM eSIM 2"
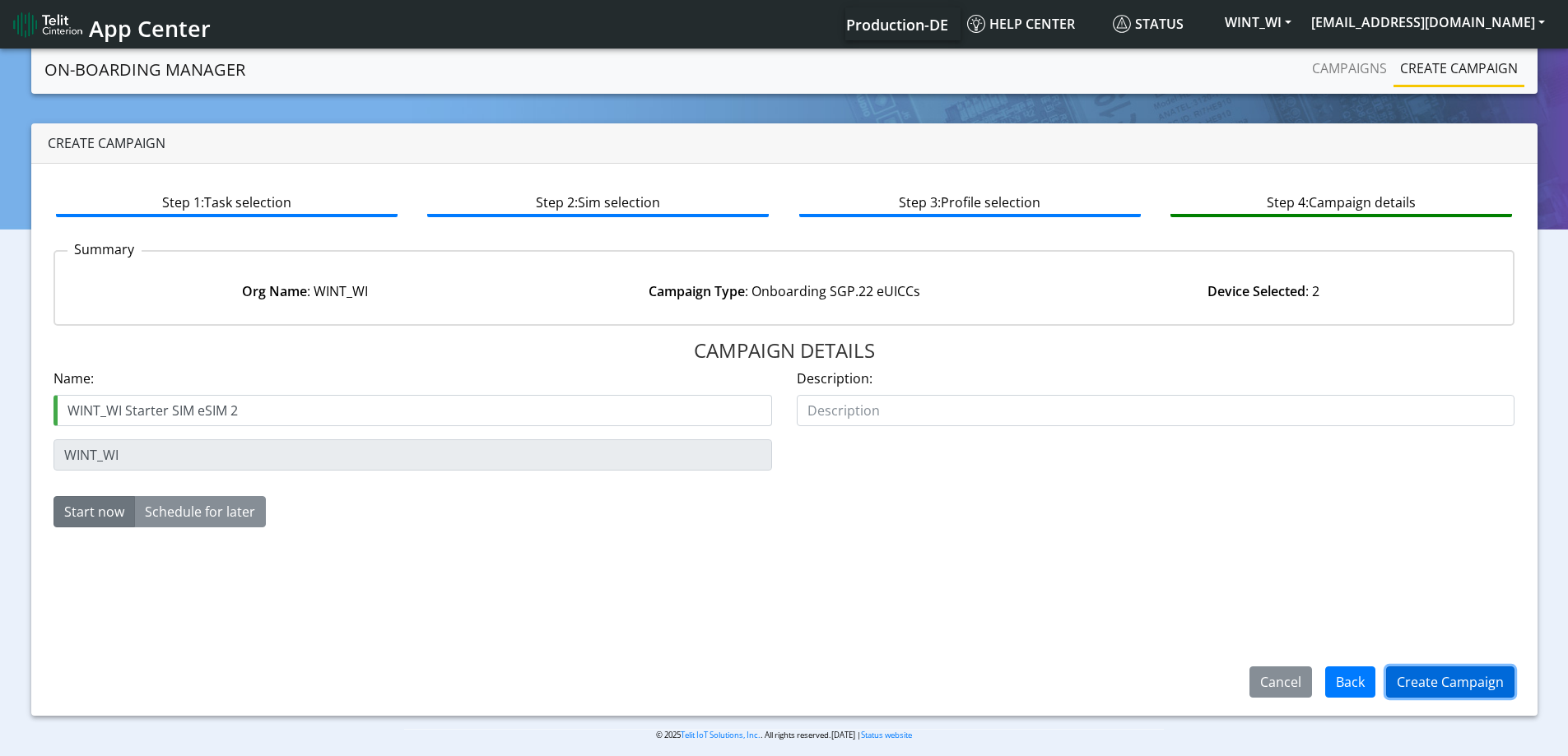
click at [1475, 685] on button "Create Campaign" at bounding box center [1449, 682] width 128 height 31
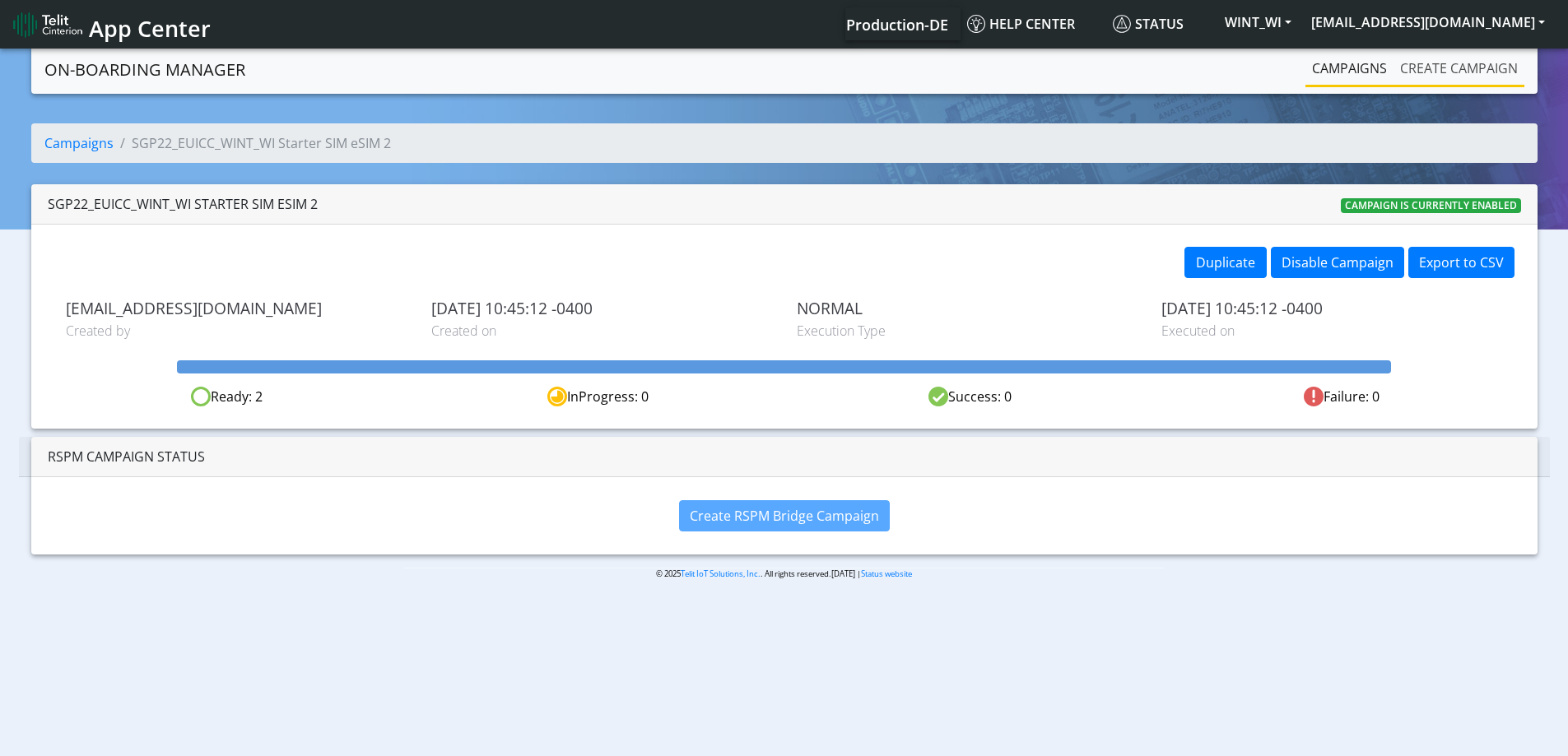
click at [1396, 78] on link "Create campaign" at bounding box center [1458, 69] width 131 height 33
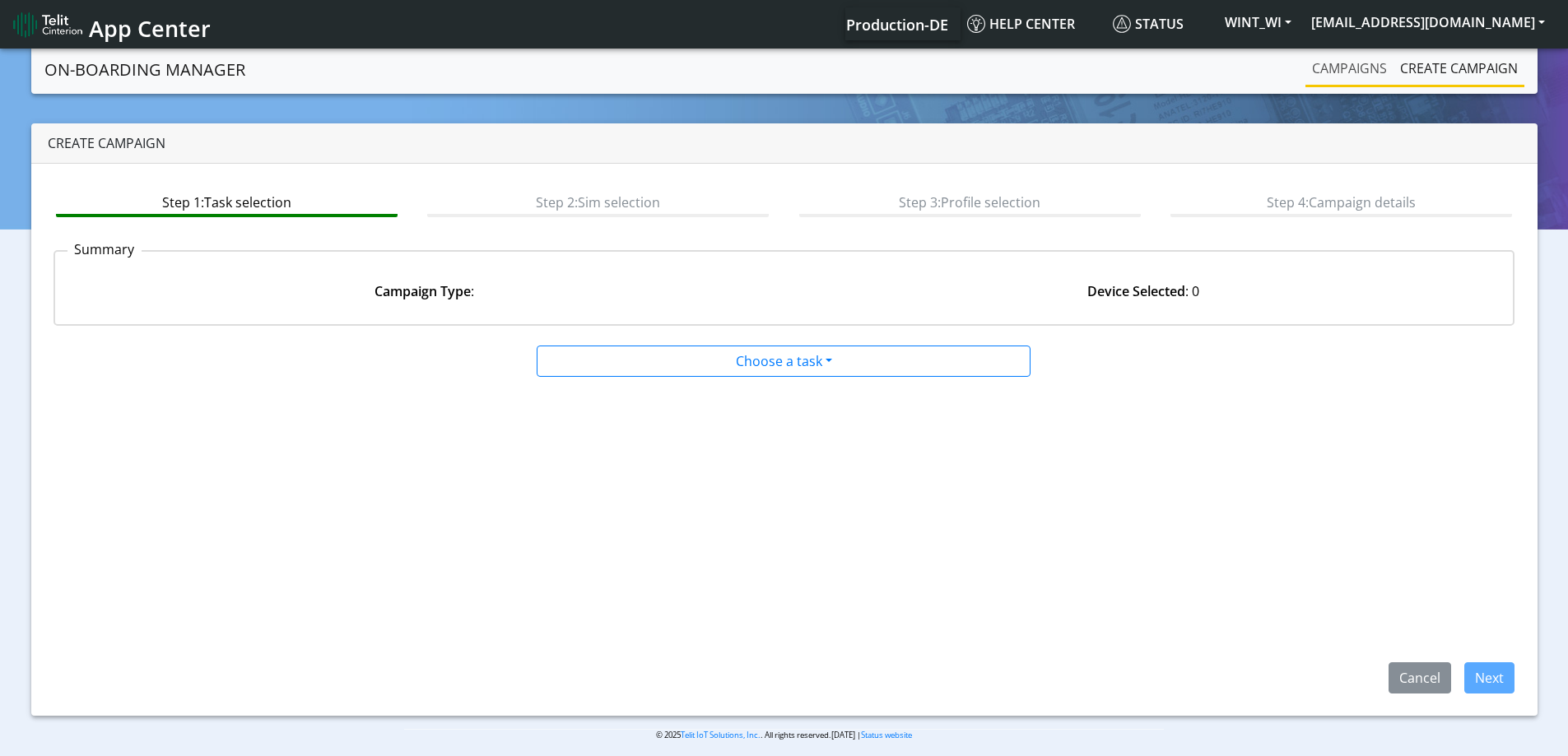
click at [1343, 73] on link "Campaigns" at bounding box center [1349, 69] width 88 height 33
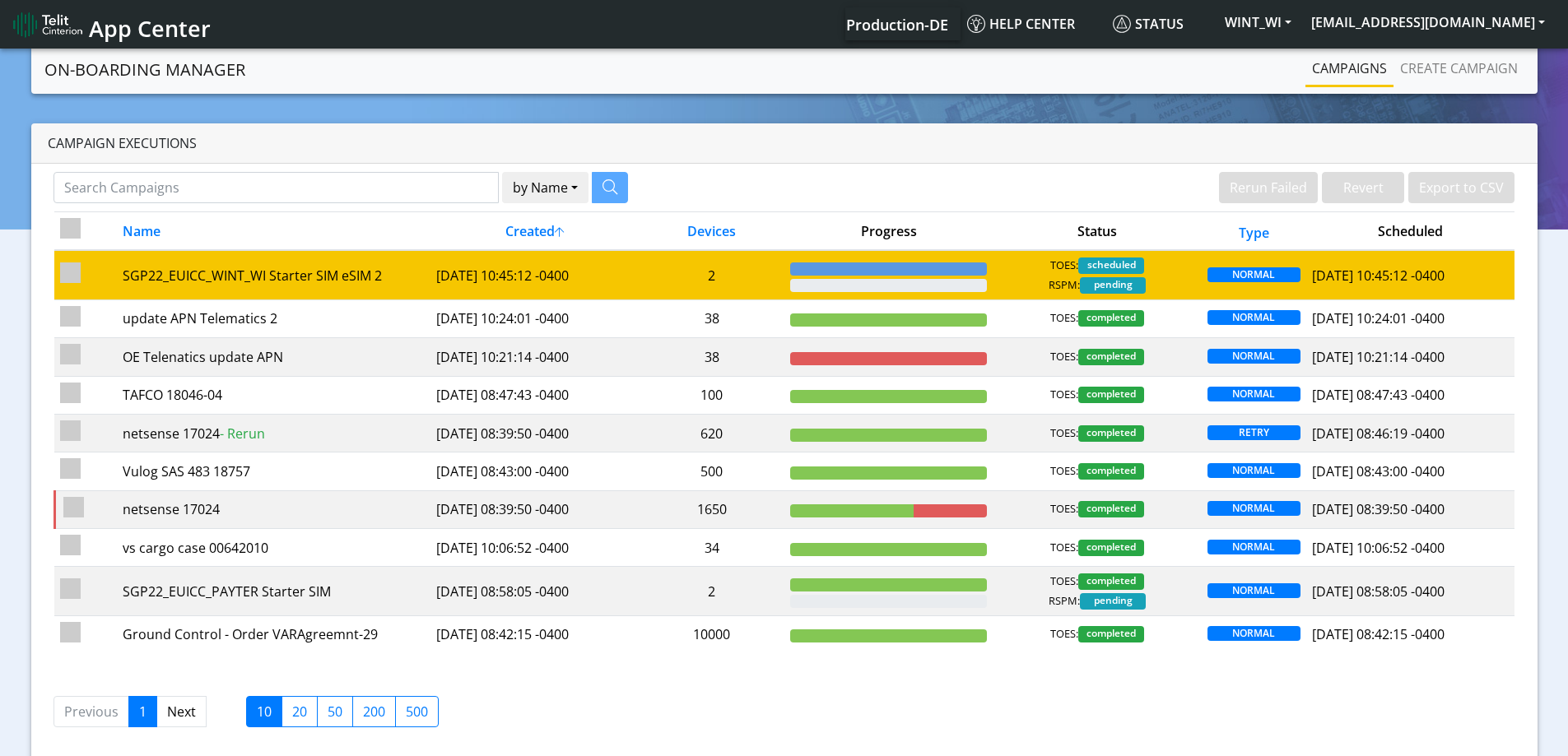
click at [699, 277] on td "2" at bounding box center [711, 275] width 145 height 50
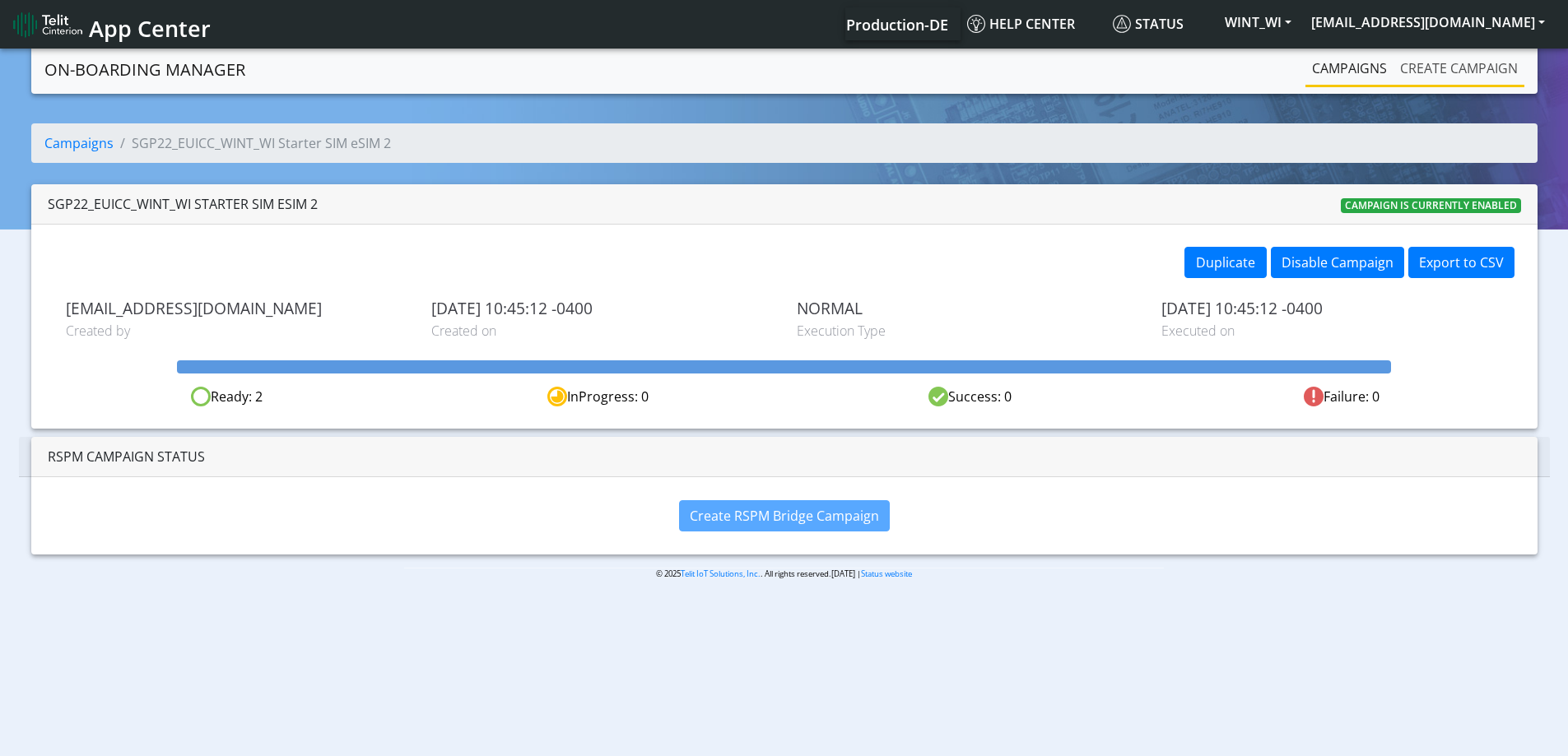
click at [1407, 66] on link "Create campaign" at bounding box center [1458, 69] width 131 height 33
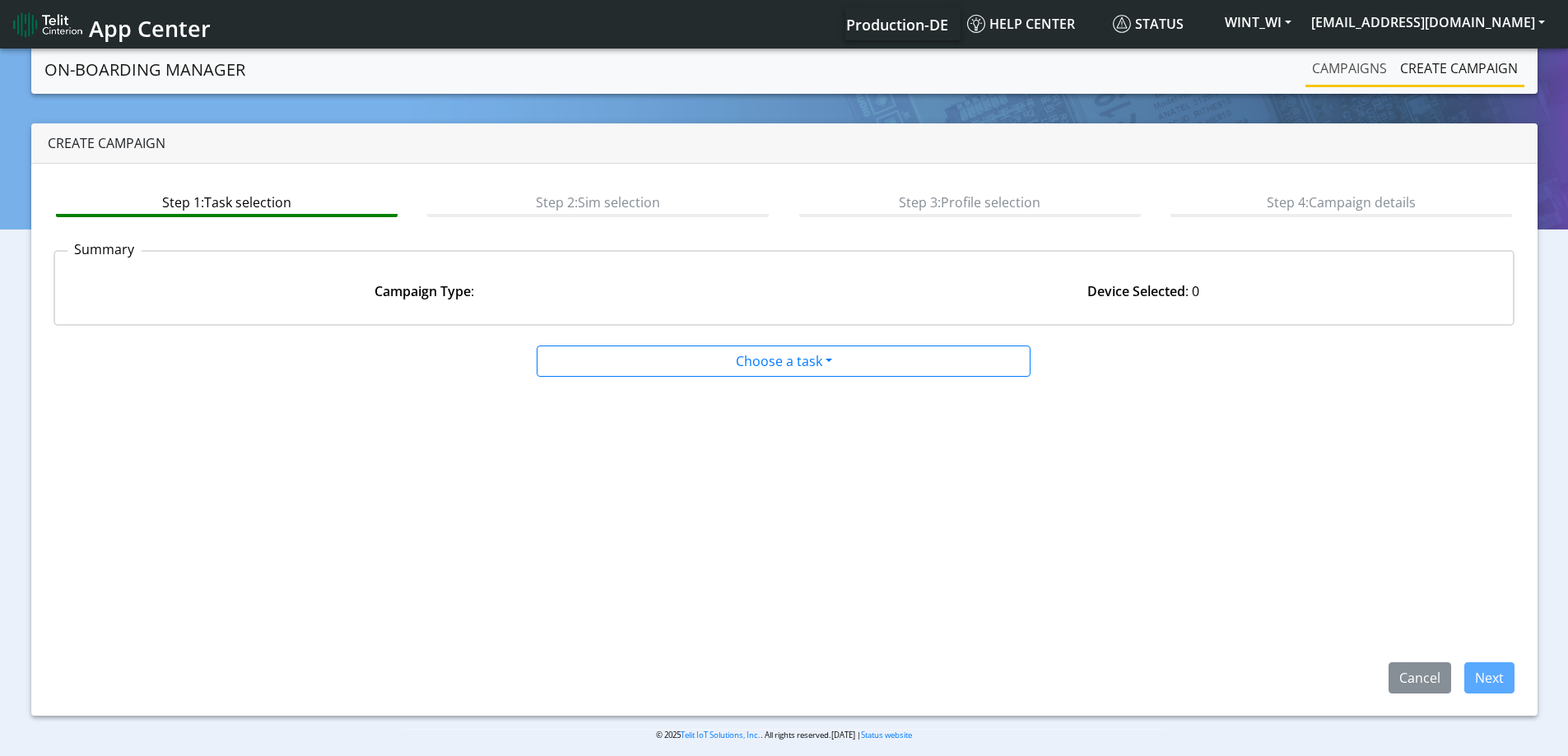
click at [1371, 60] on link "Campaigns" at bounding box center [1349, 69] width 88 height 33
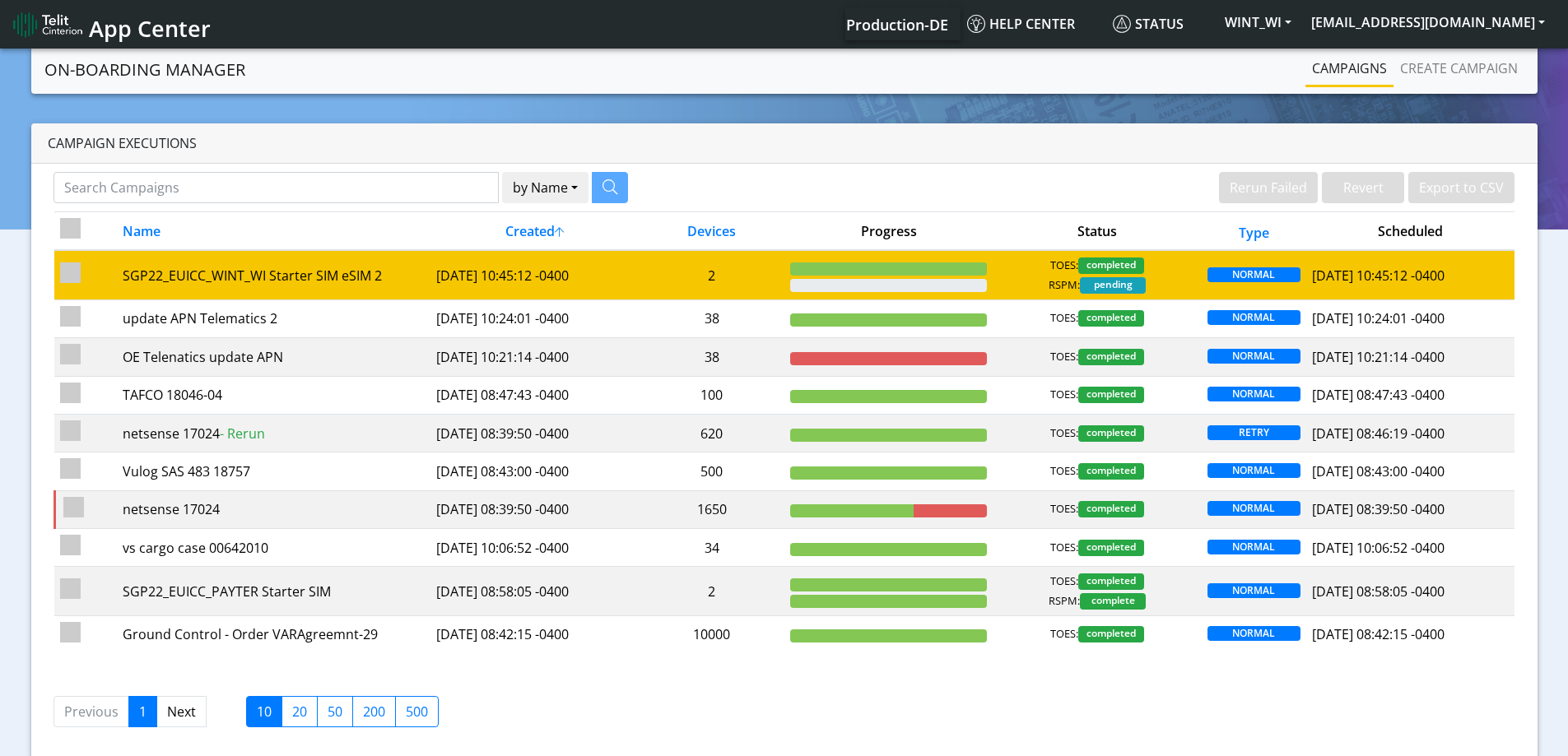
click at [682, 273] on td "2" at bounding box center [711, 275] width 145 height 50
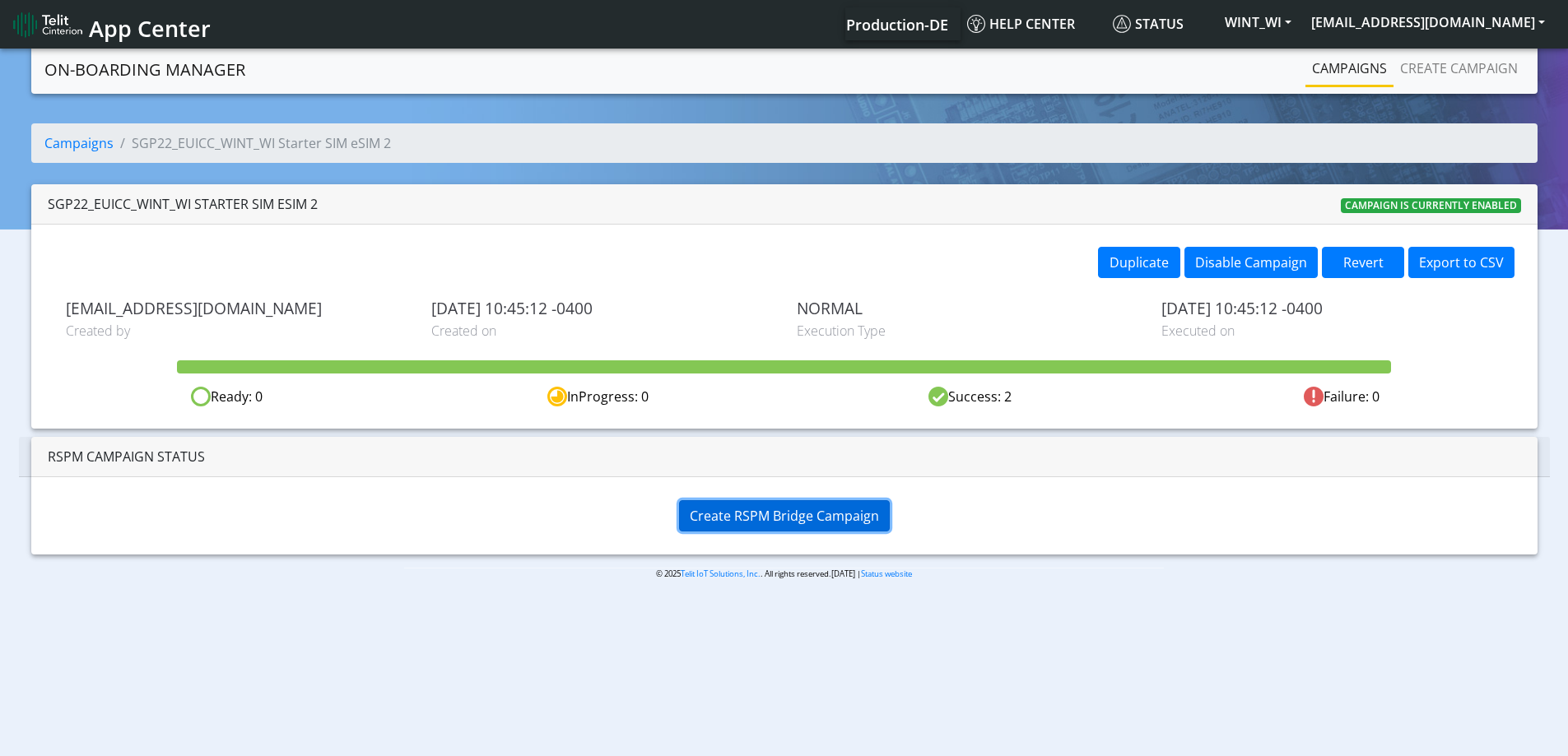
click at [799, 507] on span "Create RSPM Bridge Campaign" at bounding box center [784, 516] width 189 height 18
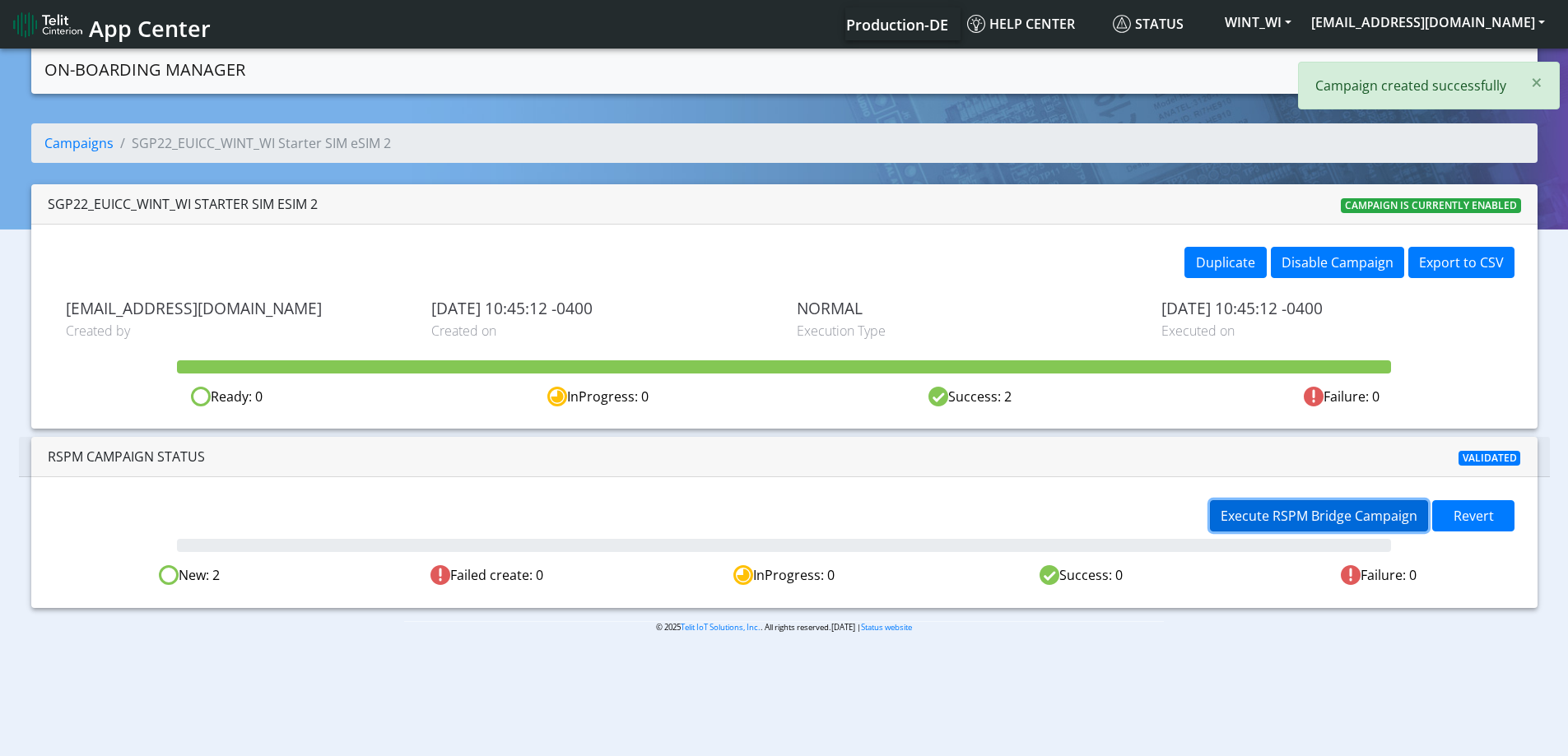
click at [1266, 521] on span "Execute RSPM Bridge Campaign" at bounding box center [1319, 516] width 197 height 18
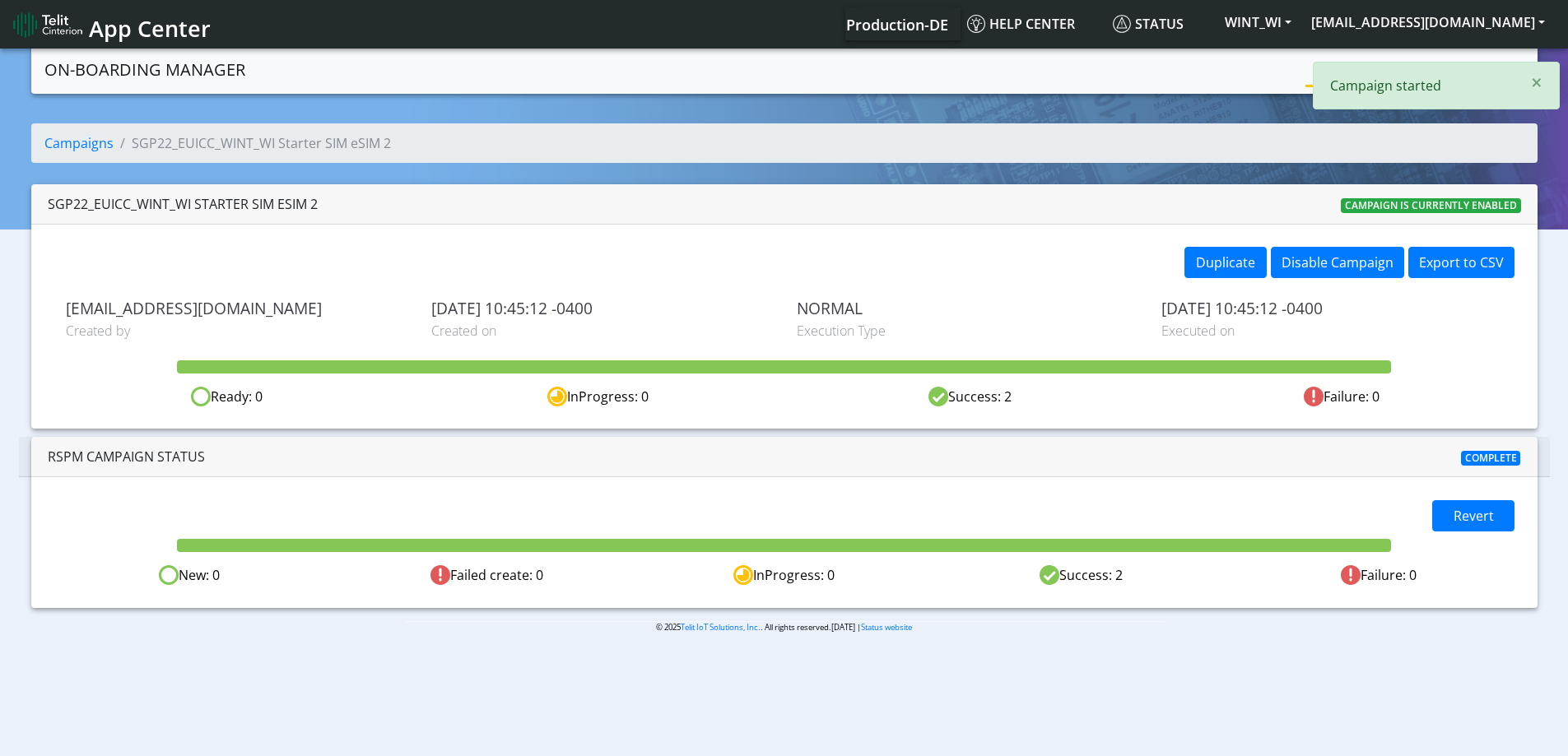
click at [1452, 79] on p "Campaign started" at bounding box center [1418, 86] width 176 height 20
click at [1352, 74] on link "Campaigns" at bounding box center [1349, 69] width 88 height 33
